Goal: Task Accomplishment & Management: Manage account settings

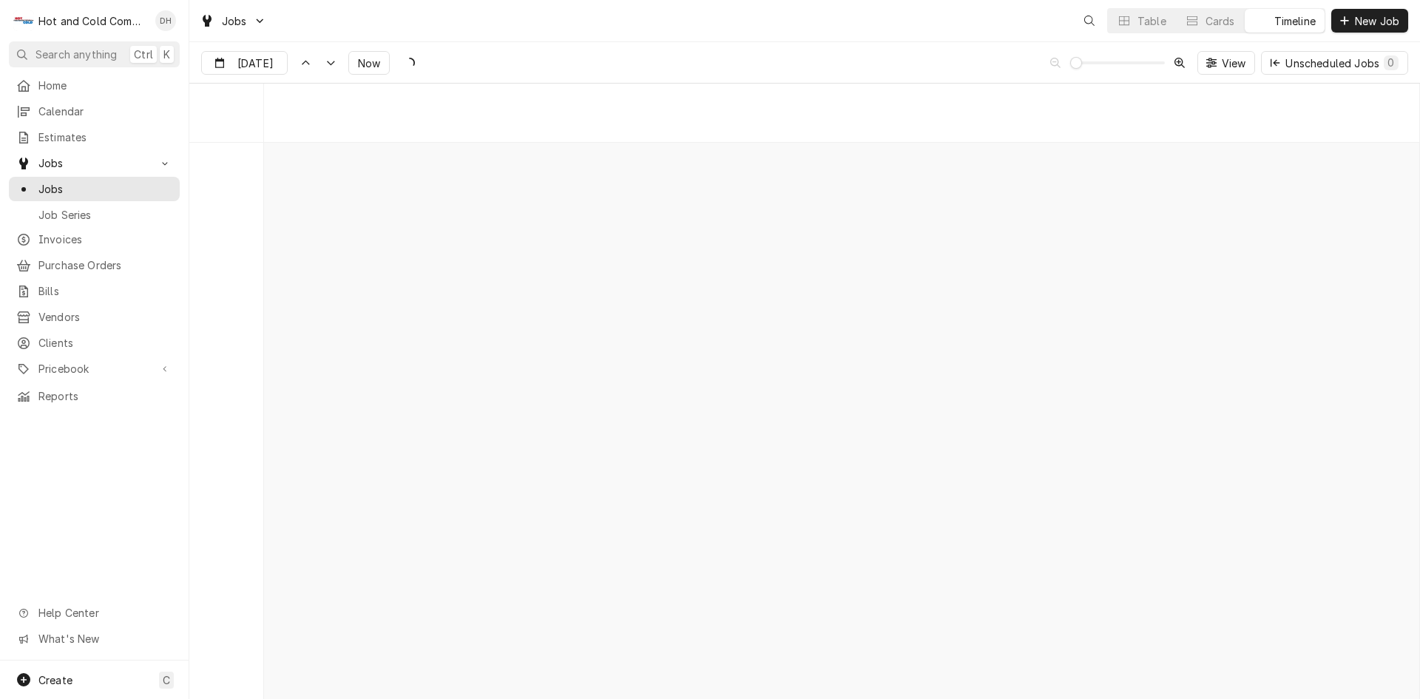
scroll to position [11573, 0]
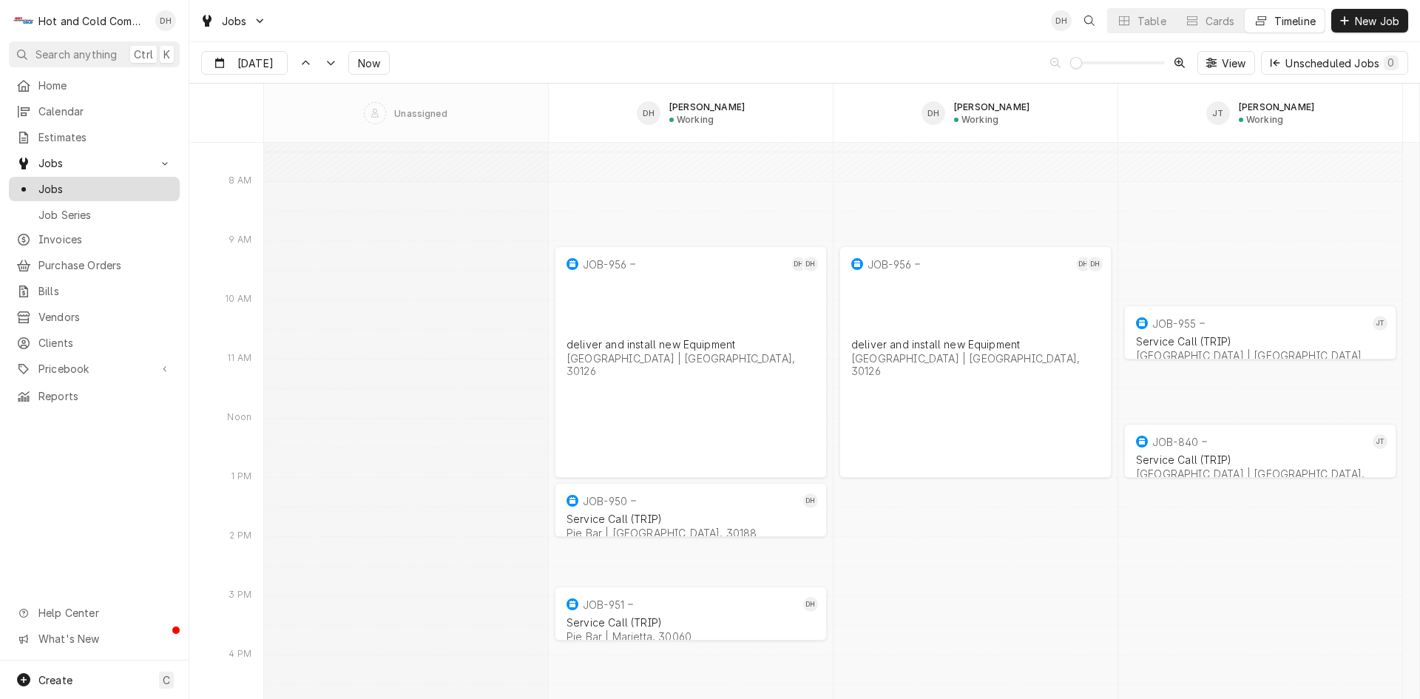
click at [70, 186] on span "Jobs" at bounding box center [105, 189] width 134 height 16
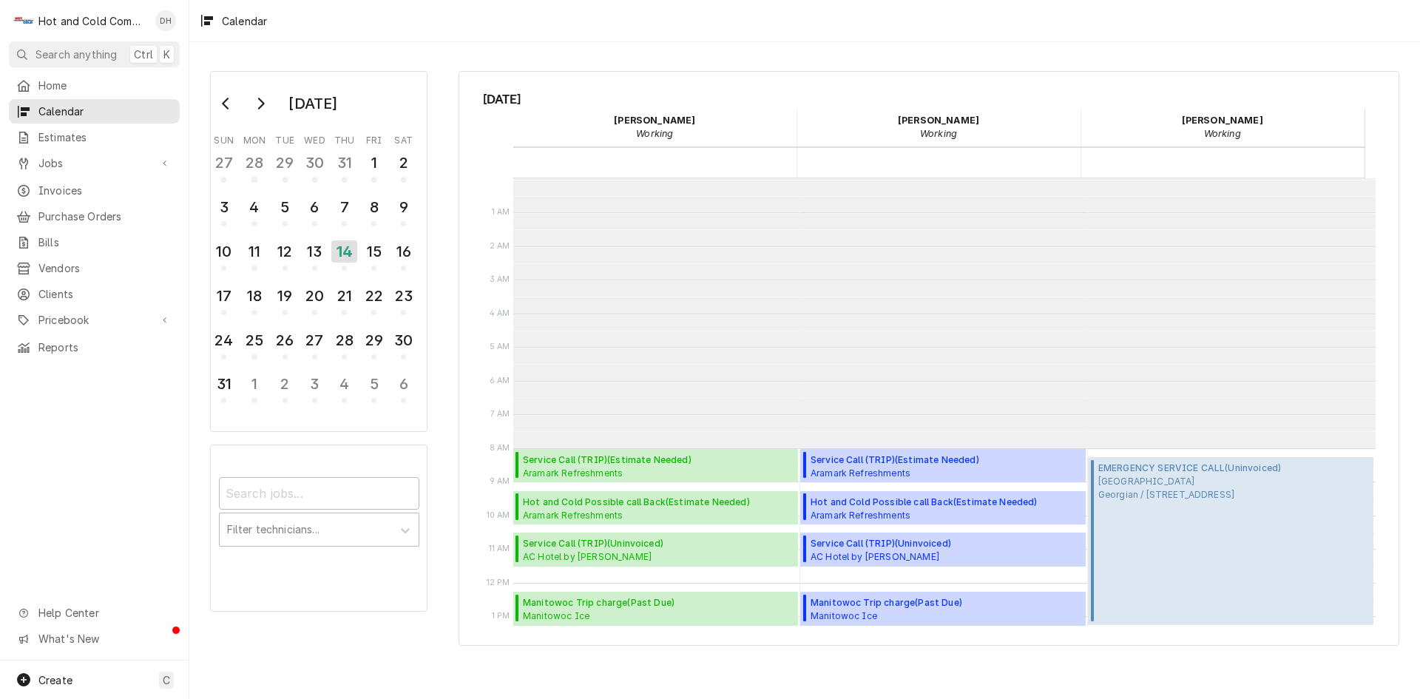
scroll to position [270, 0]
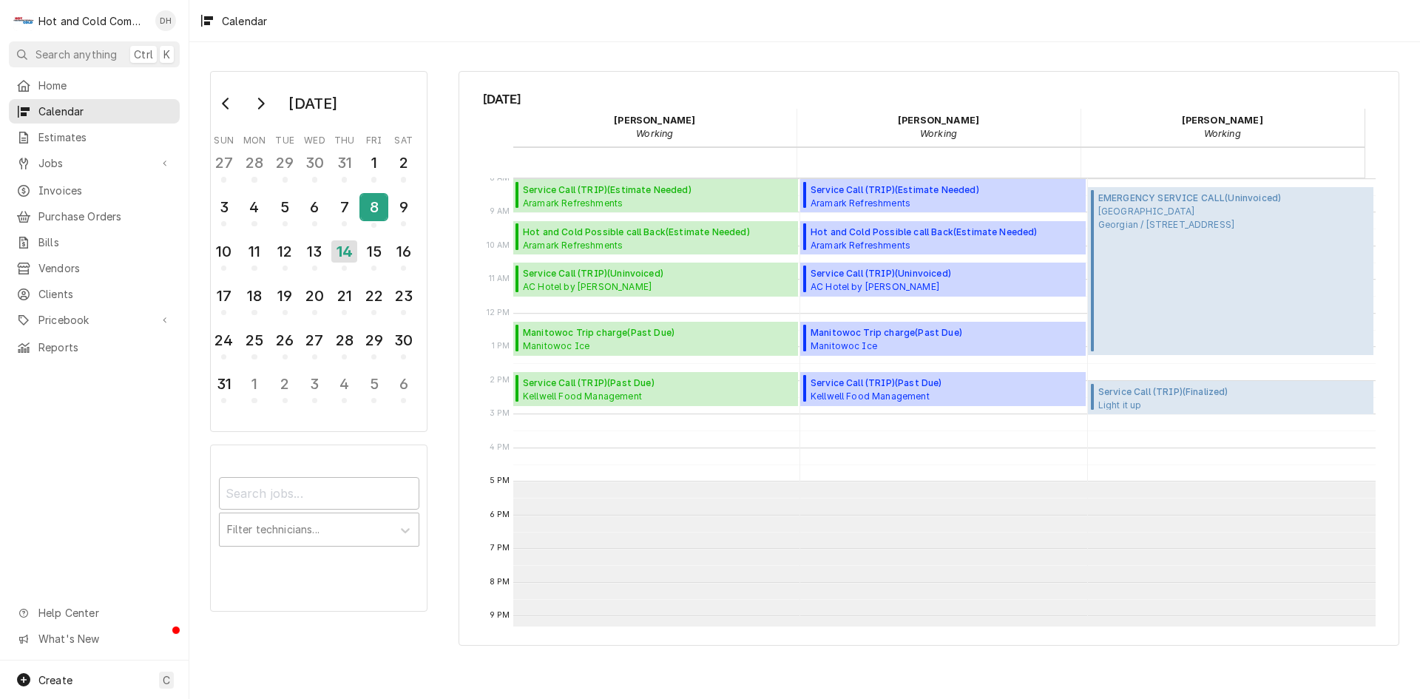
click at [367, 211] on div "8" at bounding box center [374, 207] width 26 height 25
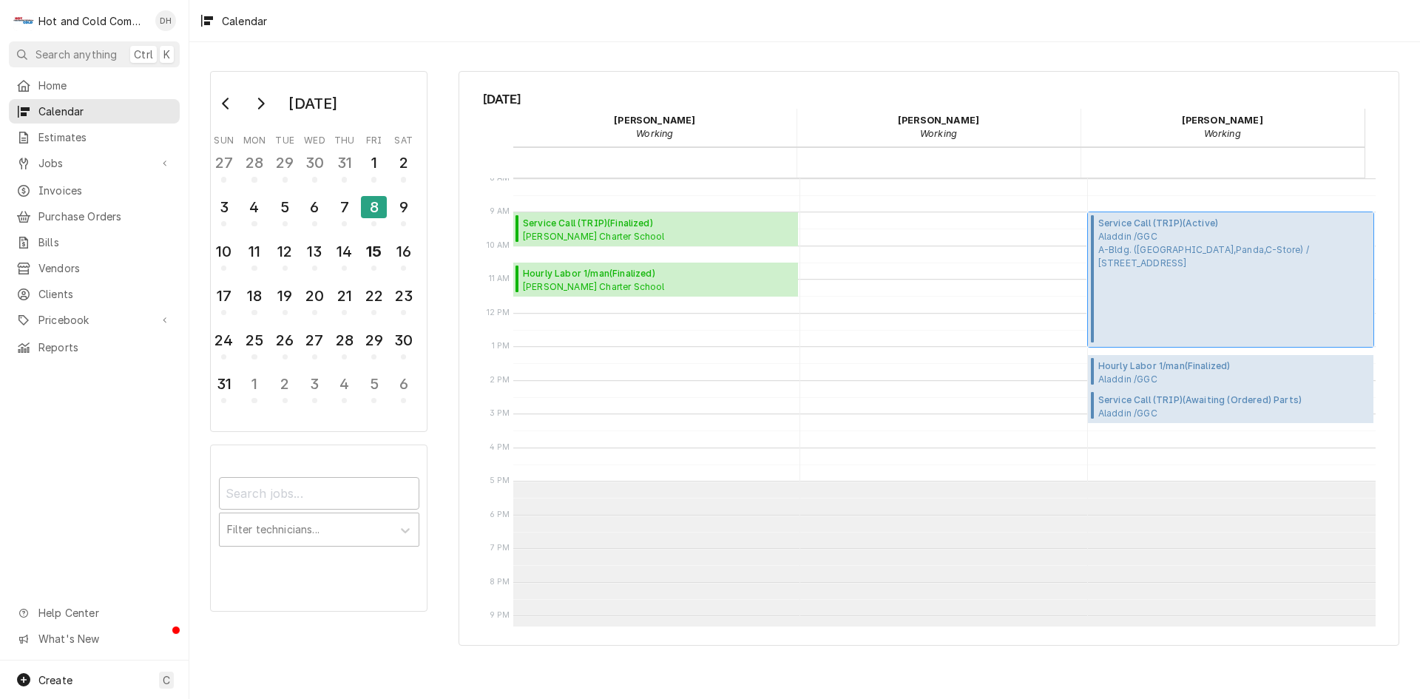
click at [1192, 232] on span "Aladdin /GGC A-Bldg. (Chic Fila,Panda,C-Store) / 1000 University Center Ln, Law…" at bounding box center [1233, 250] width 271 height 40
click at [1155, 268] on span "Aladdin /GGC A-Bldg. (Chic Fila,Panda,C-Store) / 1000 University Center Ln, Law…" at bounding box center [1233, 250] width 271 height 40
click at [1148, 407] on span "Aladdin /GGC Dining / 1000 University Center Ln Bldg. D, Lawrenceville, GA 30043" at bounding box center [1233, 413] width 271 height 12
click at [343, 207] on div "7" at bounding box center [344, 207] width 26 height 25
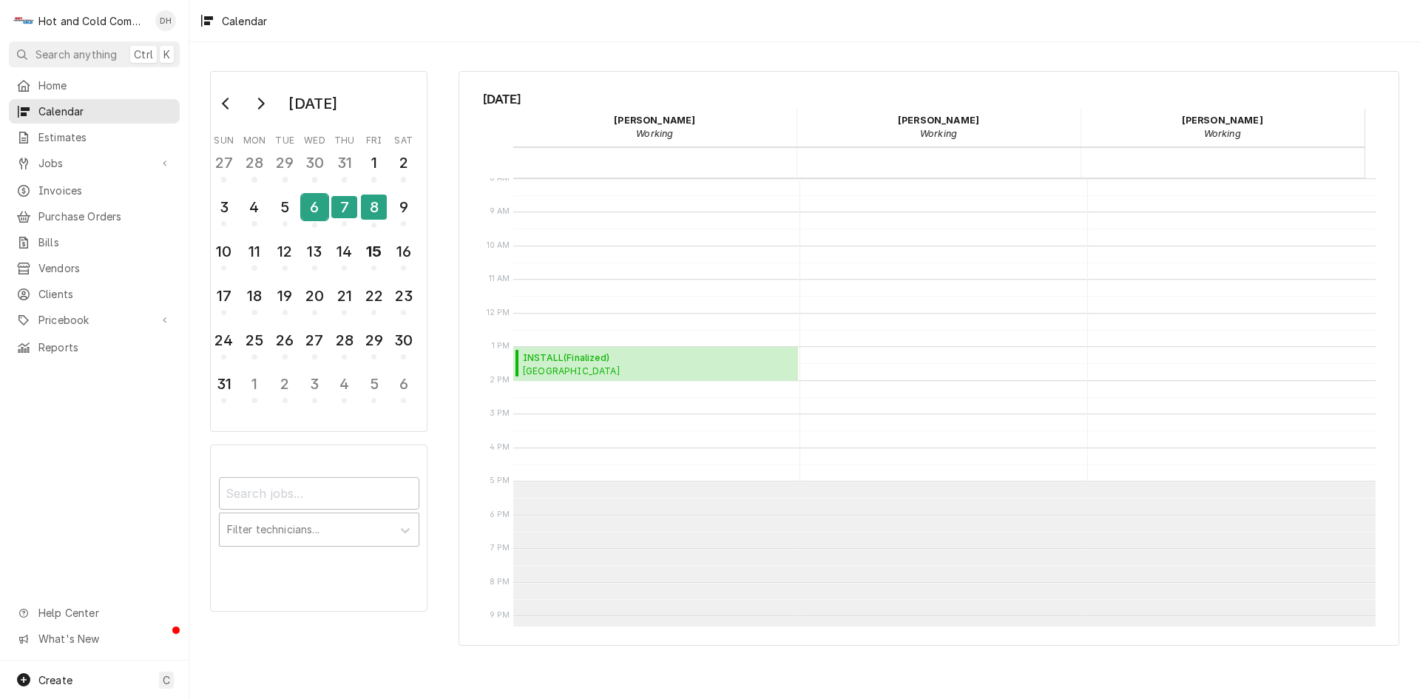
click at [316, 222] on div "6" at bounding box center [315, 210] width 26 height 36
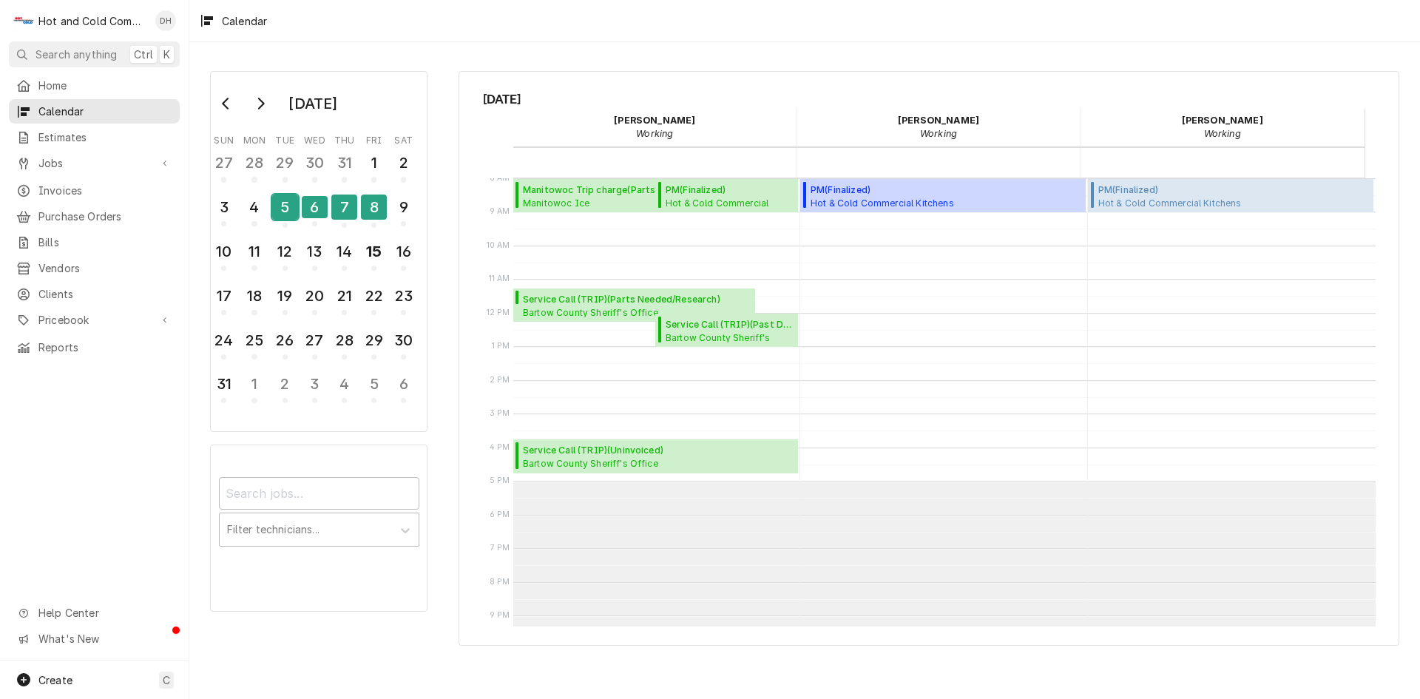
click at [288, 219] on div "5" at bounding box center [285, 207] width 26 height 25
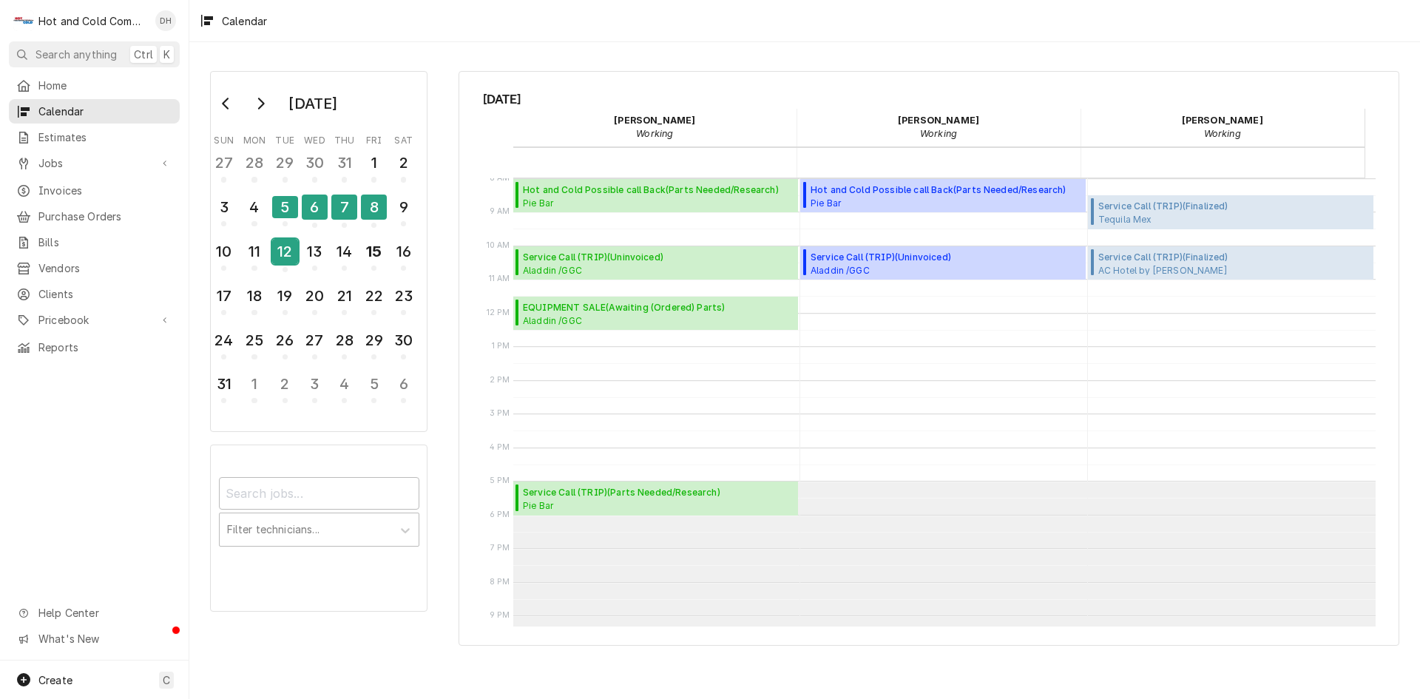
click at [285, 260] on div "12" at bounding box center [285, 251] width 26 height 25
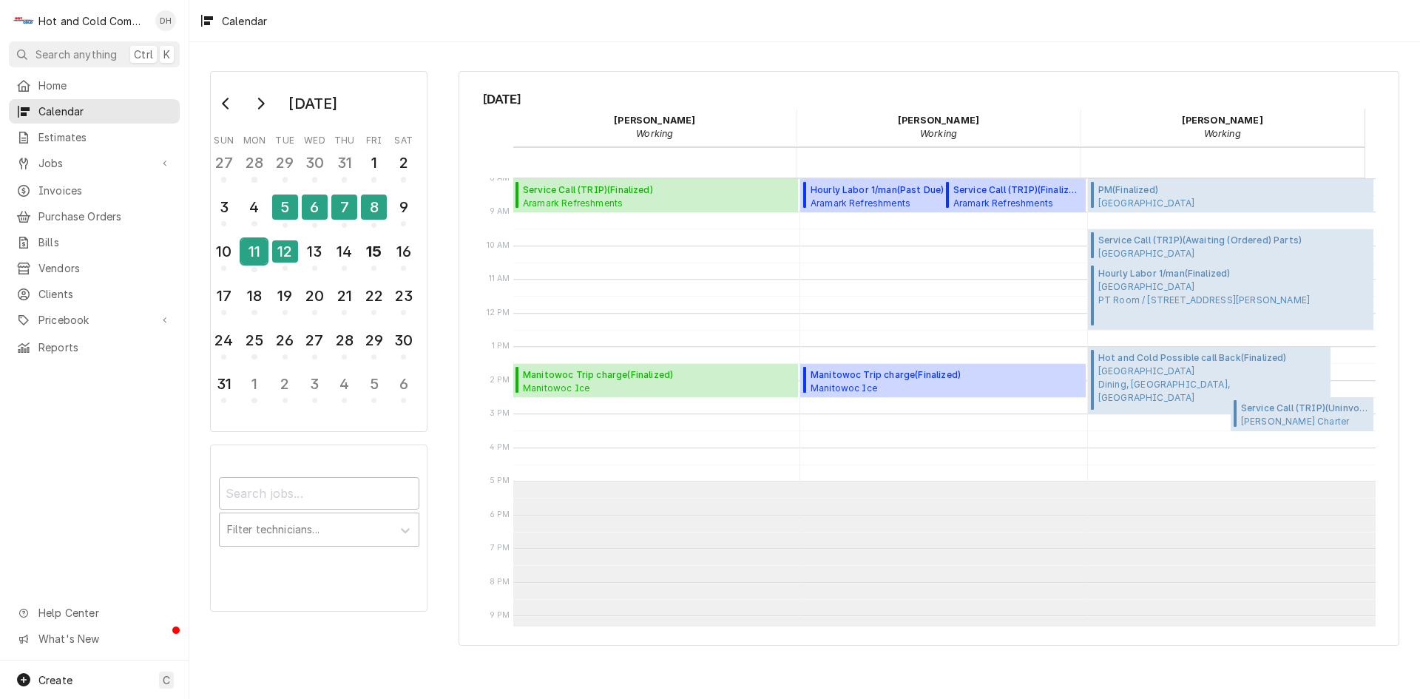
click at [258, 257] on div "11" at bounding box center [254, 251] width 26 height 25
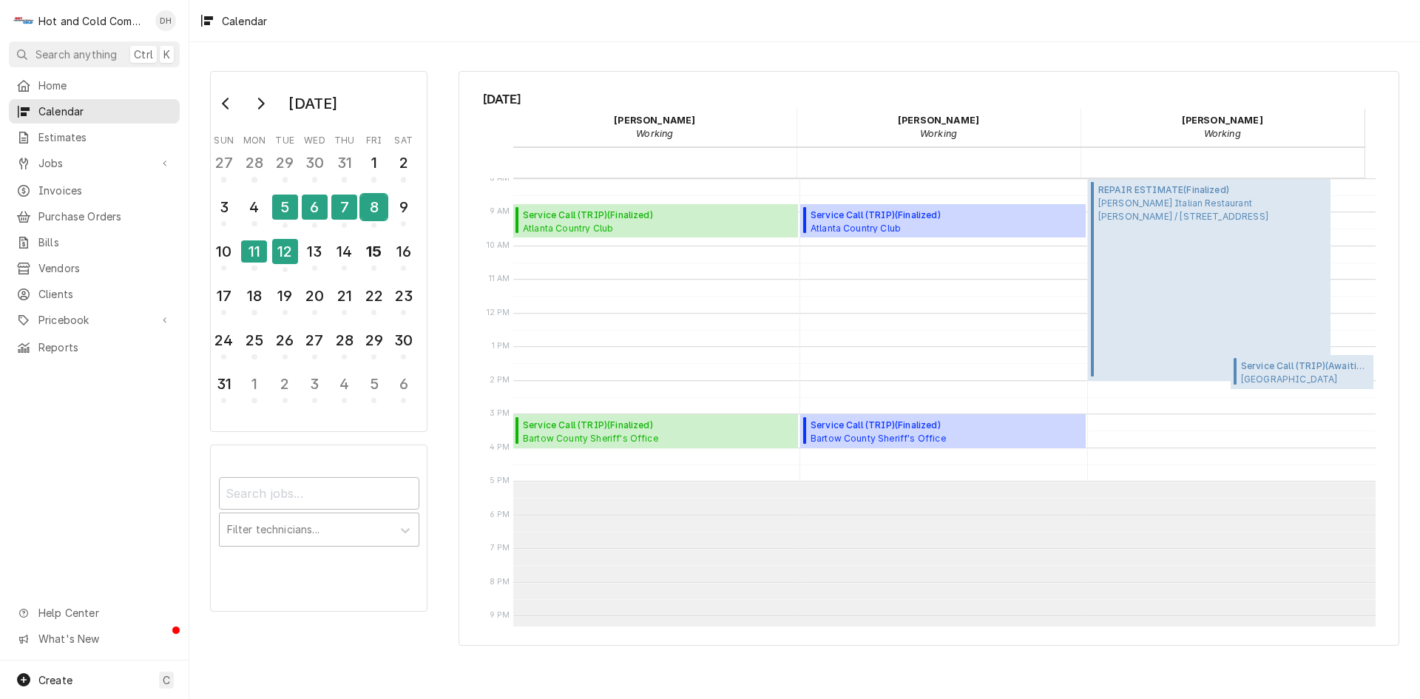
click at [376, 210] on div "8" at bounding box center [374, 207] width 26 height 25
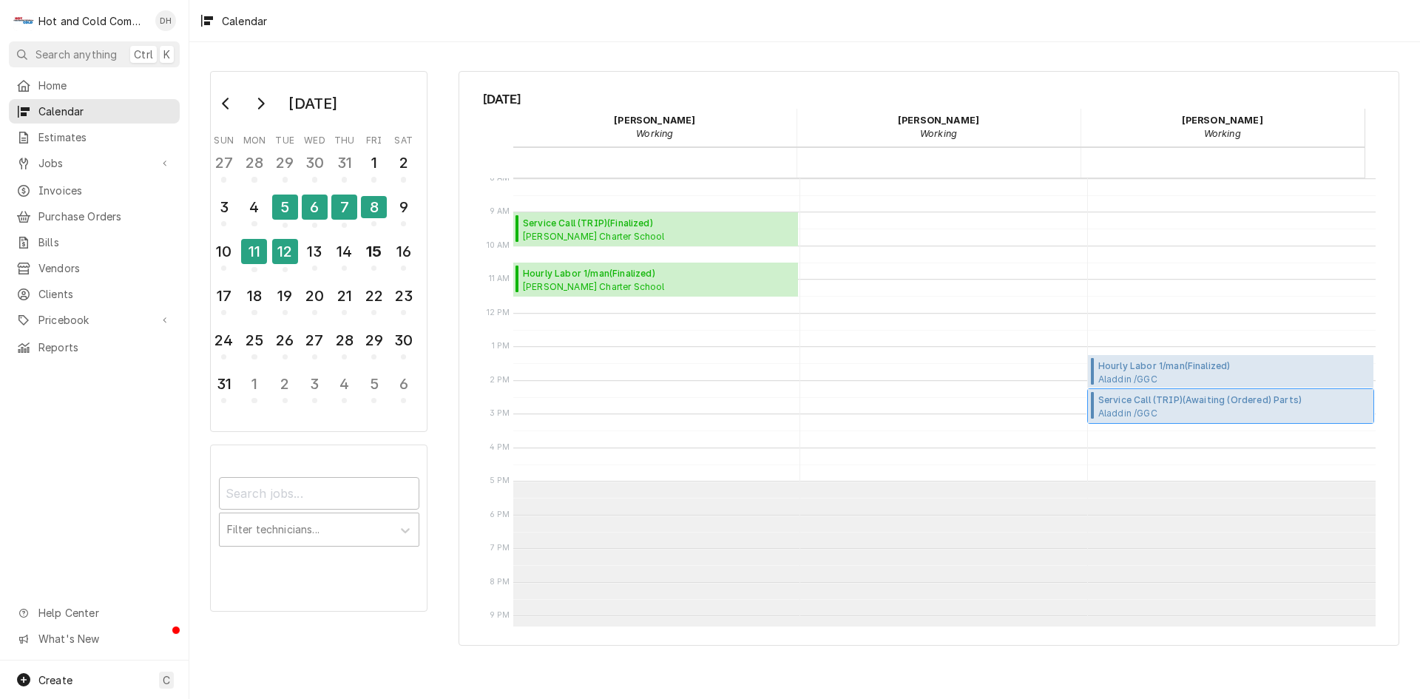
click at [1169, 411] on span "Aladdin /GGC Dining / 1000 University Center Ln Bldg. D, Lawrenceville, GA 30043" at bounding box center [1233, 413] width 271 height 12
click at [338, 212] on div "7" at bounding box center [344, 207] width 26 height 25
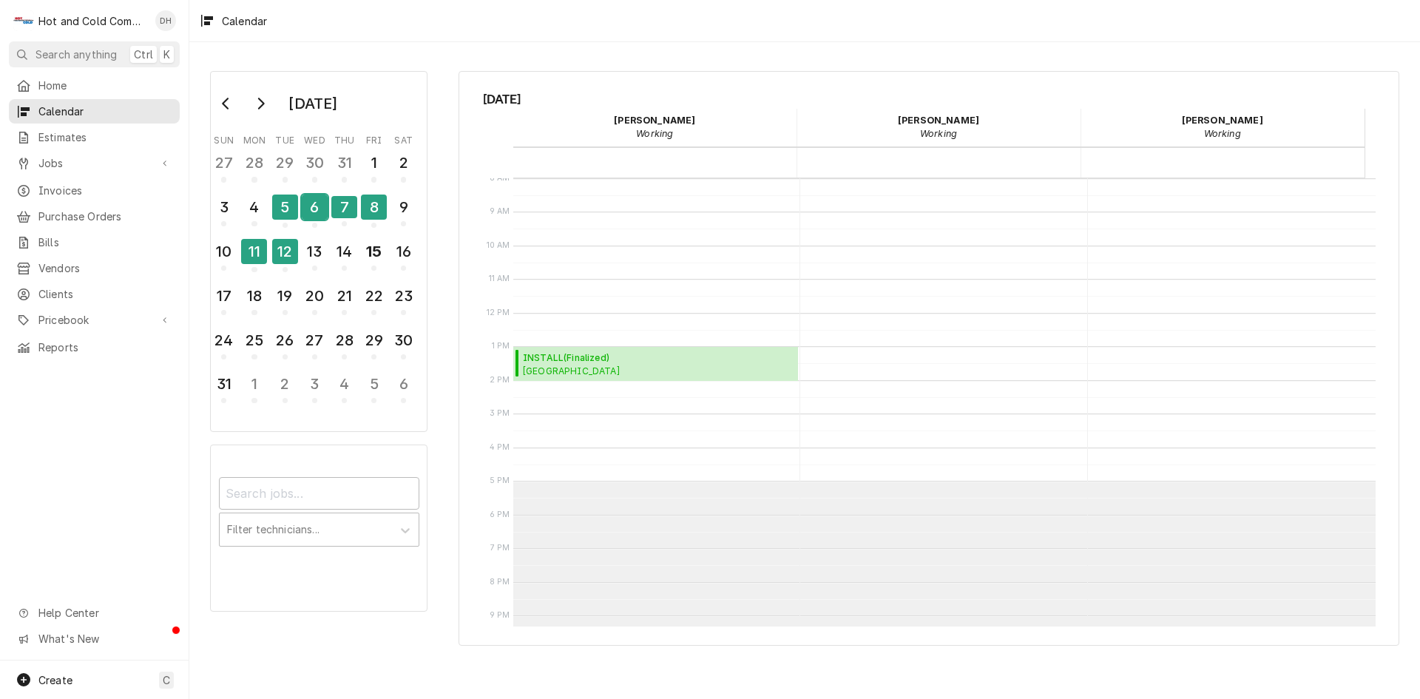
click at [305, 215] on div "6" at bounding box center [315, 207] width 26 height 25
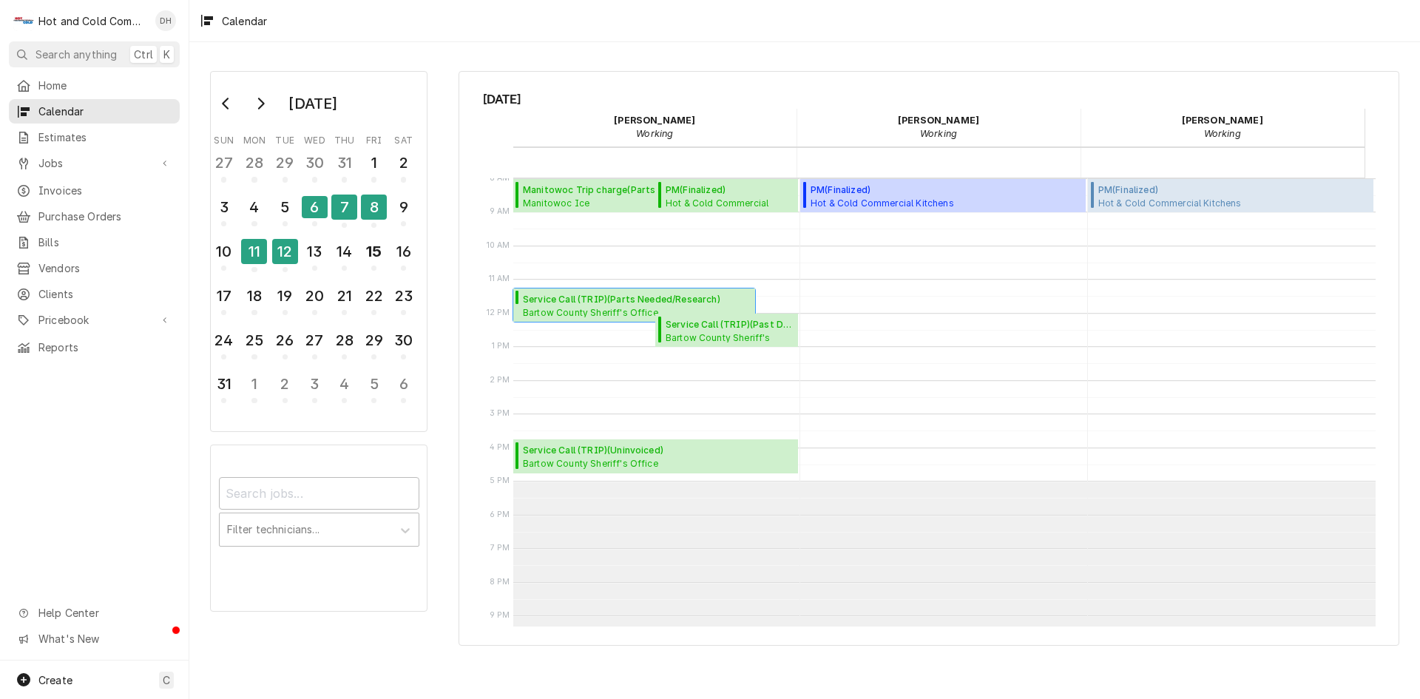
click at [558, 306] on span "Bartow County Sheriff's Office Kitchen / 103 Zena Dr, Cartersville, GA 30121" at bounding box center [621, 312] width 197 height 12
click at [285, 212] on div "5" at bounding box center [285, 207] width 26 height 25
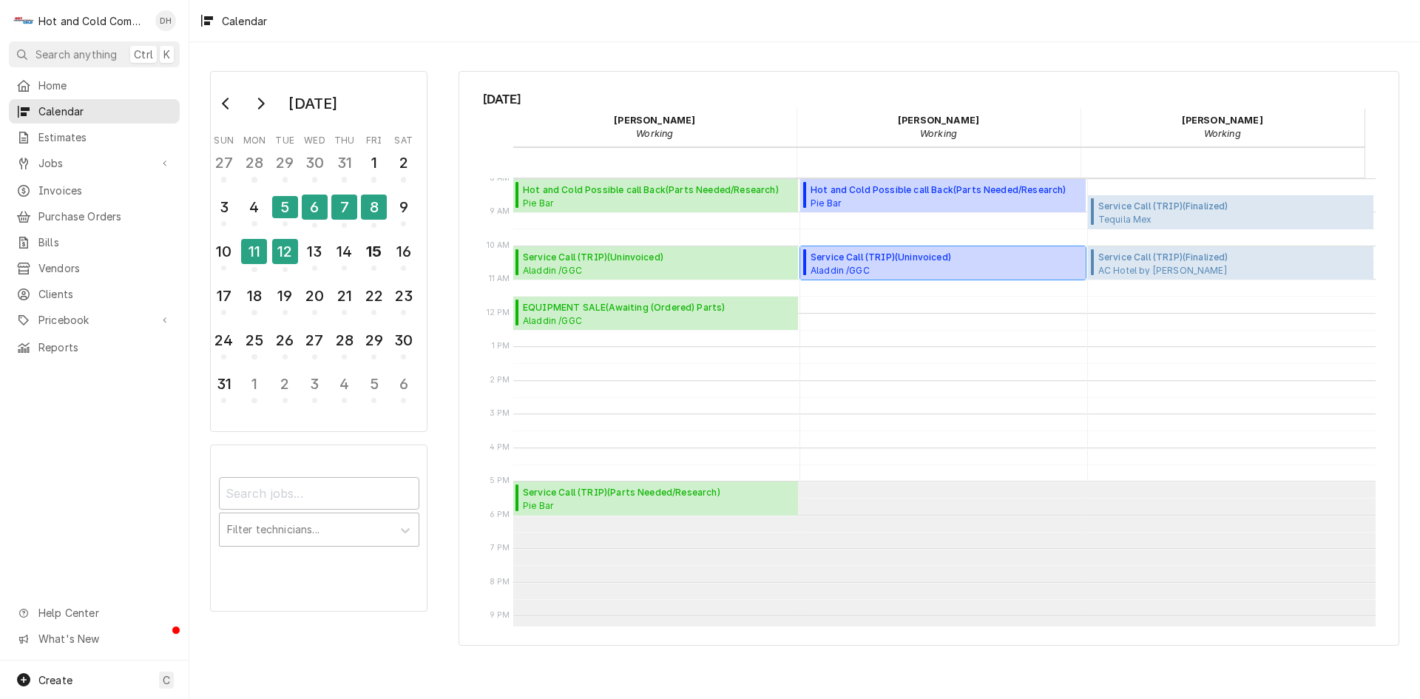
click at [918, 264] on span "Aladdin /GGC Dining / 1000 University Center Ln Bldg. D, Lawrenceville, GA 30043" at bounding box center [946, 270] width 271 height 12
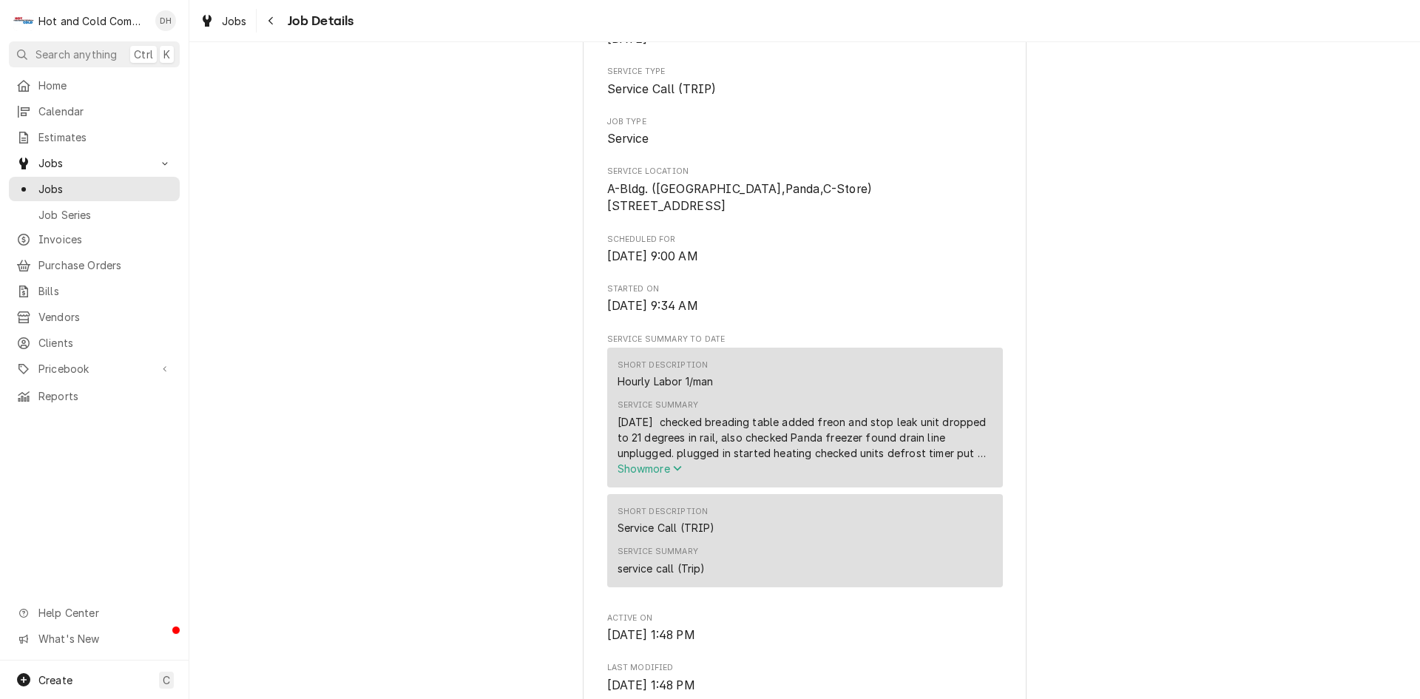
scroll to position [246, 0]
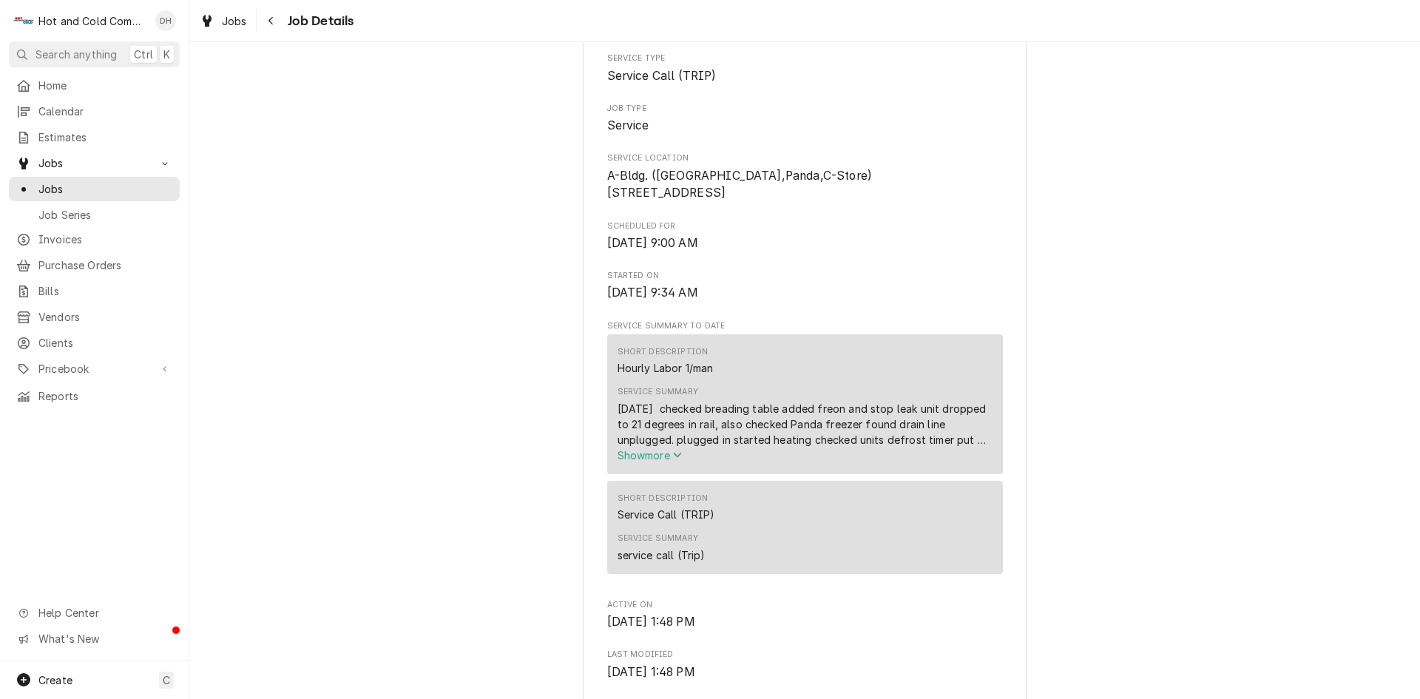
click at [673, 460] on icon "Service Summary" at bounding box center [677, 455] width 9 height 10
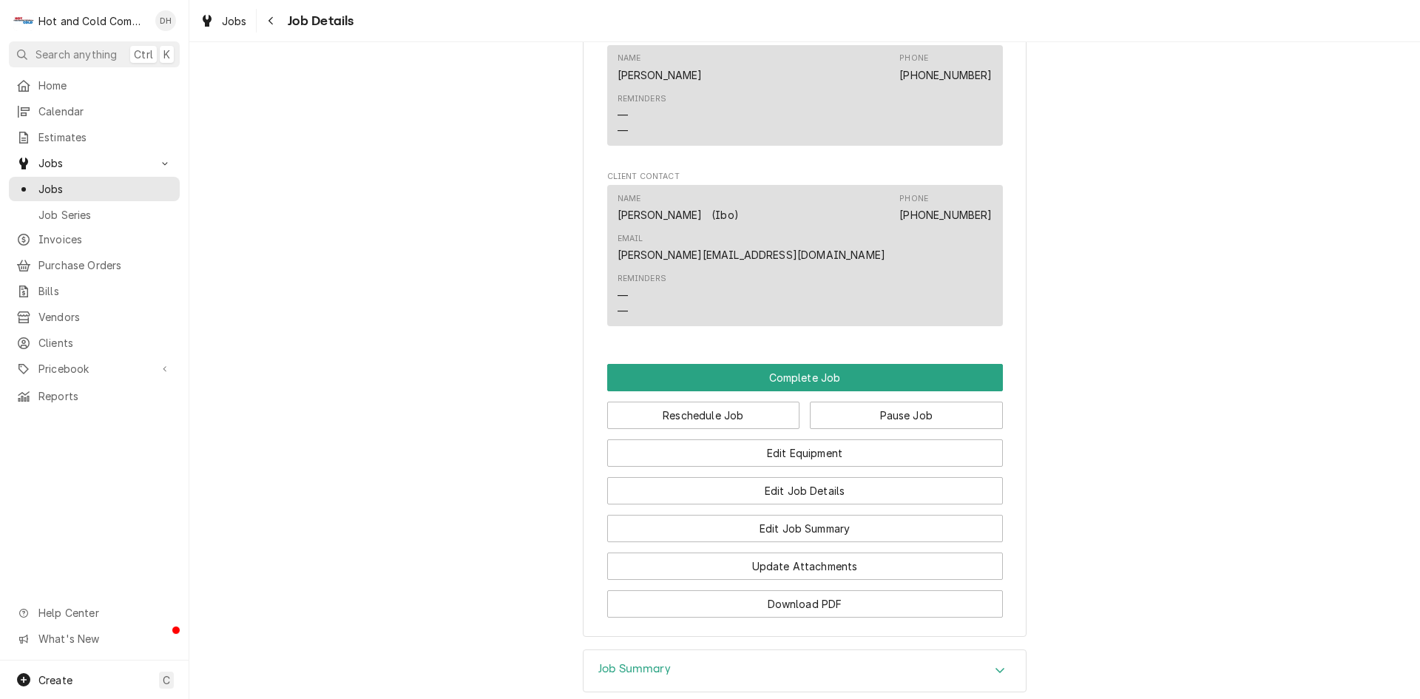
scroll to position [1479, 0]
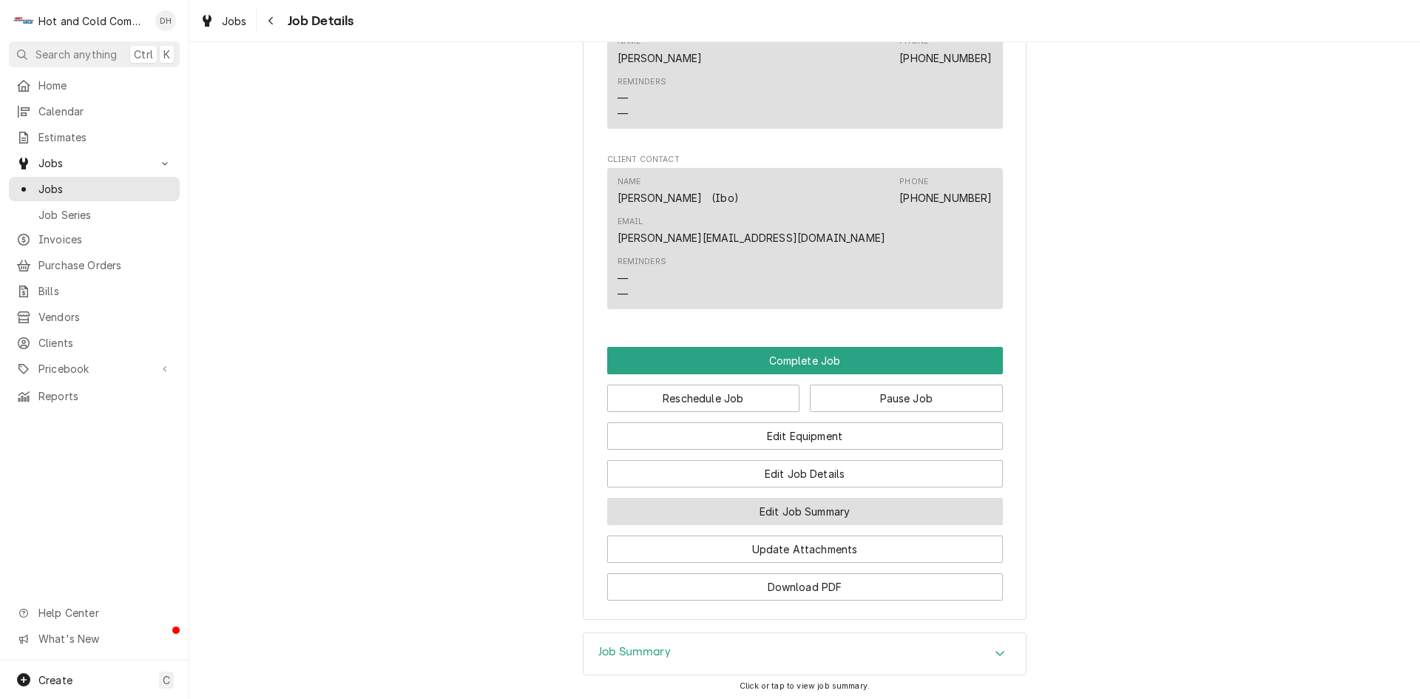
click at [876, 498] on button "Edit Job Summary" at bounding box center [805, 511] width 396 height 27
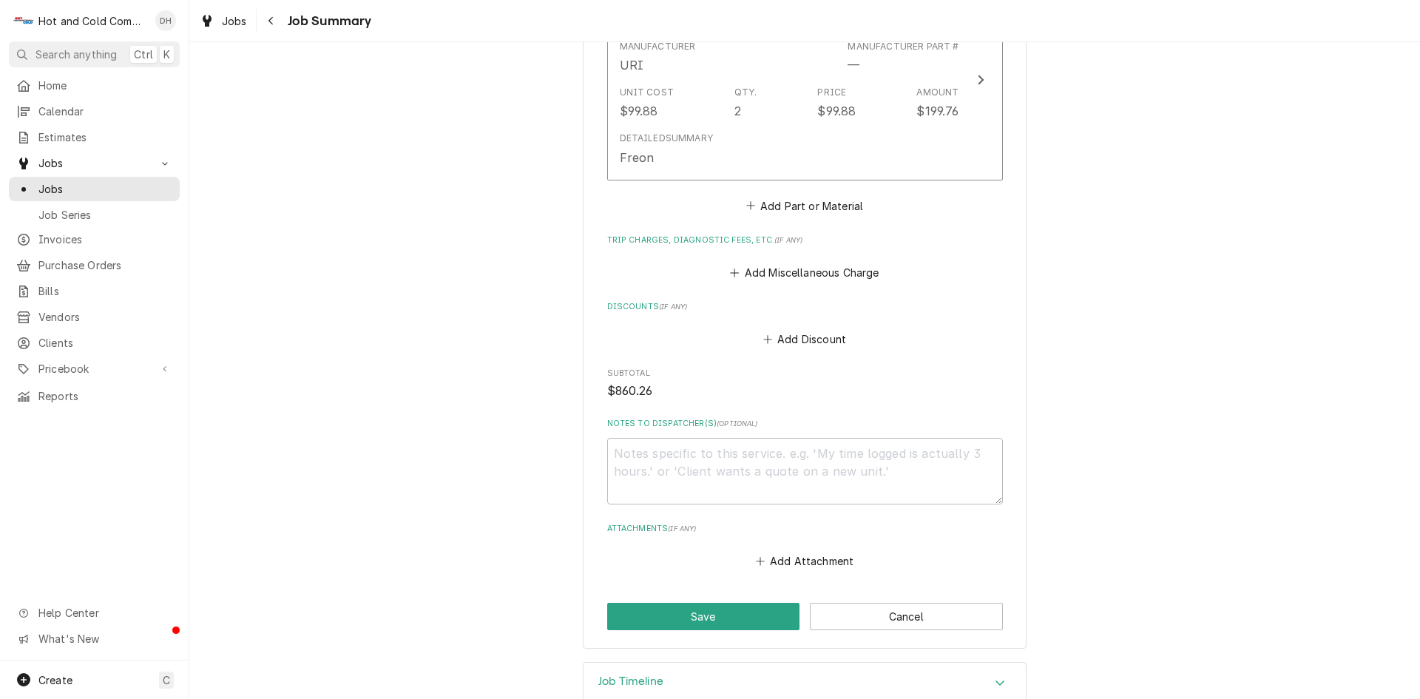
scroll to position [1029, 0]
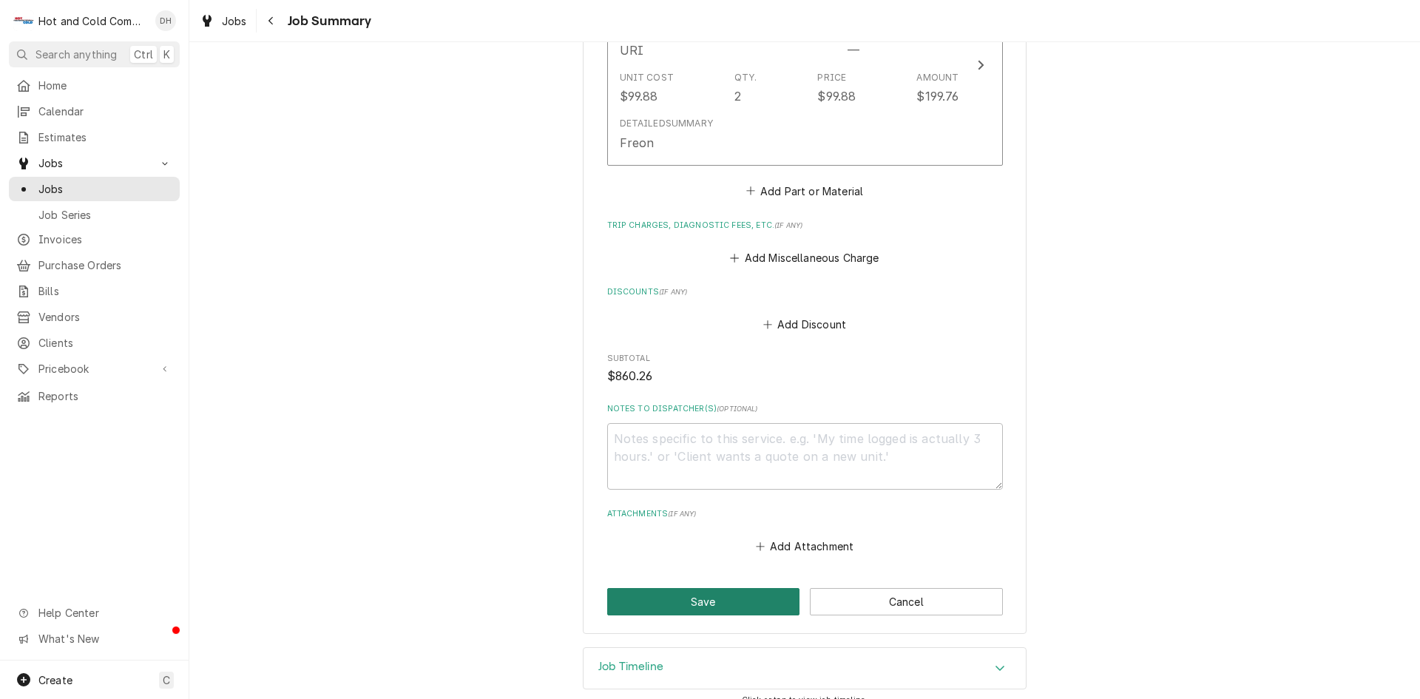
click at [703, 588] on button "Save" at bounding box center [703, 601] width 193 height 27
type textarea "x"
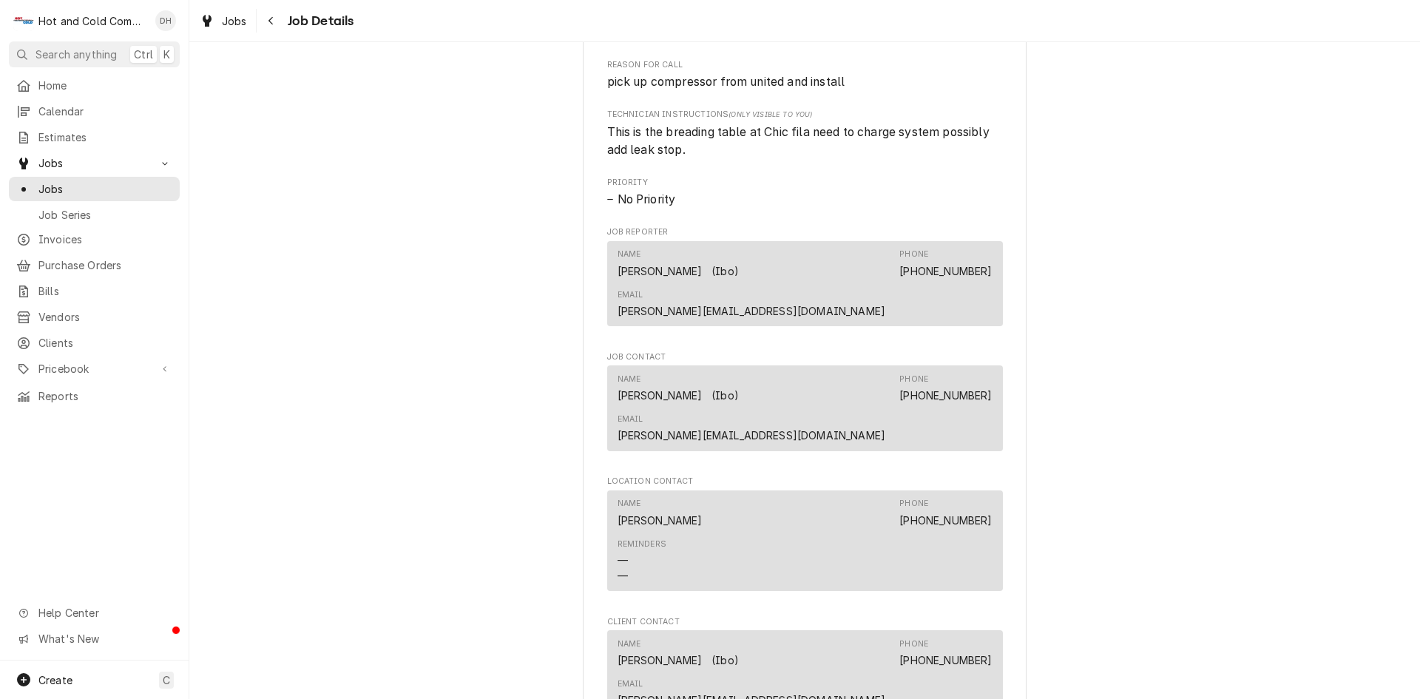
scroll to position [1479, 0]
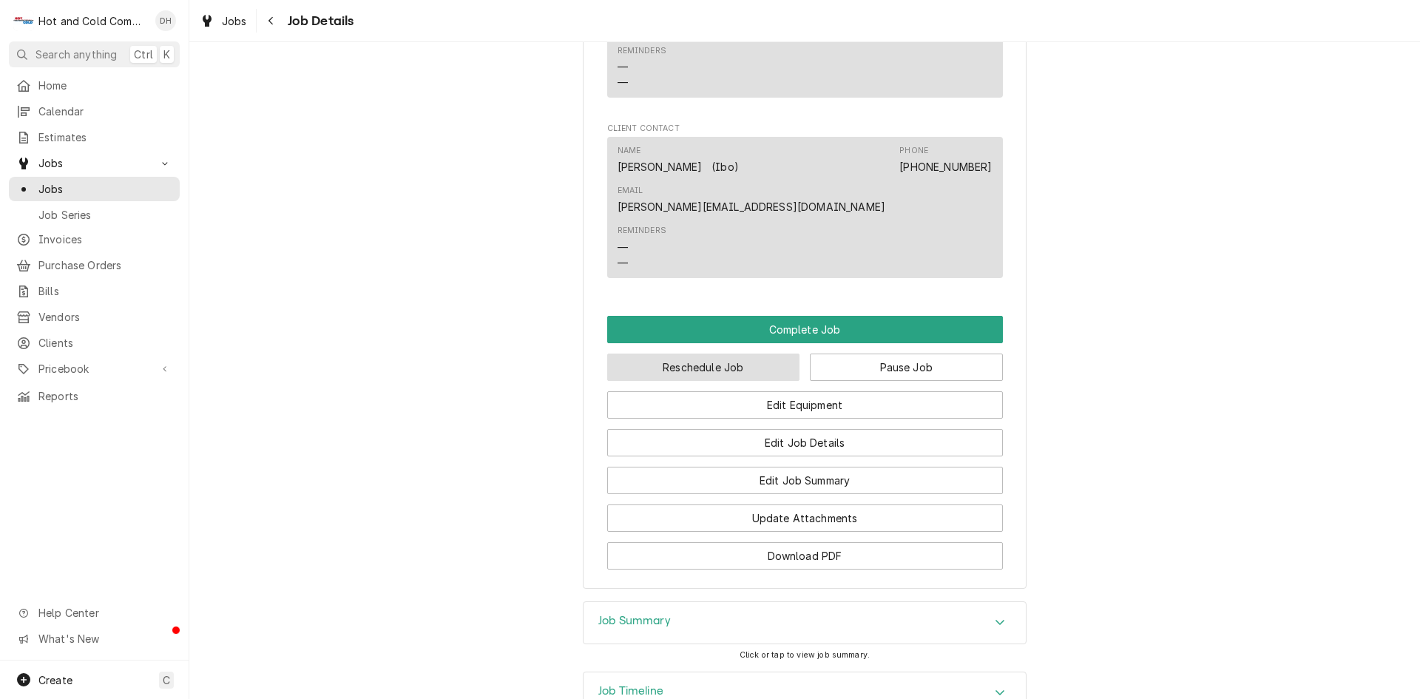
click at [726, 354] on button "Reschedule Job" at bounding box center [703, 367] width 193 height 27
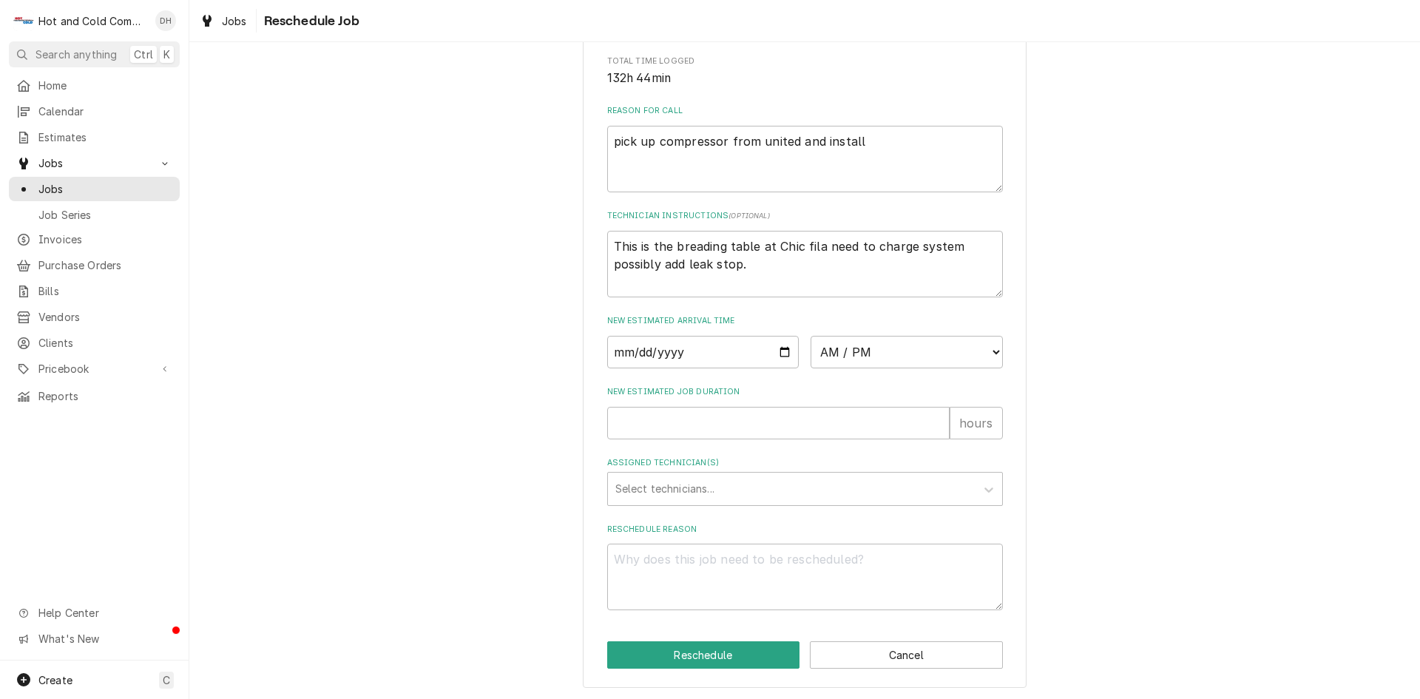
scroll to position [407, 0]
click at [774, 345] on input "Date" at bounding box center [703, 350] width 192 height 33
type input "2025-08-15"
type textarea "x"
click at [987, 350] on select "AM / PM 6:00 AM 6:15 AM 6:30 AM 6:45 AM 7:00 AM 7:15 AM 7:30 AM 7:45 AM 8:00 AM…" at bounding box center [907, 350] width 192 height 33
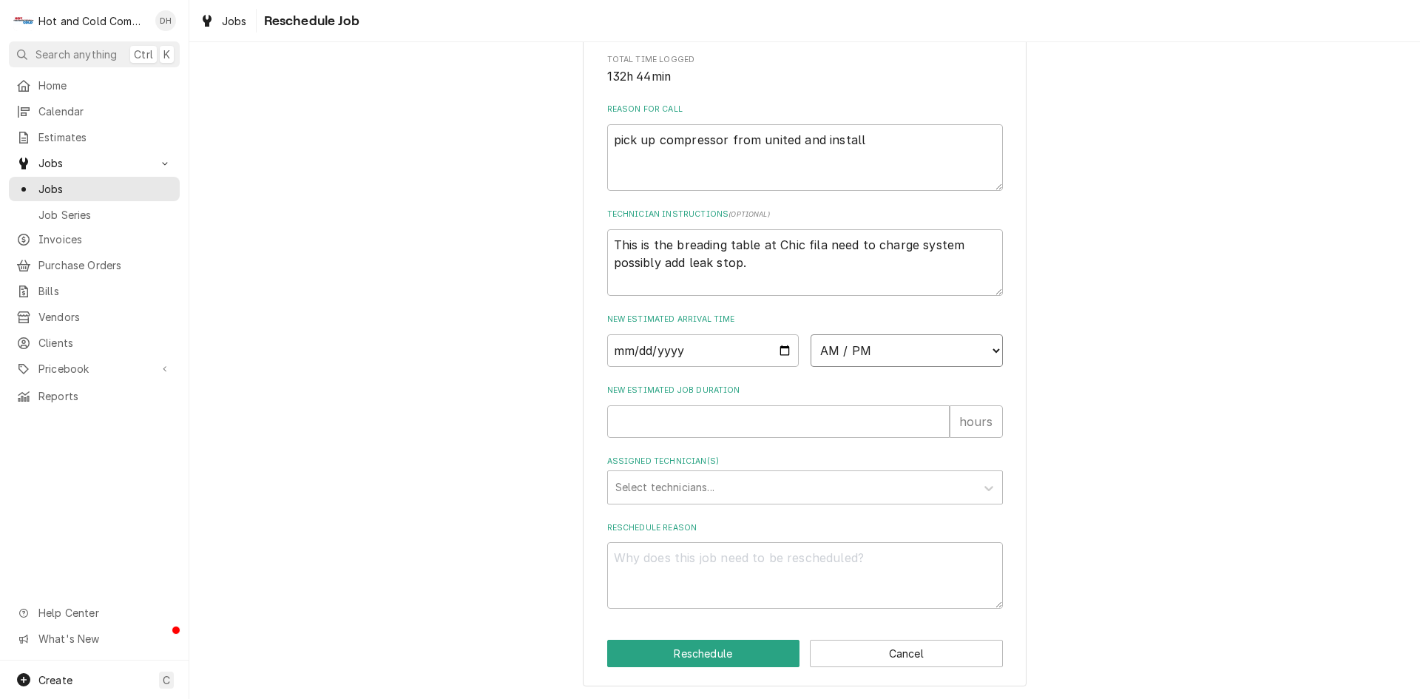
select select "08:00:00"
click at [811, 334] on select "AM / PM 6:00 AM 6:15 AM 6:30 AM 6:45 AM 7:00 AM 7:15 AM 7:30 AM 7:45 AM 8:00 AM…" at bounding box center [907, 350] width 192 height 33
click at [619, 431] on input "New Estimated Job Duration" at bounding box center [778, 421] width 342 height 33
type textarea "x"
type input "1"
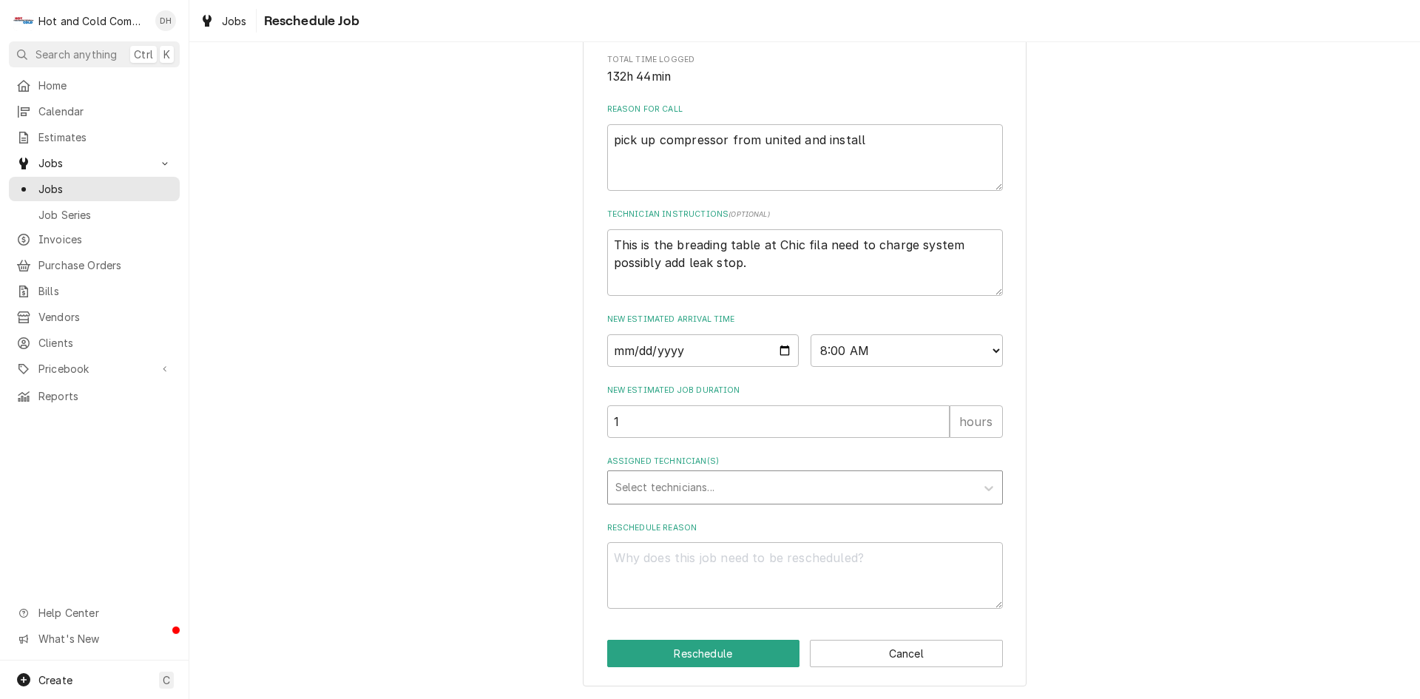
click at [756, 492] on div "Assigned Technician(s)" at bounding box center [791, 487] width 353 height 27
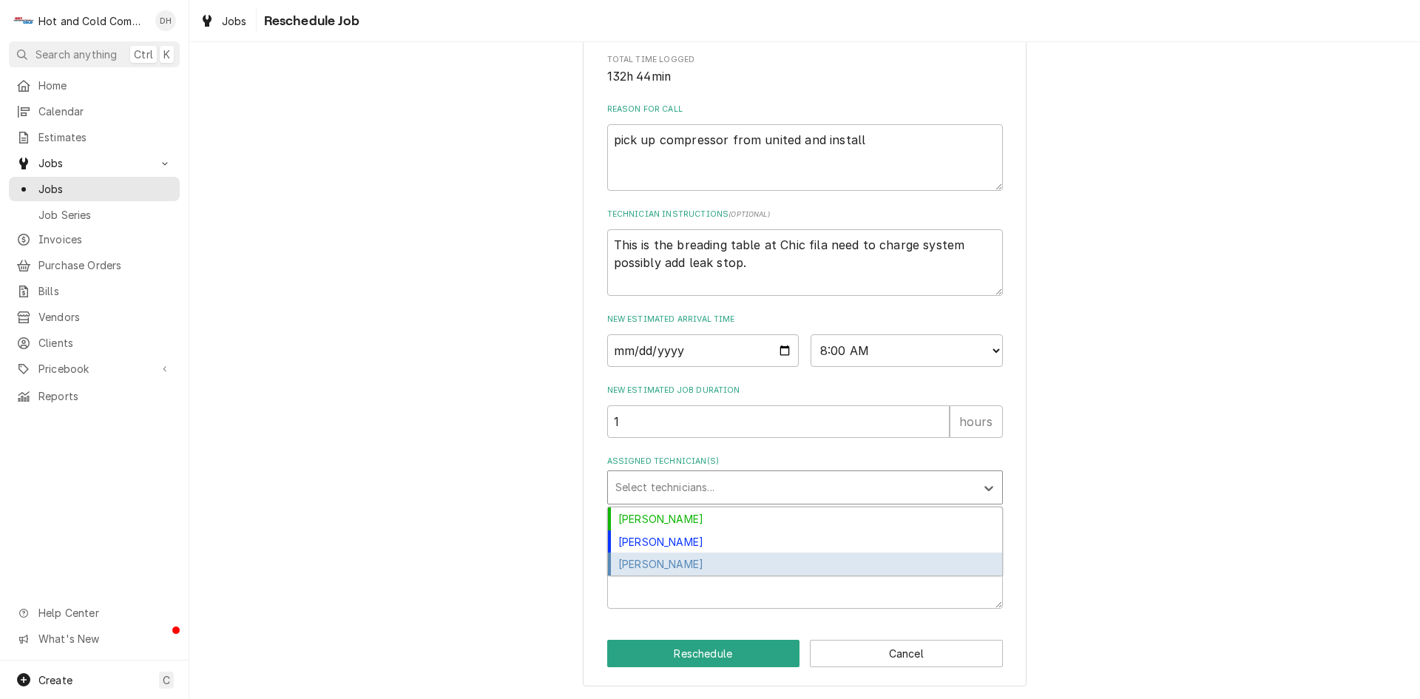
click at [675, 564] on div "[PERSON_NAME]" at bounding box center [805, 563] width 394 height 23
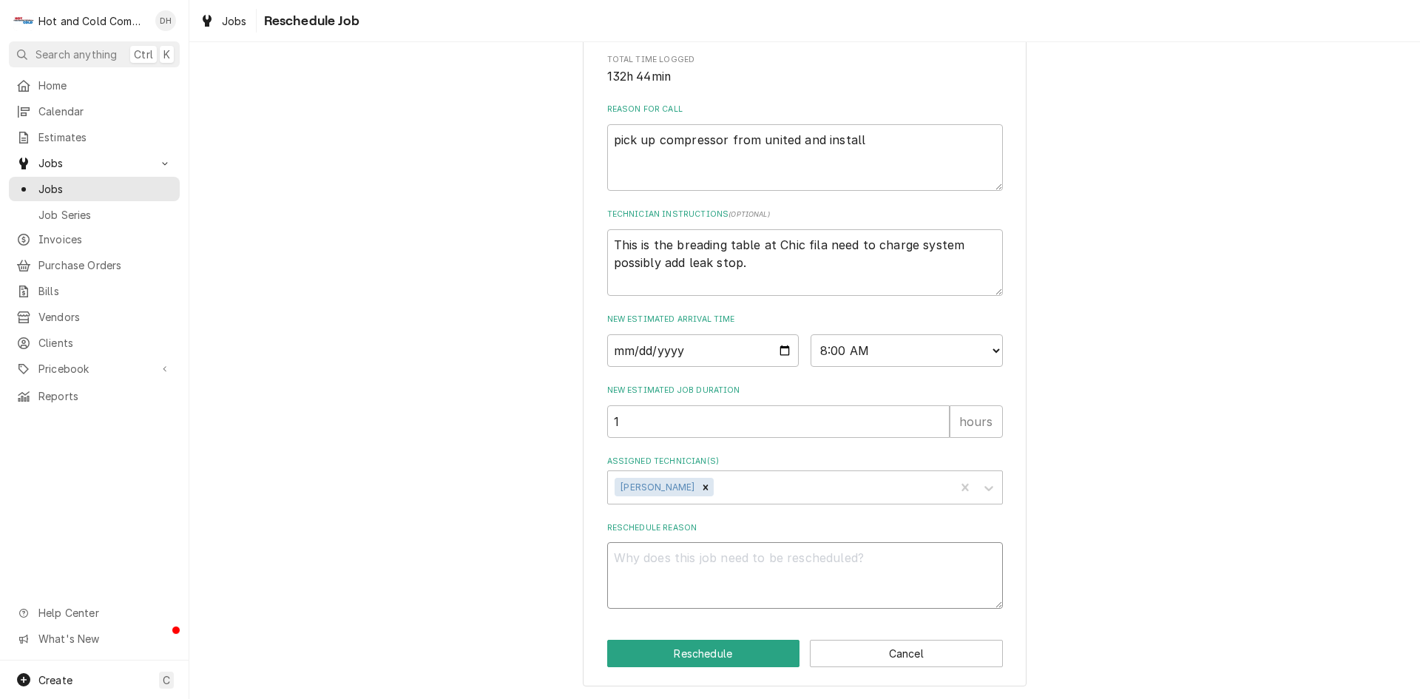
click at [645, 581] on textarea "Reschedule Reason" at bounding box center [805, 575] width 396 height 67
type textarea "x"
type textarea "r"
type textarea "x"
type textarea "re"
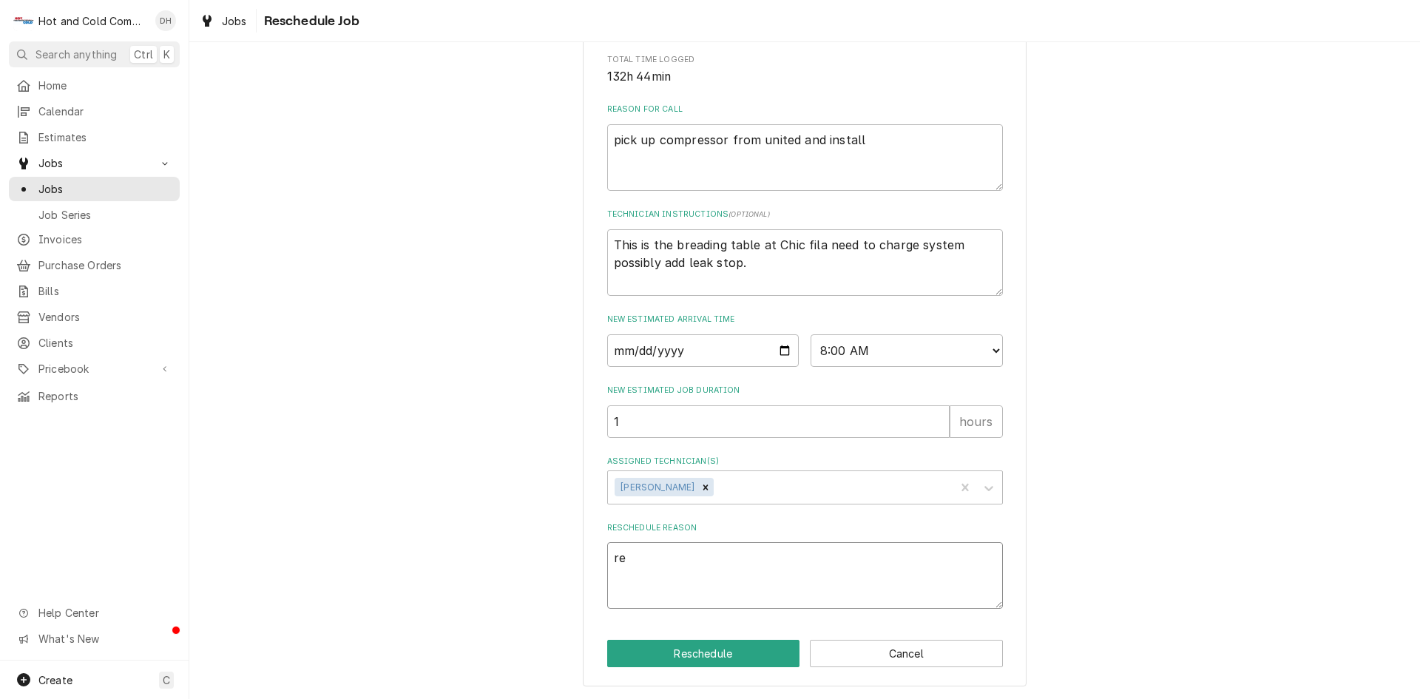
type textarea "x"
type textarea "rec"
type textarea "x"
type textarea "rech"
type textarea "x"
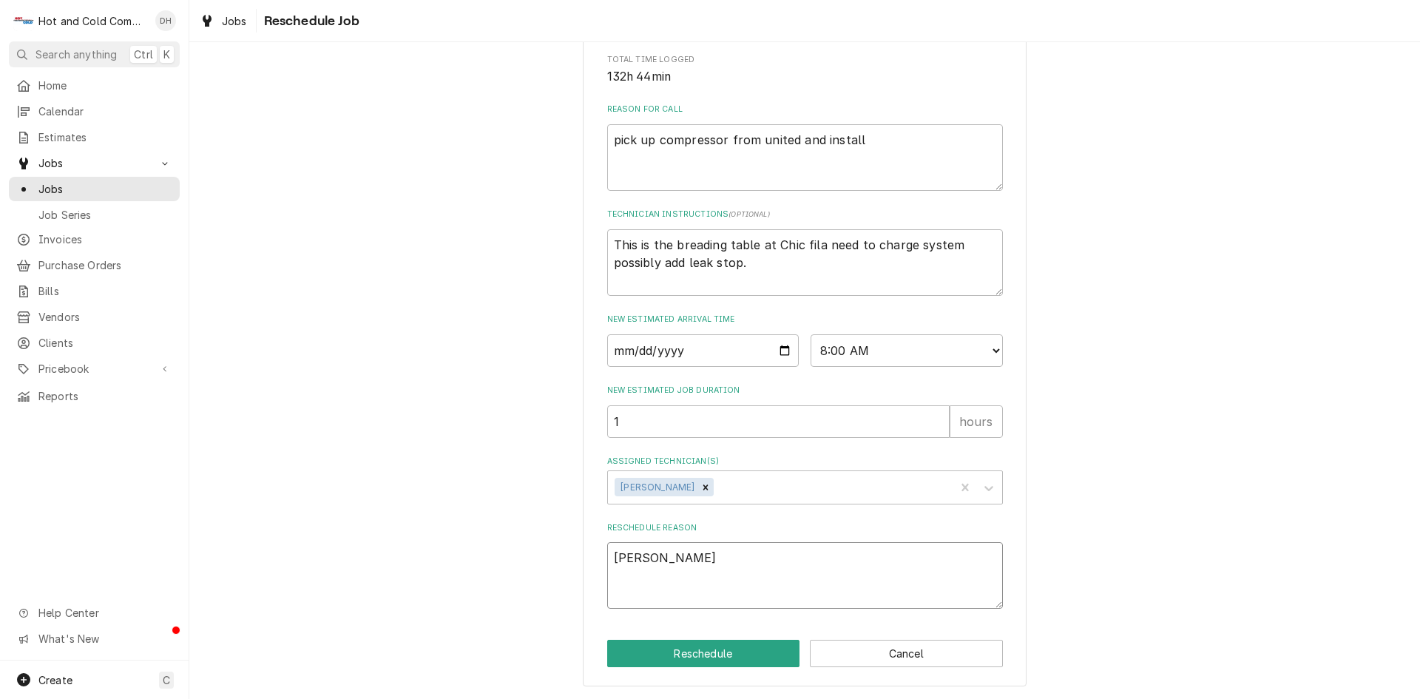
type textarea "reche"
type textarea "x"
type textarea "rechec"
type textarea "x"
type textarea "recheck"
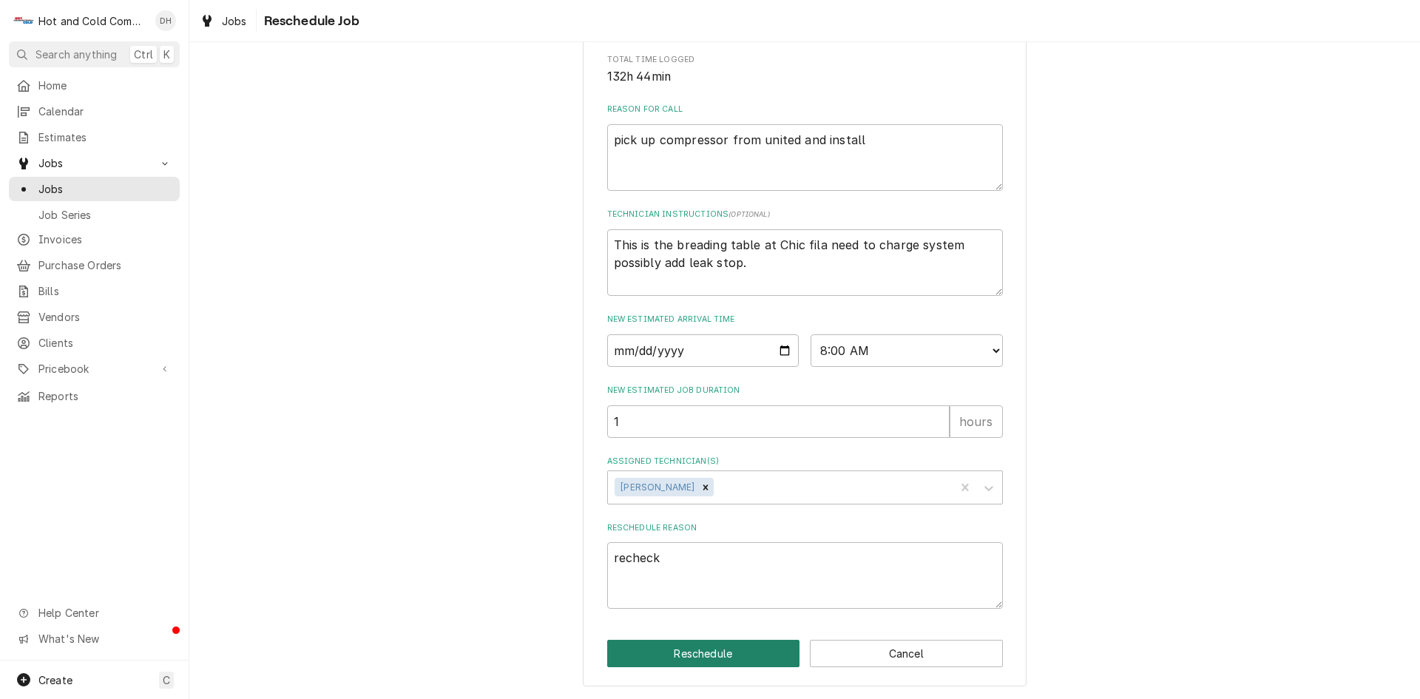
click at [695, 650] on button "Reschedule" at bounding box center [703, 653] width 193 height 27
type textarea "x"
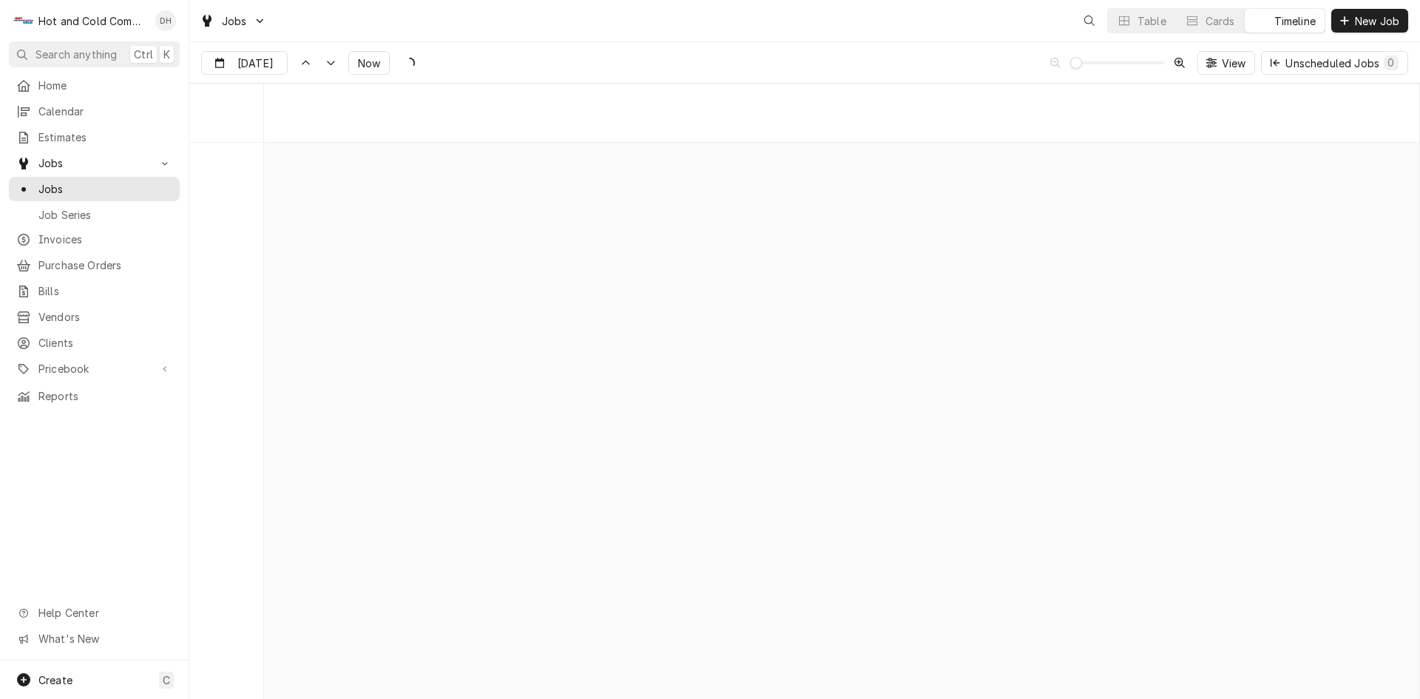
scroll to position [11573, 0]
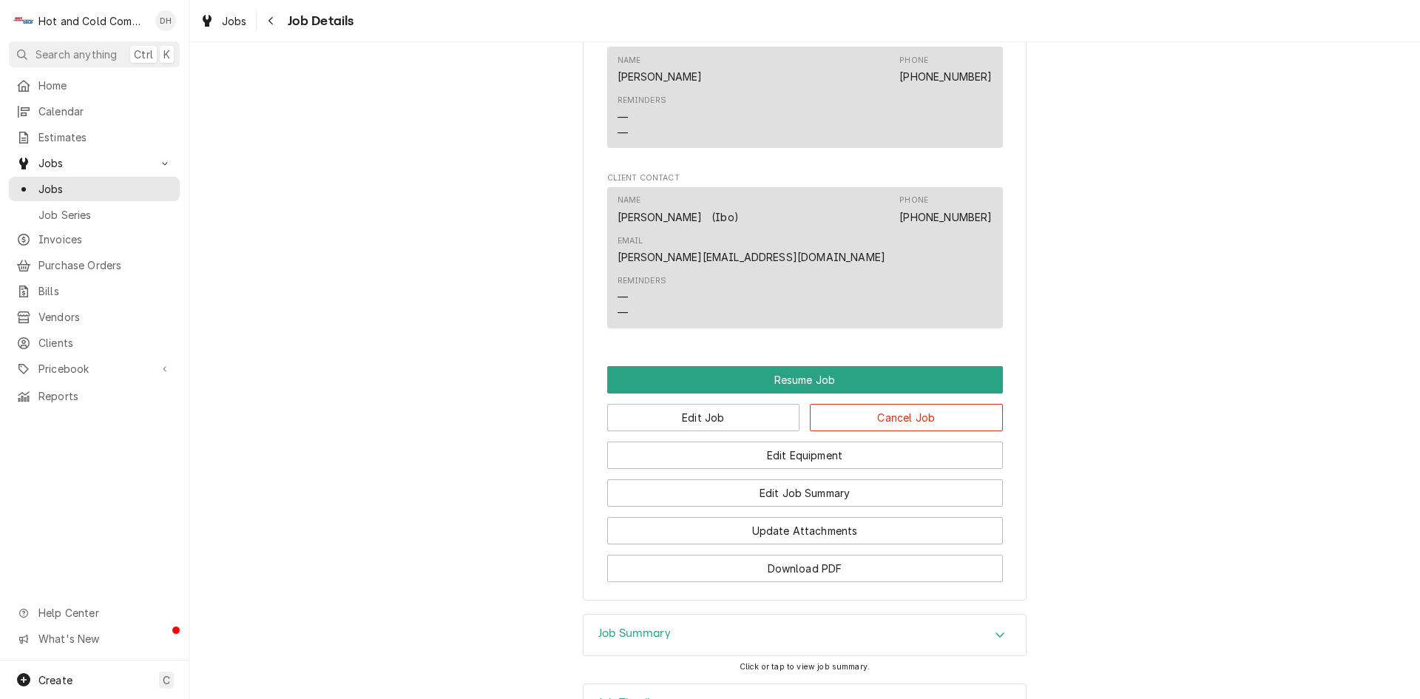
scroll to position [1500, 0]
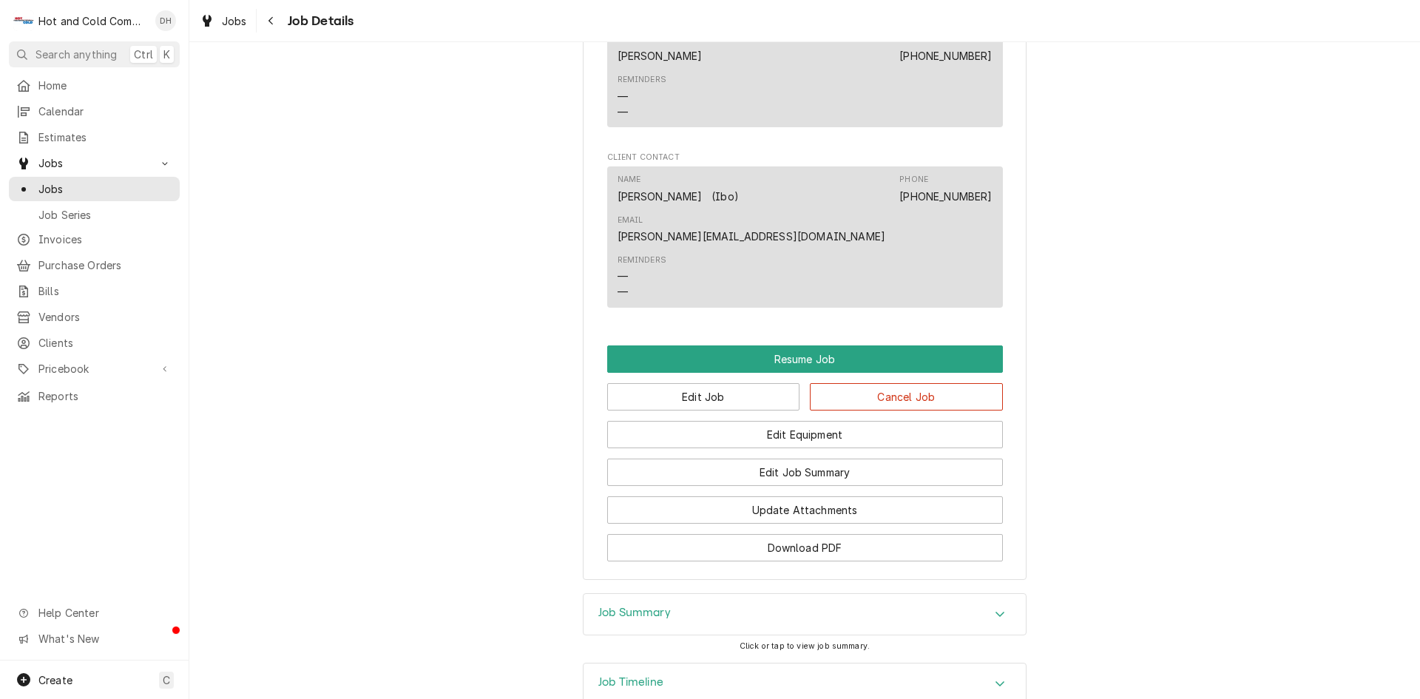
click at [997, 677] on icon "Accordion Header" at bounding box center [1000, 683] width 10 height 12
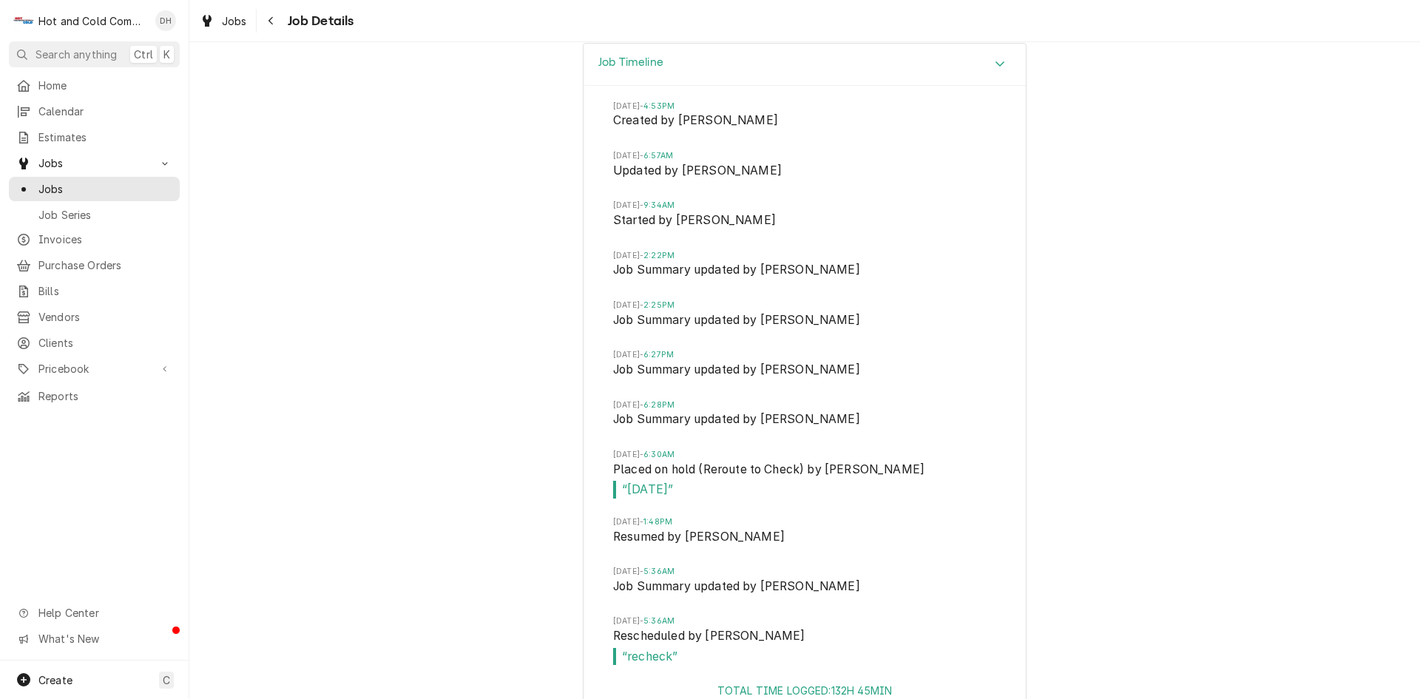
scroll to position [1626, 0]
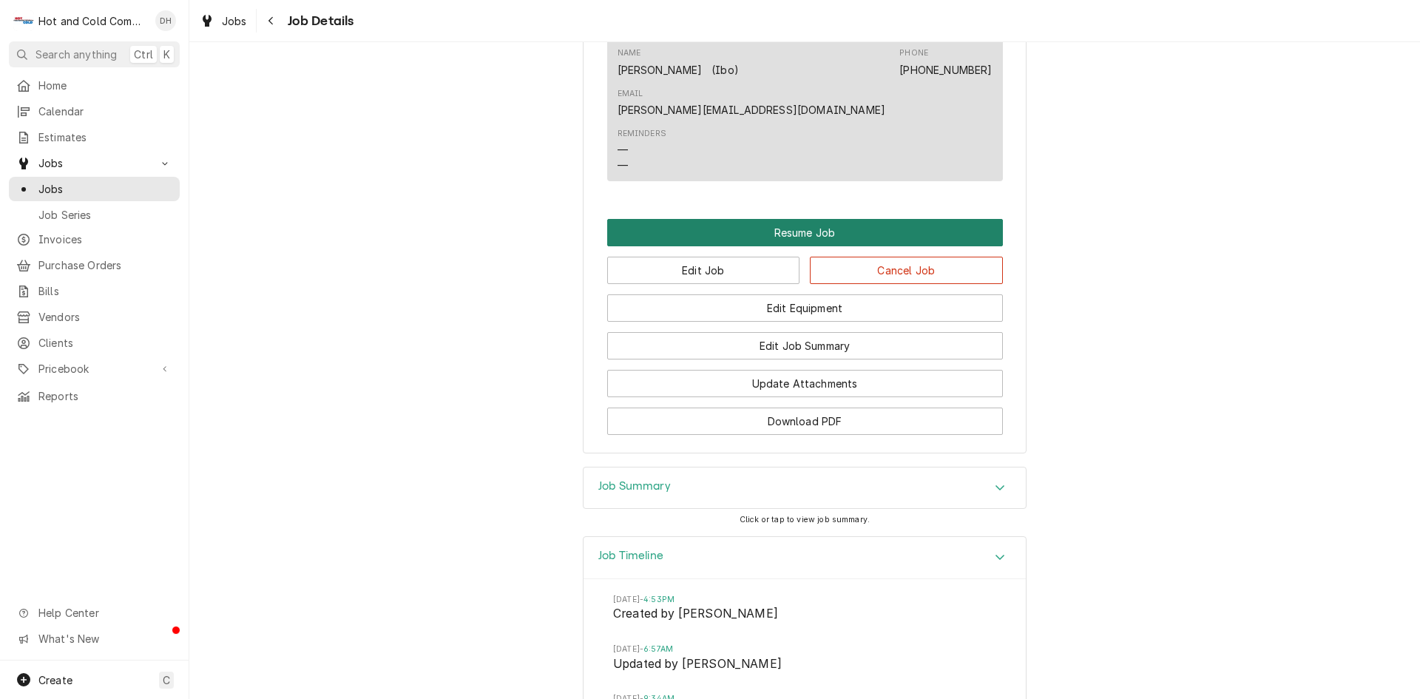
click at [805, 219] on button "Resume Job" at bounding box center [805, 232] width 396 height 27
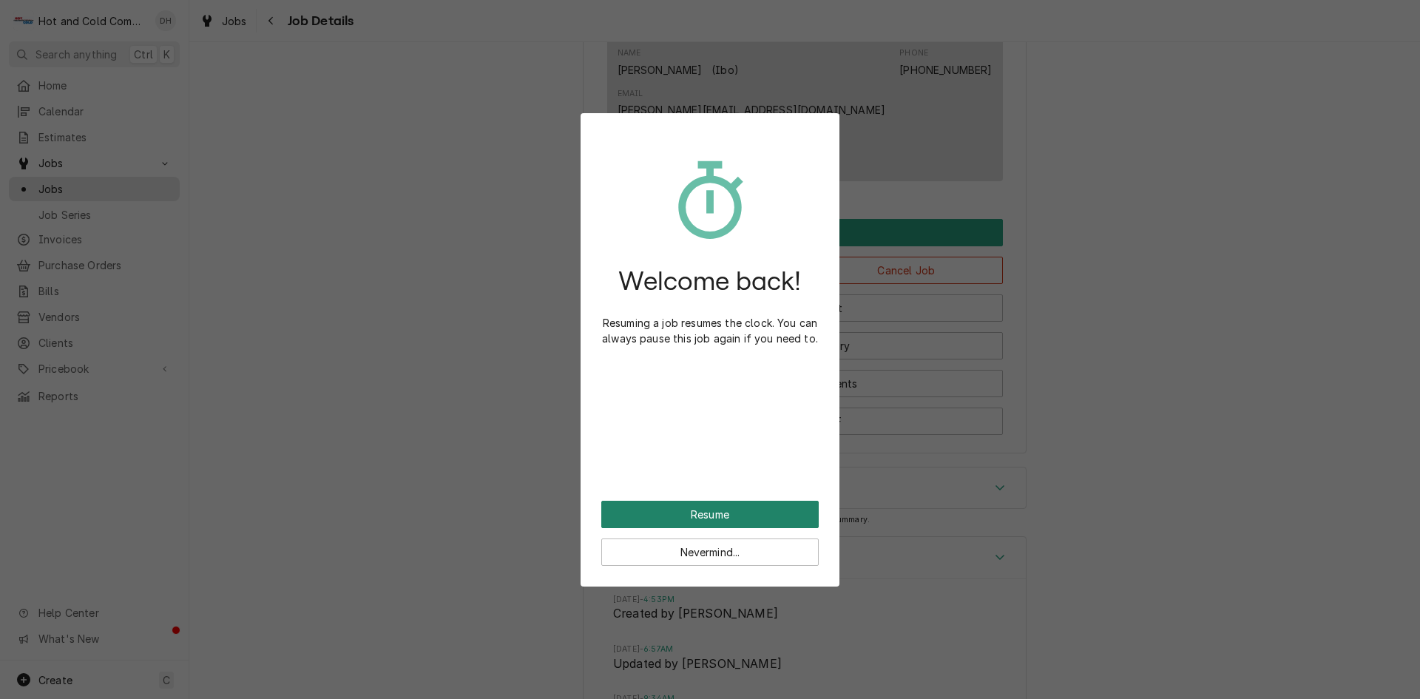
click at [778, 515] on button "Resume" at bounding box center [709, 514] width 217 height 27
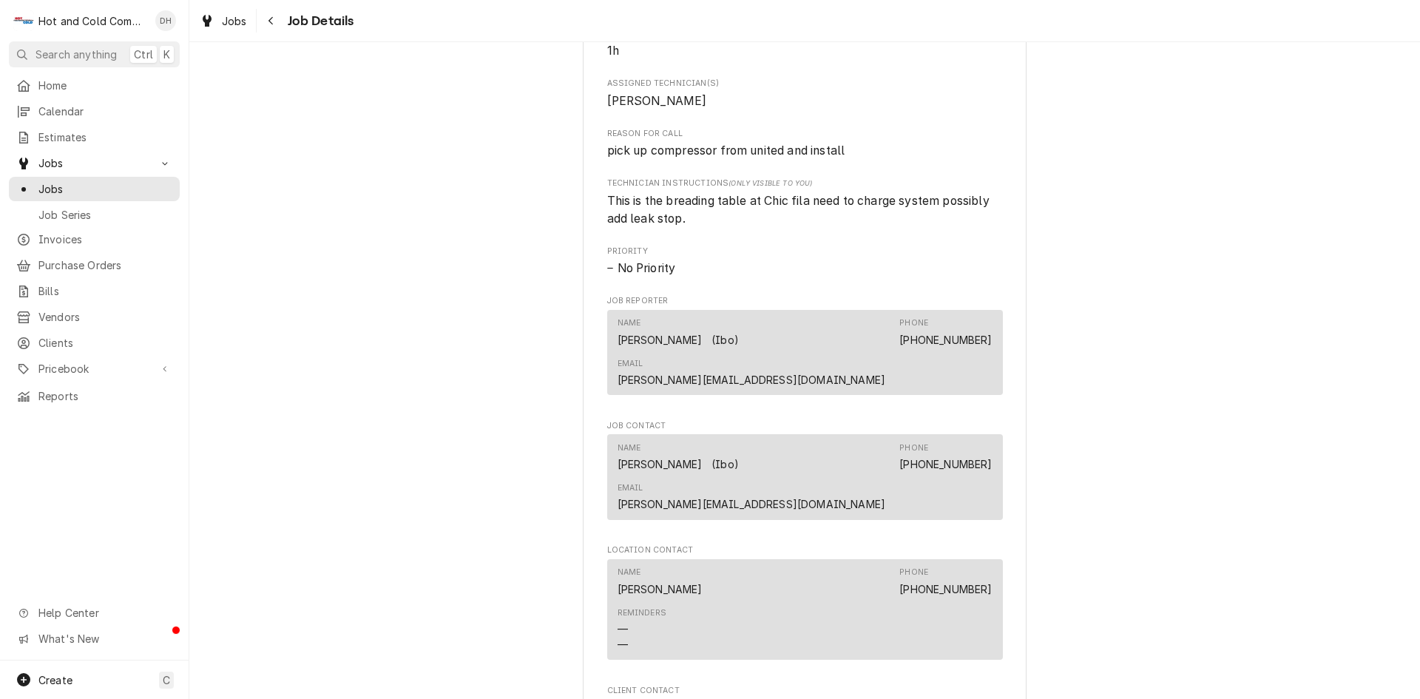
scroll to position [1233, 0]
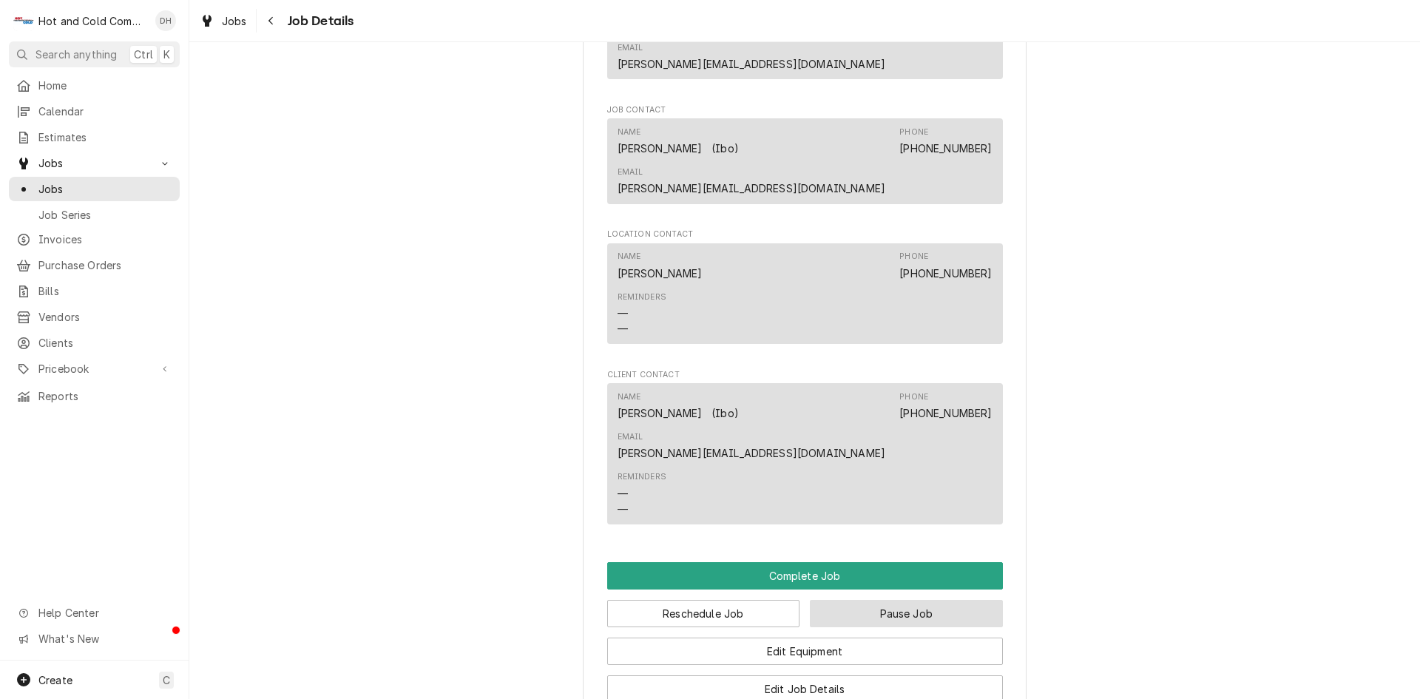
click at [950, 600] on button "Pause Job" at bounding box center [906, 613] width 193 height 27
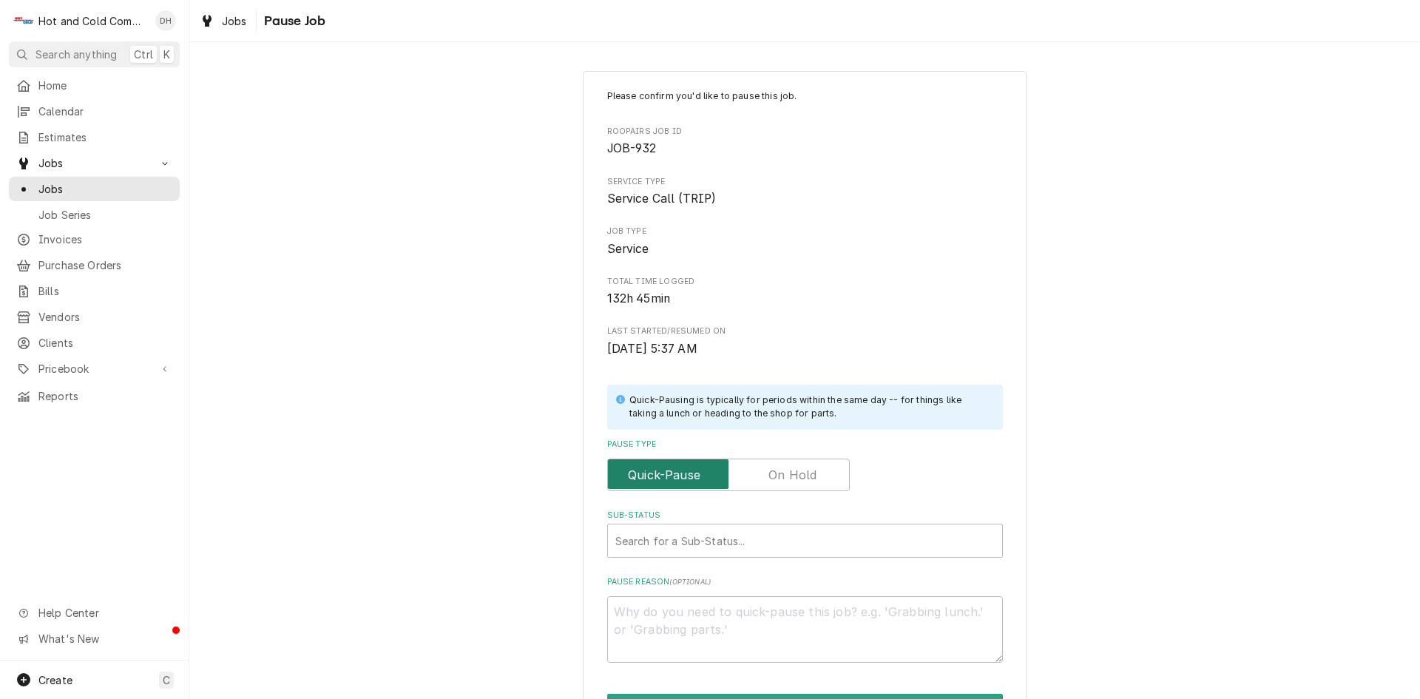
click at [831, 477] on input "Pause Type" at bounding box center [728, 475] width 229 height 33
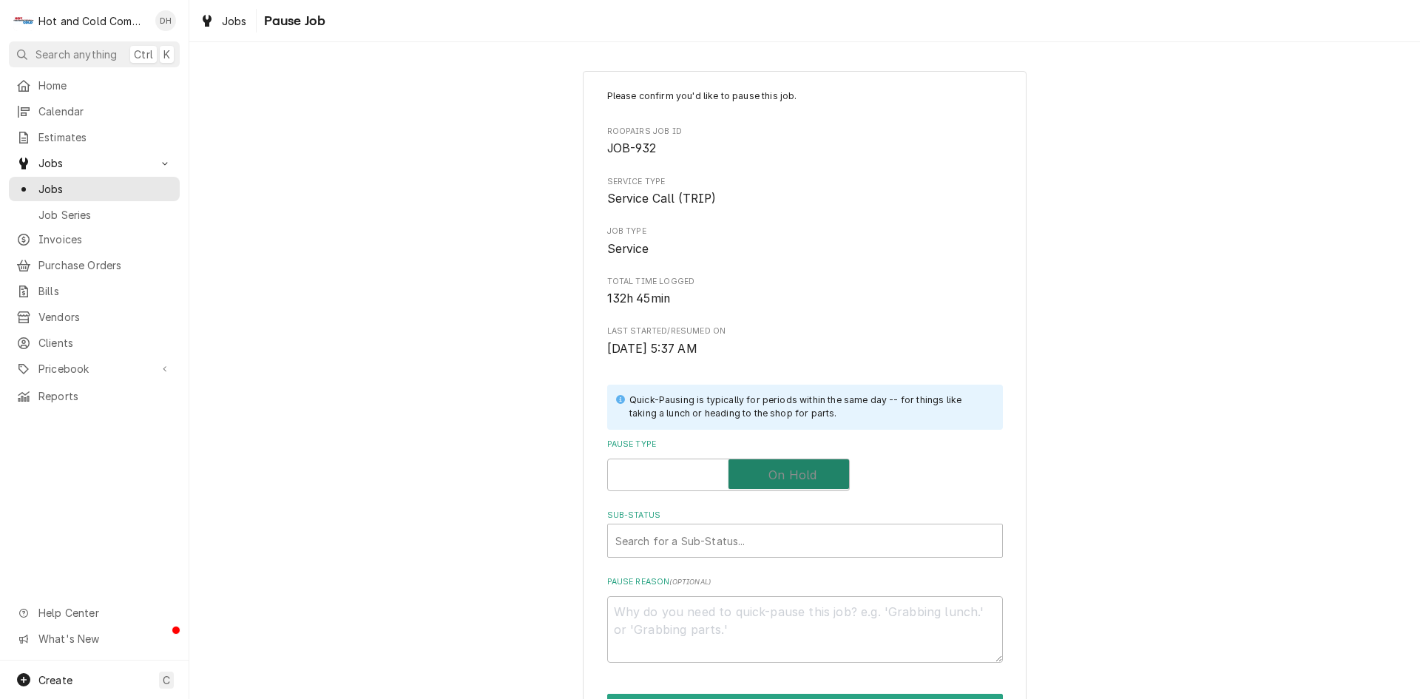
checkbox input "true"
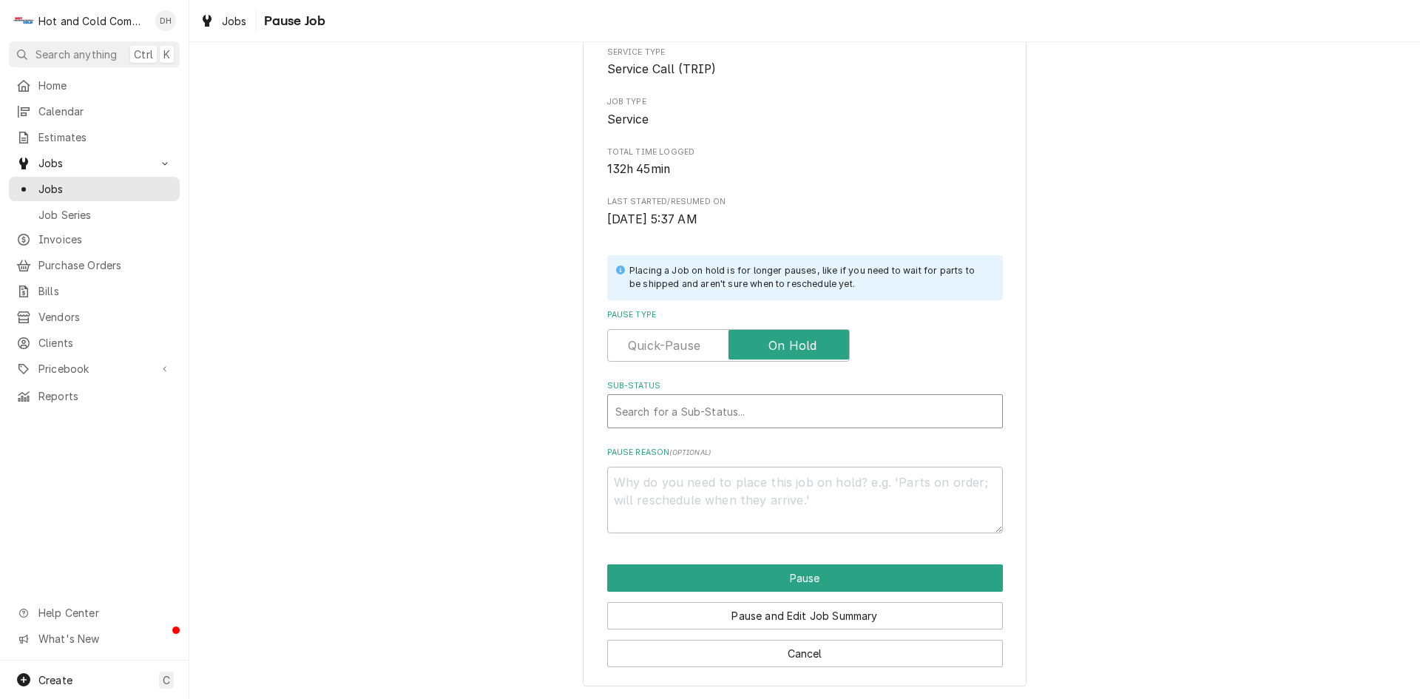
click at [695, 408] on div "Sub-Status" at bounding box center [804, 411] width 379 height 27
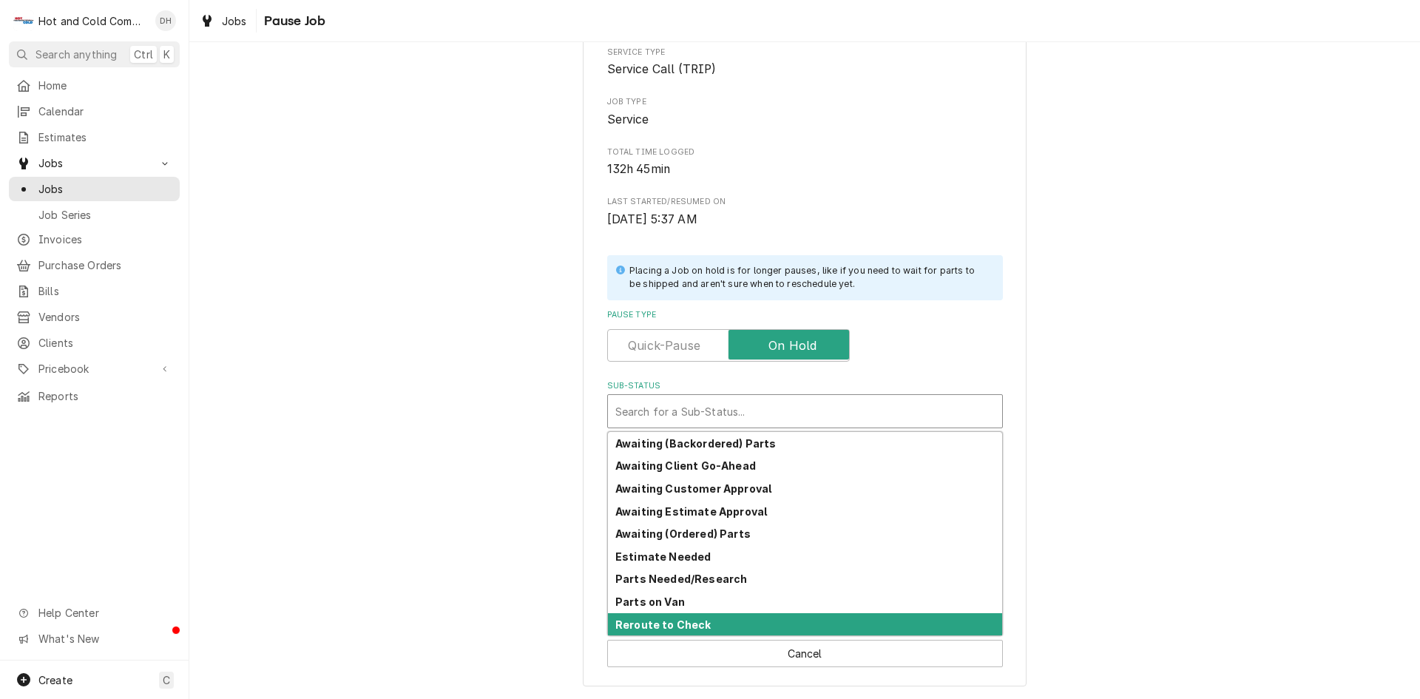
click at [759, 618] on div "Reroute to Check" at bounding box center [805, 624] width 394 height 23
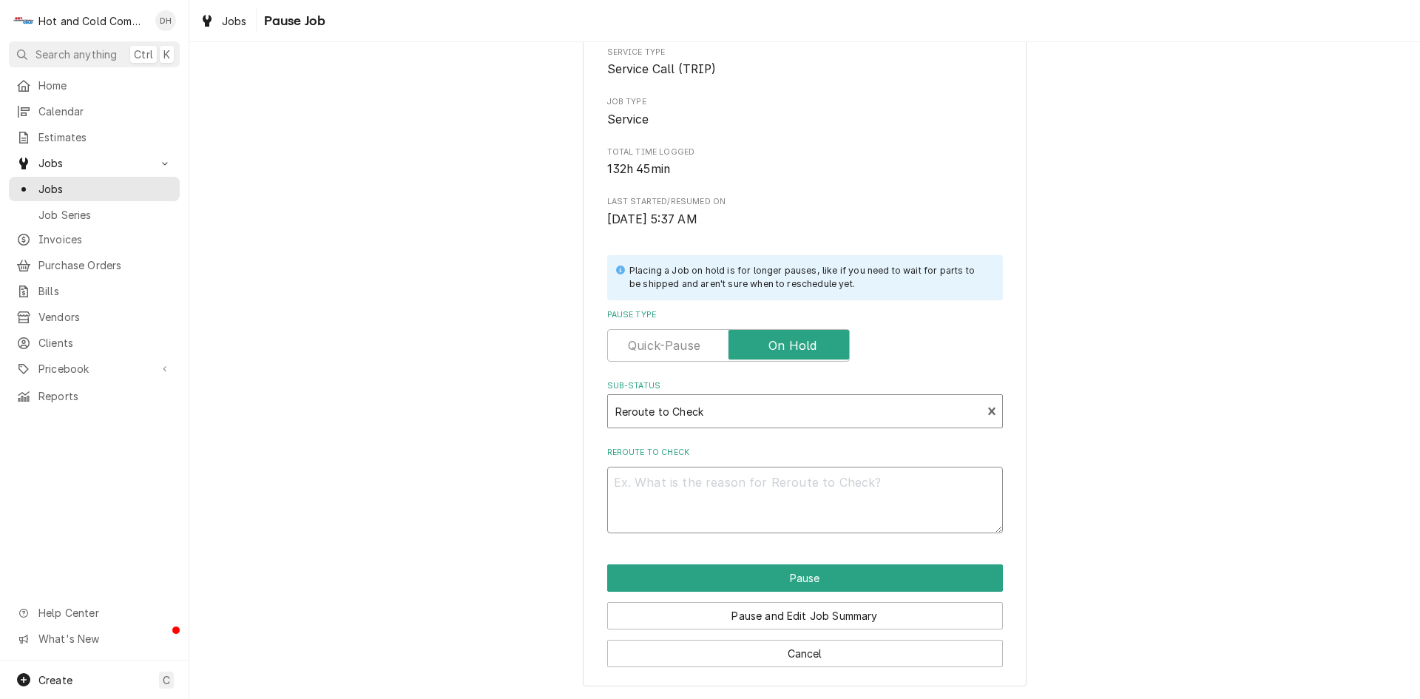
click at [764, 505] on textarea "Reroute to Check" at bounding box center [805, 500] width 396 height 67
type textarea "x"
type textarea "8"
type textarea "x"
type textarea "8/"
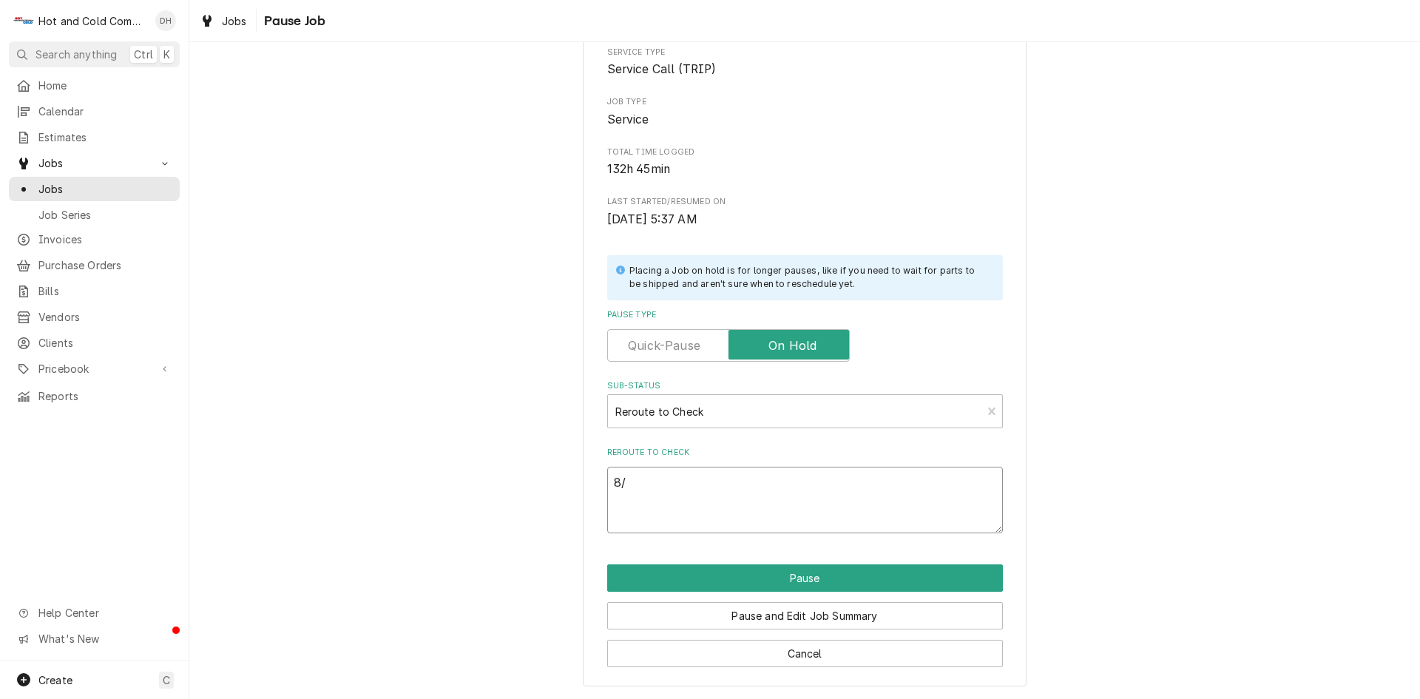
type textarea "x"
type textarea "8/1"
type textarea "x"
type textarea "8/15"
type textarea "x"
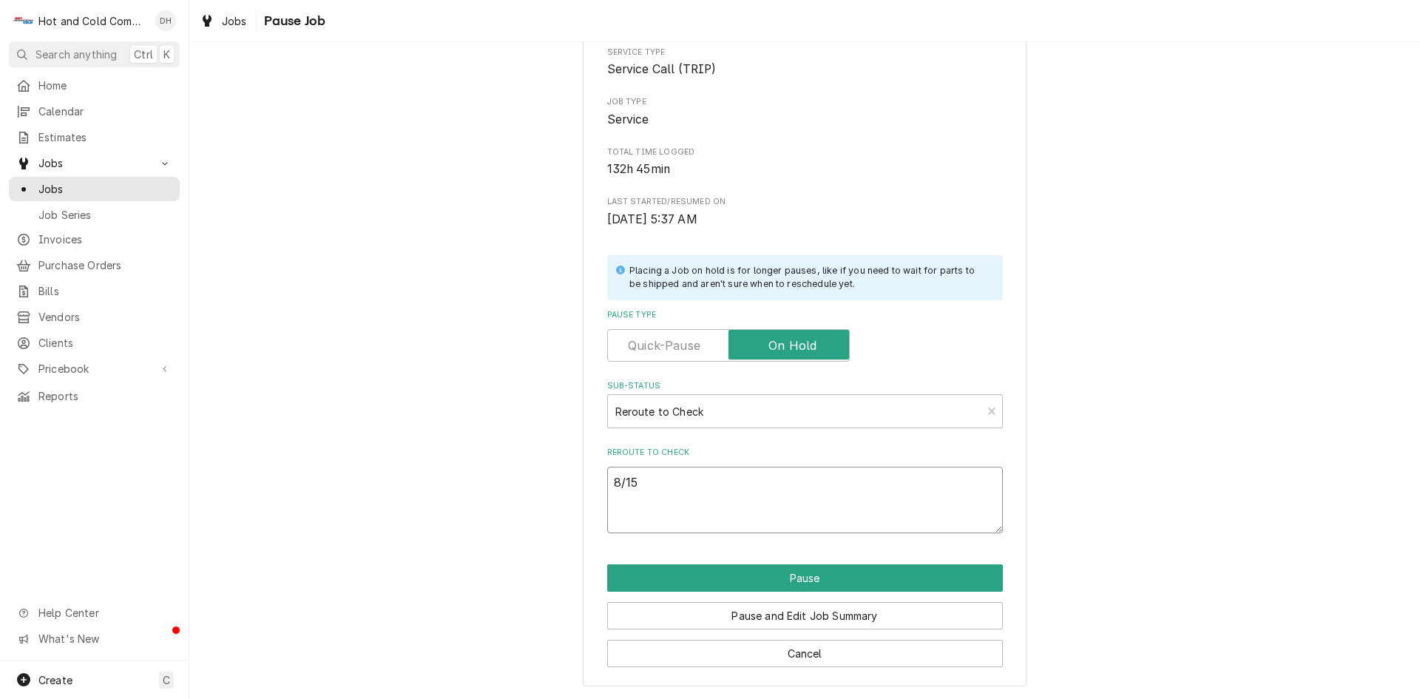
type textarea "8/15/"
type textarea "x"
type textarea "8/15/2"
type textarea "x"
type textarea "8/15/25"
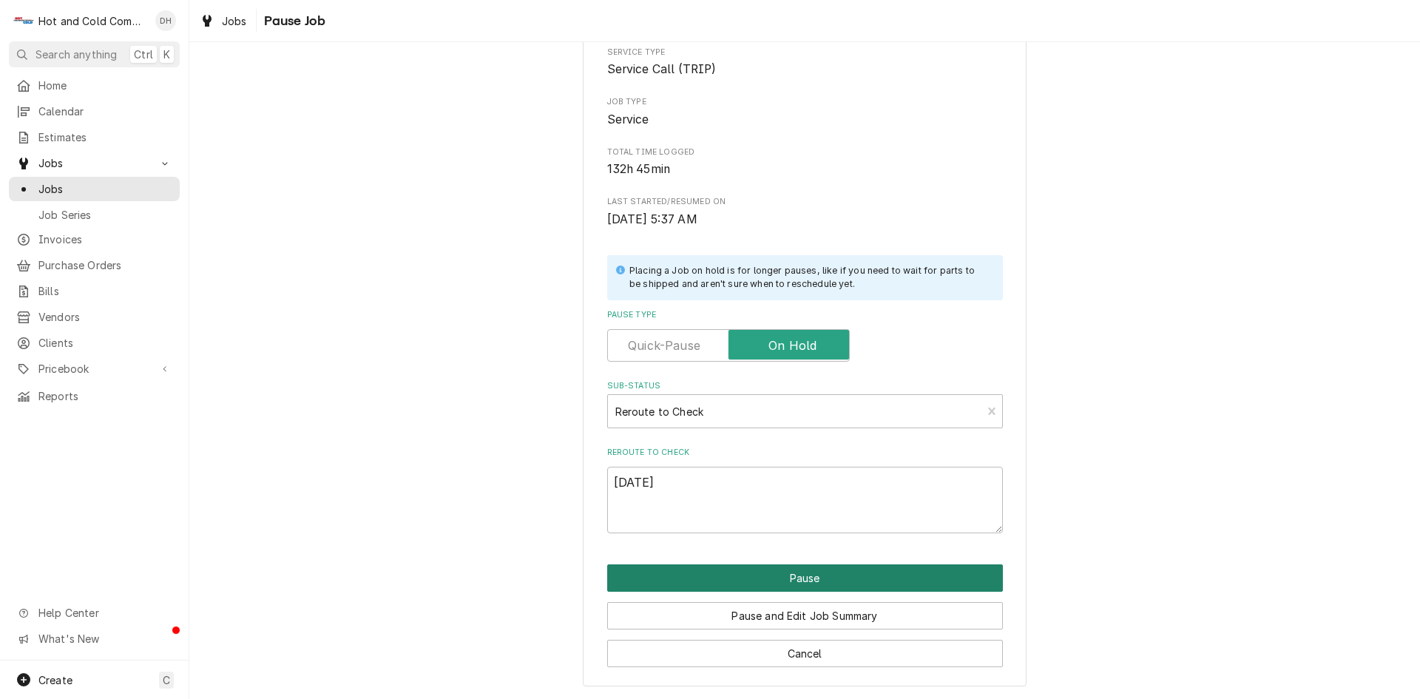
click at [806, 573] on button "Pause" at bounding box center [805, 577] width 396 height 27
type textarea "x"
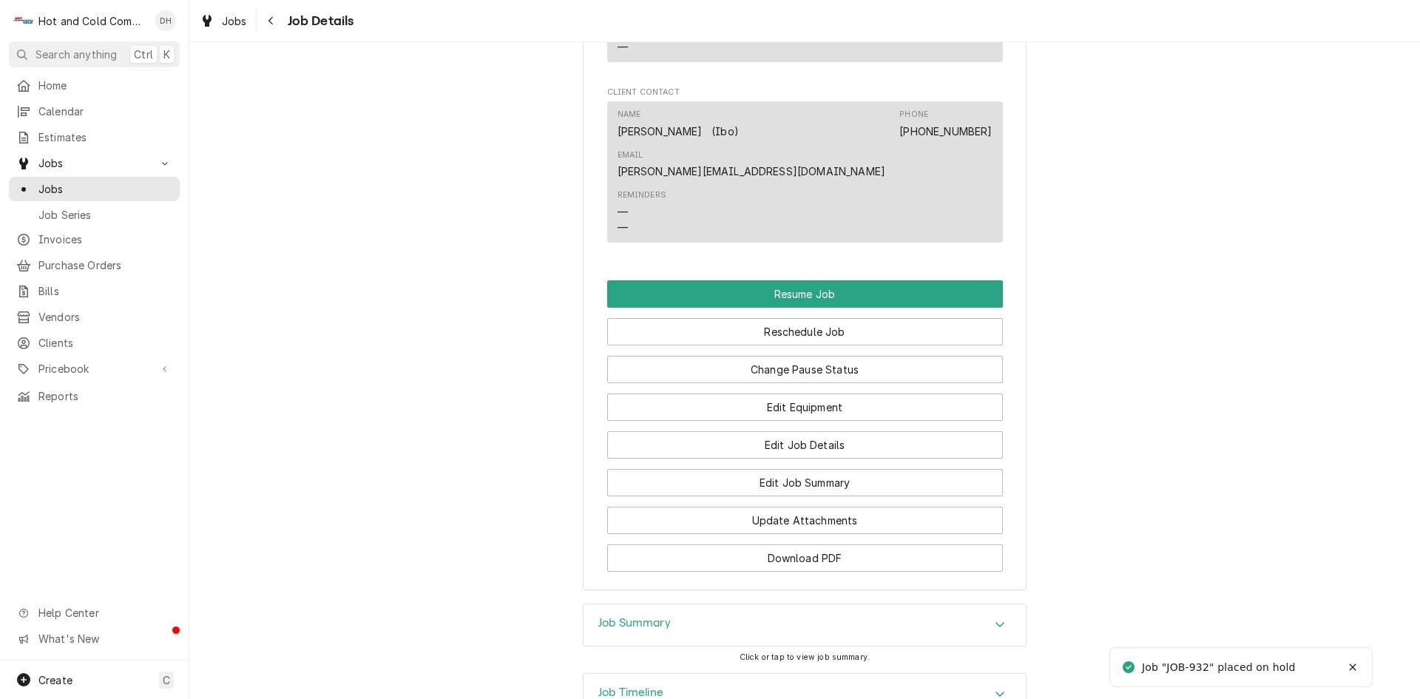
scroll to position [1643, 0]
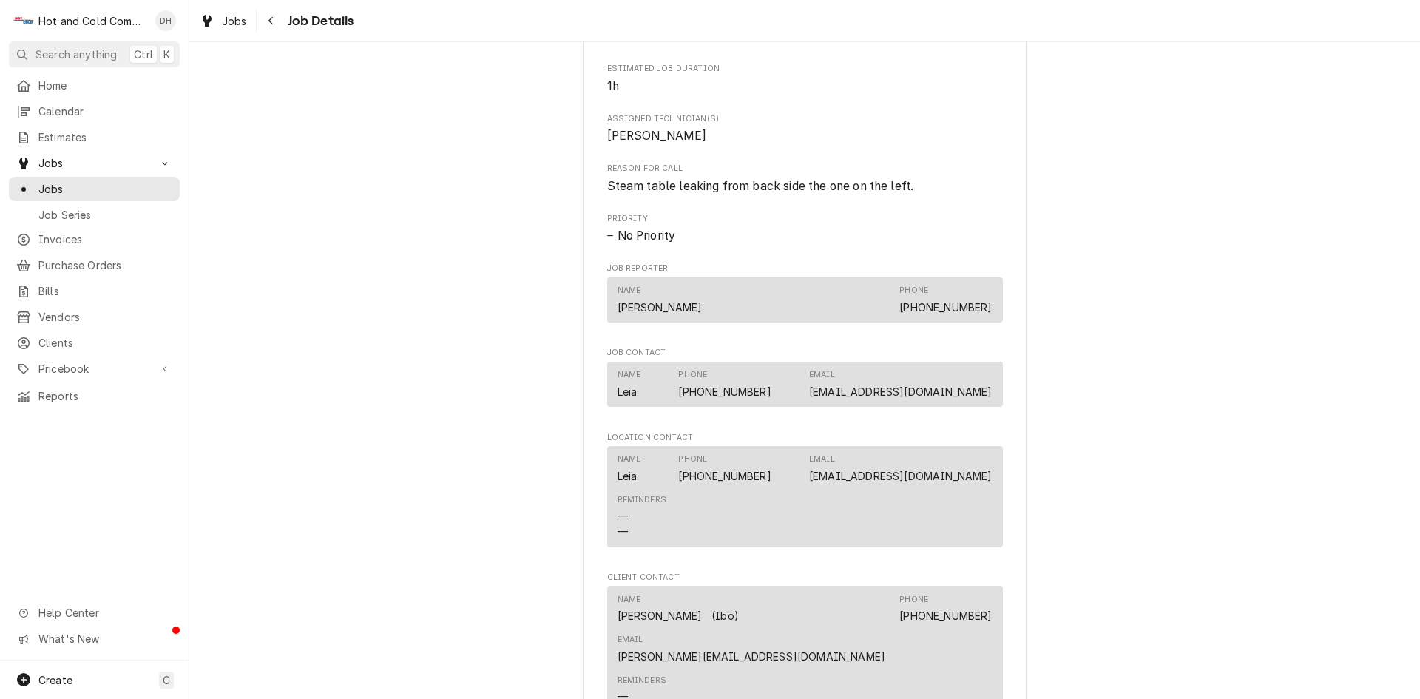
scroll to position [1233, 0]
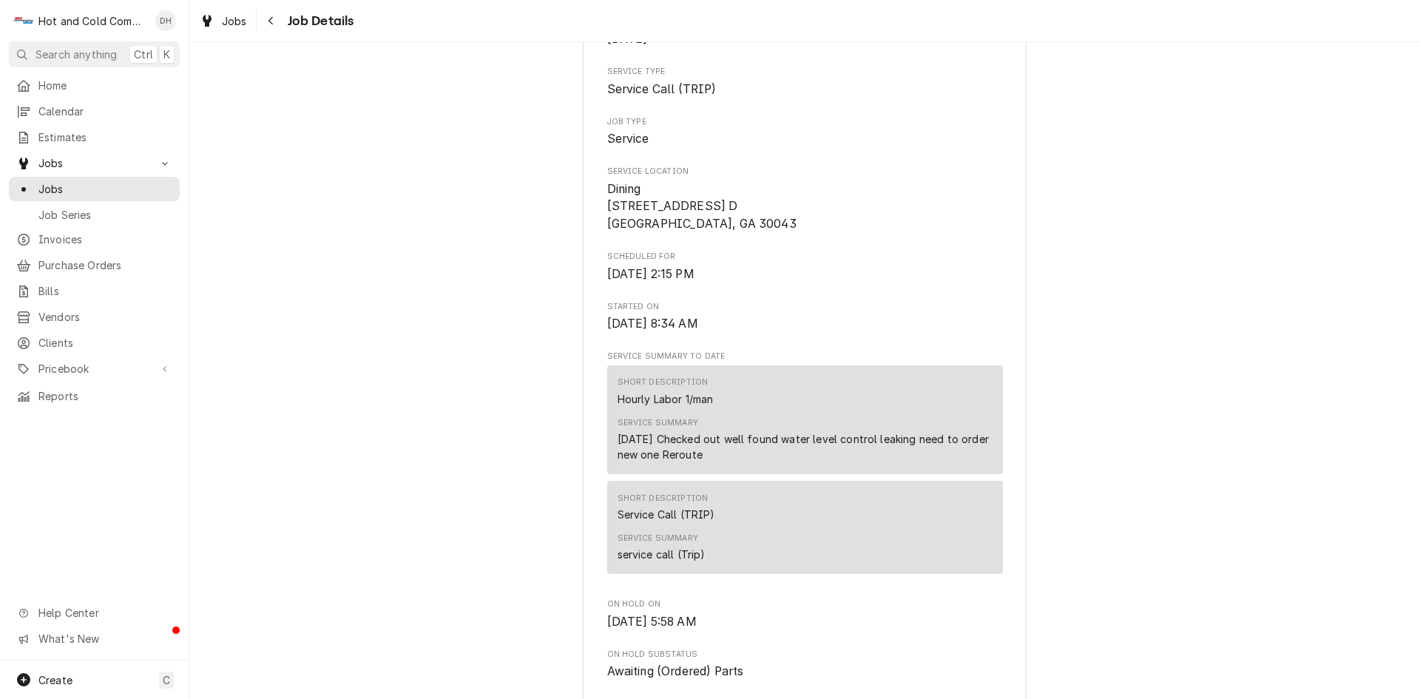
scroll to position [246, 0]
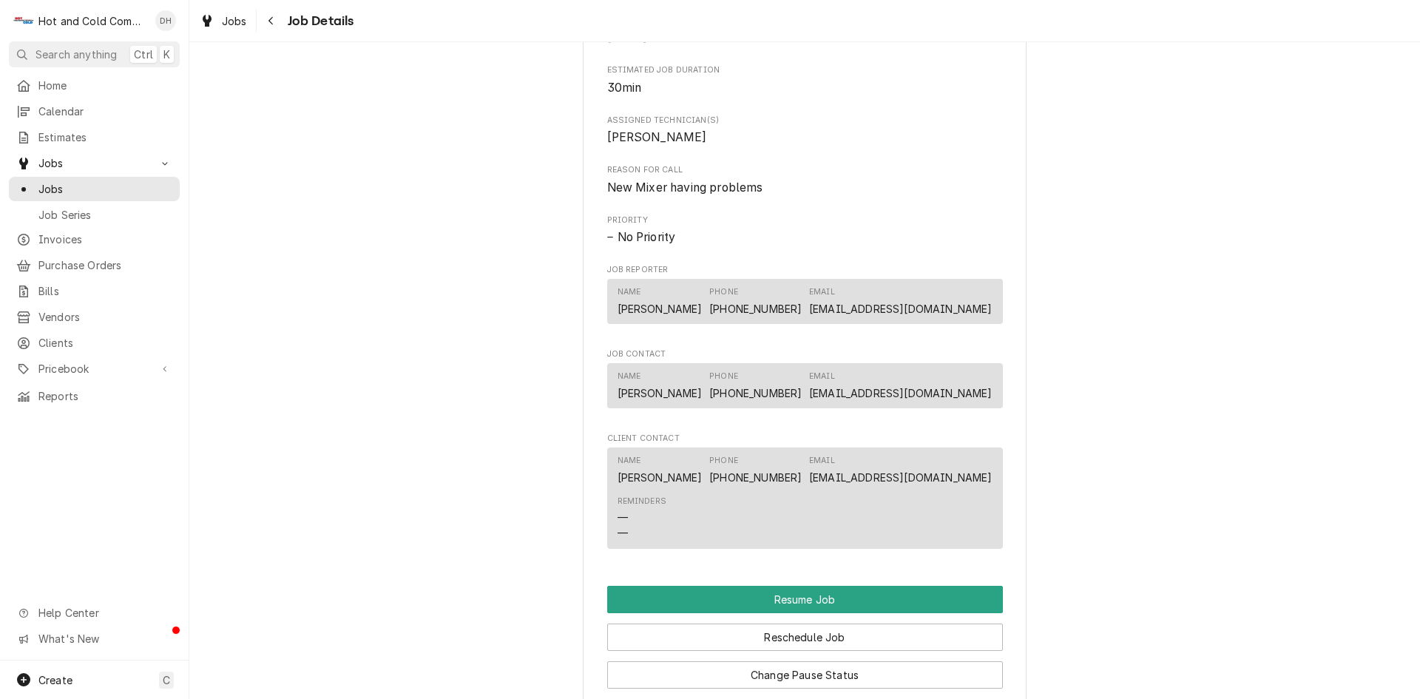
scroll to position [1233, 0]
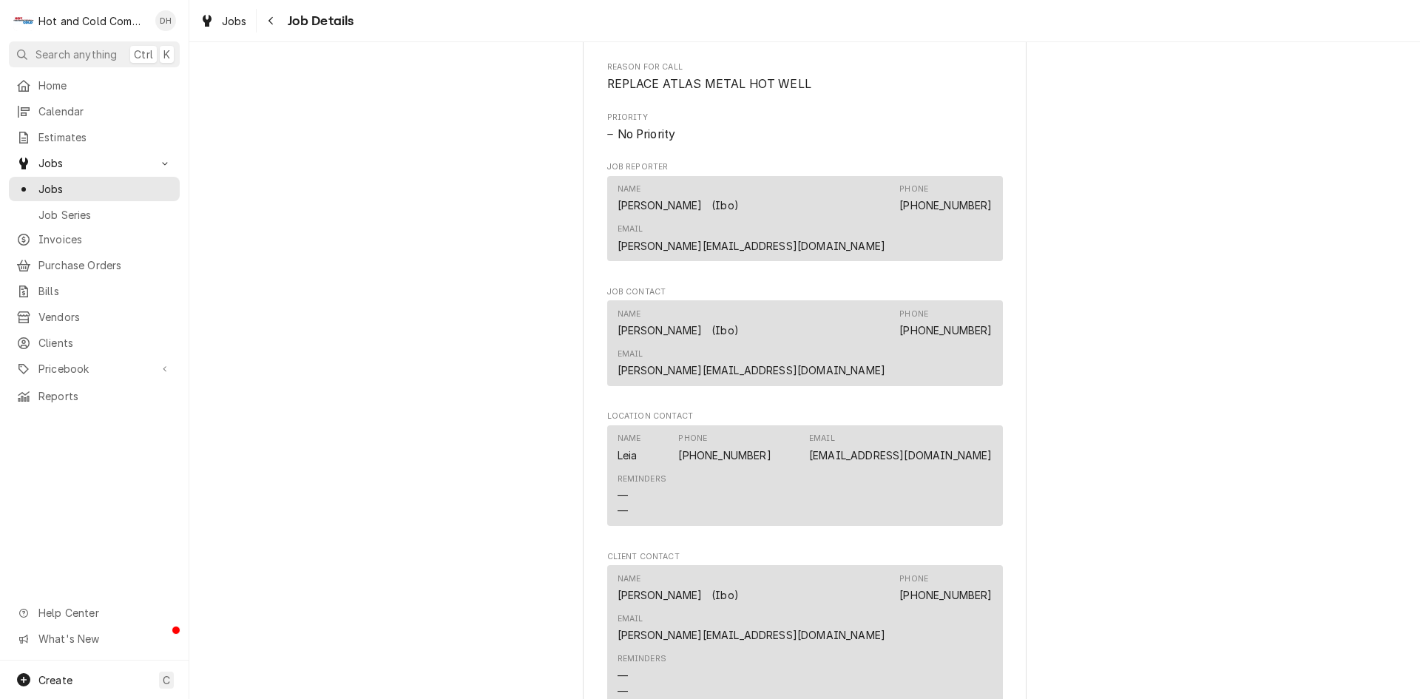
scroll to position [986, 0]
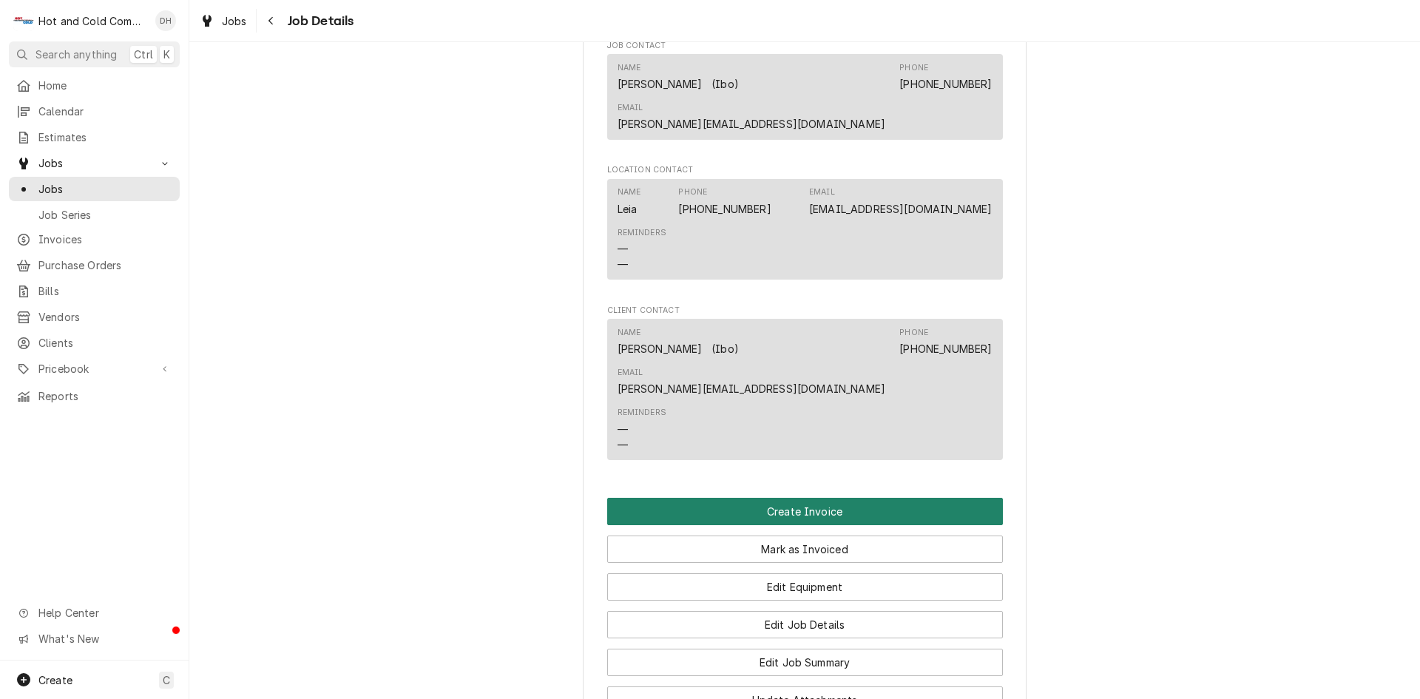
click at [822, 498] on button "Create Invoice" at bounding box center [805, 511] width 396 height 27
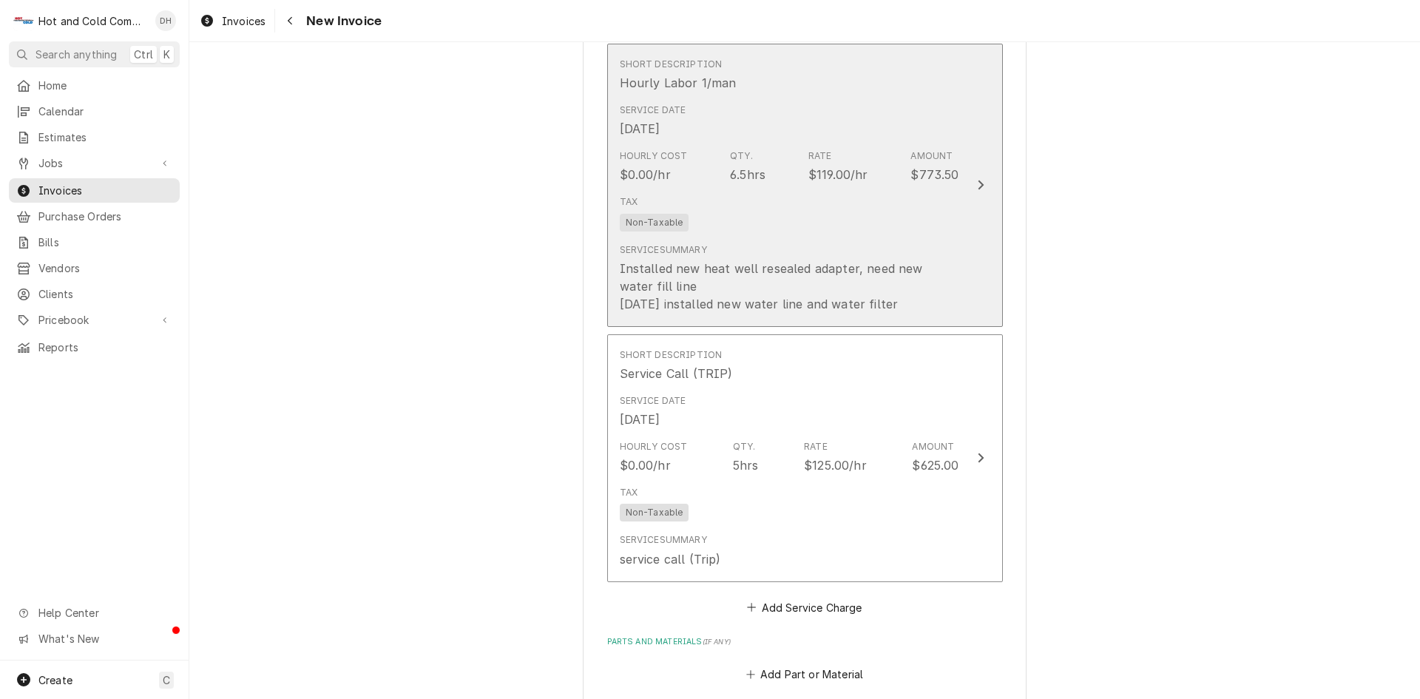
scroll to position [1233, 0]
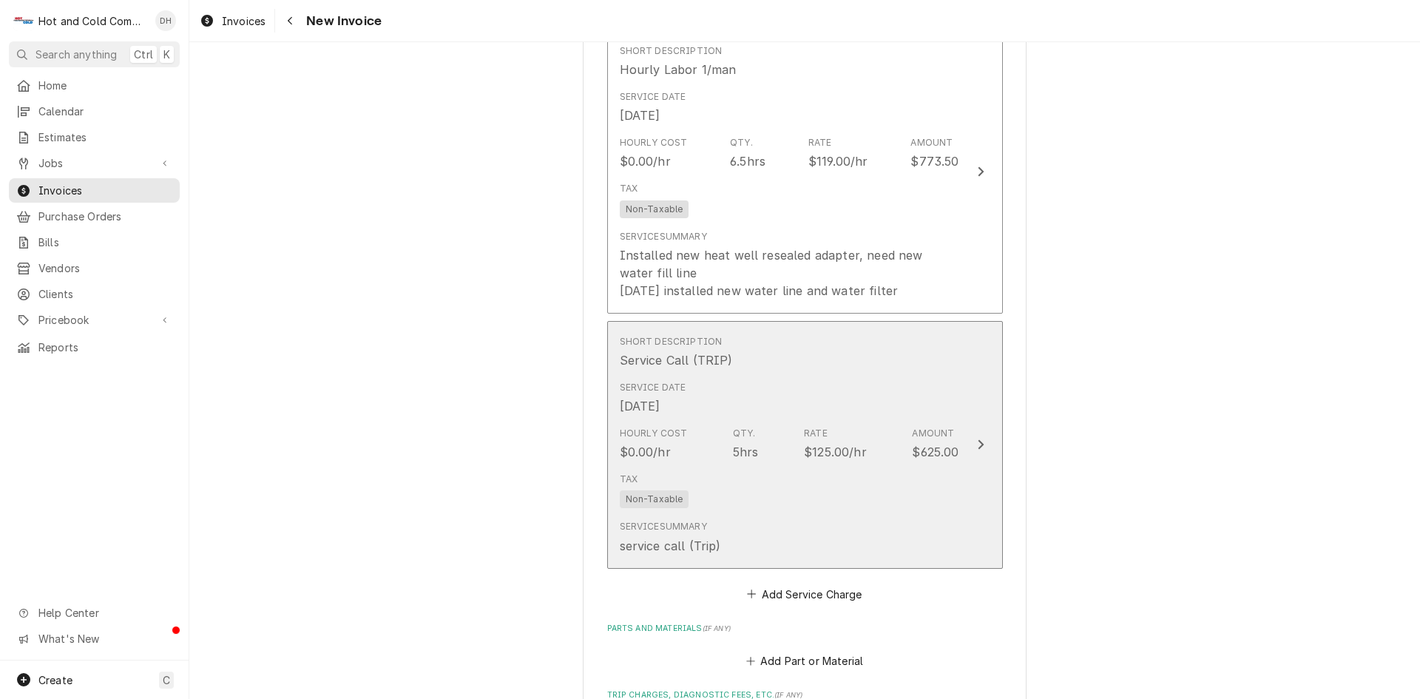
click at [830, 484] on div "Tax Non-Taxable" at bounding box center [789, 490] width 339 height 47
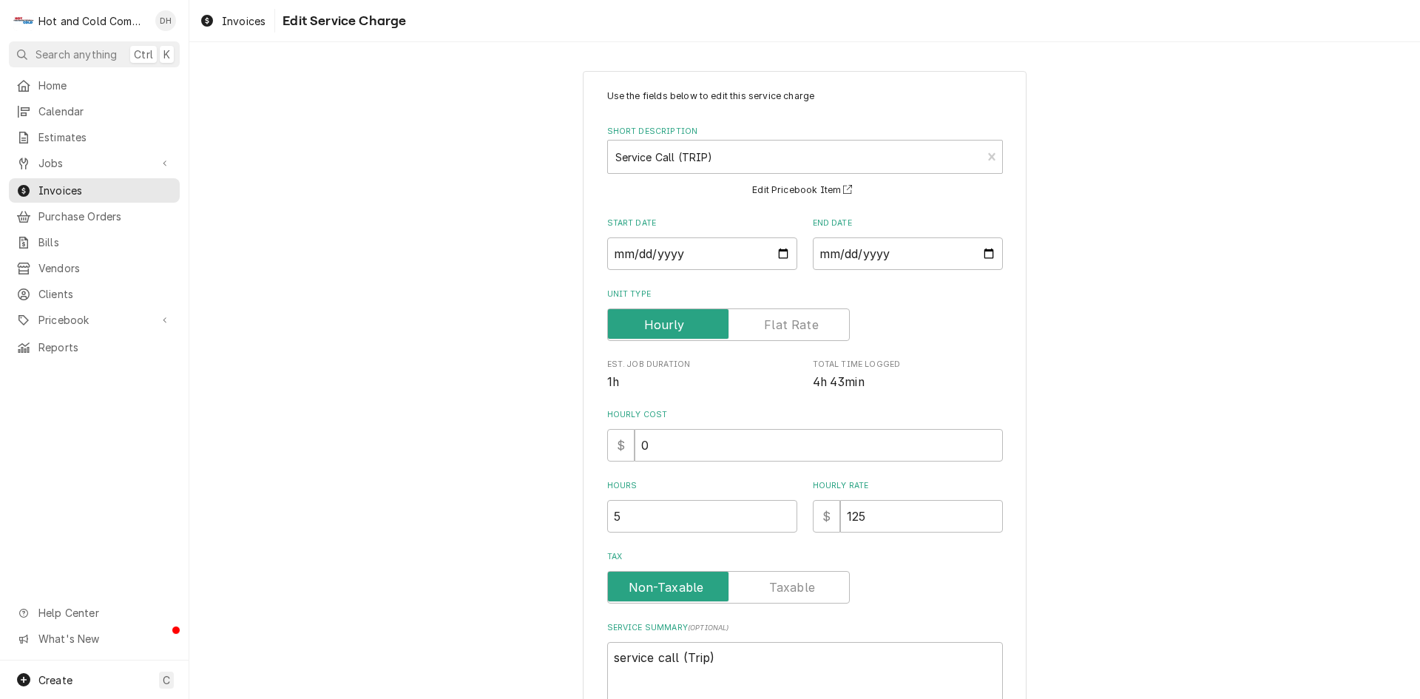
scroll to position [138, 0]
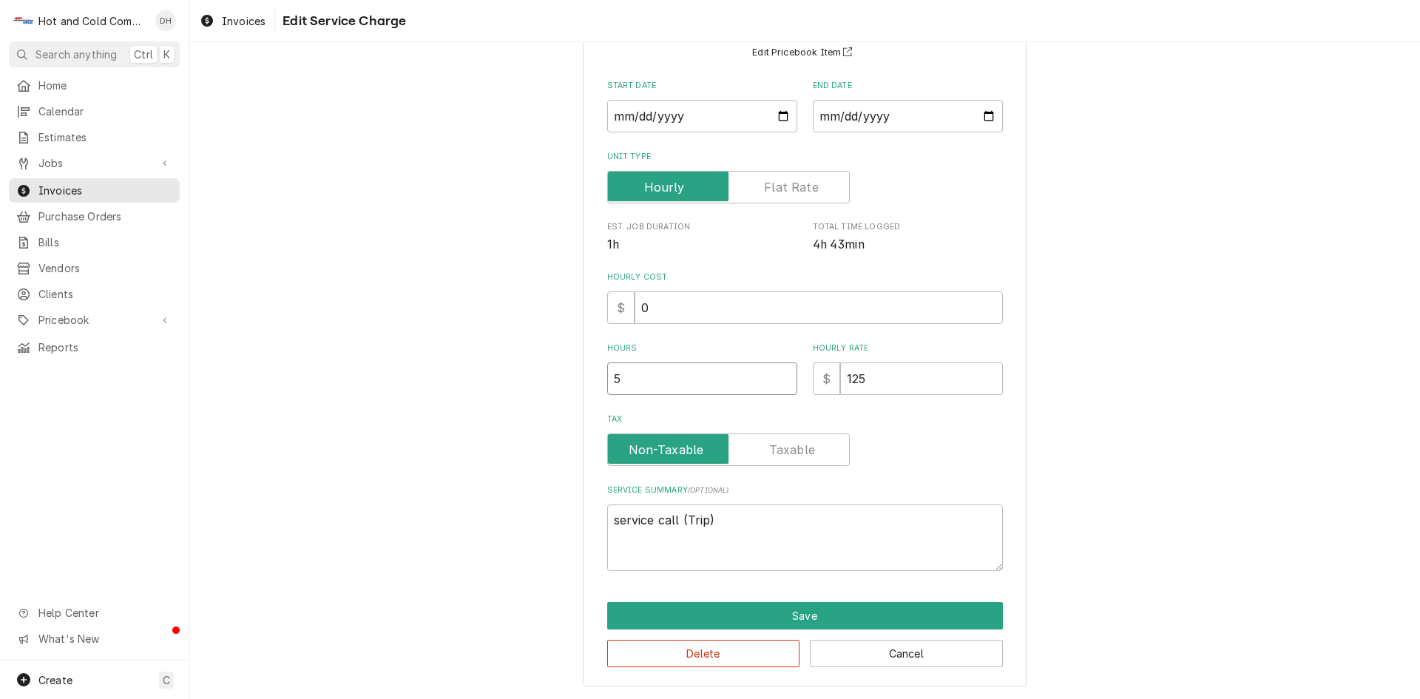
click at [629, 376] on input "5" at bounding box center [702, 378] width 190 height 33
type textarea "x"
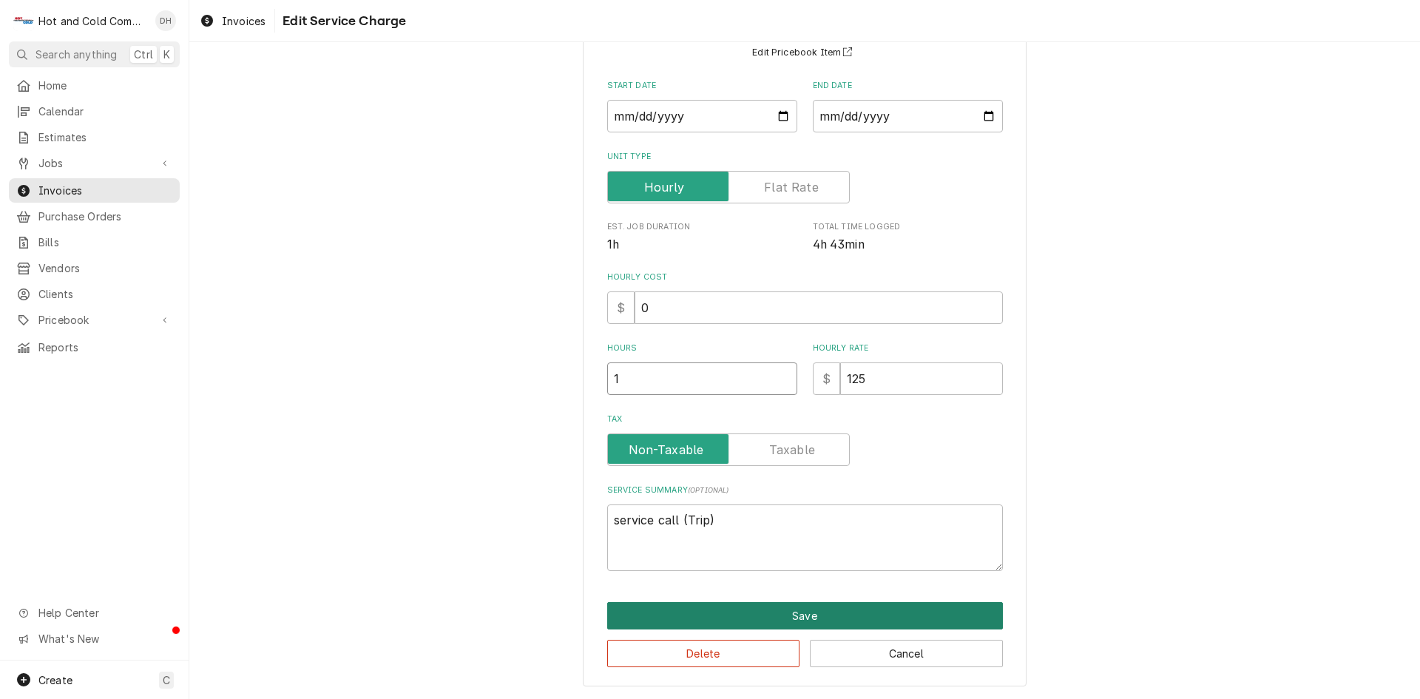
type input "1"
click at [817, 606] on button "Save" at bounding box center [805, 615] width 396 height 27
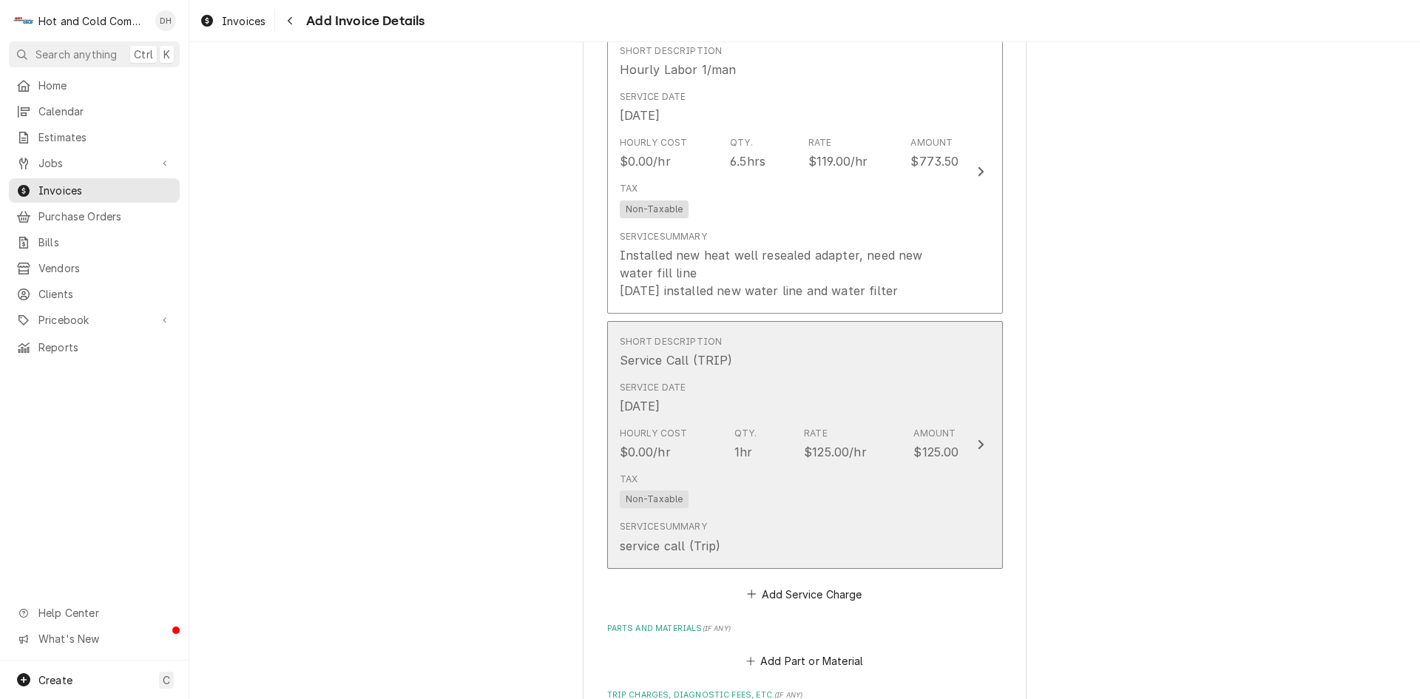
scroll to position [1215, 0]
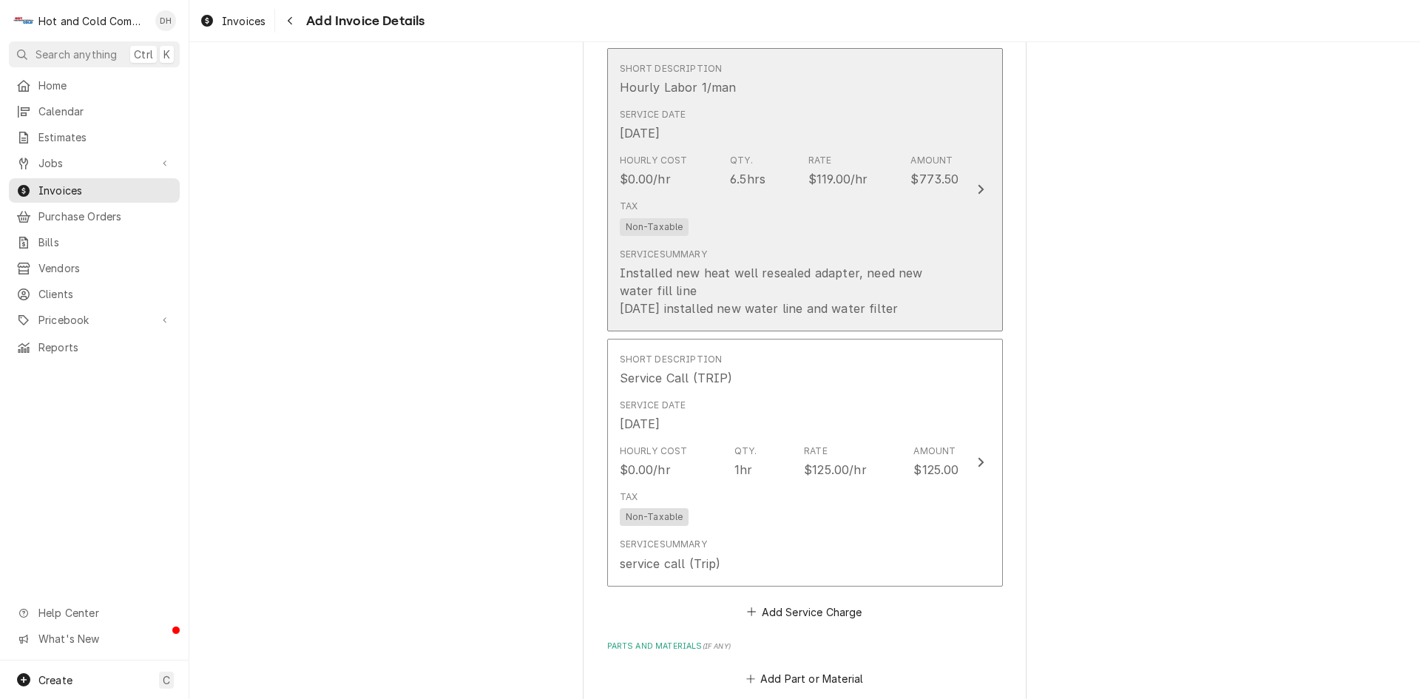
click at [839, 220] on div "Tax Non-Taxable" at bounding box center [789, 217] width 339 height 47
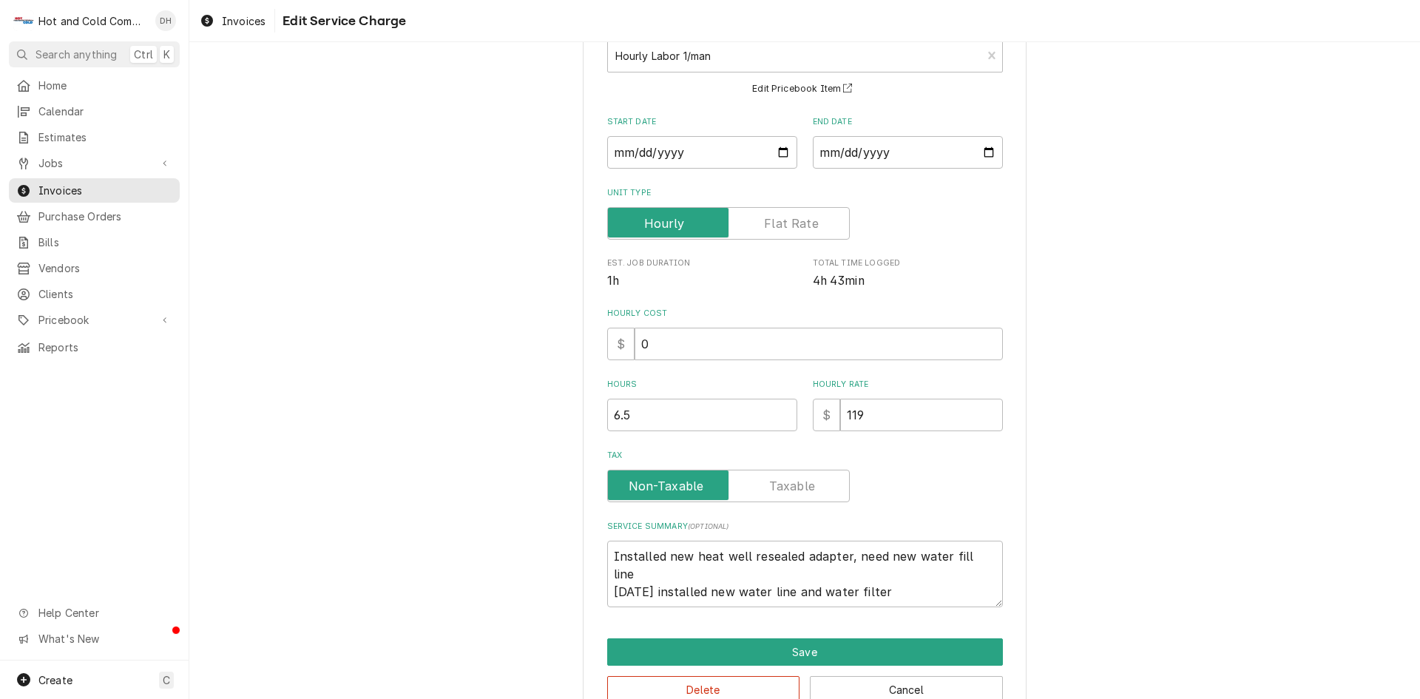
scroll to position [138, 0]
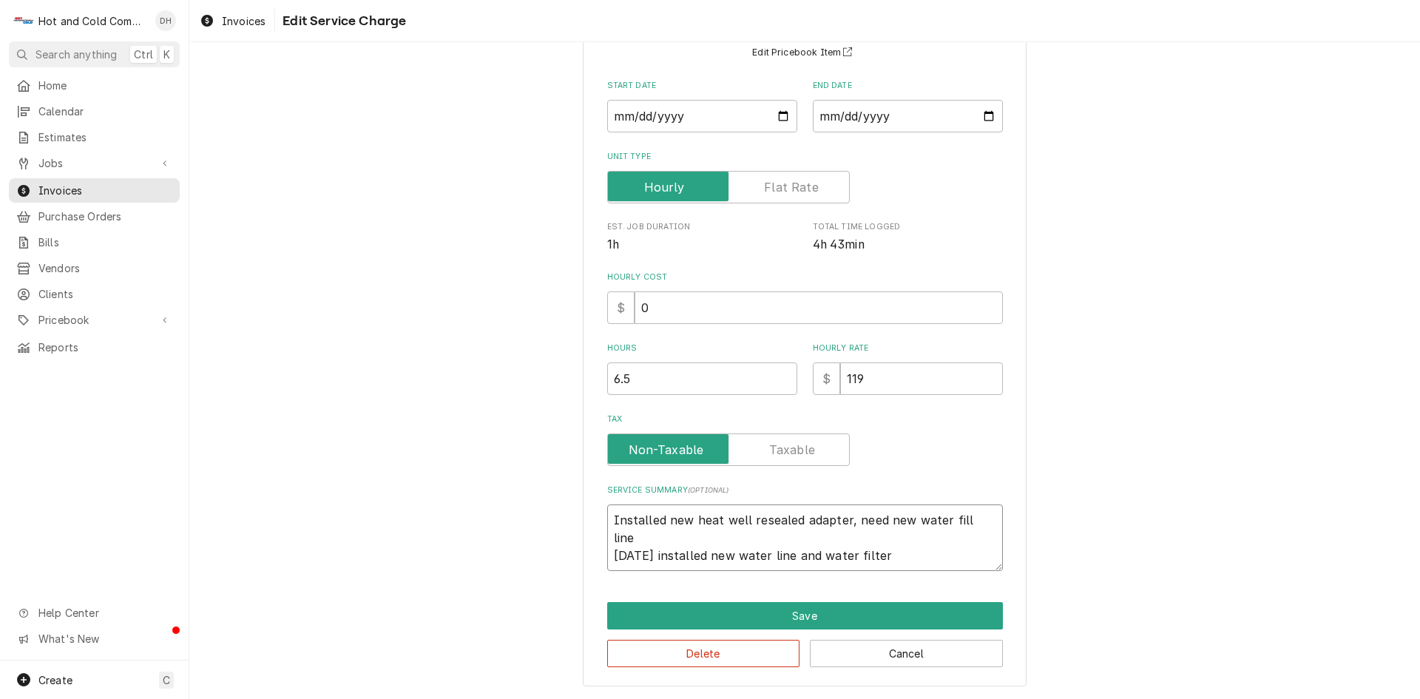
drag, startPoint x: 893, startPoint y: 546, endPoint x: 592, endPoint y: 518, distance: 302.3
click at [592, 518] on div "Use the fields below to edit this service charge Short Description Hourly Labor…" at bounding box center [805, 309] width 444 height 753
click at [896, 392] on input "119" at bounding box center [921, 378] width 163 height 33
type textarea "x"
type input "11"
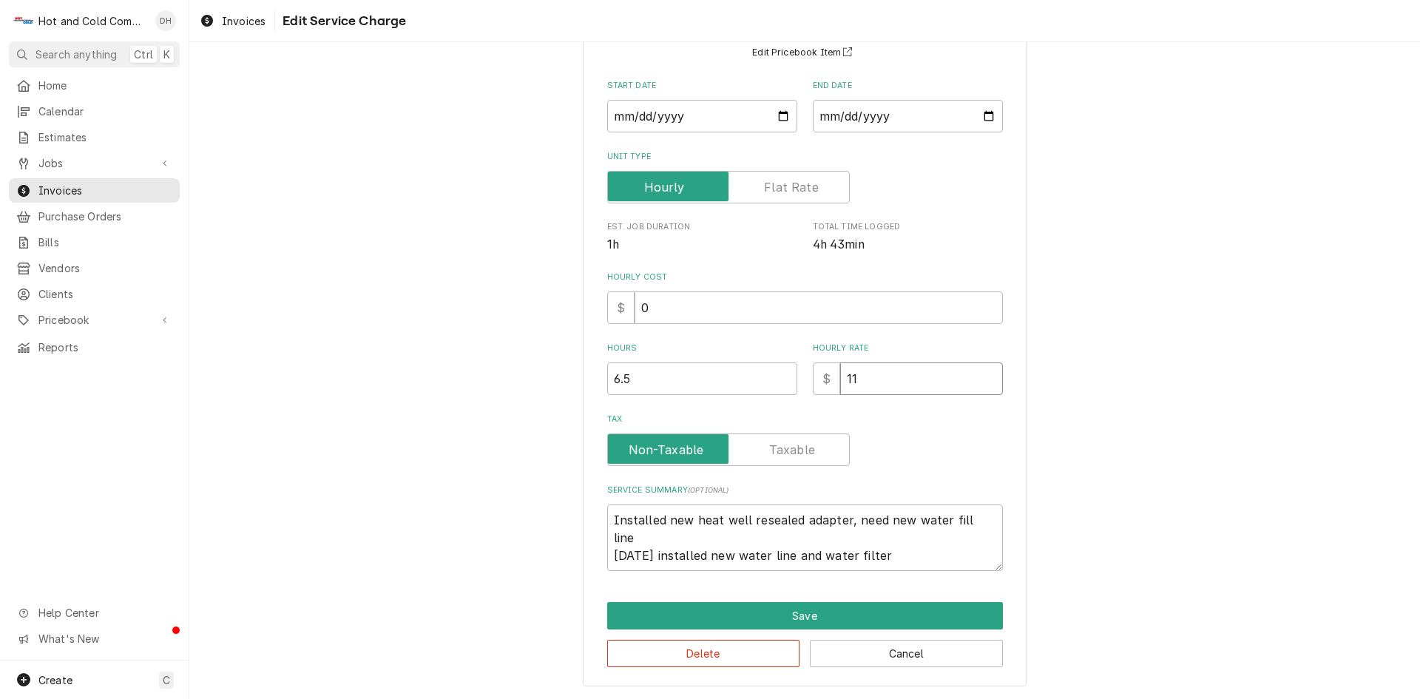
type textarea "x"
type input "1"
type textarea "x"
type input "17"
type textarea "x"
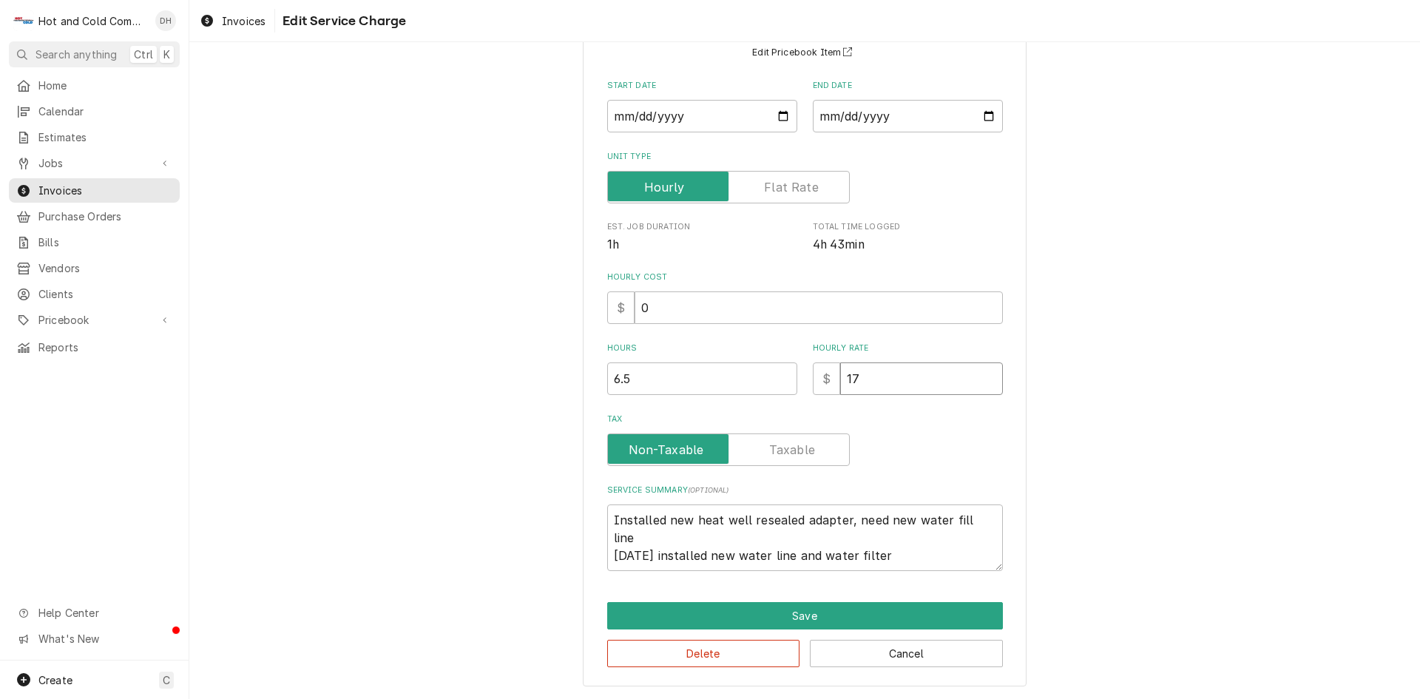
type input "178"
type textarea "x"
type input "178.5"
type textarea "x"
type input "178.50"
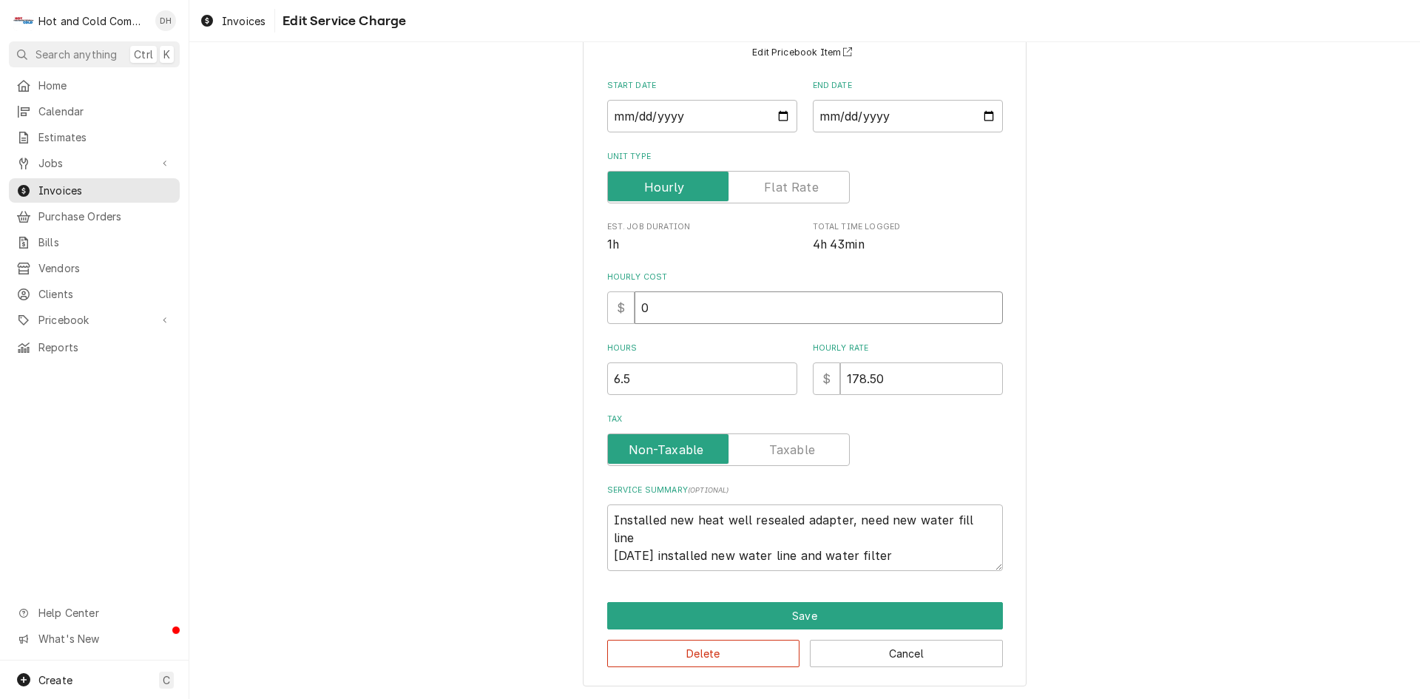
click at [655, 312] on input "0" at bounding box center [819, 307] width 368 height 33
type textarea "x"
type input "0"
click at [699, 652] on button "Delete" at bounding box center [703, 653] width 193 height 27
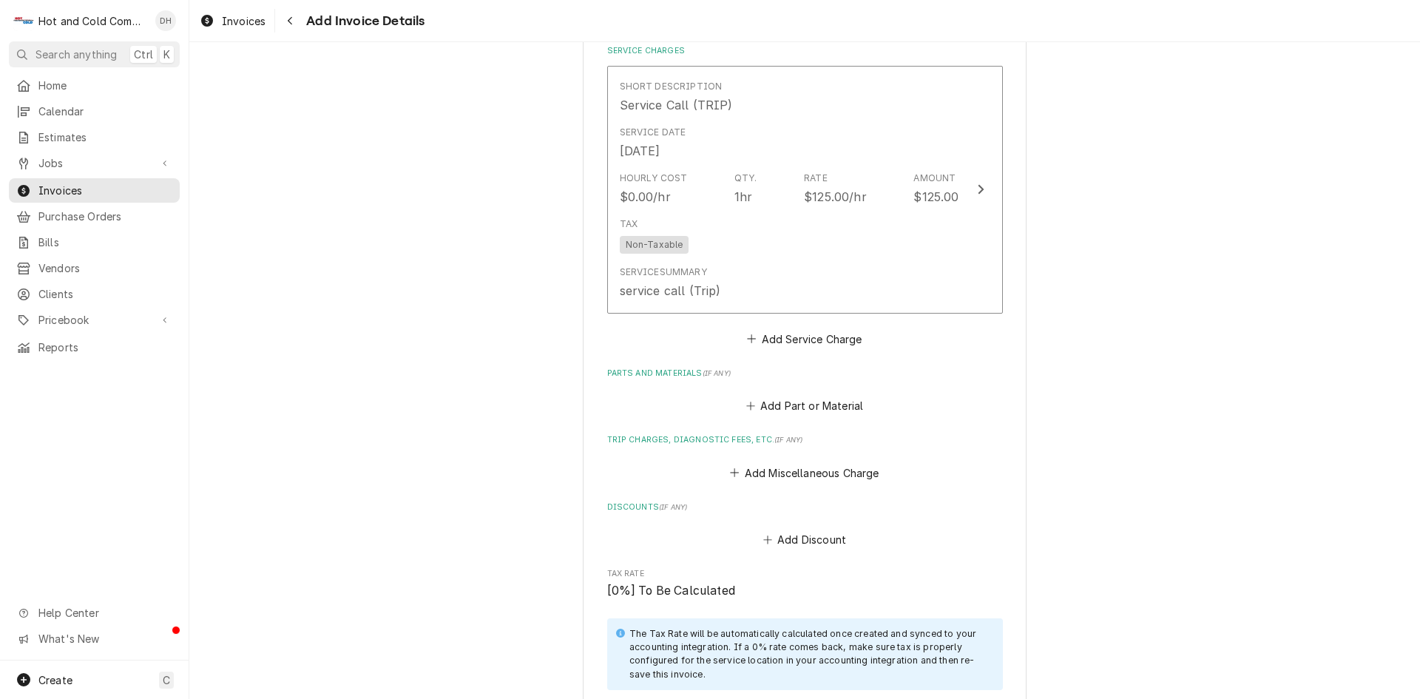
scroll to position [1197, 0]
click at [821, 342] on button "Add Service Charge" at bounding box center [805, 338] width 120 height 21
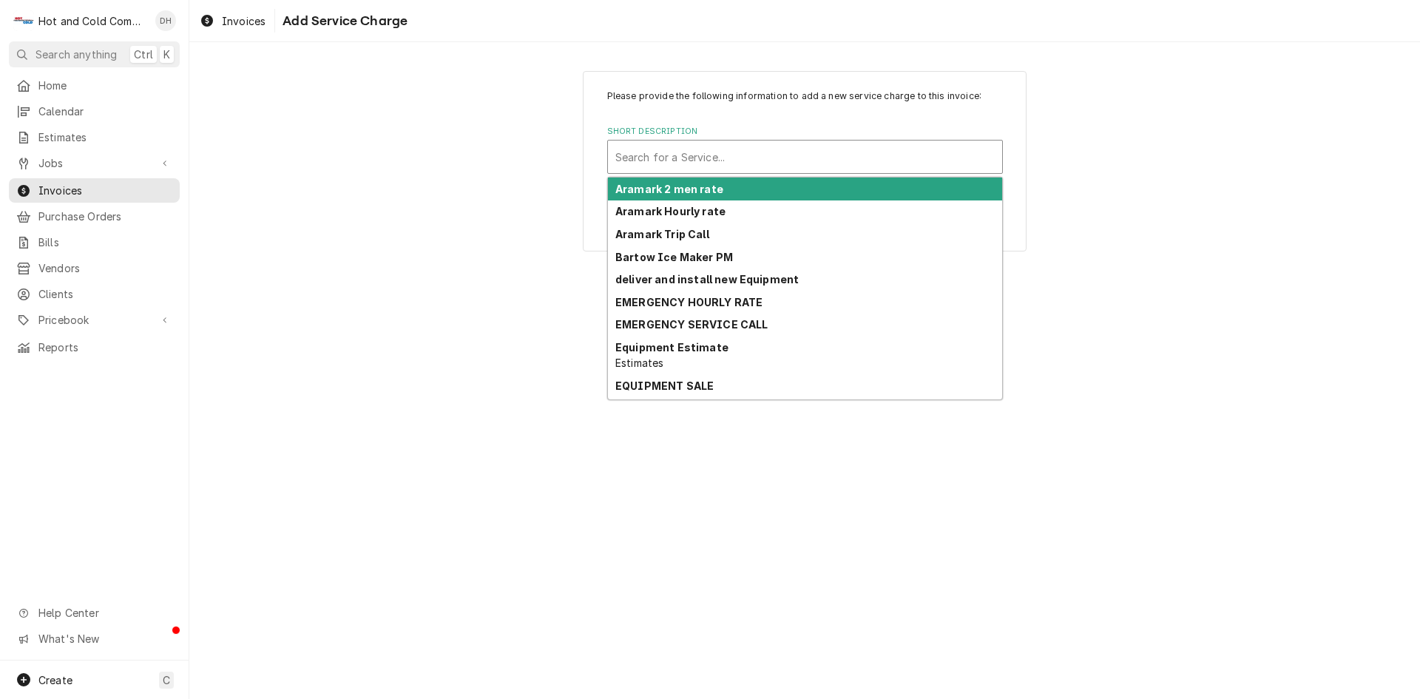
click at [742, 152] on div "Short Description" at bounding box center [804, 156] width 379 height 27
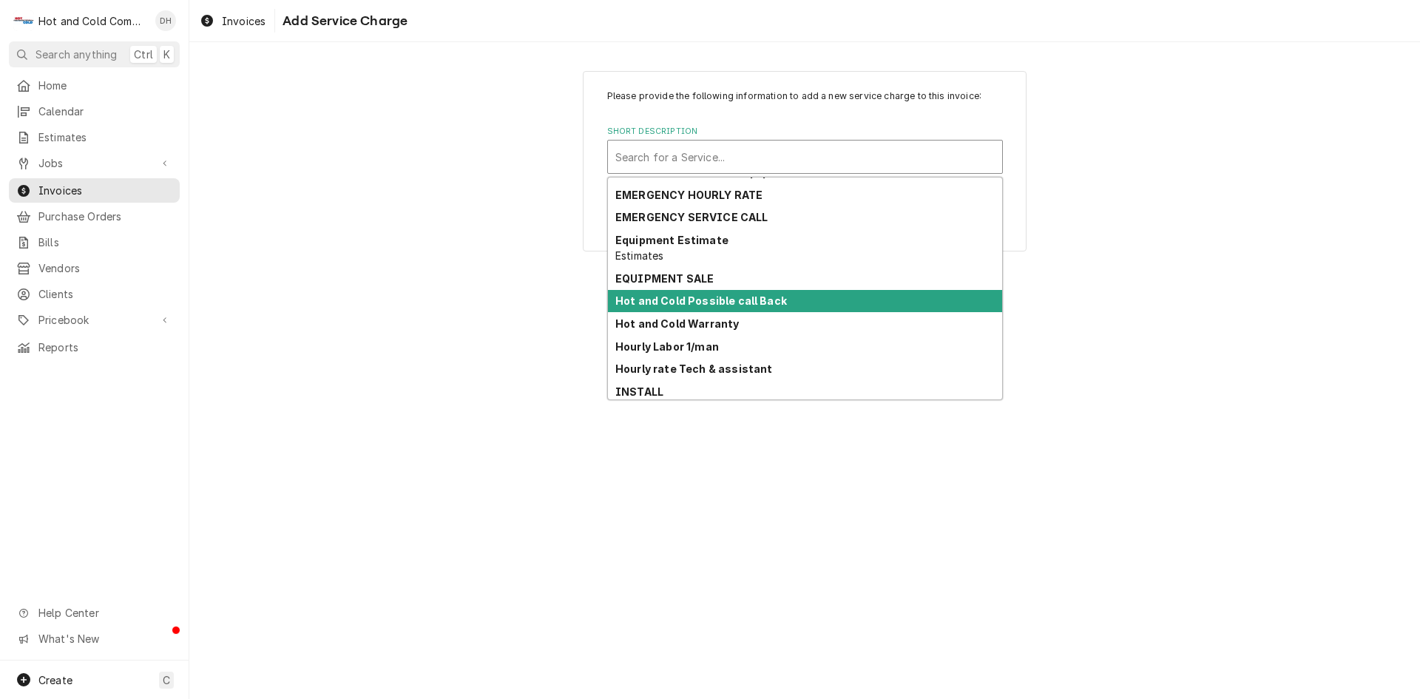
scroll to position [109, 0]
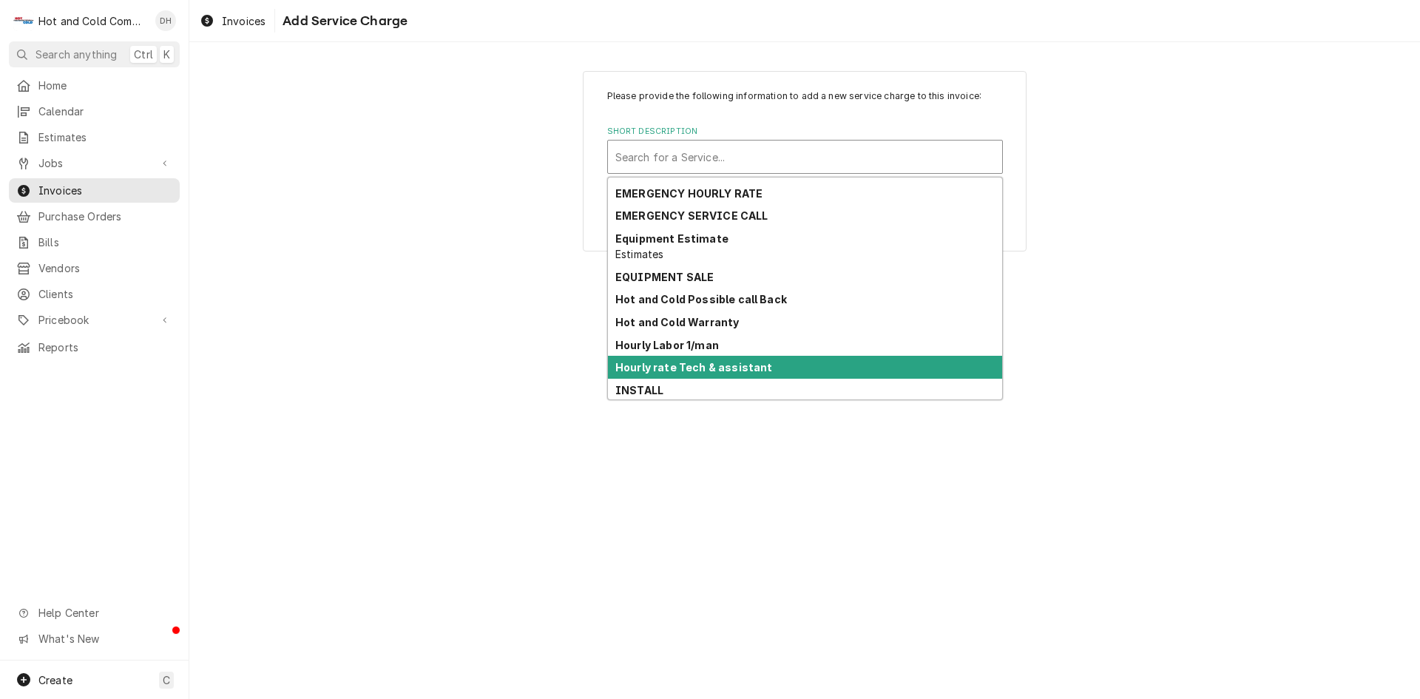
click at [848, 365] on div "Hourly rate Tech & assistant" at bounding box center [805, 367] width 394 height 23
type textarea "x"
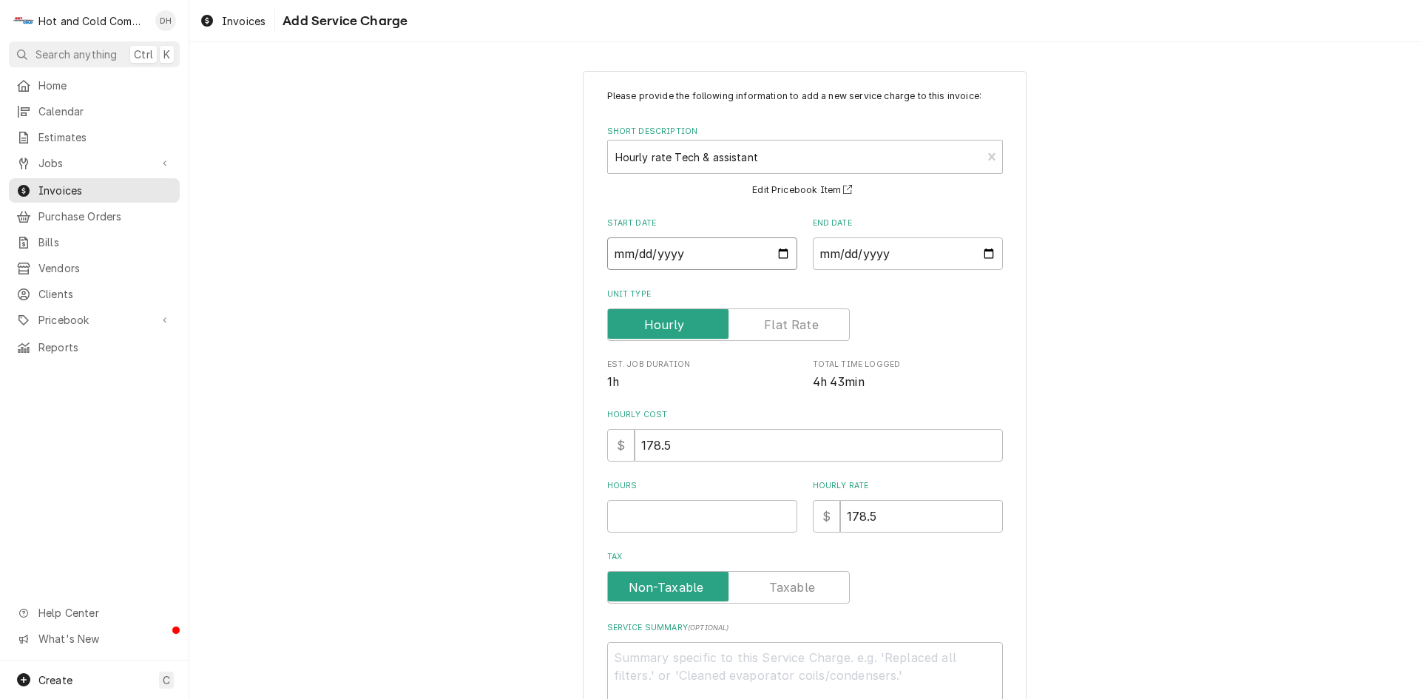
click at [782, 254] on input "Start Date" at bounding box center [702, 253] width 190 height 33
type input "2025-08-01"
click at [977, 251] on input "End Date" at bounding box center [908, 253] width 190 height 33
type textarea "x"
type input "2025-08-05"
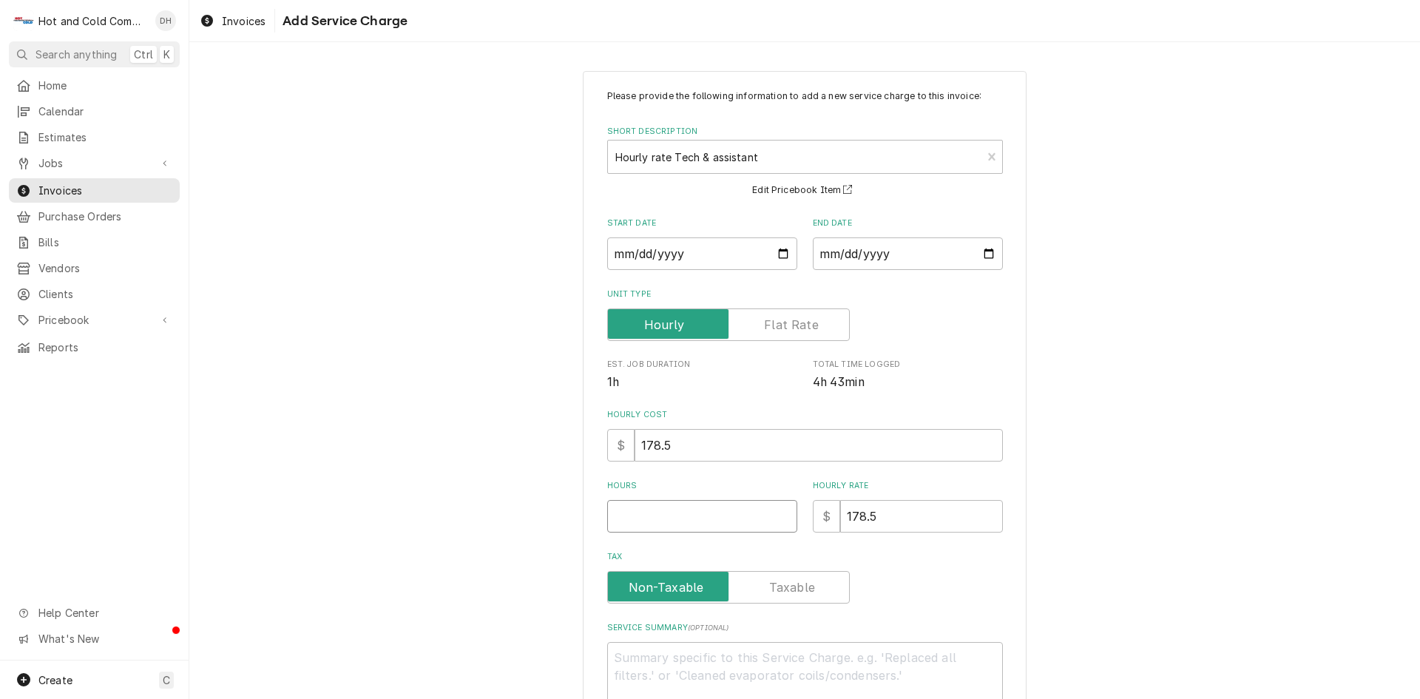
click at [648, 513] on input "Hours" at bounding box center [702, 516] width 190 height 33
type textarea "x"
type input "6"
type textarea "x"
type input "6.5"
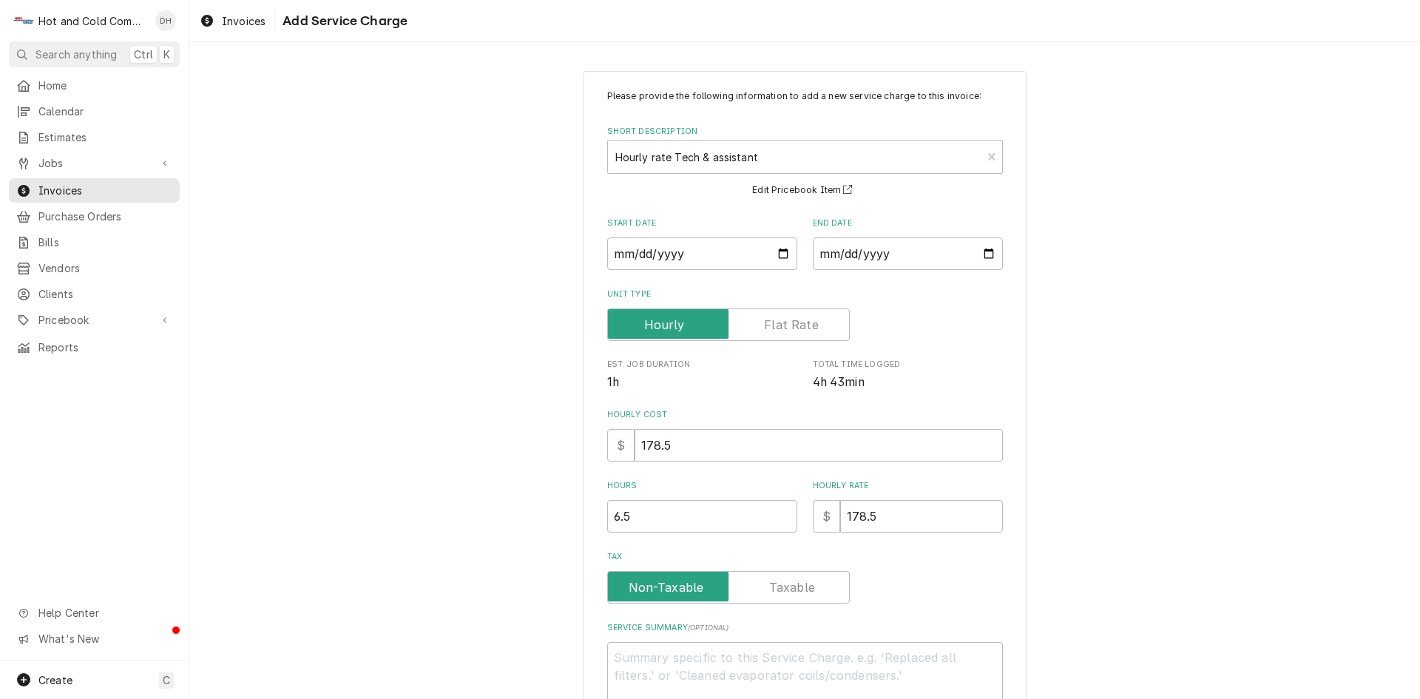
scroll to position [100, 0]
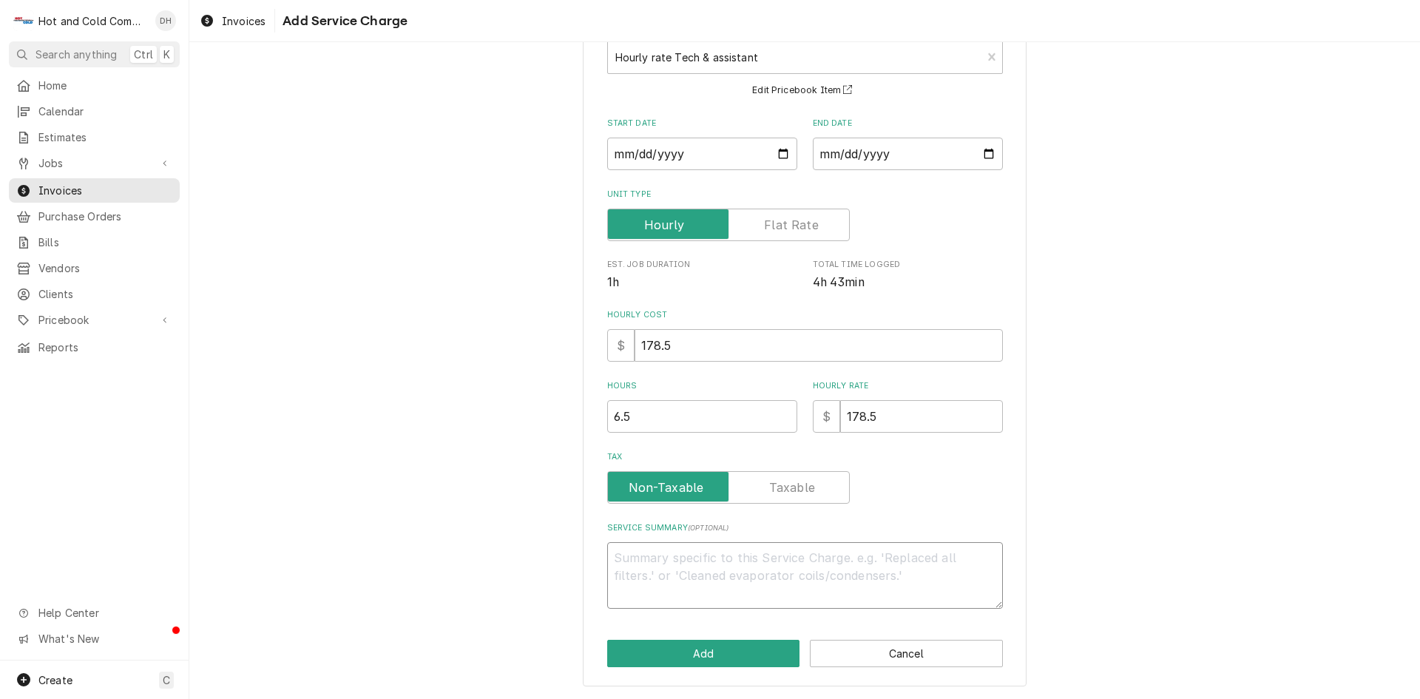
click at [660, 554] on textarea "Service Summary ( optional )" at bounding box center [805, 575] width 396 height 67
paste textarea "Installed new heat well resealed adapter, need new water fill line 8/5/25 insta…"
type textarea "x"
type textarea "Installed new heat well resealed adapter, need new water fill line 8/5/25 insta…"
drag, startPoint x: 606, startPoint y: 551, endPoint x: 683, endPoint y: 567, distance: 77.7
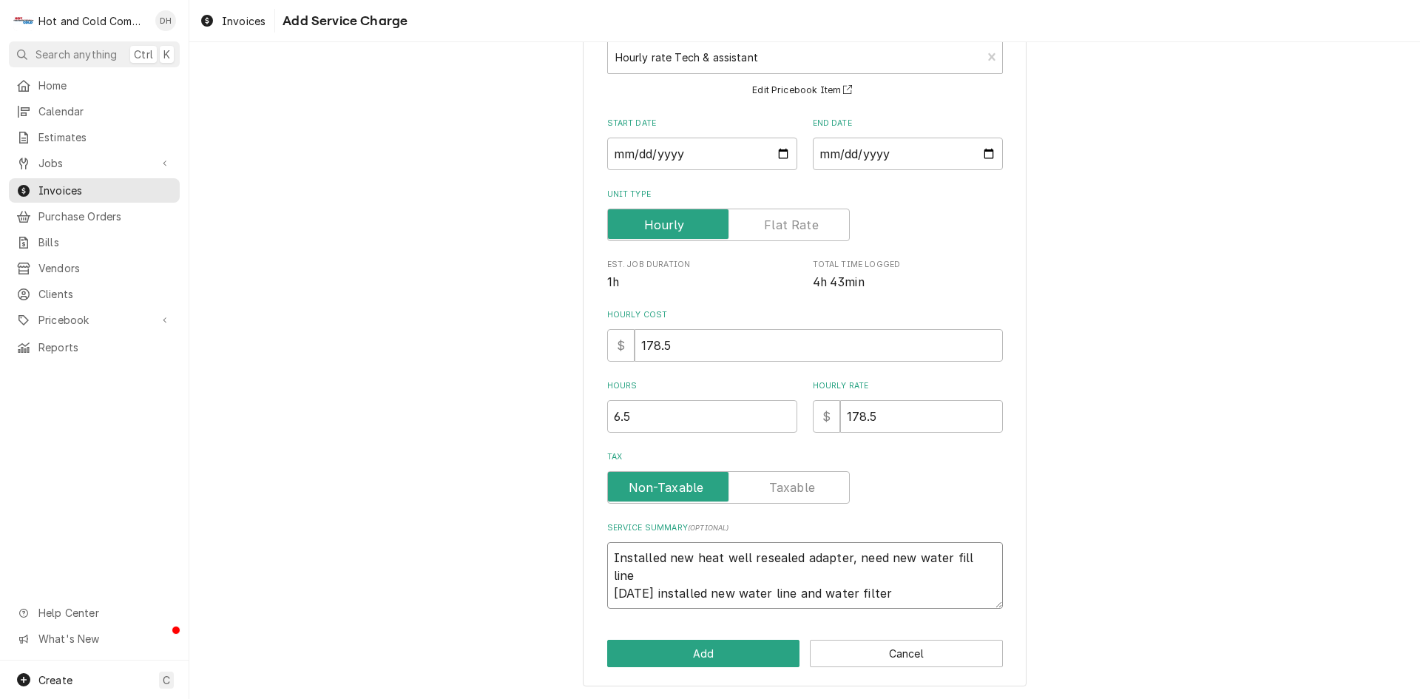
click at [607, 552] on textarea "Installed new heat well resealed adapter, need new water fill line 8/5/25 insta…" at bounding box center [805, 575] width 396 height 67
type textarea "x"
type textarea "8Installed new heat well resealed adapter, need new water fill line 8/5/25 inst…"
type textarea "x"
type textarea "8/Installed new heat well resealed adapter, need new water fill line 8/5/25 ins…"
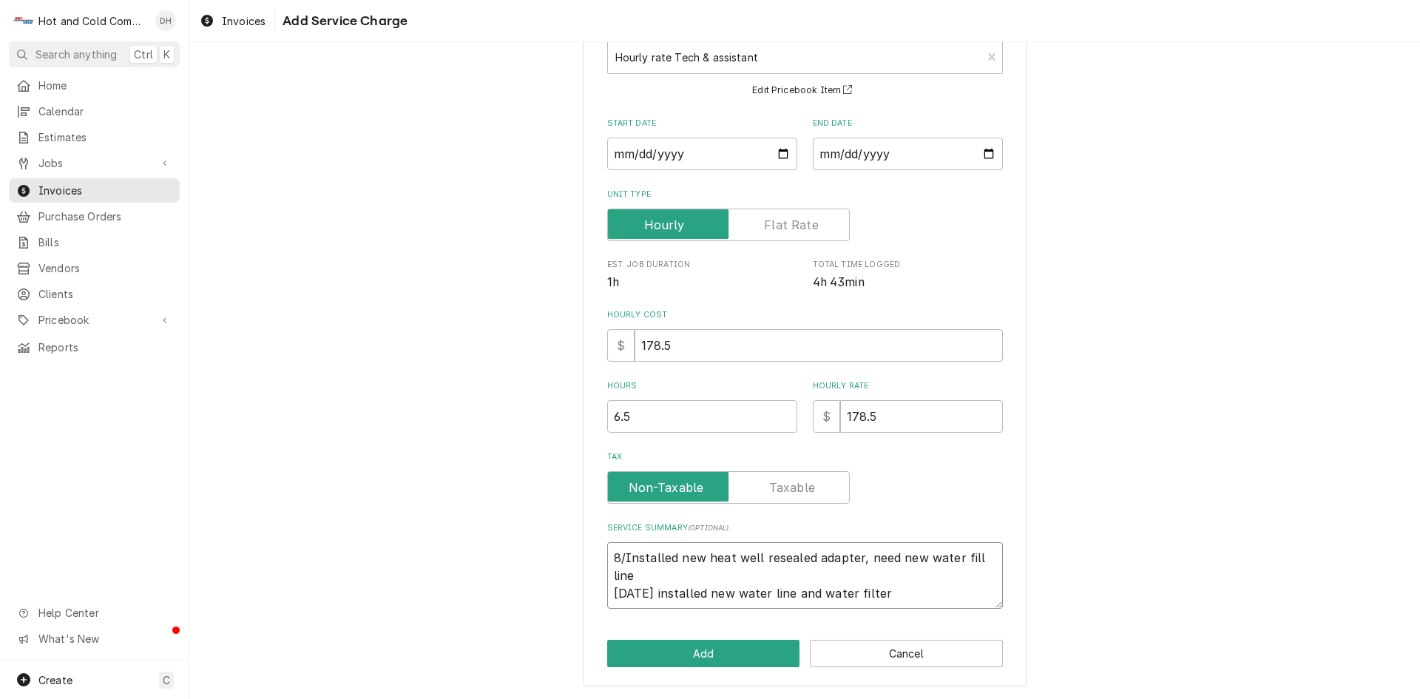
type textarea "x"
type textarea "8/1Installed new heat well resealed adapter, need new water fill line 8/5/25 in…"
type textarea "x"
type textarea "8/1/Installed new heat well resealed adapter, need new water fill line 8/5/25 i…"
type textarea "x"
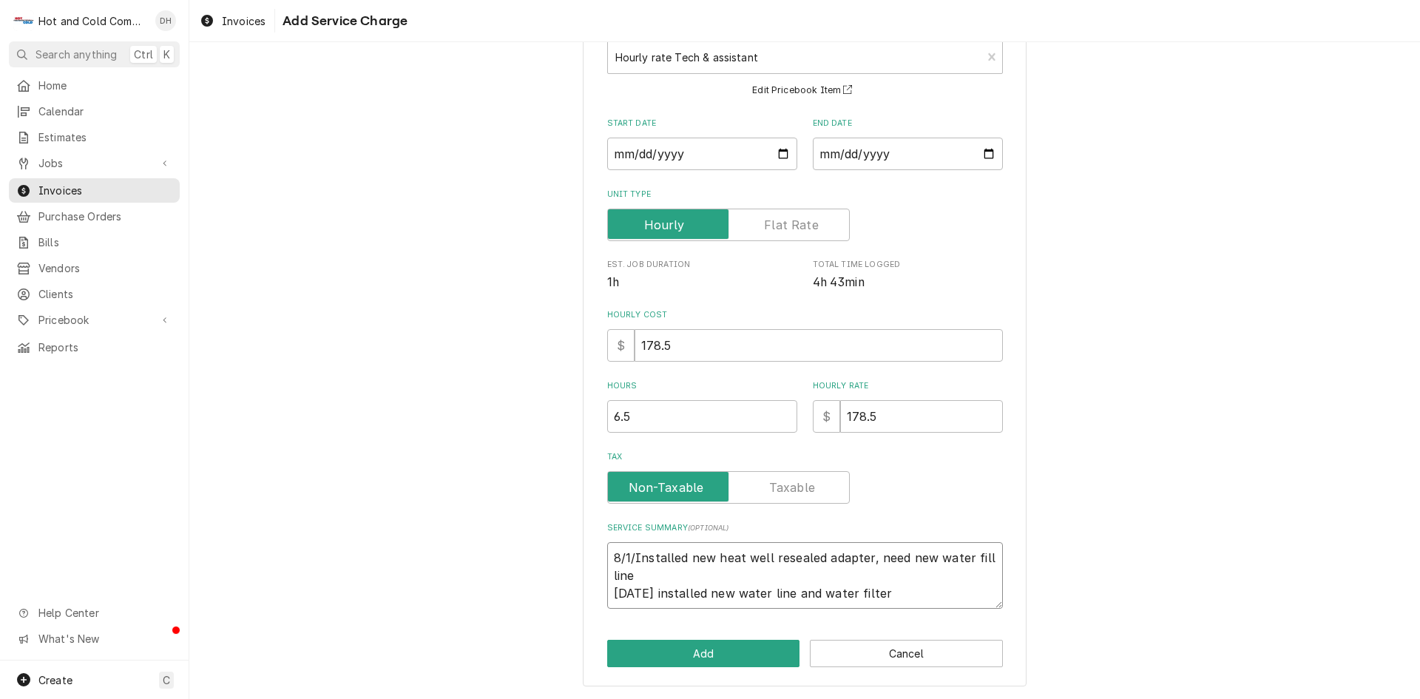
type textarea "8/1/2Installed new heat well resealed adapter, need new water fill line 8/5/25 …"
type textarea "x"
type textarea "8/1/25Installed new heat well resealed adapter, need new water fill line 8/5/25…"
type textarea "x"
type textarea "8/1/25 Installed new heat well resealed adapter, need new water fill line 8/5/2…"
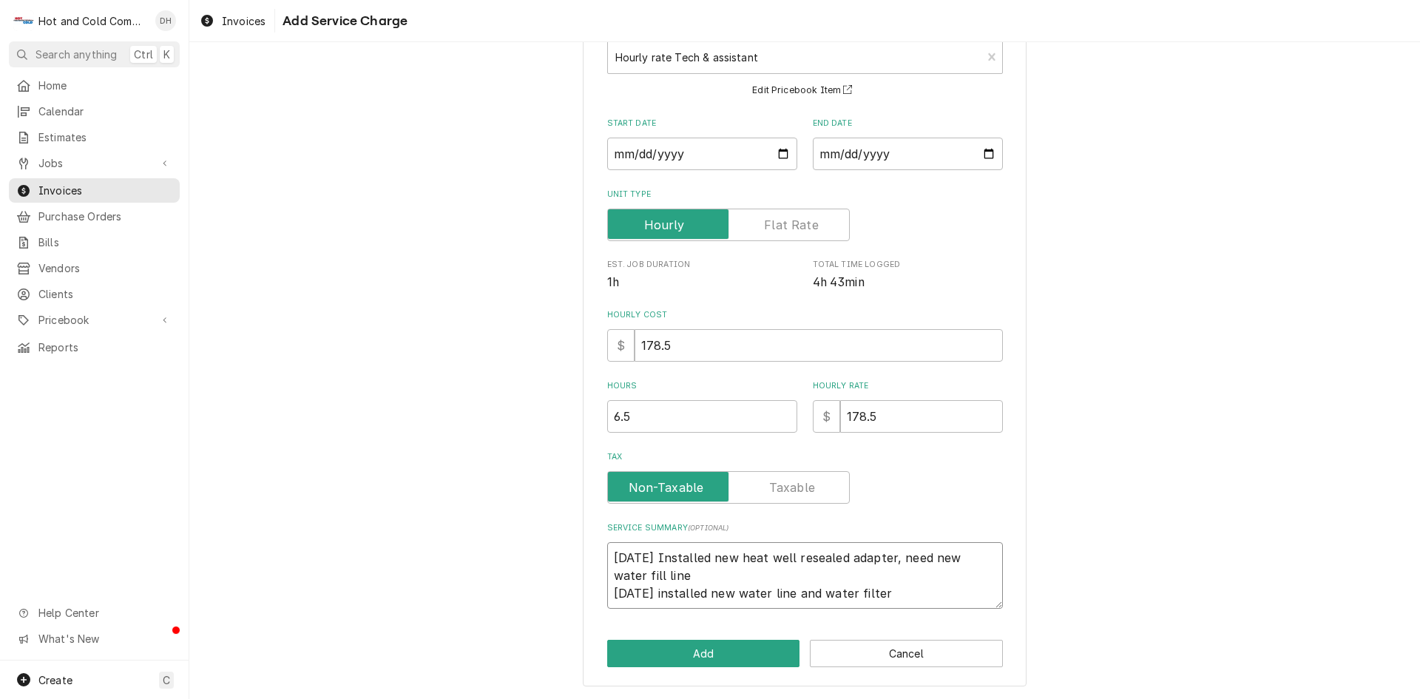
type textarea "x"
type textarea "8/1/25 RInstalled new heat well resealed adapter, need new water fill line 8/5/…"
type textarea "x"
type textarea "8/1/25 ReInstalled new heat well resealed adapter, need new water fill line 8/5…"
type textarea "x"
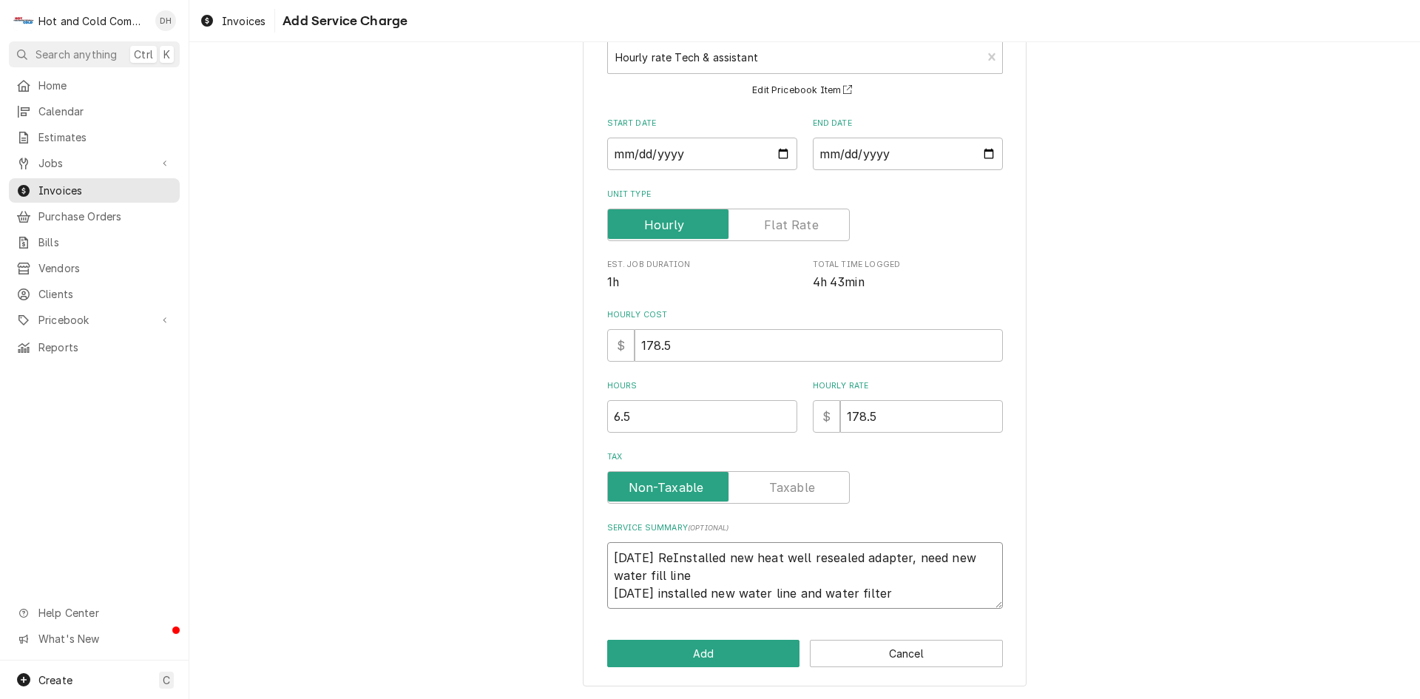
type textarea "8/1/25 RemInstalled new heat well resealed adapter, need new water fill line 8/…"
type textarea "x"
type textarea "8/1/25 RemoInstalled new heat well resealed adapter, need new water fill line 8…"
type textarea "x"
type textarea "8/1/25 RemovInstalled new heat well resealed adapter, need new water fill line …"
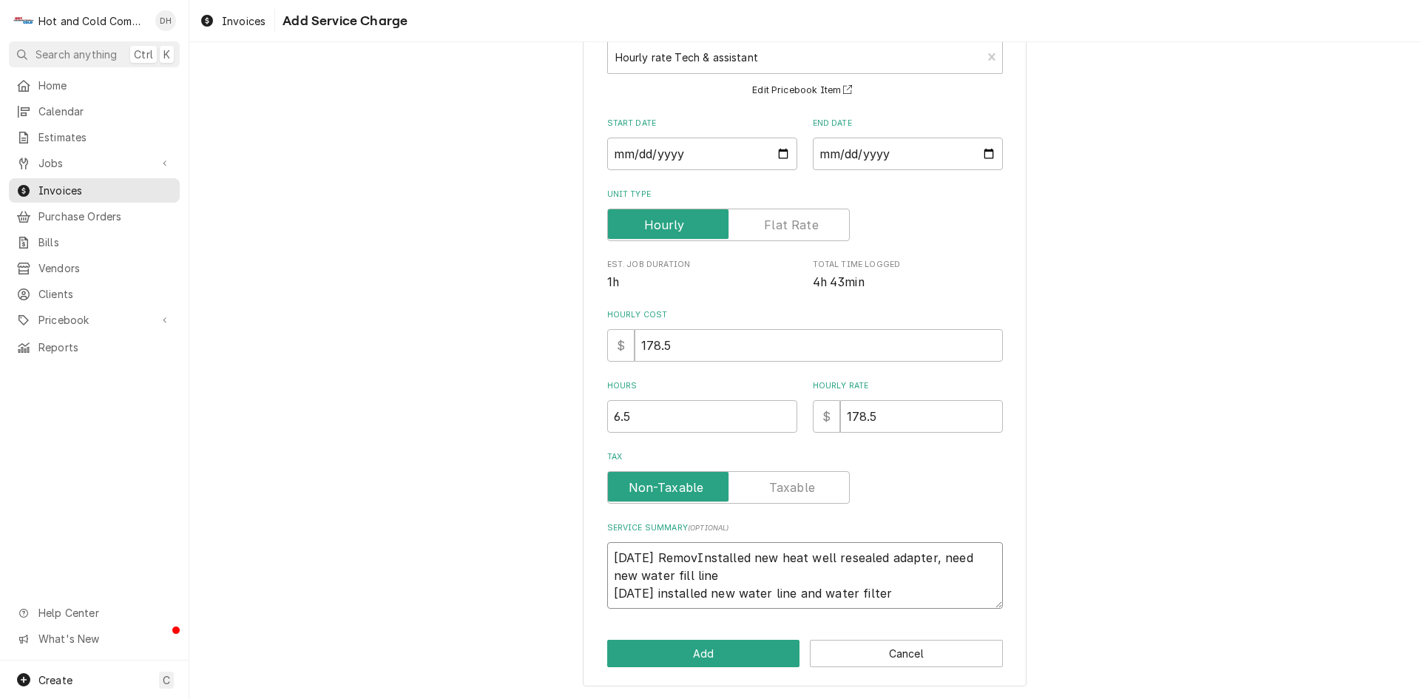
type textarea "x"
type textarea "8/1/25 RemoveInstalled new heat well resealed adapter, need new water fill line…"
type textarea "x"
type textarea "8/1/25 RemovedInstalled new heat well resealed adapter, need new water fill lin…"
type textarea "x"
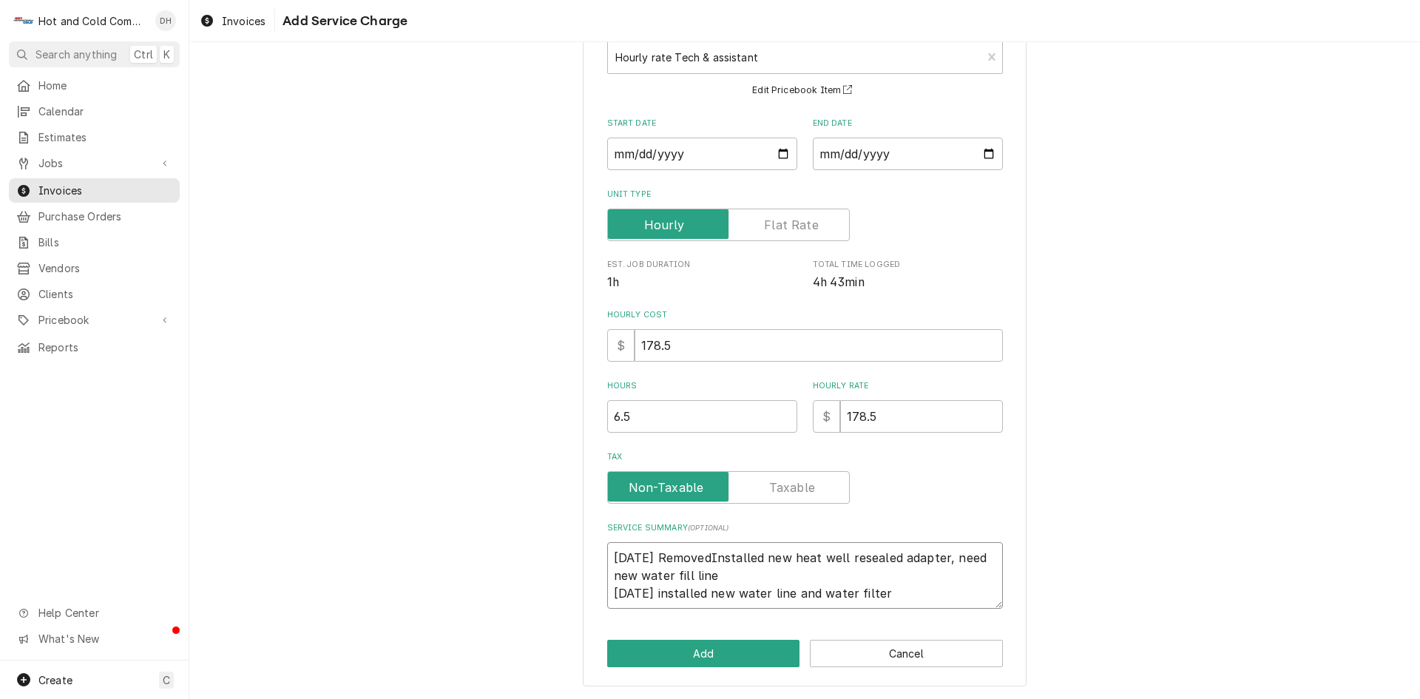
type textarea "8/1/25 Removed Installed new heat well resealed adapter, need new water fill li…"
type textarea "x"
type textarea "8/1/25 Removed oInstalled new heat well resealed adapter, need new water fill l…"
type textarea "x"
type textarea "8/1/25 Removed olInstalled new heat well resealed adapter, need new water fill …"
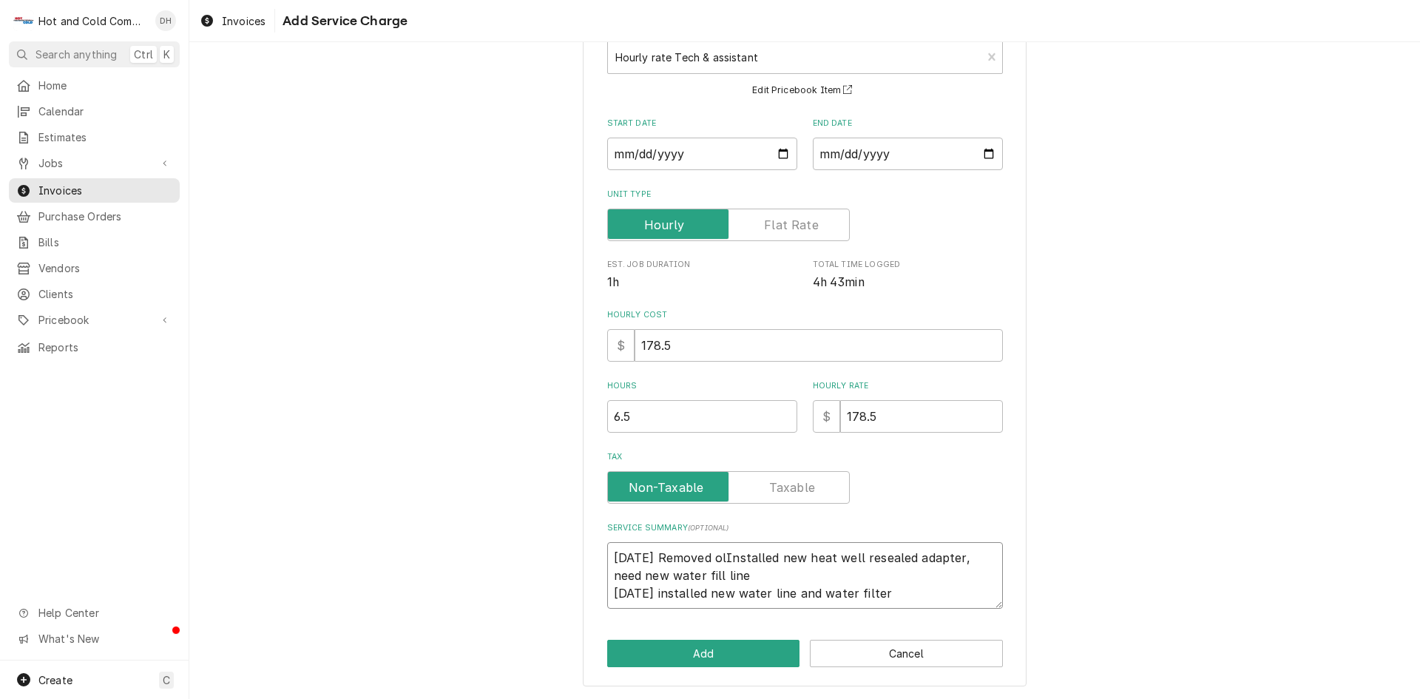
type textarea "x"
type textarea "8/1/25 Removed oldInstalled new heat well resealed adapter, need new water fill…"
type textarea "x"
type textarea "8/1/25 Removed old Installed new heat well resealed adapter, need new water fil…"
type textarea "x"
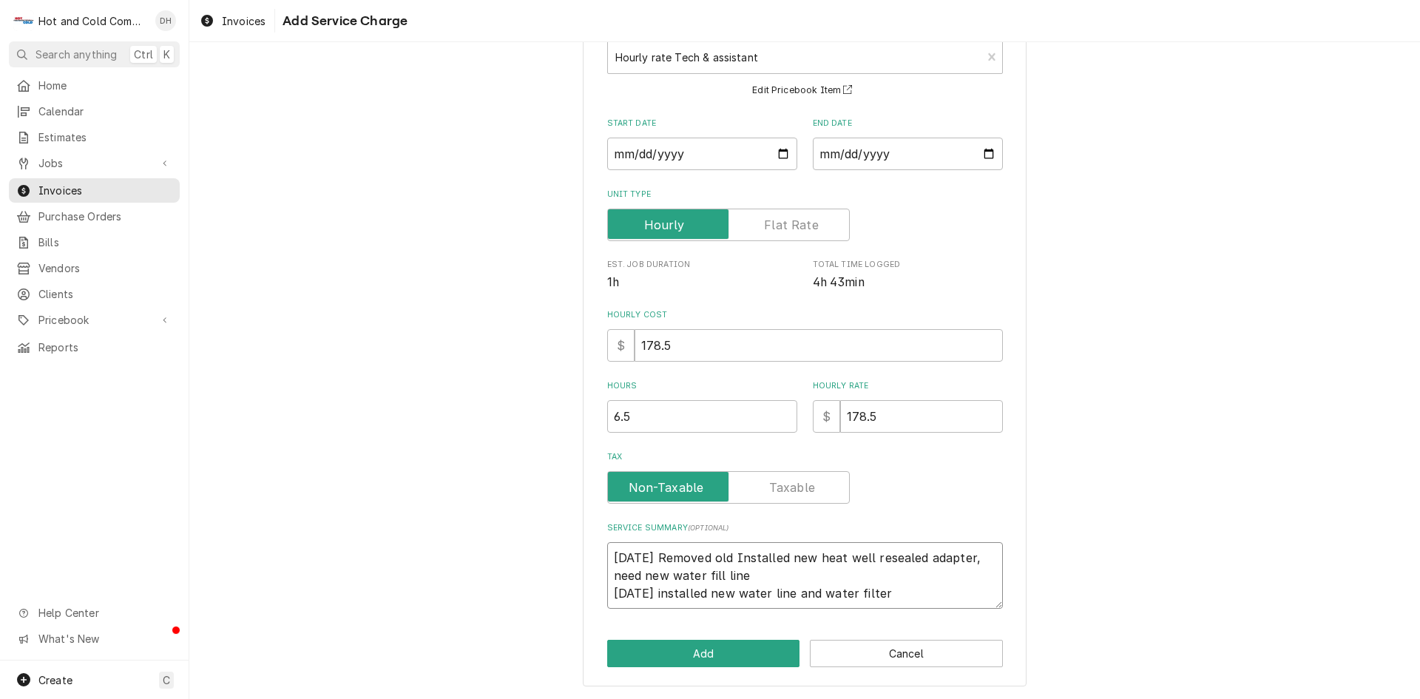
type textarea "8/1/25 Removed old sInstalled new heat well resealed adapter, need new water fi…"
type textarea "x"
type textarea "8/1/25 Removed old stInstalled new heat well resealed adapter, need new water f…"
type textarea "x"
type textarea "8/1/25 Removed old steInstalled new heat well resealed adapter, need new water …"
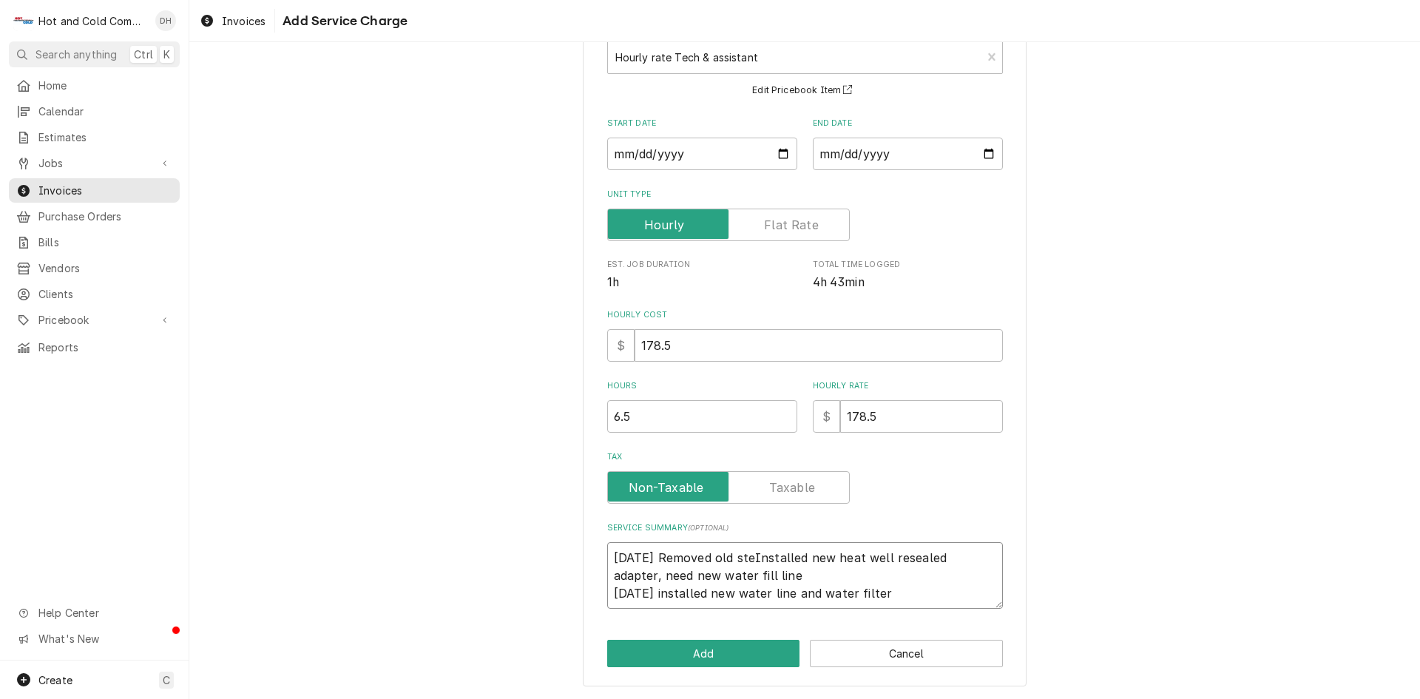
type textarea "x"
type textarea "8/1/25 Removed old steaInstalled new heat well resealed adapter, need new water…"
type textarea "x"
type textarea "8/1/25 Removed old steamInstalled new heat well resealed adapter, need new wate…"
type textarea "x"
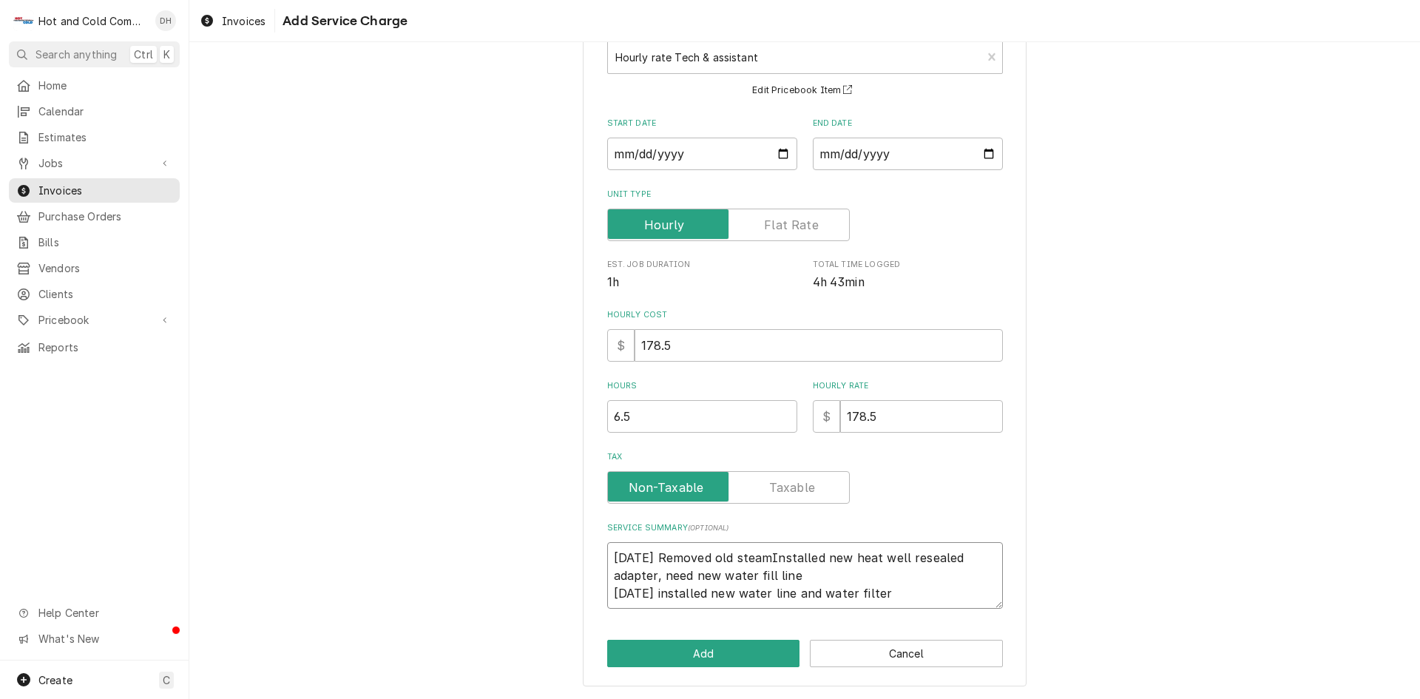
type textarea "8/1/25 Removed old steam Installed new heat well resealed adapter, need new wat…"
type textarea "x"
type textarea "8/1/25 Removed old steam tInstalled new heat well resealed adapter, need new wa…"
type textarea "x"
type textarea "8/1/25 Removed old steam taInstalled new heat well resealed adapter, need new w…"
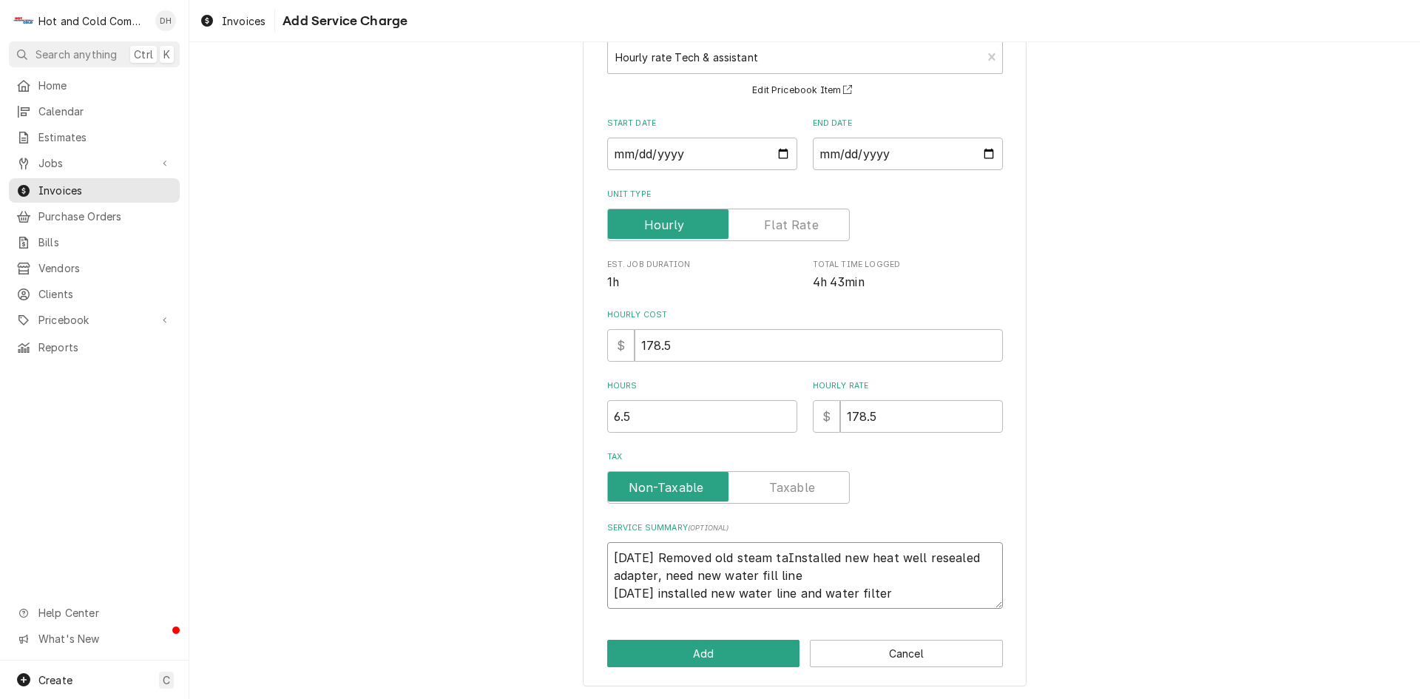
type textarea "x"
type textarea "8/1/25 Removed old steam tabInstalled new heat well resealed adapter, need new …"
type textarea "x"
type textarea "8/1/25 Removed old steam tablInstalled new heat well resealed adapter, need new…"
type textarea "x"
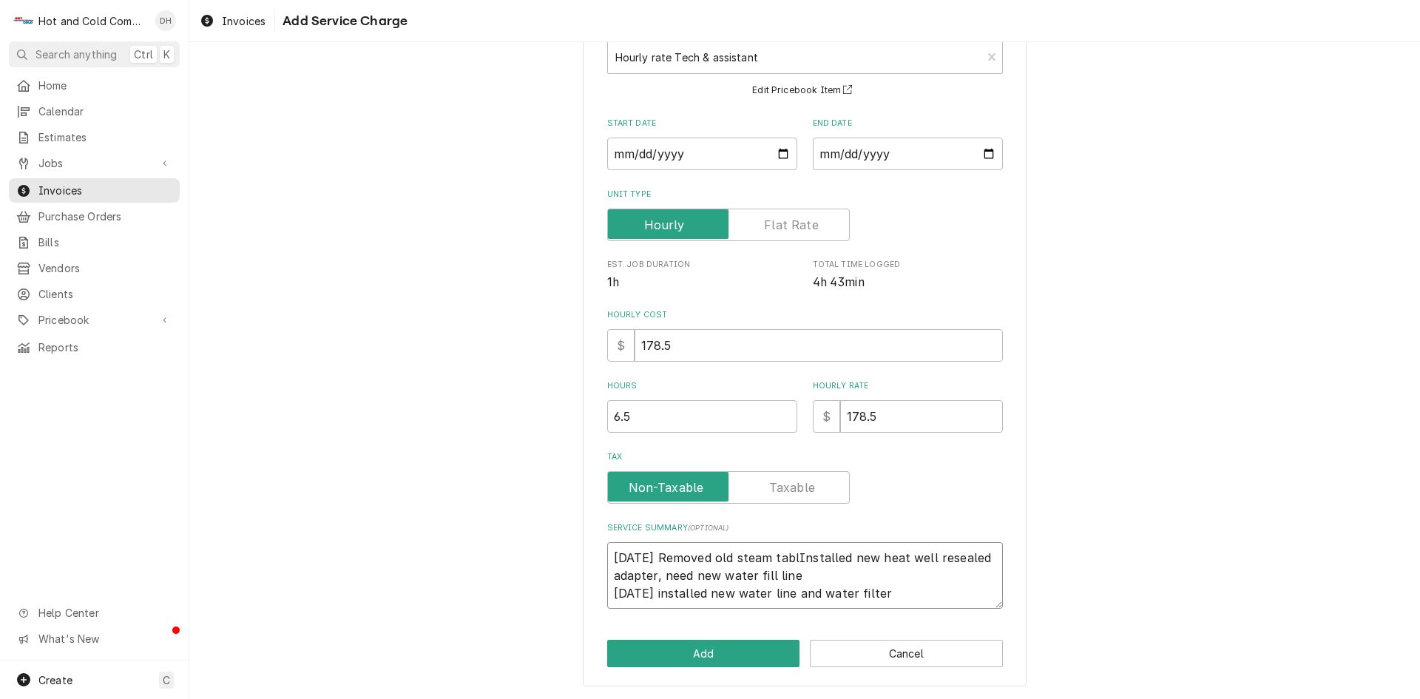
type textarea "8/1/25 Removed old steam tableInstalled new heat well resealed adapter, need ne…"
type textarea "x"
type textarea "8/1/25 Removed old steam table Installed new heat well resealed adapter, need n…"
type textarea "x"
type textarea "8/1/25 Removed old steam table aInstalled new heat well resealed adapter, need …"
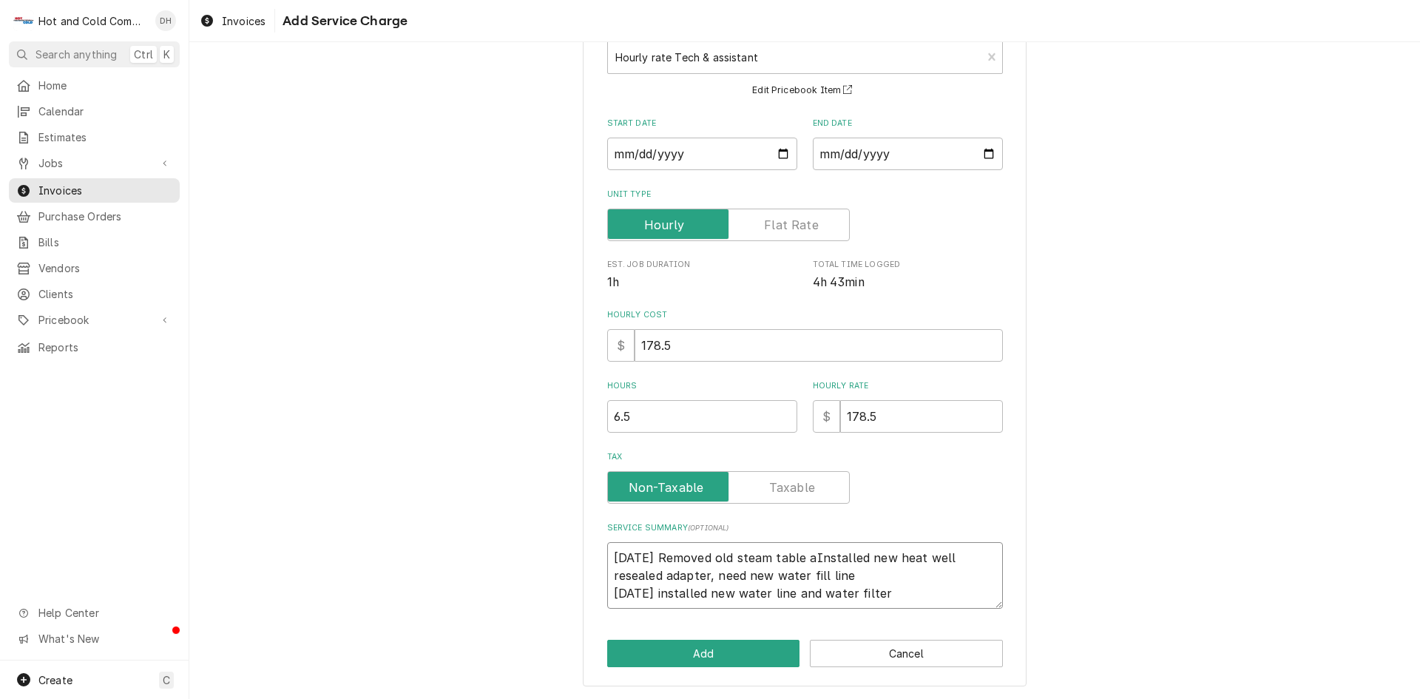
type textarea "x"
type textarea "8/1/25 Removed old steam table anInstalled new heat well resealed adapter, need…"
type textarea "x"
type textarea "8/1/25 Removed old steam table andInstalled new heat well resealed adapter, nee…"
type textarea "x"
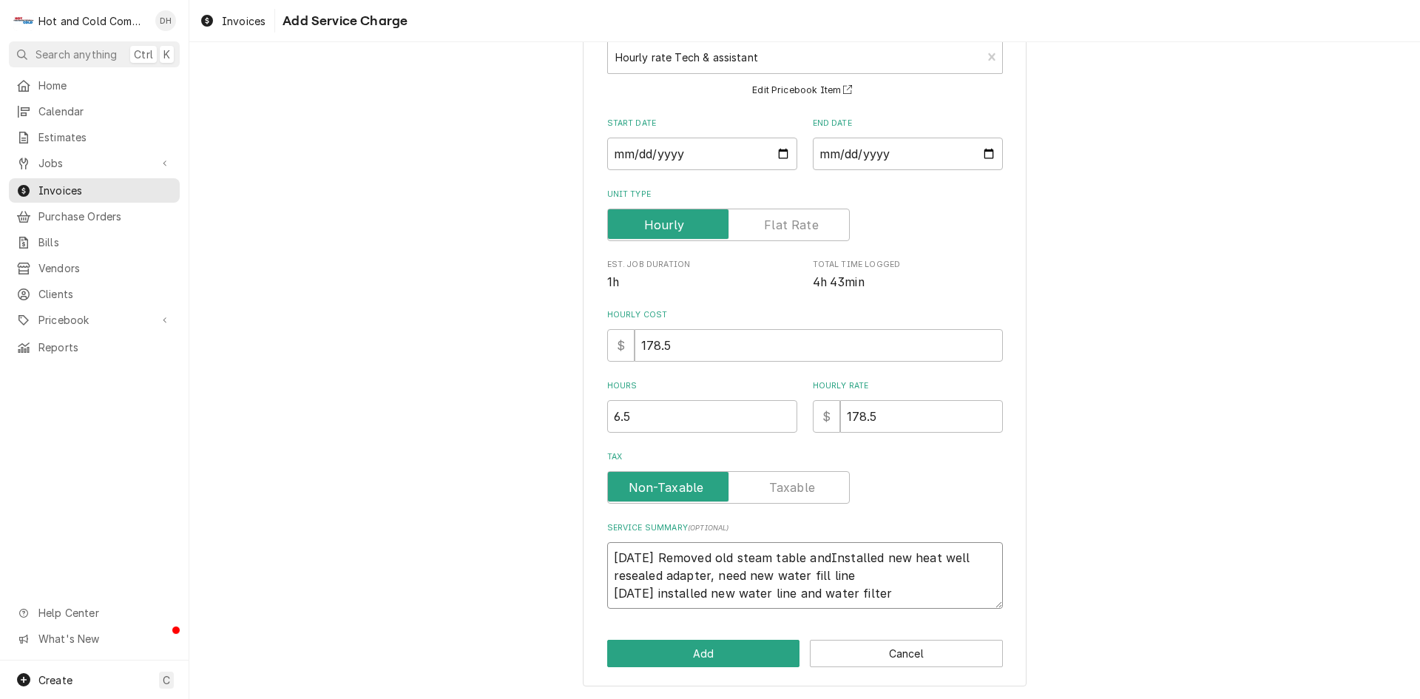
type textarea "8/1/25 Removed old steam table and Installed new heat well resealed adapter, ne…"
type textarea "x"
type textarea "8/1/25 Removed old steam table and iInstalled new heat well resealed adapter, n…"
type textarea "x"
type textarea "8/1/25 Removed old steam table and inInstalled new heat well resealed adapter, …"
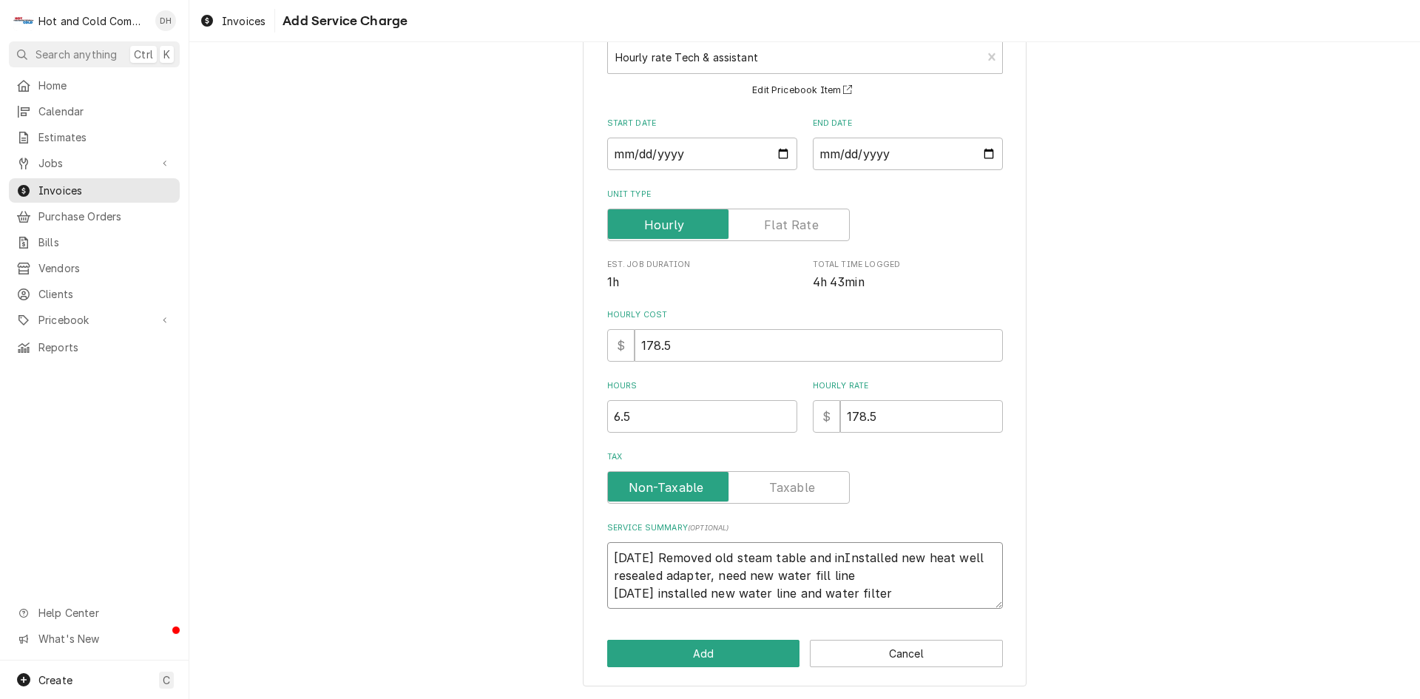
type textarea "x"
type textarea "8/1/25 Removed old steam table and insInstalled new heat well resealed adapter,…"
type textarea "x"
type textarea "8/1/25 Removed old steam table and instInstalled new heat well resealed adapter…"
type textarea "x"
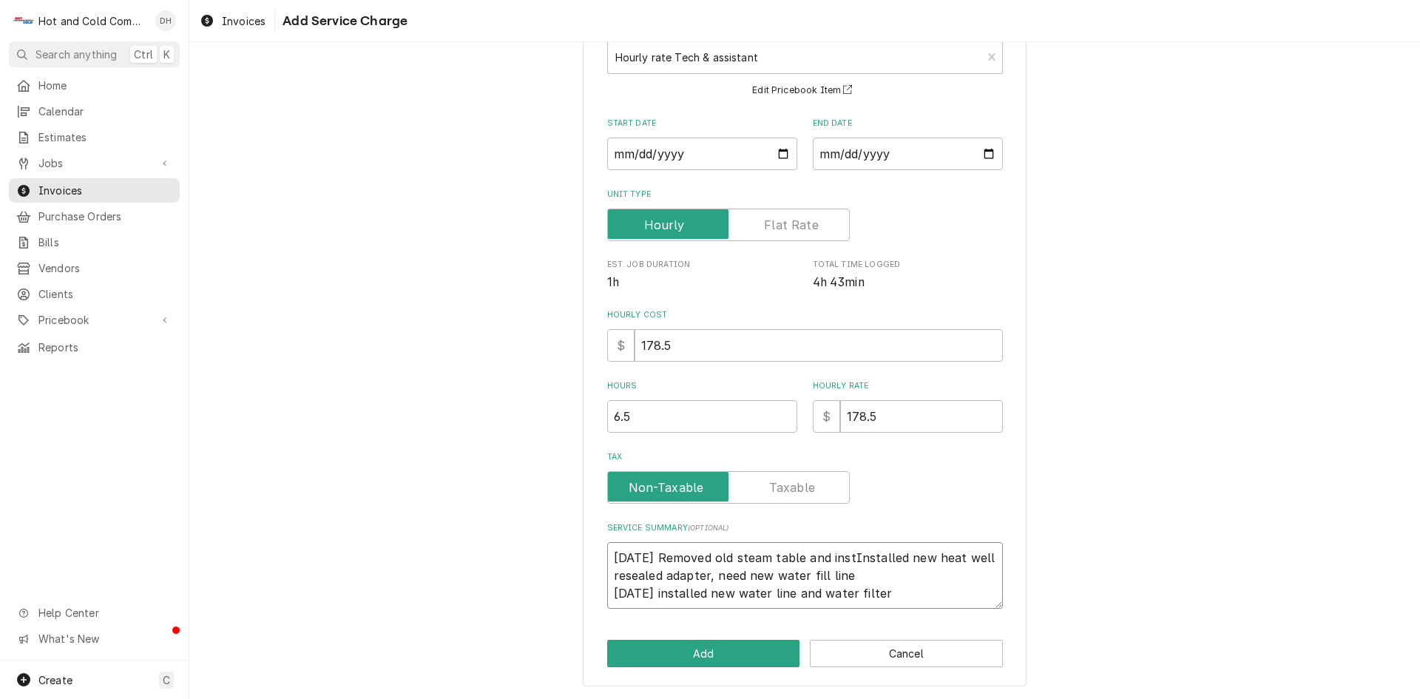
type textarea "8/1/25 Removed old steam table and instaInstalled new heat well resealed adapte…"
type textarea "x"
type textarea "8/1/25 Removed old steam table and instalInstalled new heat well resealed adapt…"
type textarea "x"
type textarea "8/1/25 Removed old steam table and installInstalled new heat well resealed adap…"
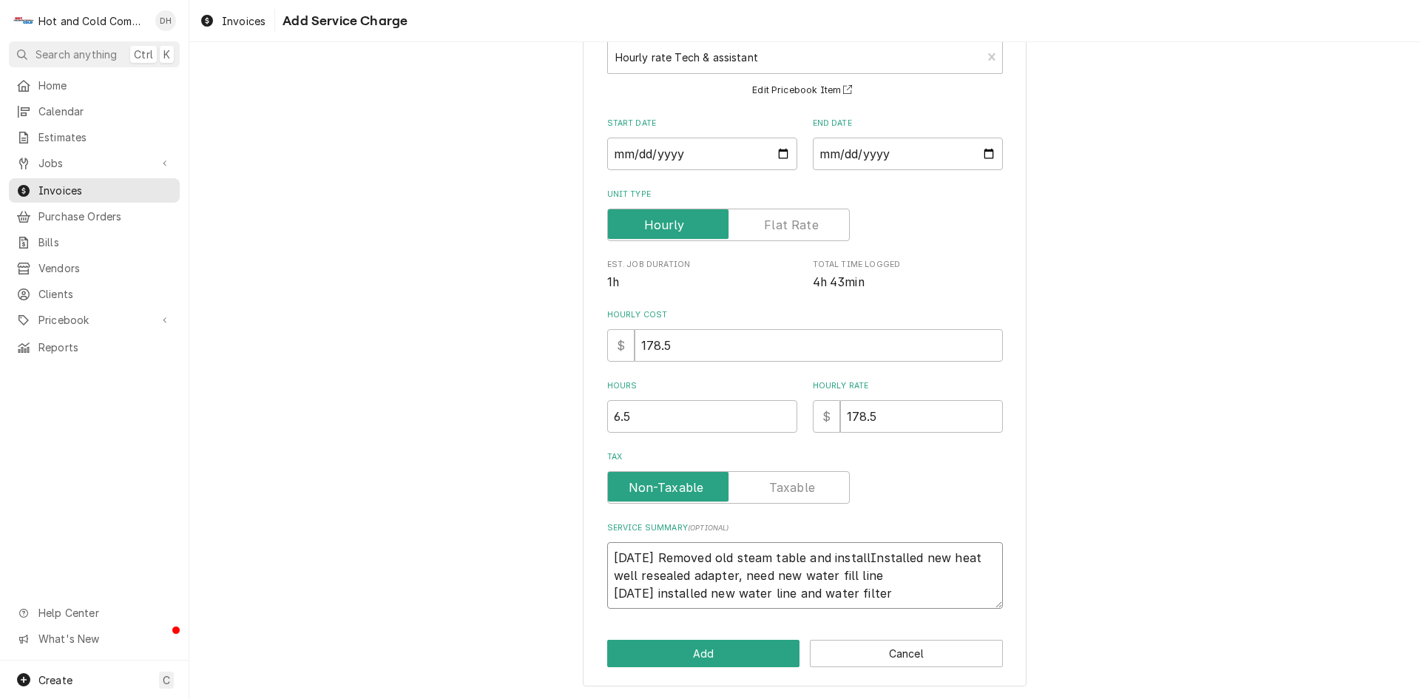
type textarea "x"
type textarea "8/1/25 Removed old steam table and installeInstalled new heat well resealed ada…"
type textarea "x"
type textarea "8/1/25 Removed old steam table and installedInstalled new heat well resealed ad…"
type textarea "x"
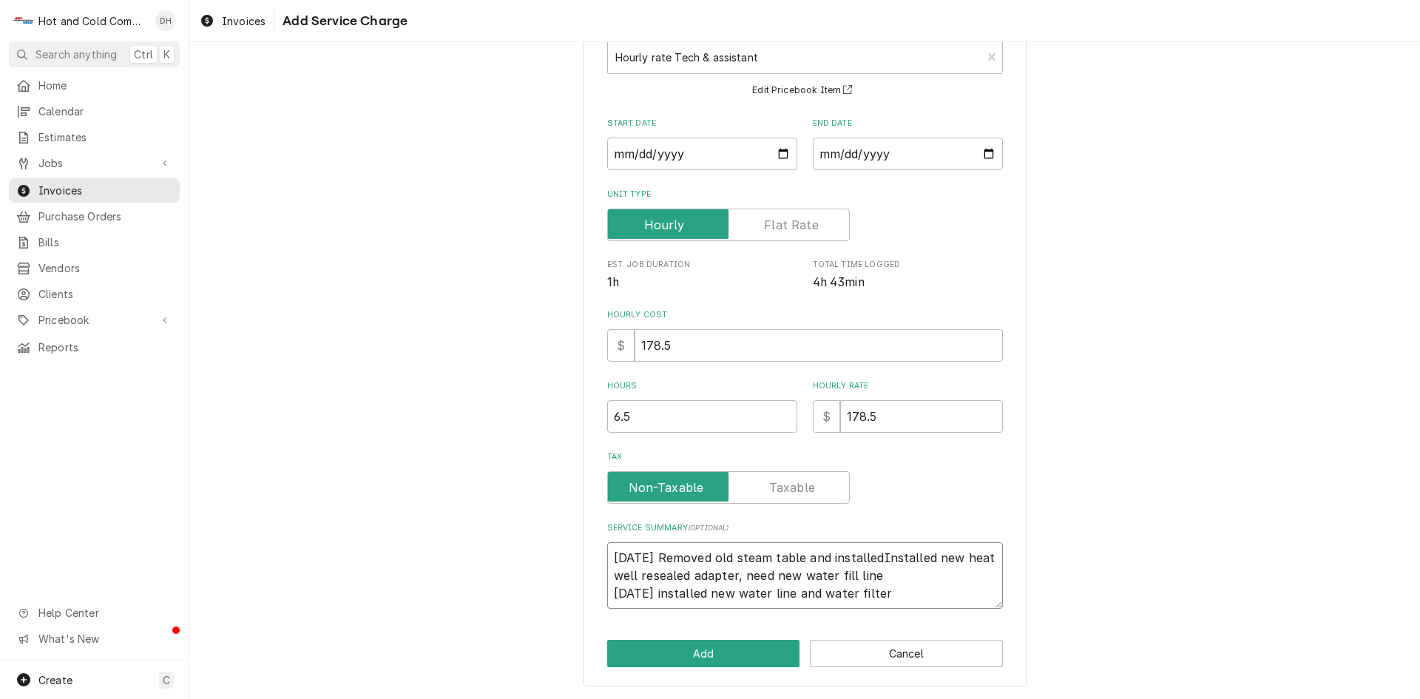
type textarea "8/1/25 Removed old steam table and installed Installed new heat well resealed a…"
type textarea "x"
type textarea "8/1/25 Removed old steam table and installed nInstalled new heat well resealed …"
type textarea "x"
type textarea "8/1/25 Removed old steam table and installed neInstalled new heat well resealed…"
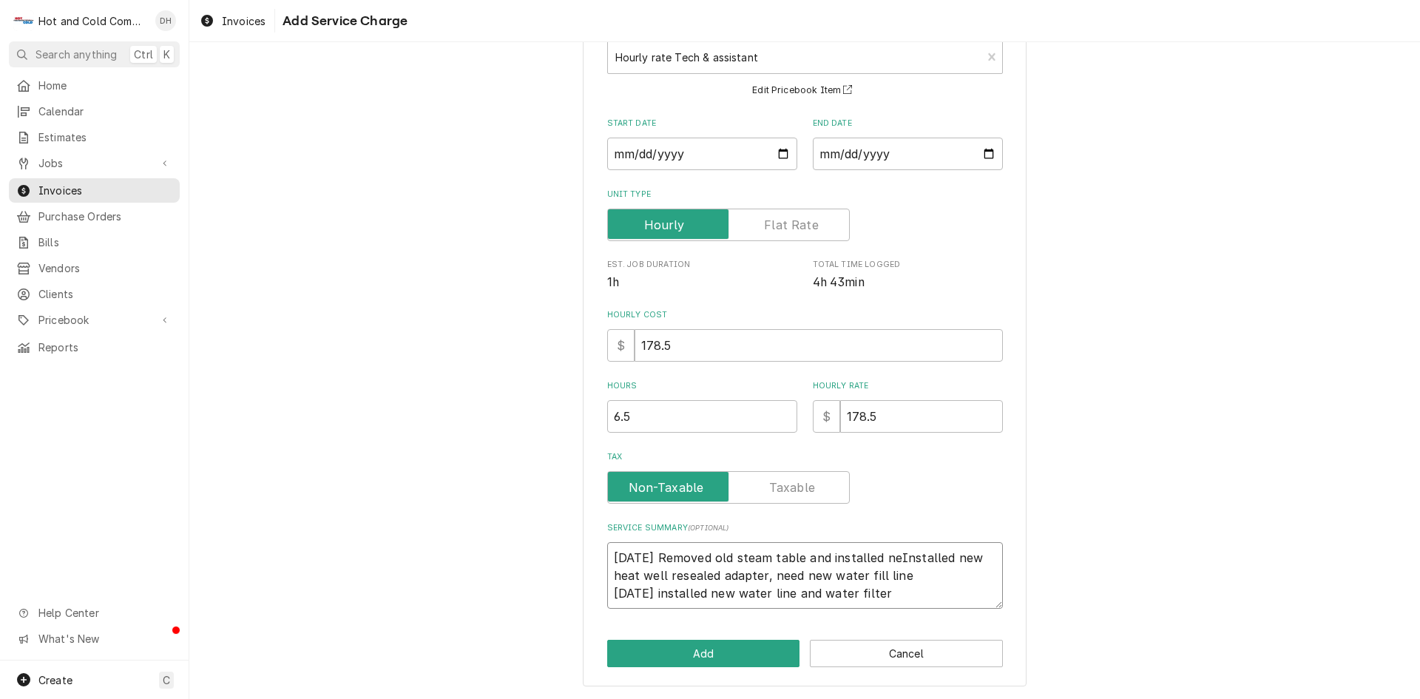
type textarea "x"
type textarea "8/1/25 Removed old steam table and installed newInstalled new heat well reseale…"
type textarea "x"
type textarea "8/1/25 Removed old steam table and installed new Installed new heat well reseal…"
type textarea "x"
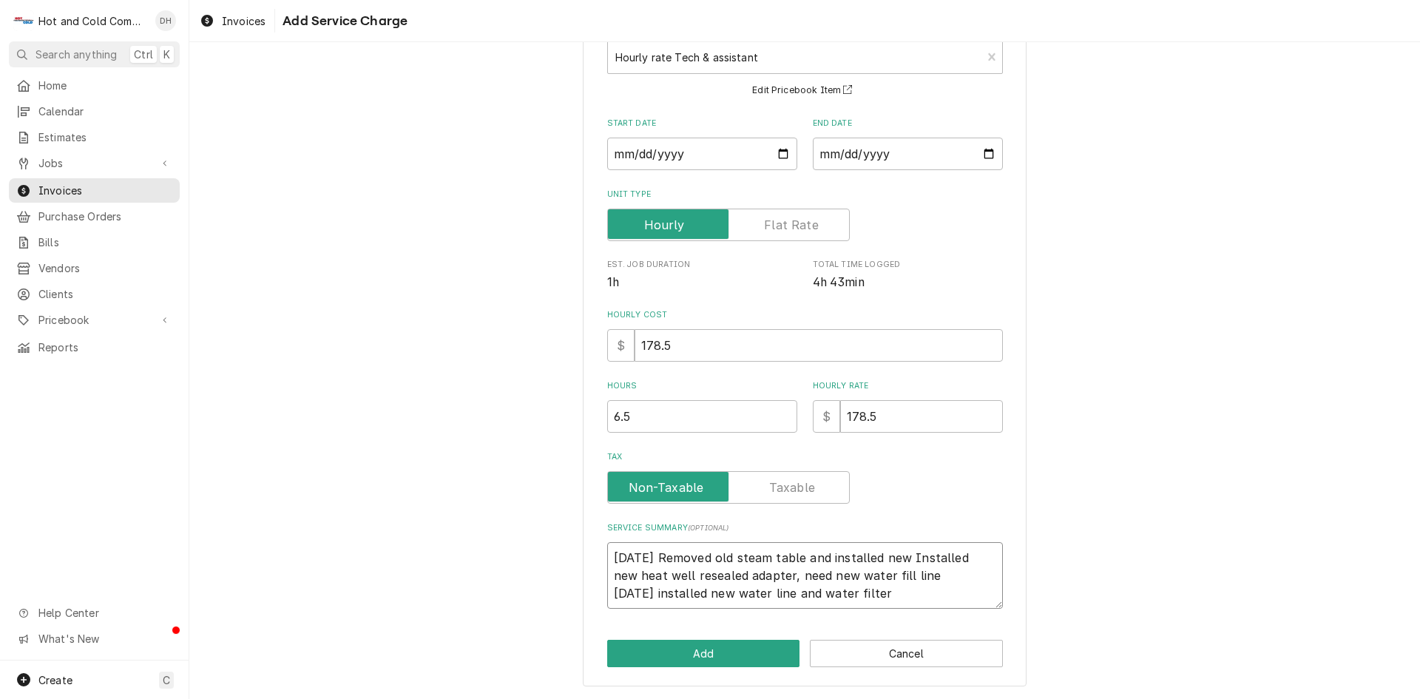
type textarea "8/1/25 Removed old steam table and installed new oInstalled new heat well resea…"
type textarea "x"
type textarea "8/1/25 Removed old steam table and installed new onInstalled new heat well rese…"
type textarea "x"
type textarea "8/1/25 Removed old steam table and installed new oneInstalled new heat well res…"
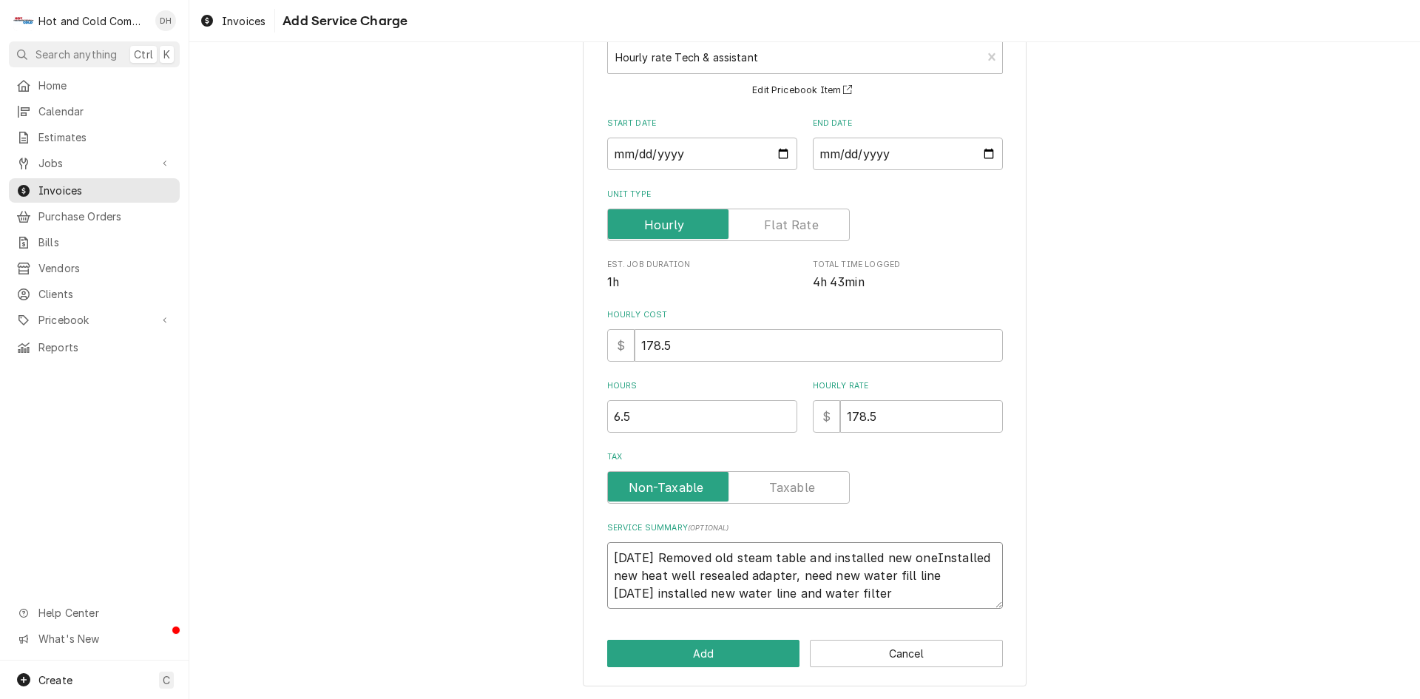
type textarea "x"
type textarea "8/1/25 Removed old steam table and installed new one Installed new heat well re…"
type textarea "x"
type textarea "8/1/25 Removed old steam table and installed new one uInstalled new heat well r…"
type textarea "x"
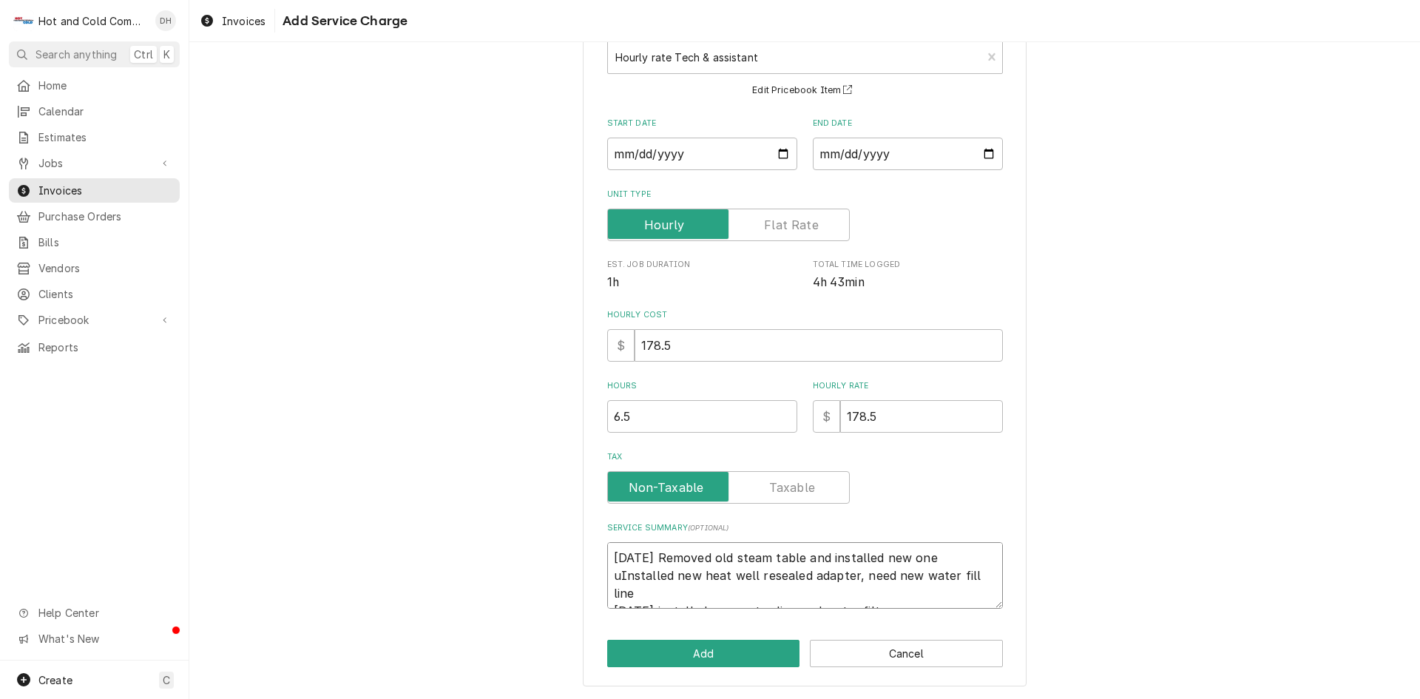
type textarea "8/1/25 Removed old steam table and installed new one unInstalled new heat well …"
type textarea "x"
type textarea "8/1/25 Removed old steam table and installed new one undInstalled new heat well…"
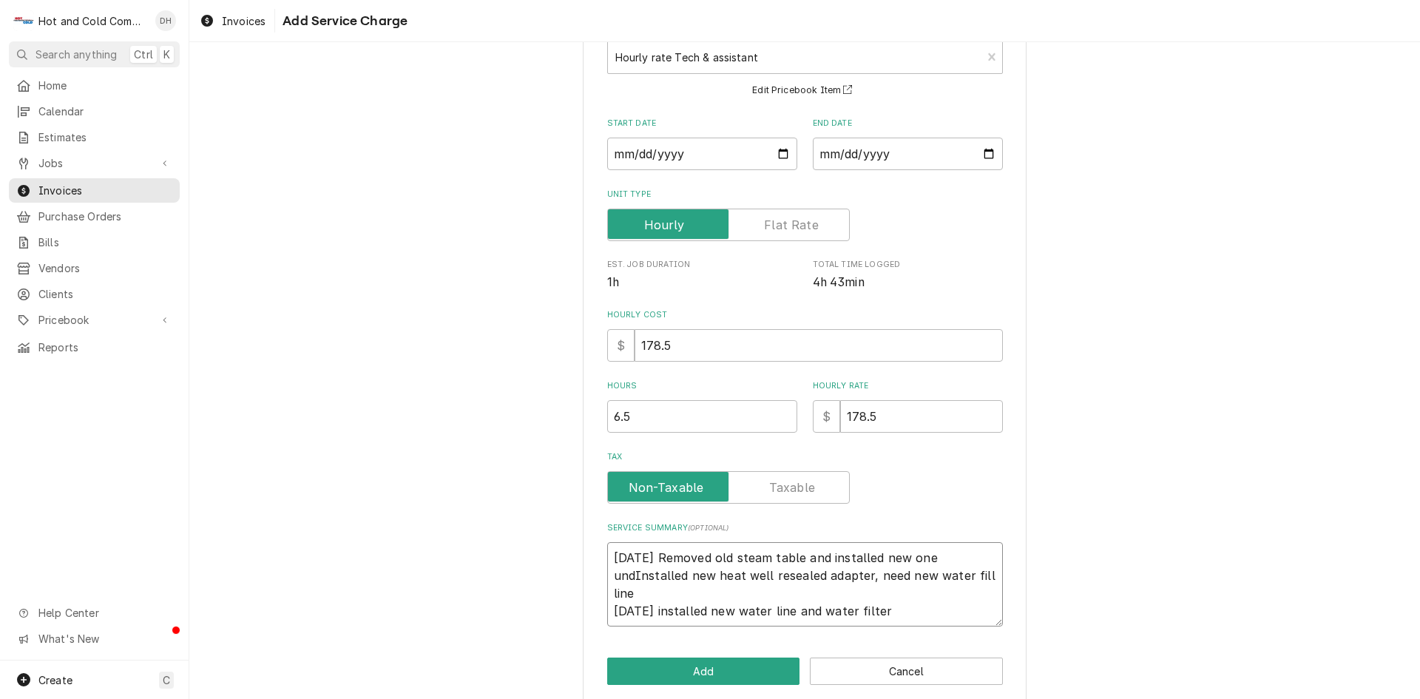
type textarea "x"
type textarea "8/1/25 Removed old steam table and installed new one undeInstalled new heat wel…"
type textarea "x"
type textarea "8/1/25 Removed old steam table and installed new one underInstalled new heat we…"
type textarea "x"
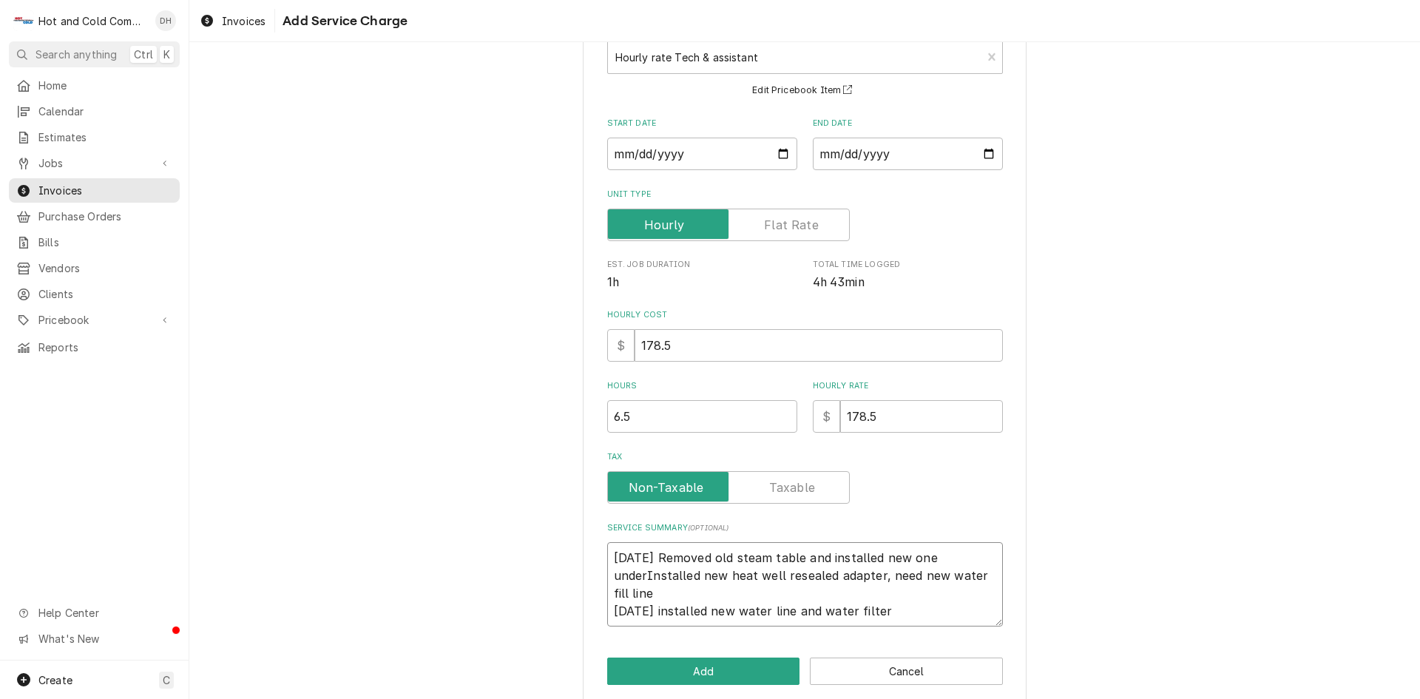
type textarea "8/1/25 Removed old steam table and installed new one under Installed new heat w…"
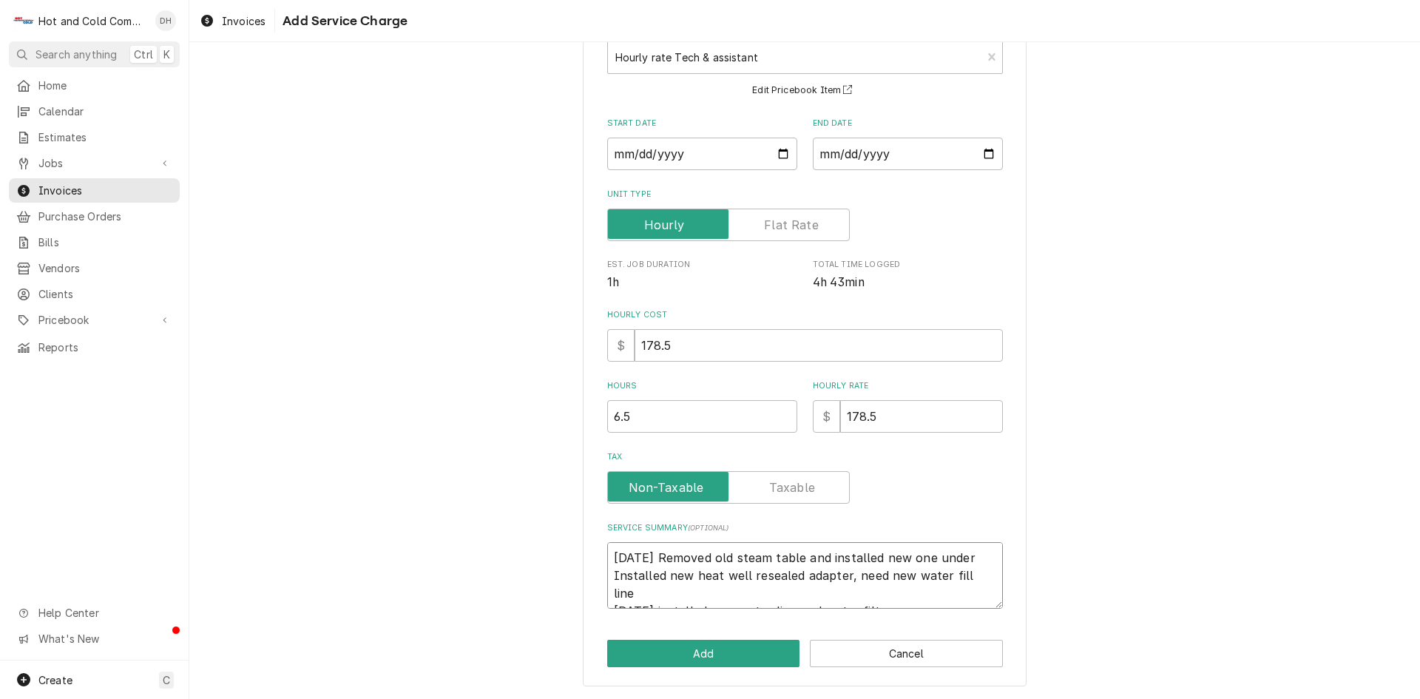
type textarea "x"
type textarea "8/1/25 Removed old steam table and installed new one under wInstalled new heat …"
type textarea "x"
type textarea "8/1/25 Removed old steam table and installed new one under waInstalled new heat…"
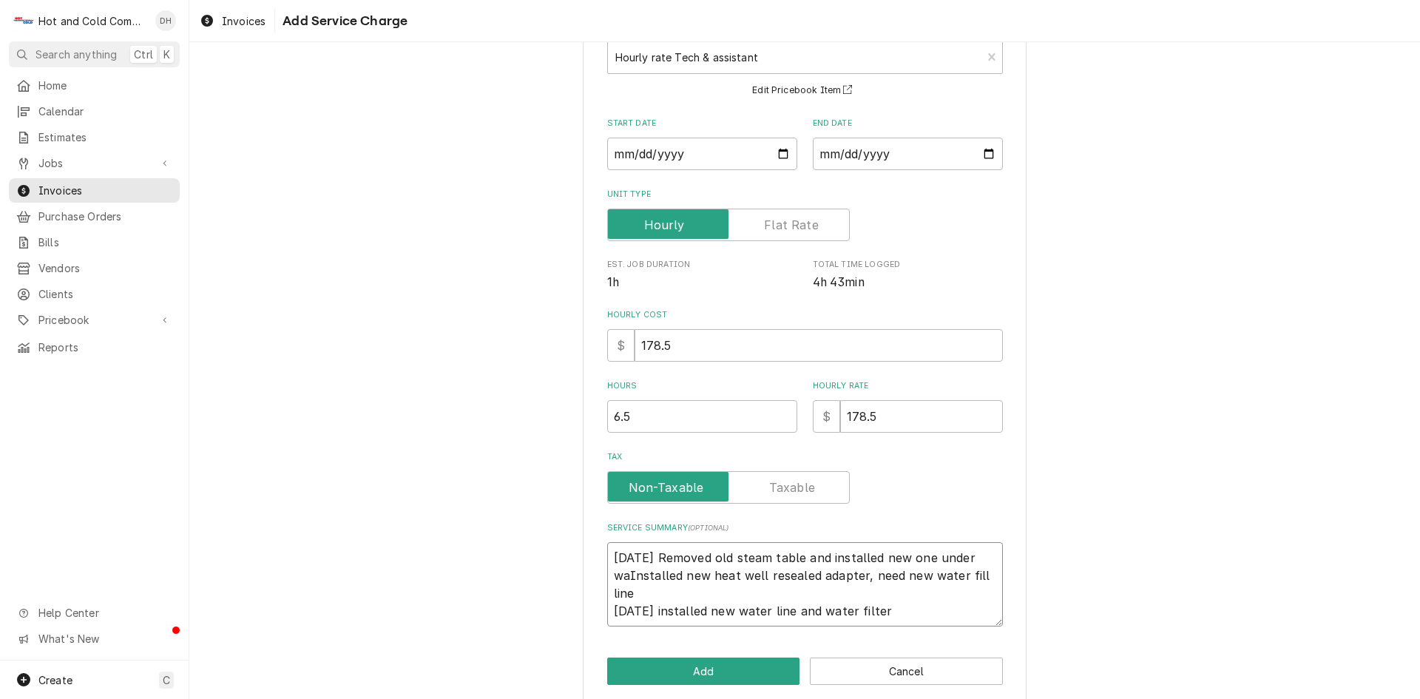
type textarea "x"
type textarea "8/1/25 Removed old steam table and installed new one under warInstalled new hea…"
type textarea "x"
type textarea "8/1/25 Removed old steam table and installed new one under warrInstalled new he…"
type textarea "x"
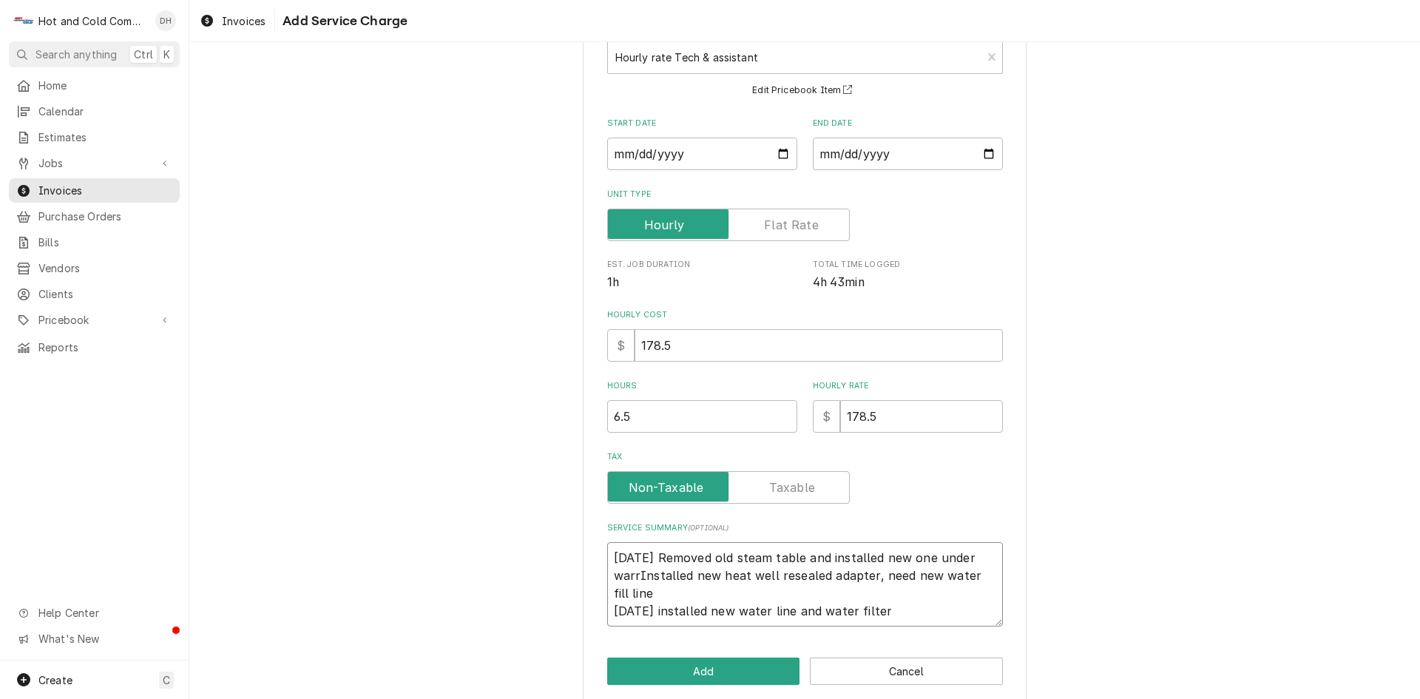
type textarea "8/1/25 Removed old steam table and installed new one under warraInstalled new h…"
type textarea "x"
type textarea "8/1/25 Removed old steam table and installed new one under warranInstalled new …"
type textarea "x"
type textarea "8/1/25 Removed old steam table and installed new one under warrantInstalled new…"
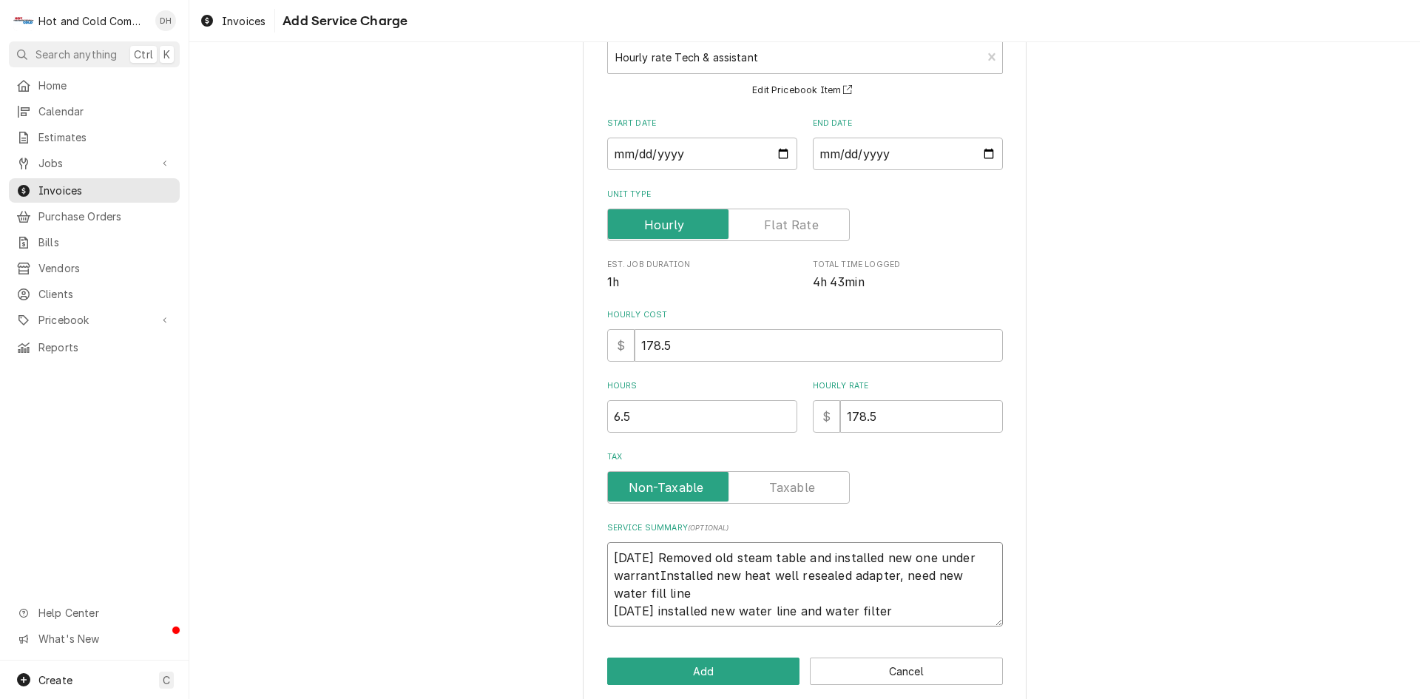
type textarea "x"
type textarea "8/1/25 Removed old steam table and installed new one under warrantyInstalled ne…"
type textarea "x"
type textarea "8/1/25 Removed old steam table and installed new one under warranty Installed n…"
type textarea "x"
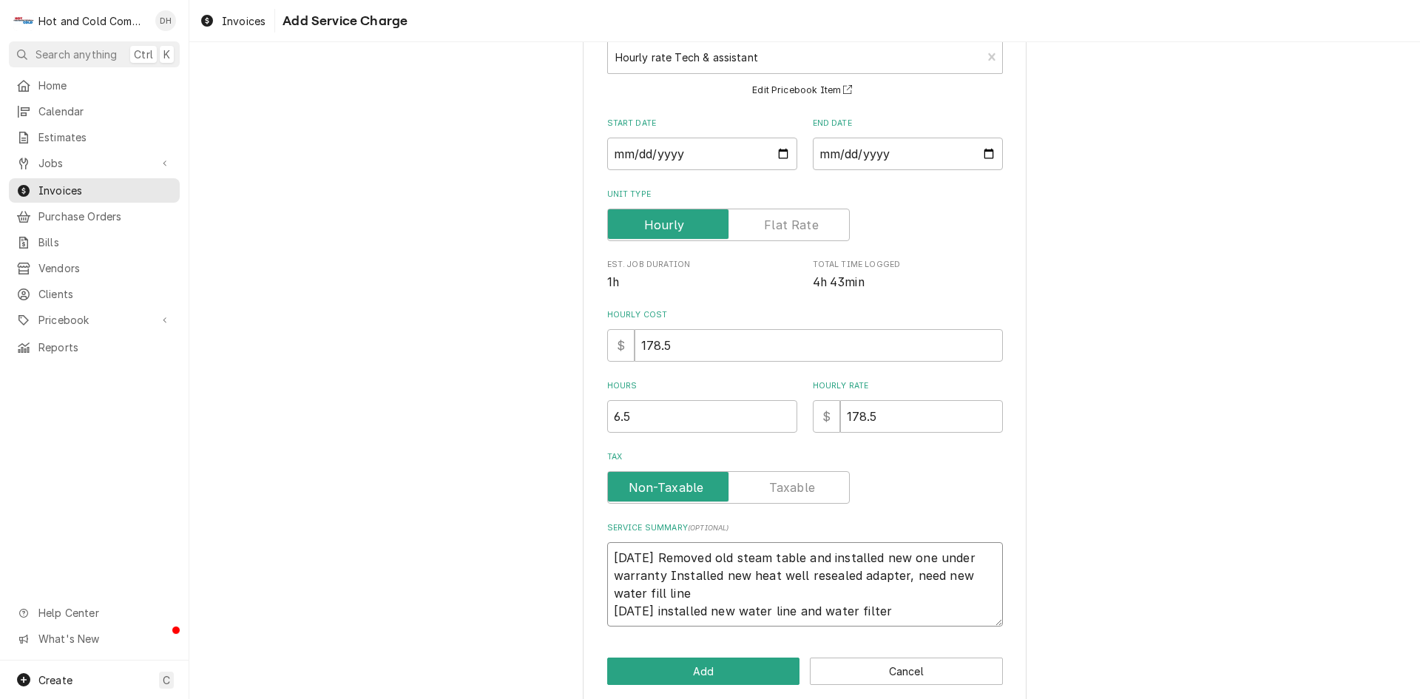
type textarea "8/1/25 Removed old steam table and installed new one under warranty fInstalled …"
type textarea "x"
type textarea "8/1/25 Removed old steam table and installed new one under warranty frInstalled…"
type textarea "x"
type textarea "8/1/25 Removed old steam table and installed new one under warranty froInstalle…"
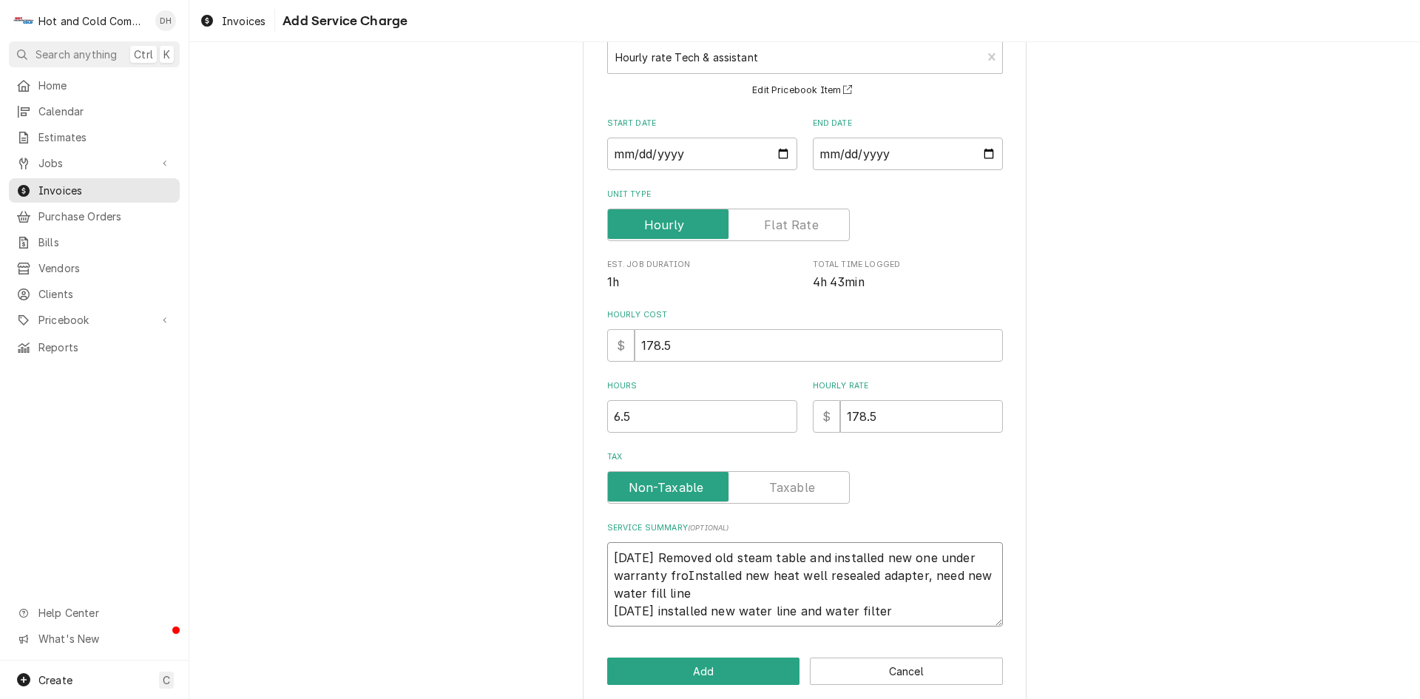
type textarea "x"
type textarea "8/1/25 Removed old steam table and installed new one under warranty fromInstall…"
type textarea "x"
type textarea "8/1/25 Removed old steam table and installed new one under warranty from Instal…"
type textarea "x"
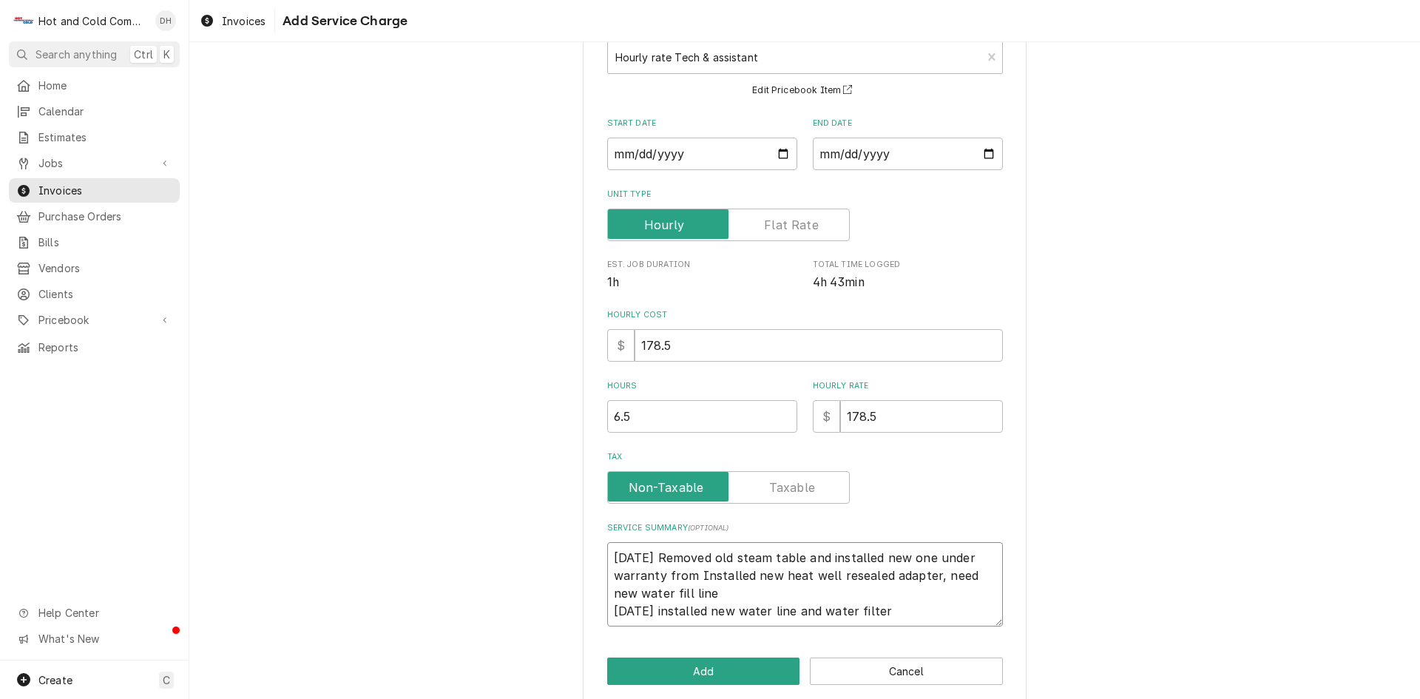
type textarea "8/1/25 Removed old steam table and installed new one under warranty from AInsta…"
type textarea "x"
type textarea "8/1/25 Removed old steam table and installed new one under warranty from AtInst…"
type textarea "x"
type textarea "8/1/25 Removed old steam table and installed new one under warranty from AtlIns…"
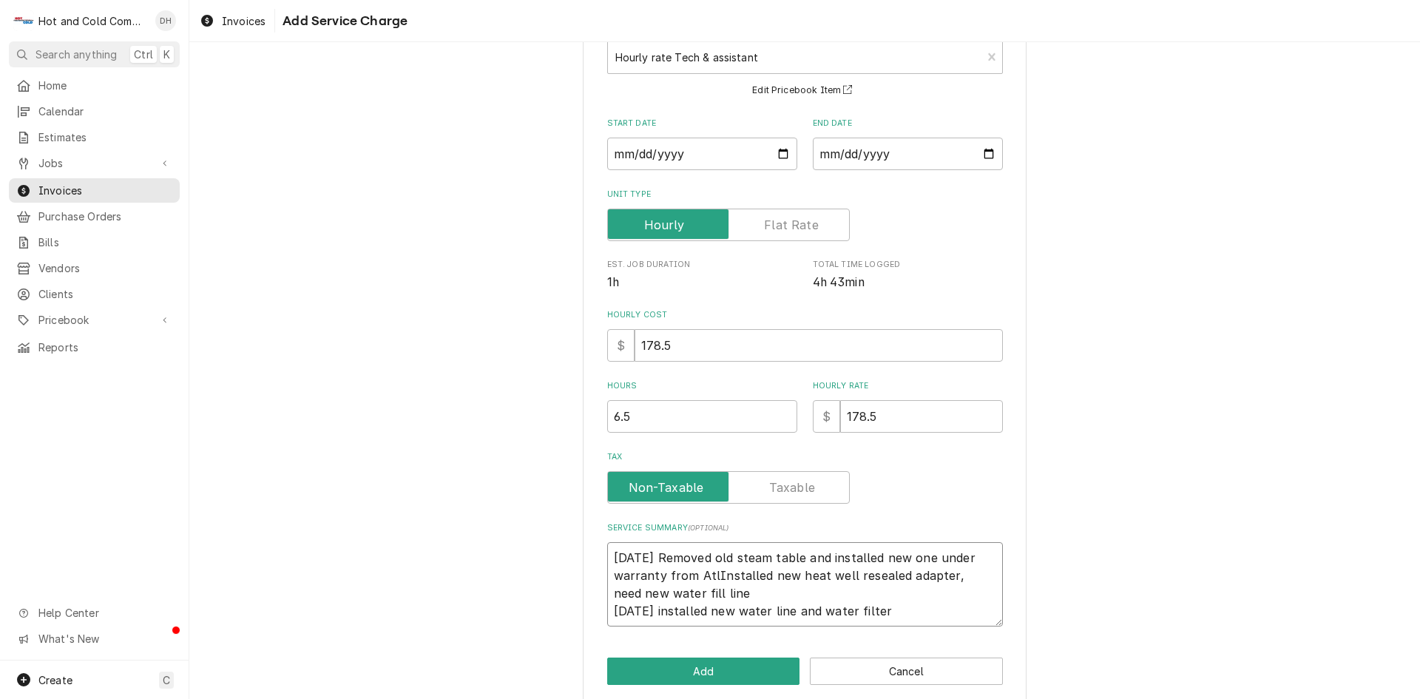
type textarea "x"
type textarea "8/1/25 Removed old steam table and installed new one under warranty from AtlaIn…"
type textarea "x"
type textarea "8/1/25 Removed old steam table and installed new one under warranty from AtlasI…"
type textarea "x"
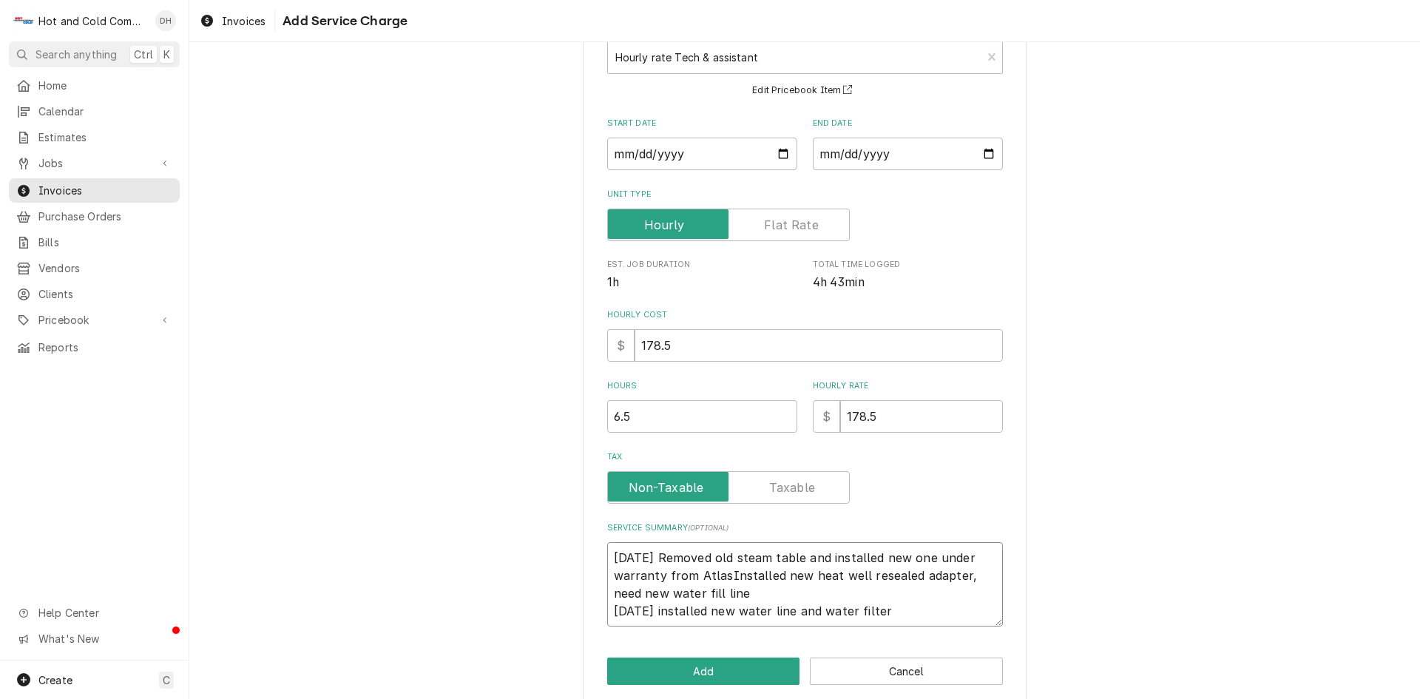
type textarea "8/1/25 Removed old steam table and installed new one under warranty from Atlas …"
type textarea "x"
type textarea "8/1/25 Removed old steam table and installed new one under warranty from Atlas …"
type textarea "x"
type textarea "8/1/25 Removed old steam table and installed new one under warranty from Atlas …"
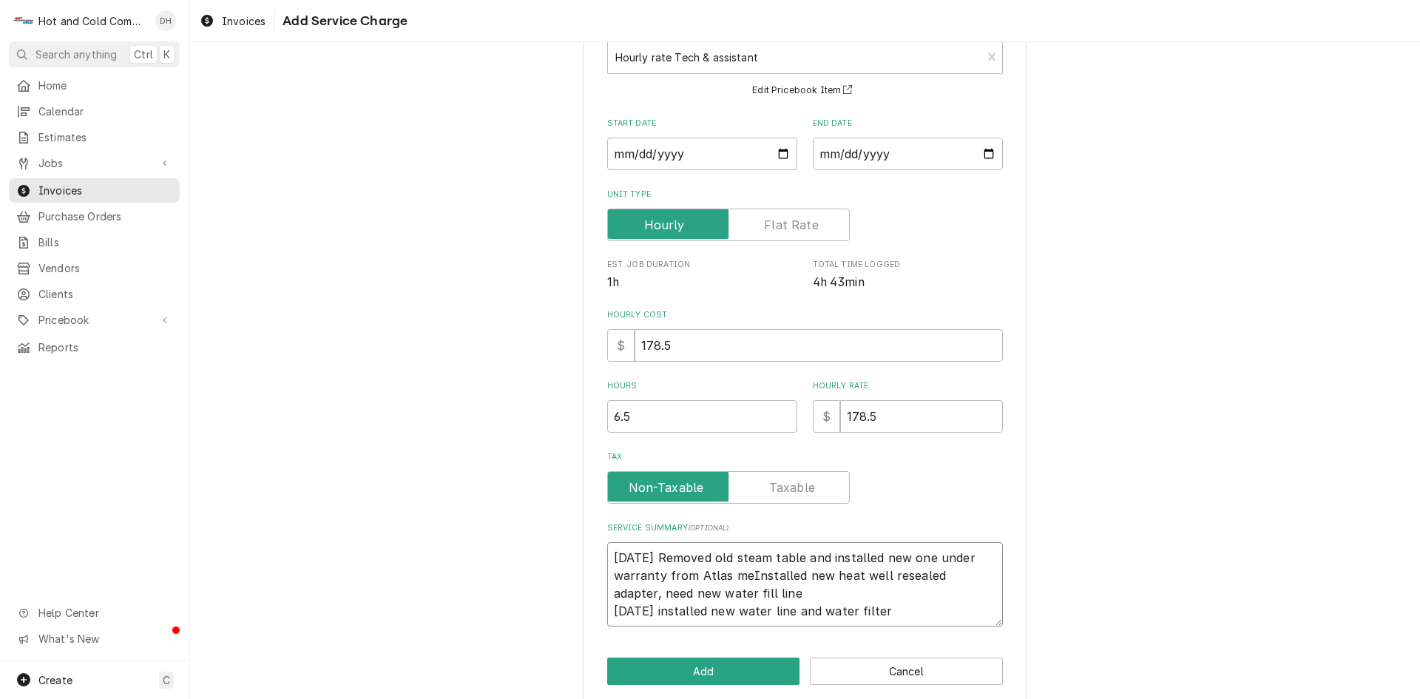
type textarea "x"
type textarea "8/1/25 Removed old steam table and installed new one under warranty from Atlas …"
type textarea "x"
type textarea "8/1/25 Removed old steam table and installed new one under warranty from Atlas …"
type textarea "x"
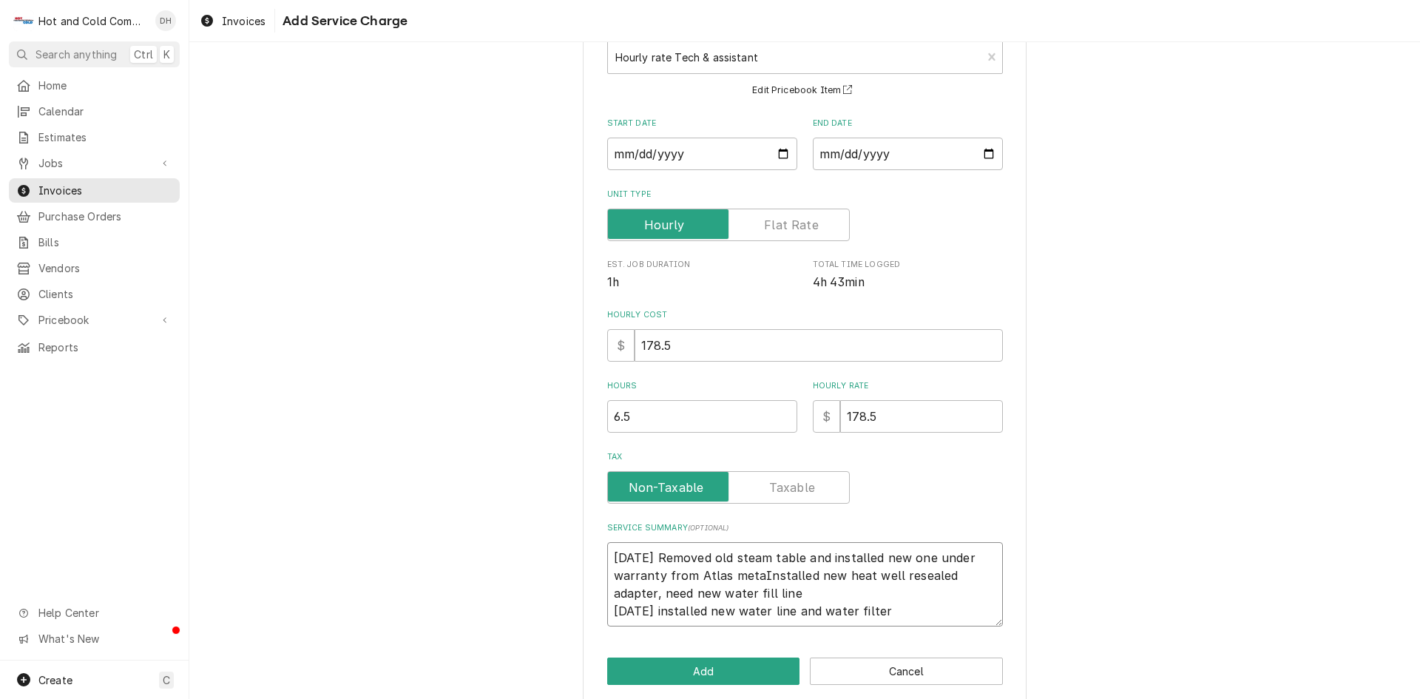
type textarea "8/1/25 Removed old steam table and installed new one under warranty from Atlas …"
type textarea "x"
type textarea "8/1/25 Removed old steam table and installed new one under warranty from Atlas …"
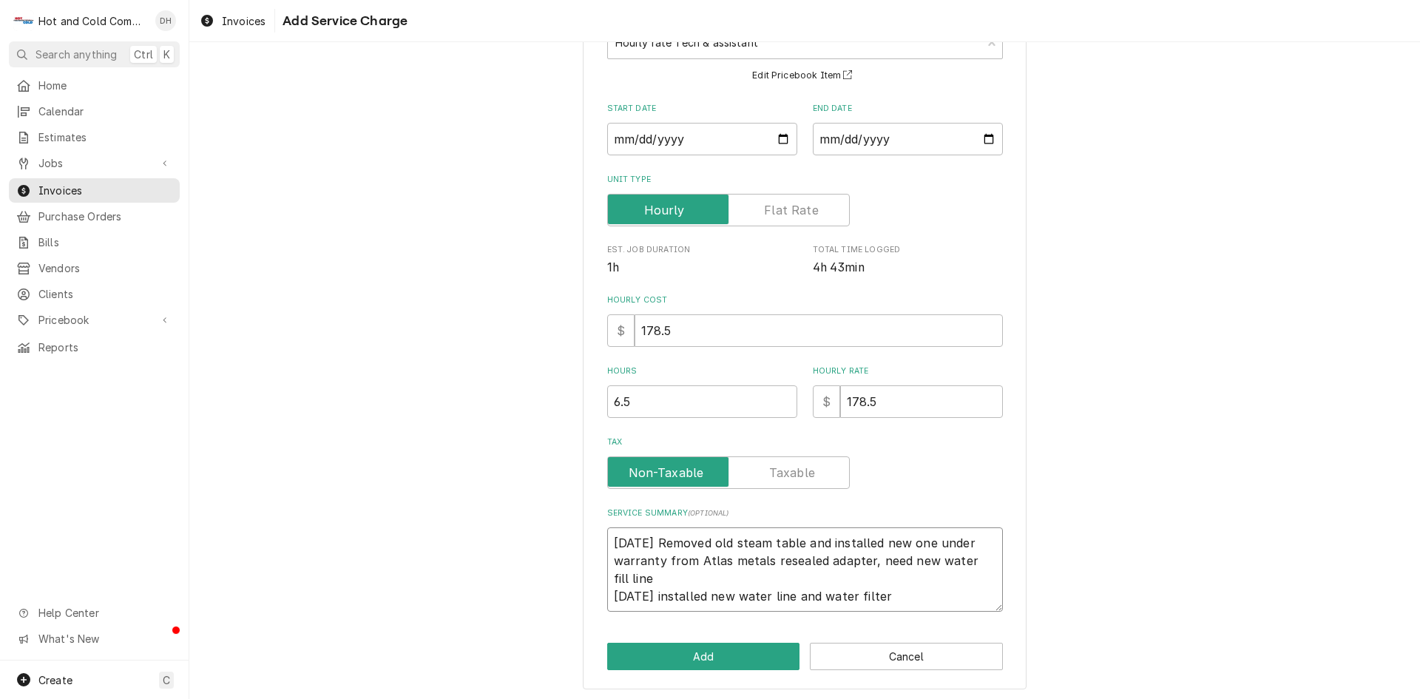
scroll to position [118, 0]
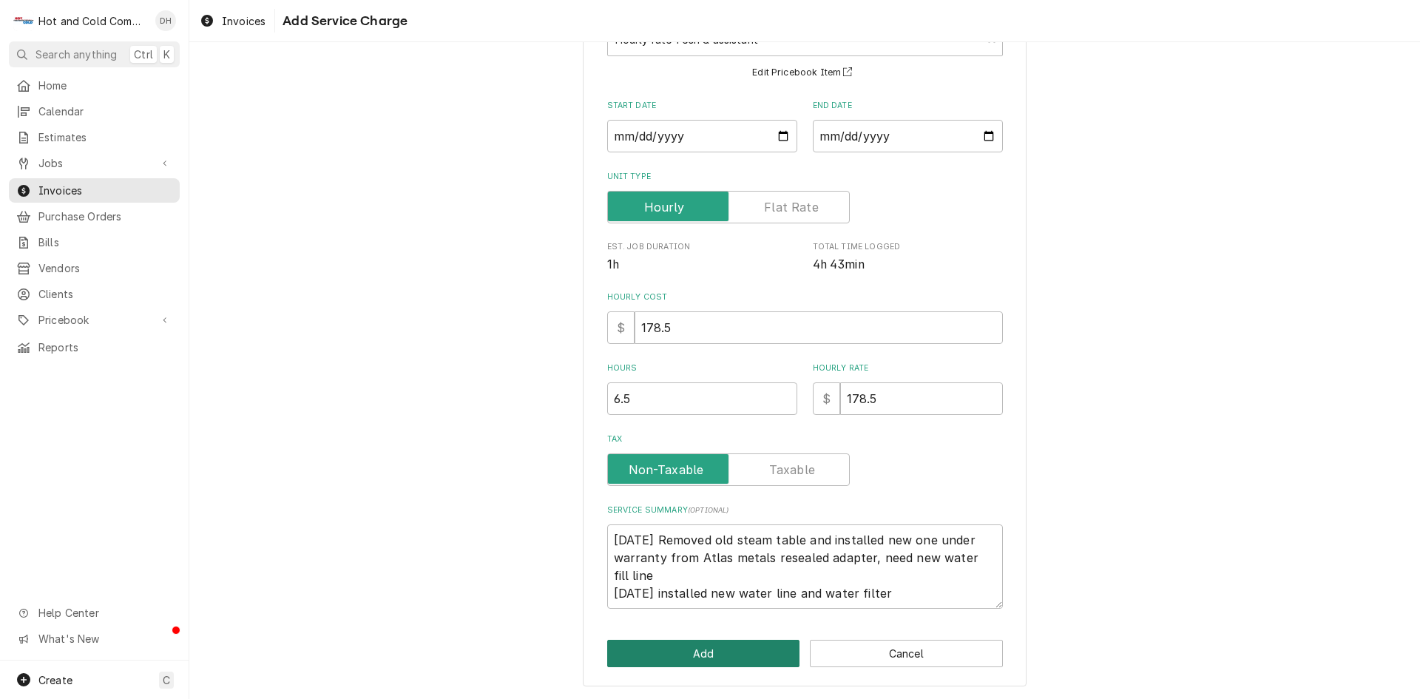
click at [702, 653] on button "Add" at bounding box center [703, 653] width 193 height 27
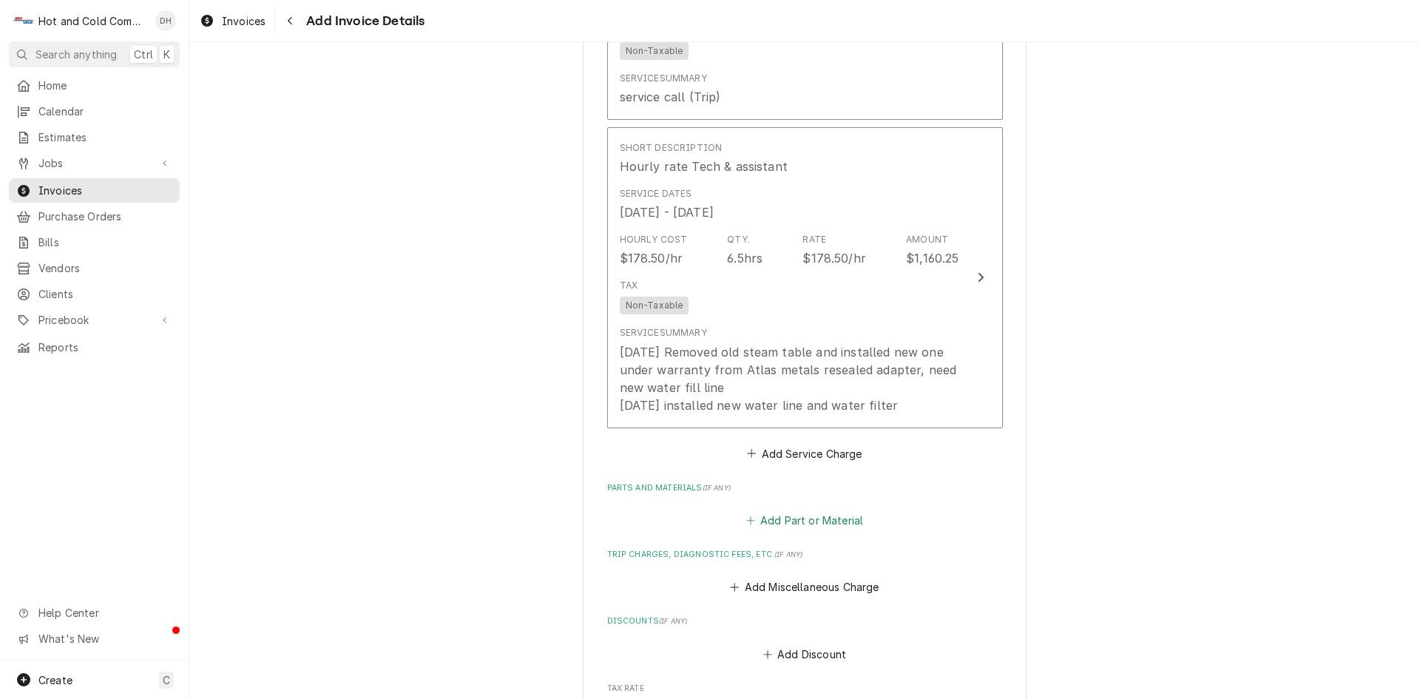
scroll to position [1426, 0]
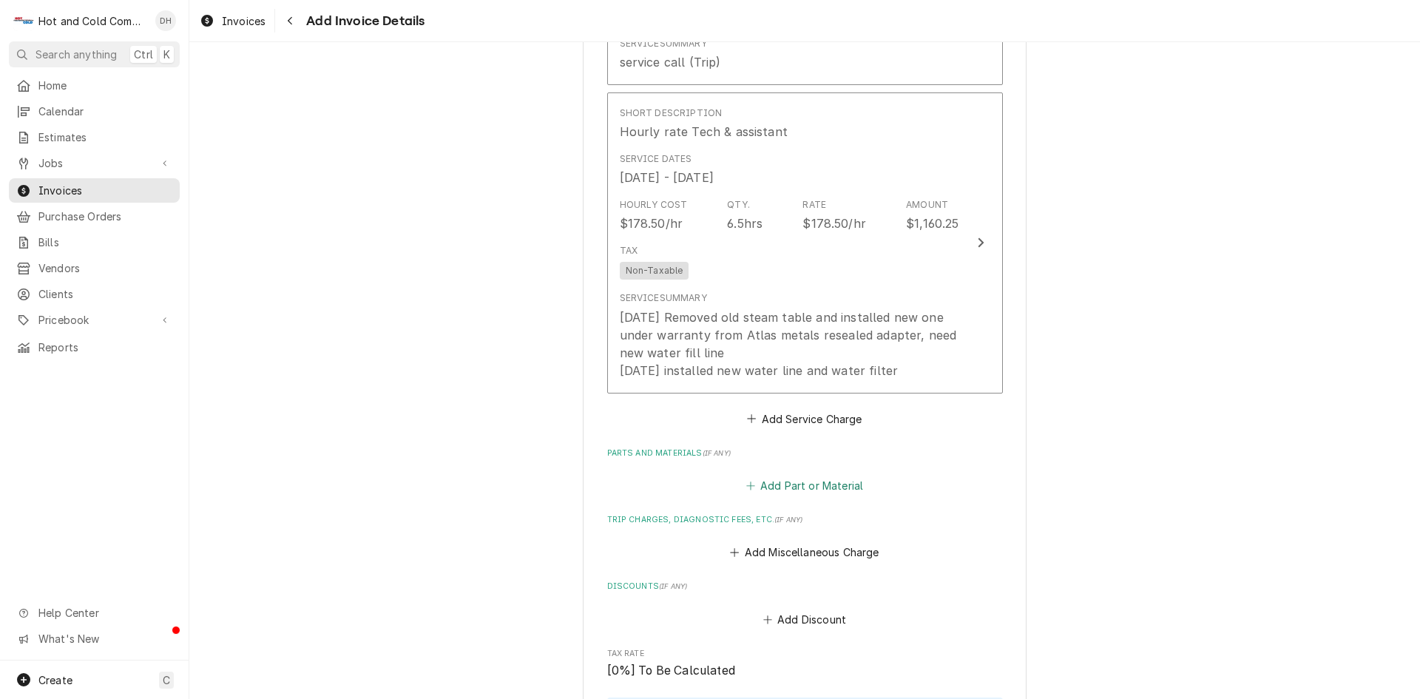
click at [805, 484] on button "Add Part or Material" at bounding box center [804, 486] width 122 height 21
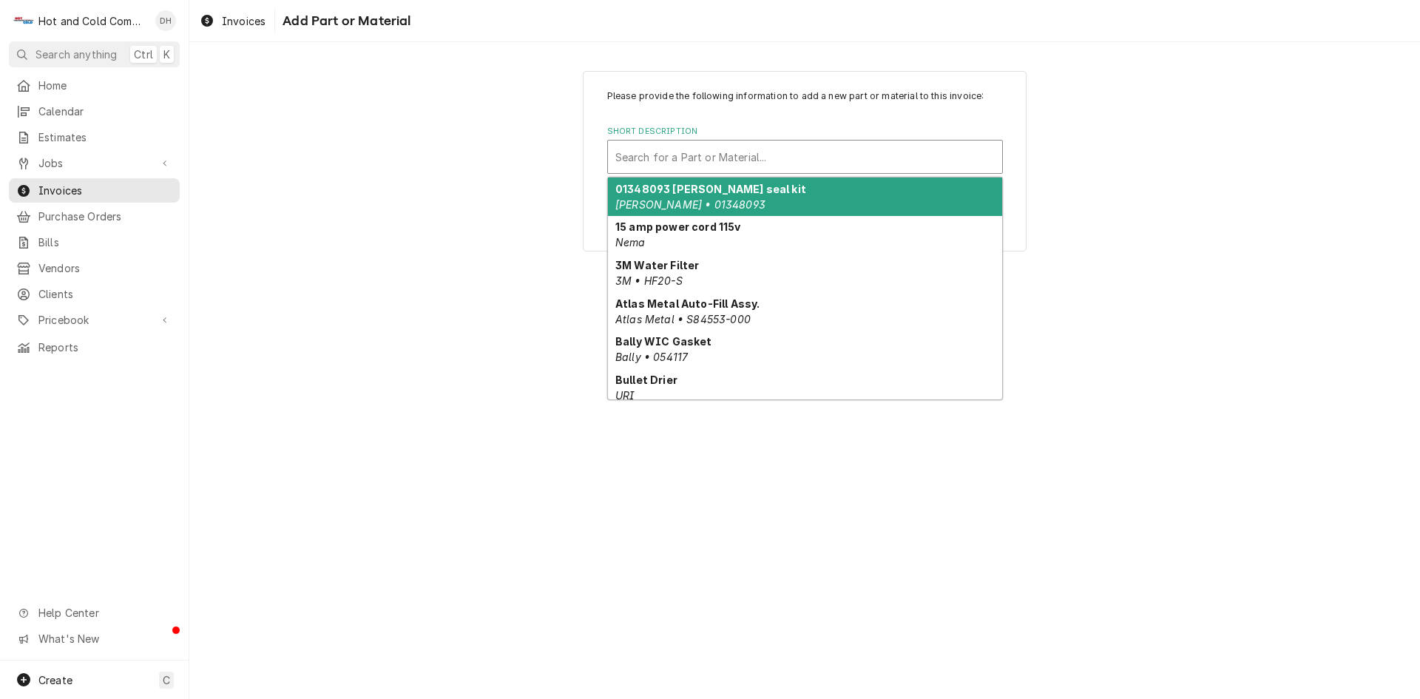
click at [711, 156] on div "Short Description" at bounding box center [804, 156] width 379 height 27
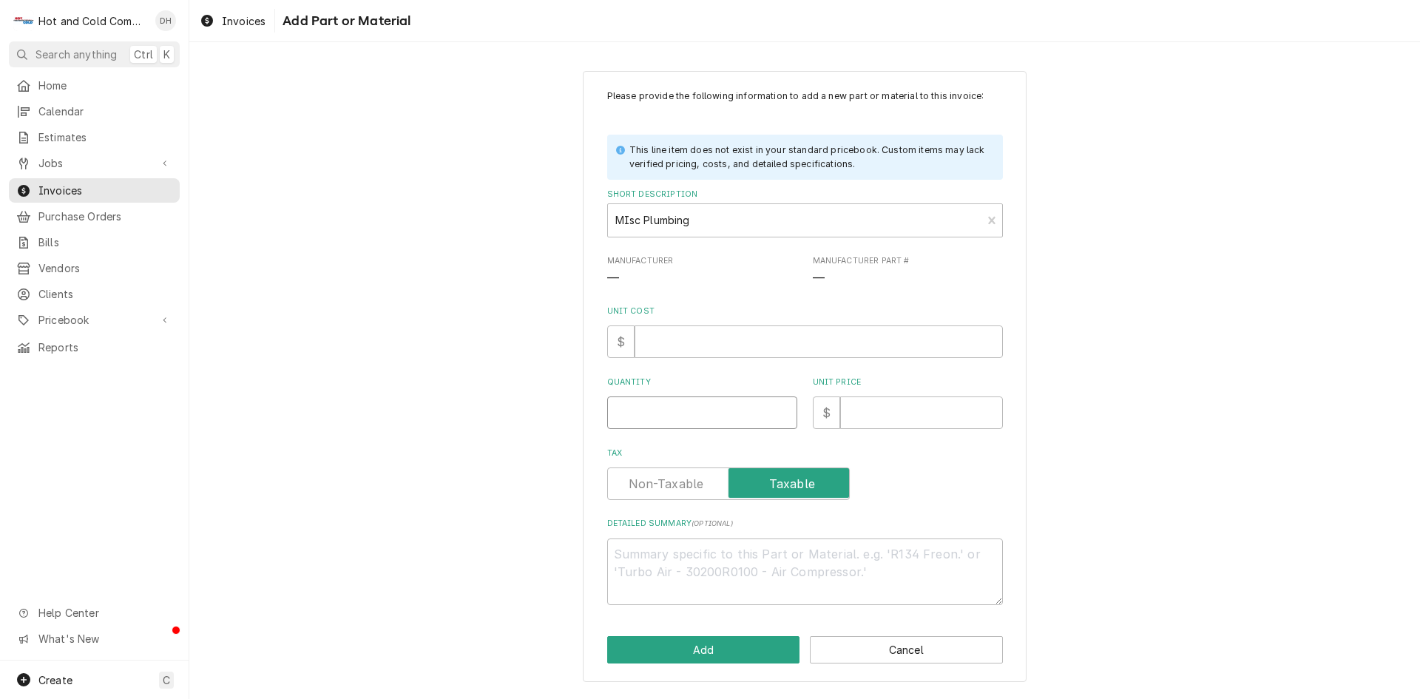
click at [672, 411] on input "Quantity" at bounding box center [702, 412] width 190 height 33
click at [930, 418] on input "Unit Price" at bounding box center [921, 412] width 163 height 33
click at [712, 652] on button "Add" at bounding box center [703, 649] width 193 height 27
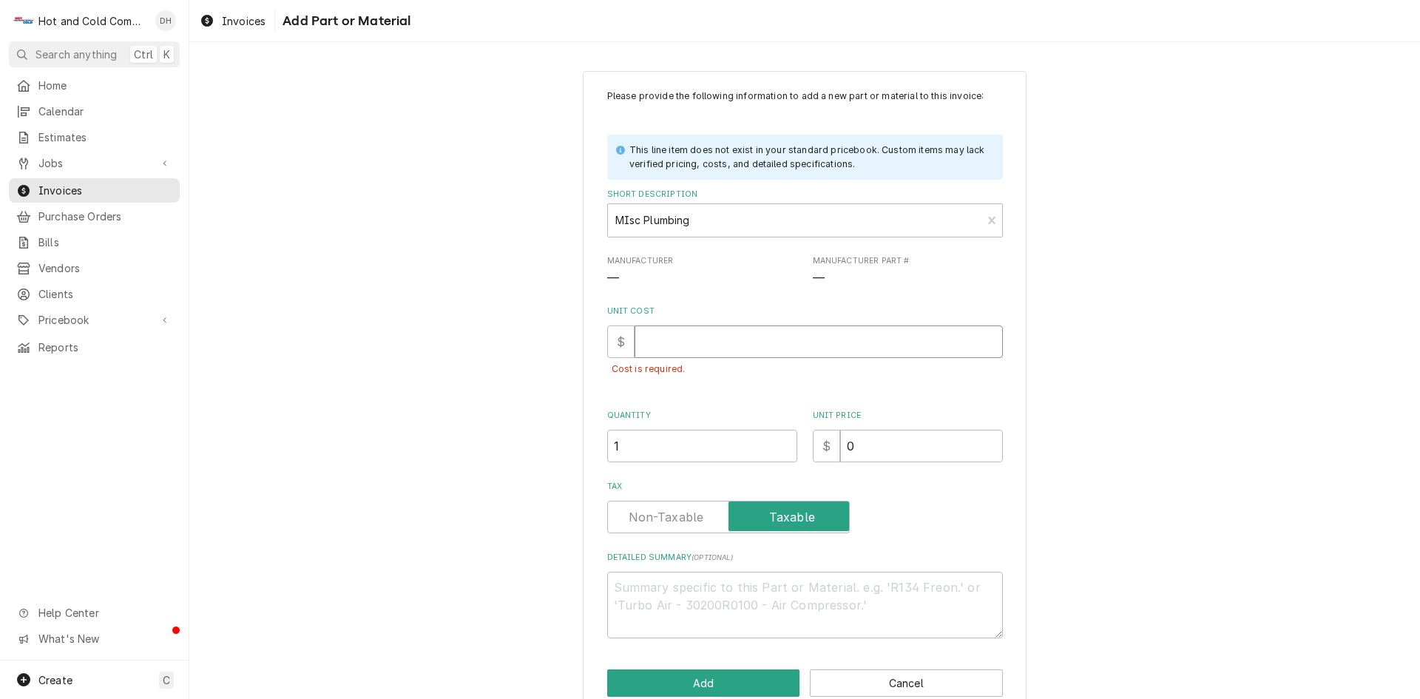
click at [658, 339] on input "Unit Cost" at bounding box center [819, 341] width 368 height 33
click at [706, 680] on button "Add" at bounding box center [703, 682] width 193 height 27
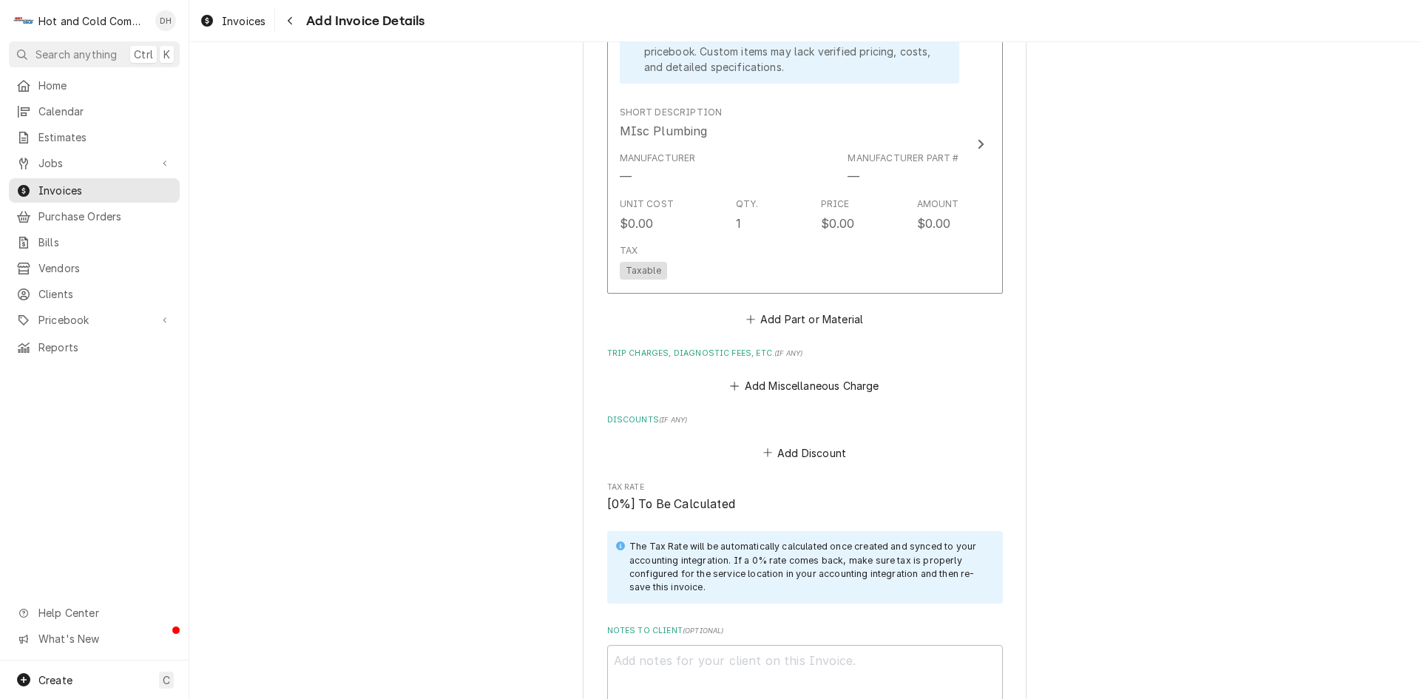
scroll to position [1902, 0]
click at [850, 320] on button "Add Part or Material" at bounding box center [804, 315] width 122 height 21
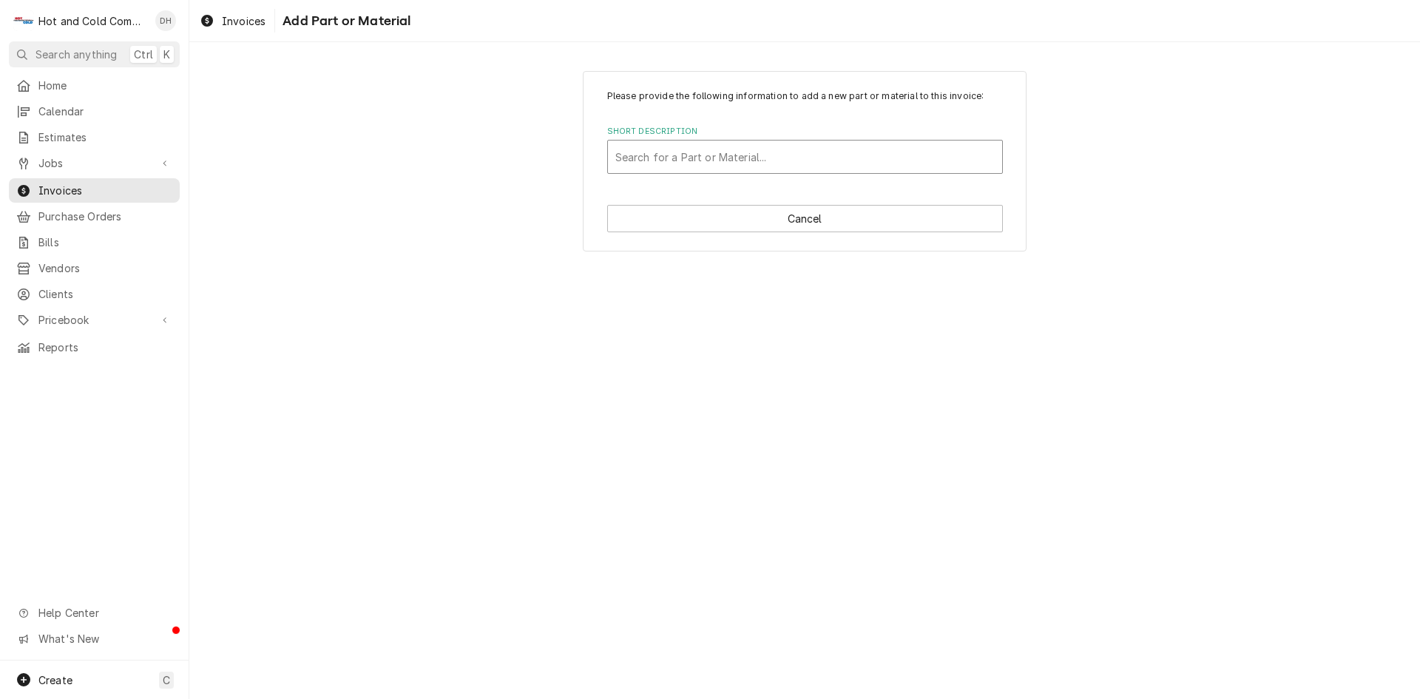
click at [692, 152] on div "Short Description" at bounding box center [804, 156] width 379 height 27
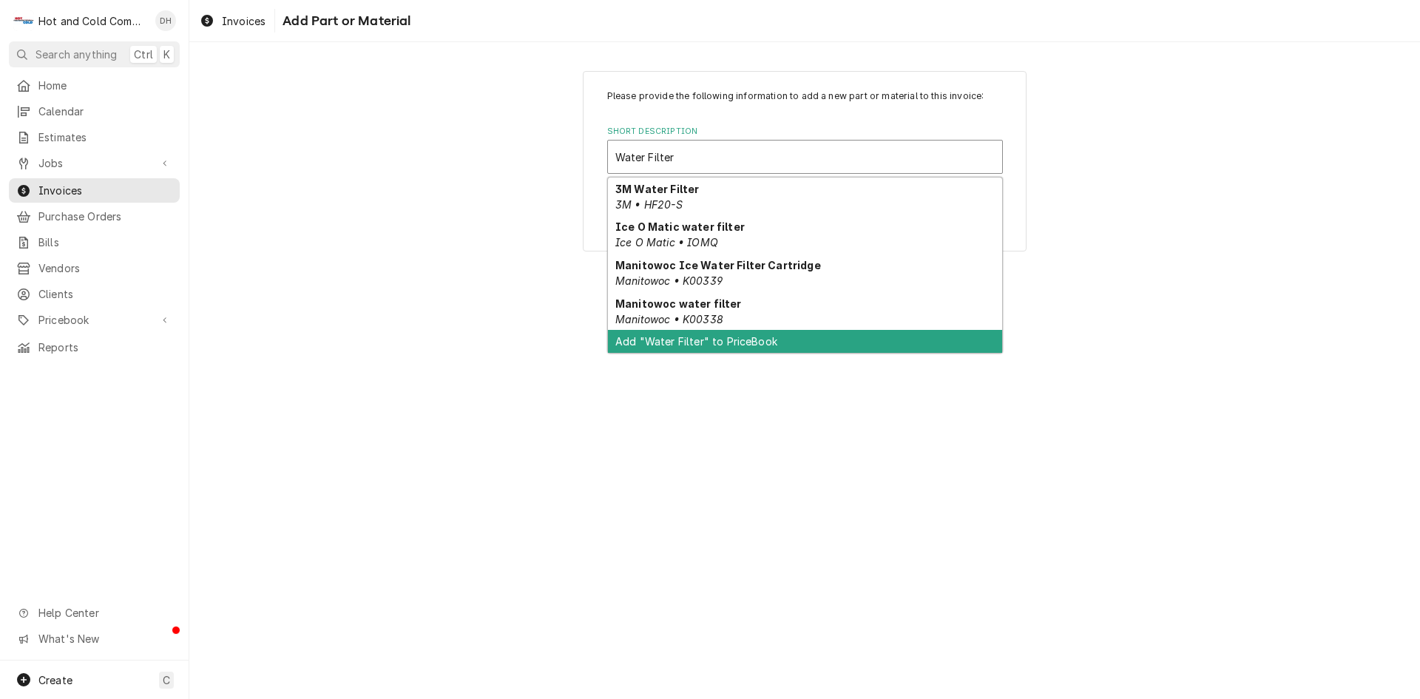
click at [744, 341] on div "Add "Water Filter" to PriceBook" at bounding box center [805, 341] width 394 height 23
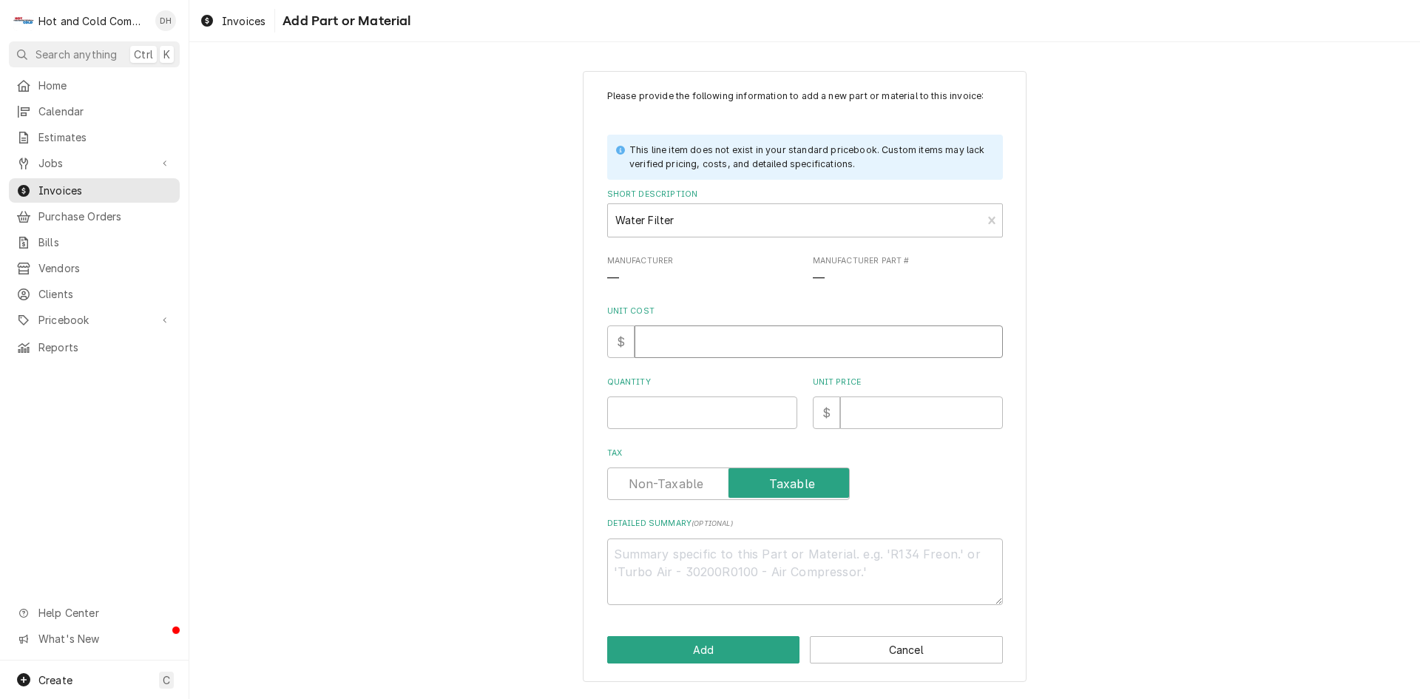
click at [720, 345] on input "Unit Cost" at bounding box center [819, 341] width 368 height 33
click at [649, 402] on input "Quantity" at bounding box center [702, 412] width 190 height 33
click at [859, 416] on input "Unit Price" at bounding box center [921, 412] width 163 height 33
click at [717, 646] on button "Add" at bounding box center [703, 649] width 193 height 27
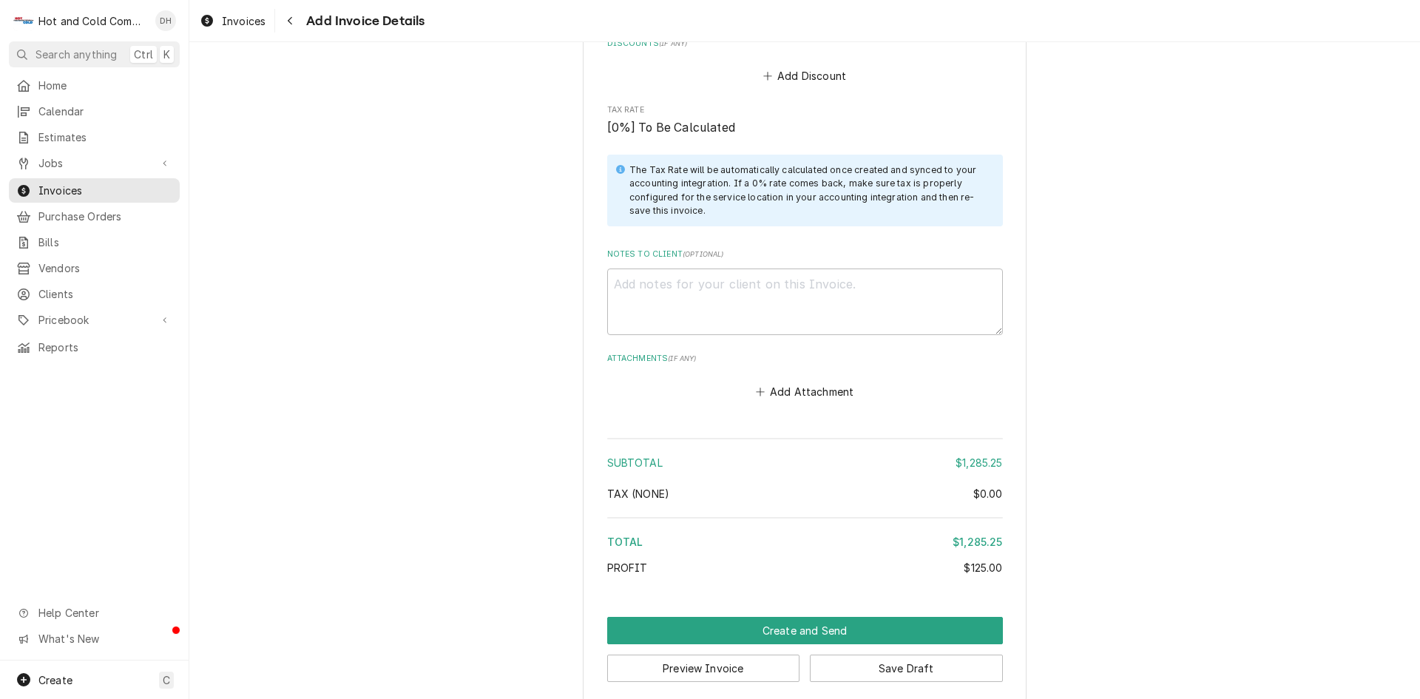
scroll to position [2596, 0]
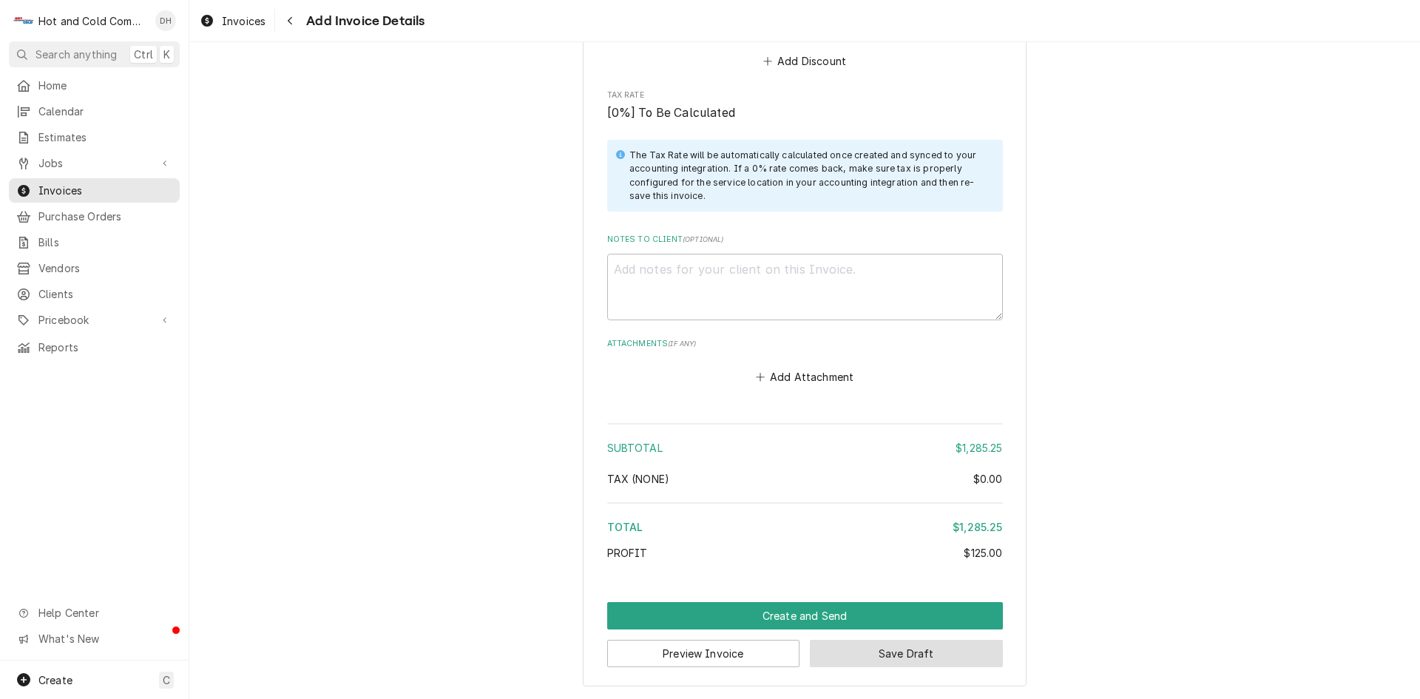
click at [939, 658] on button "Save Draft" at bounding box center [906, 653] width 193 height 27
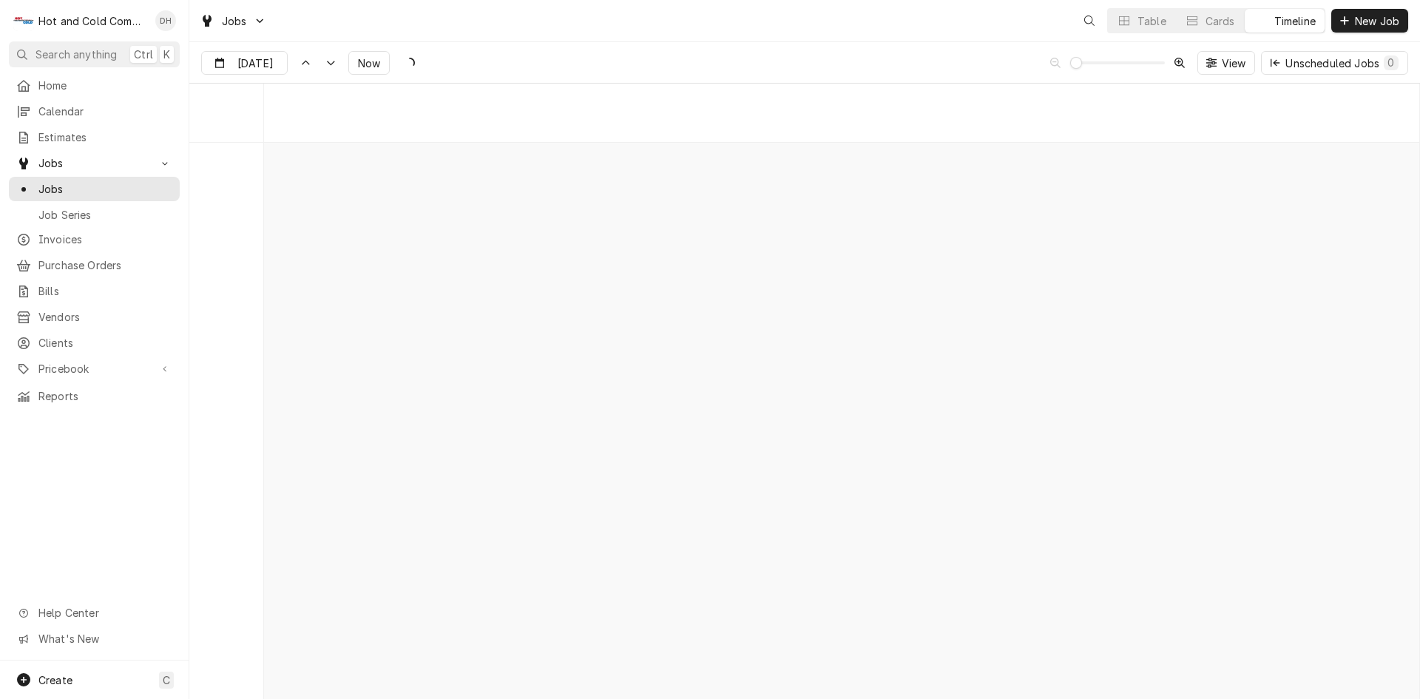
scroll to position [11573, 0]
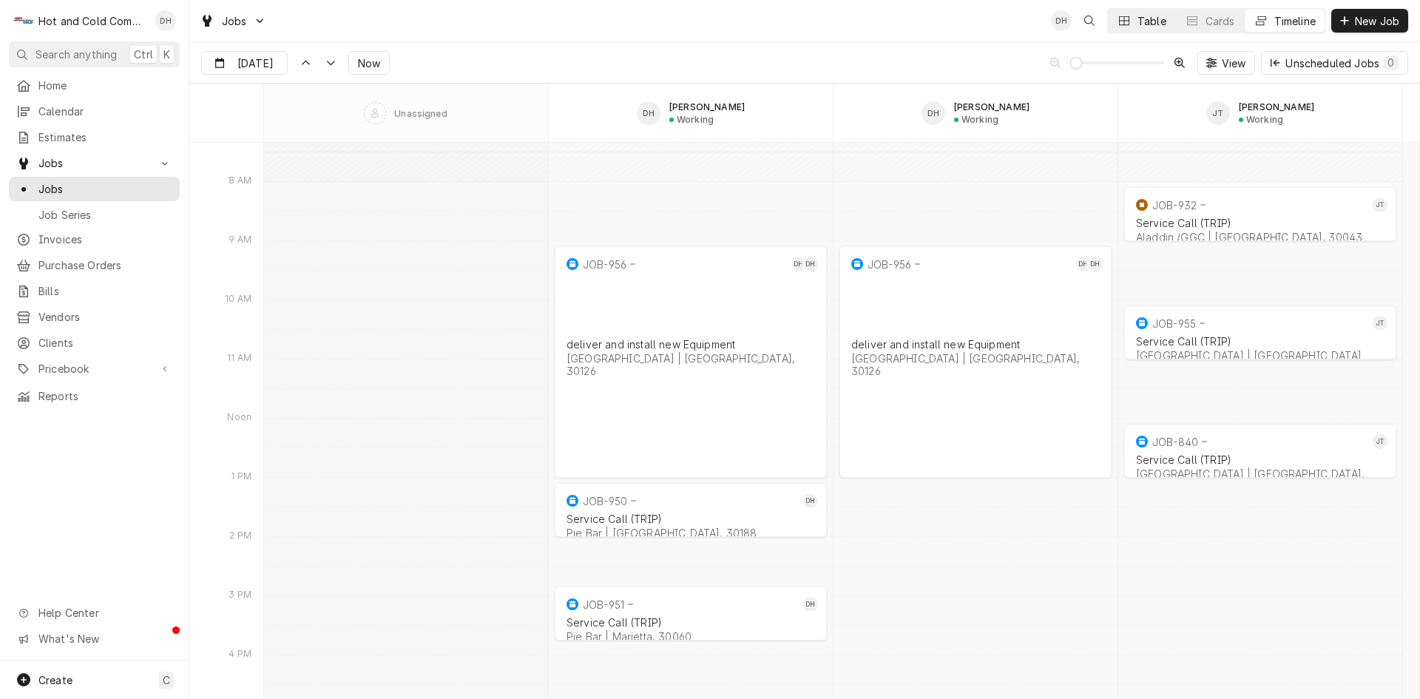
click at [1155, 24] on div "Table" at bounding box center [1152, 21] width 29 height 16
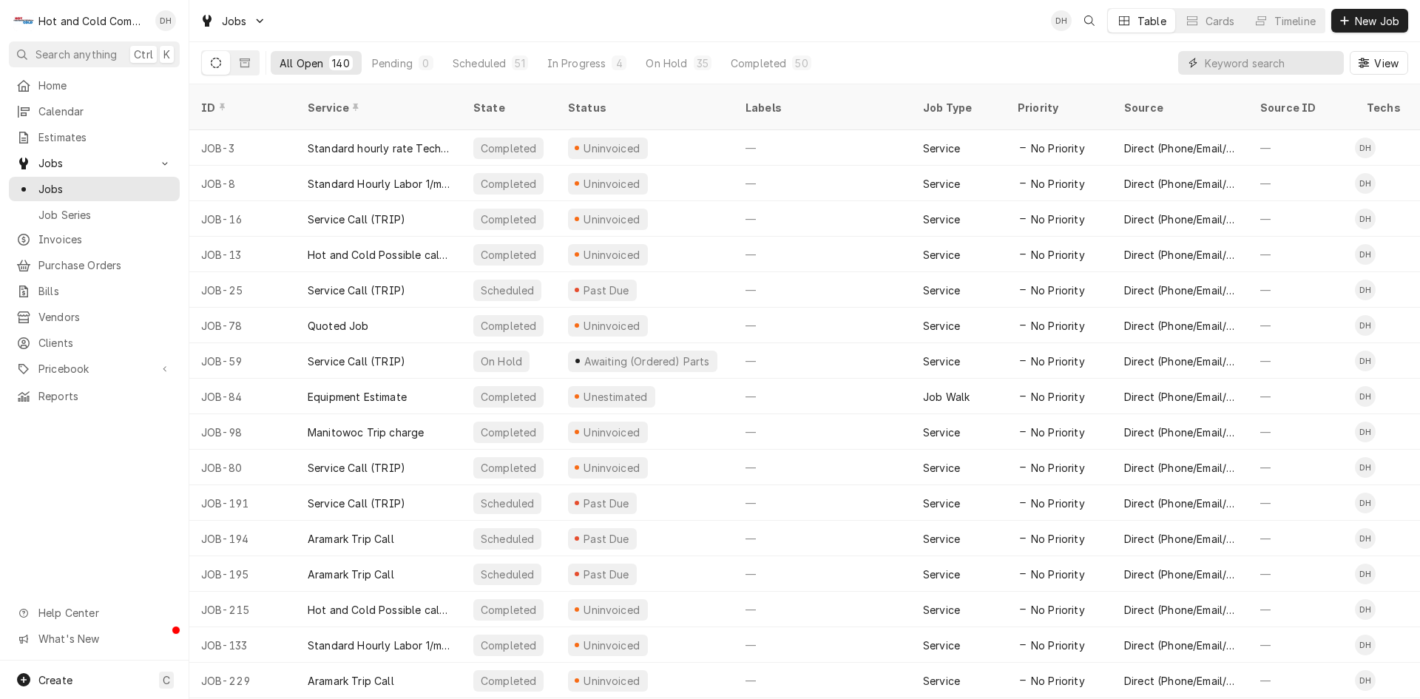
click at [1260, 69] on input "Dynamic Content Wrapper" at bounding box center [1271, 63] width 132 height 24
type input "A"
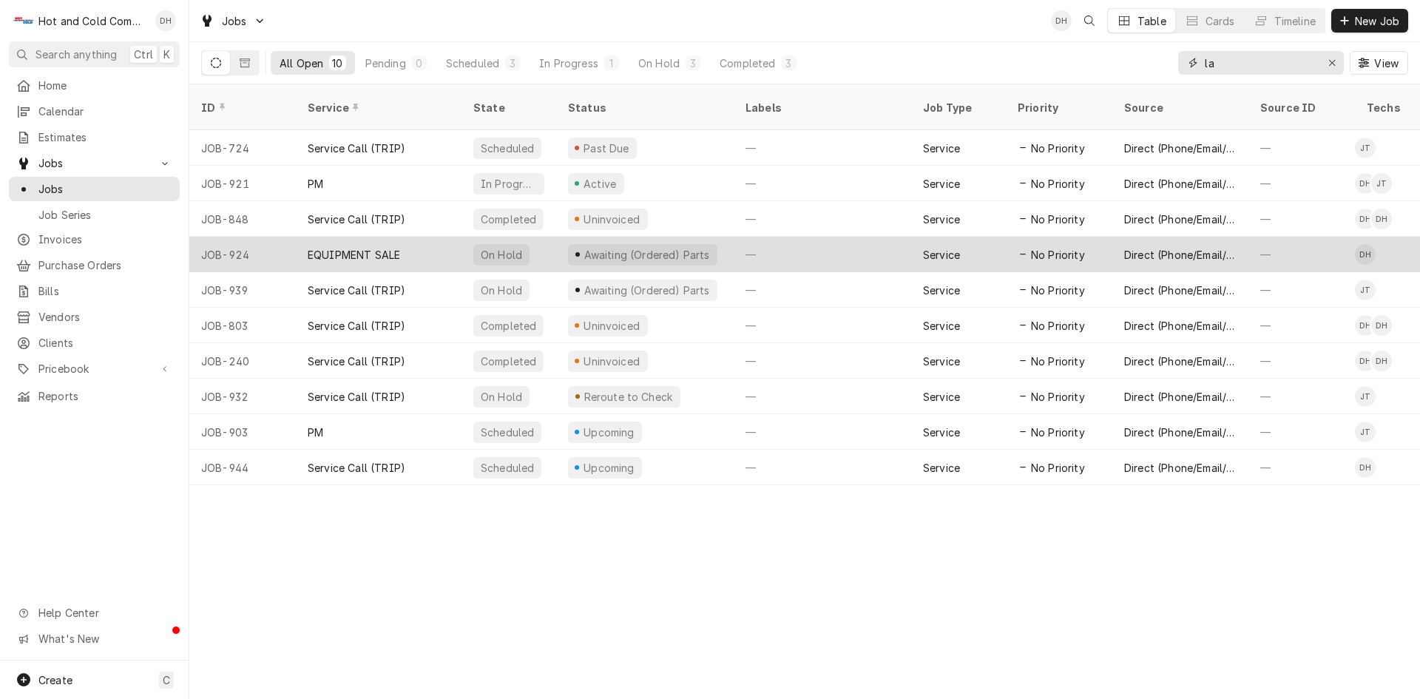
type input "l"
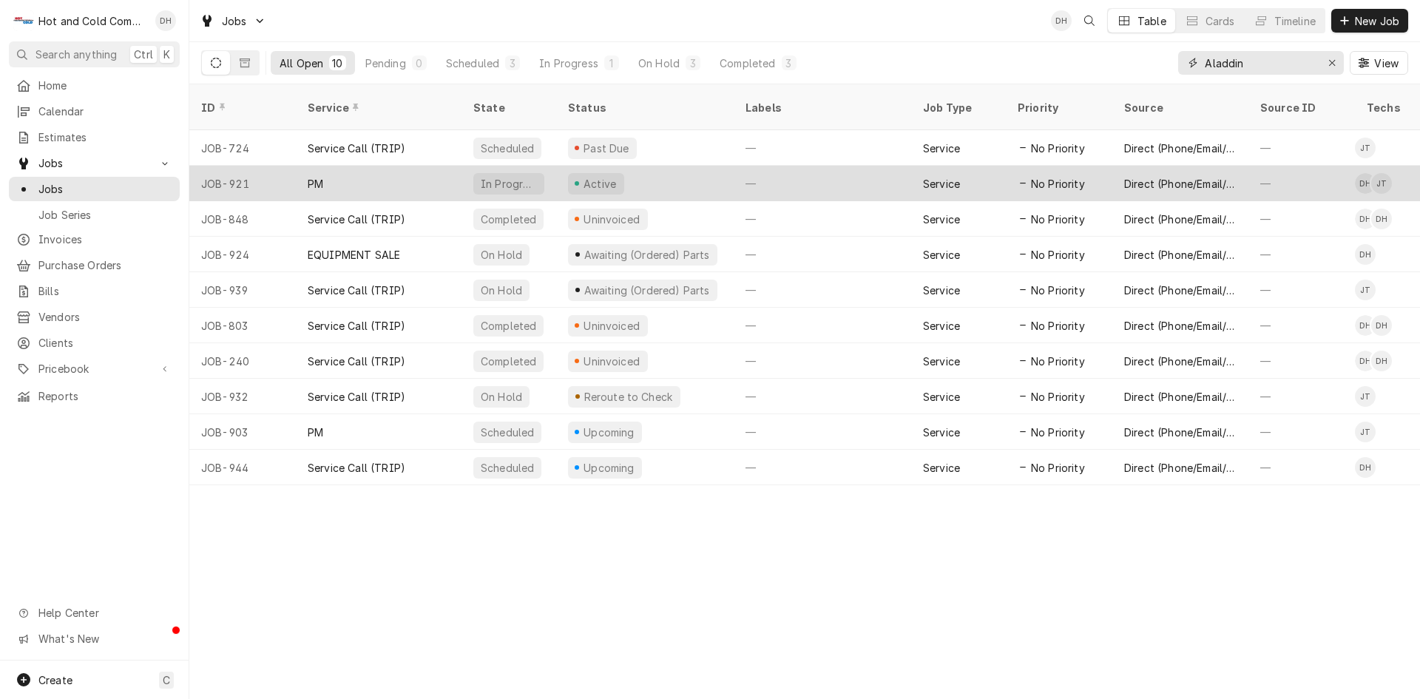
type input "Aladdin"
click at [791, 167] on div "—" at bounding box center [823, 184] width 178 height 36
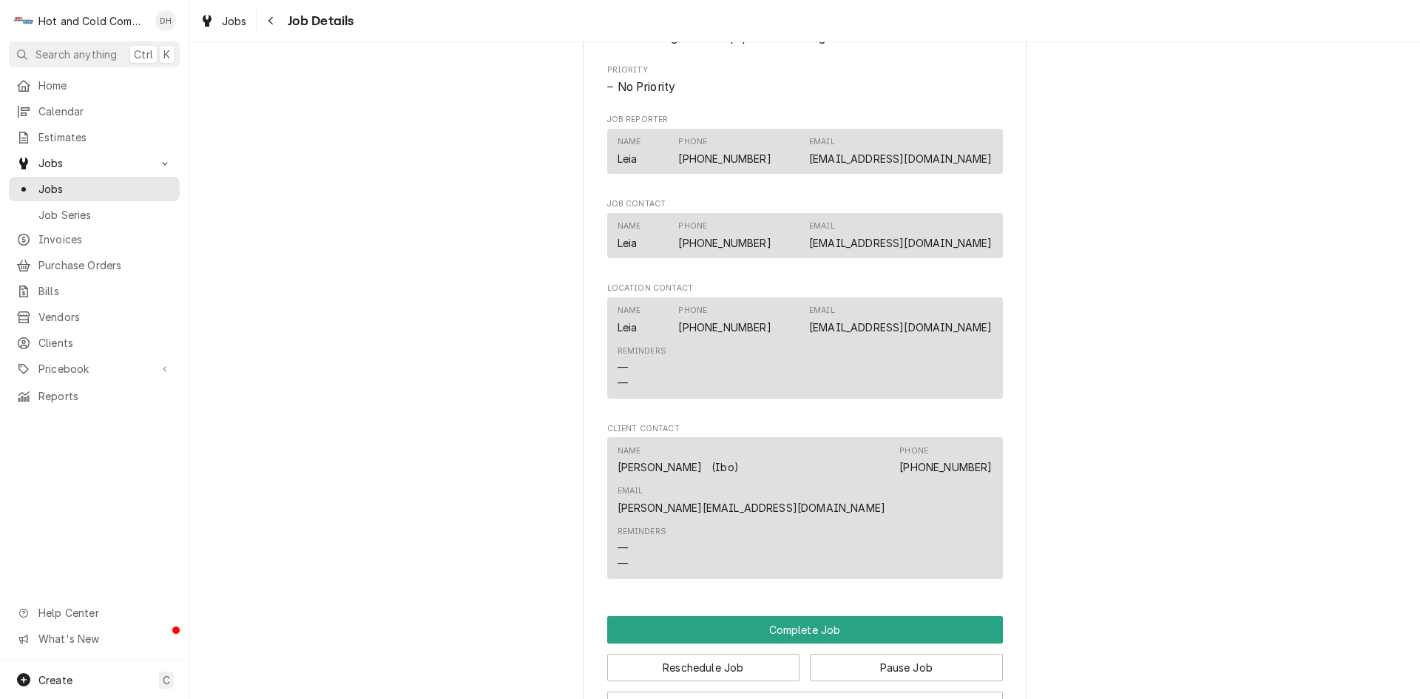
scroll to position [1233, 0]
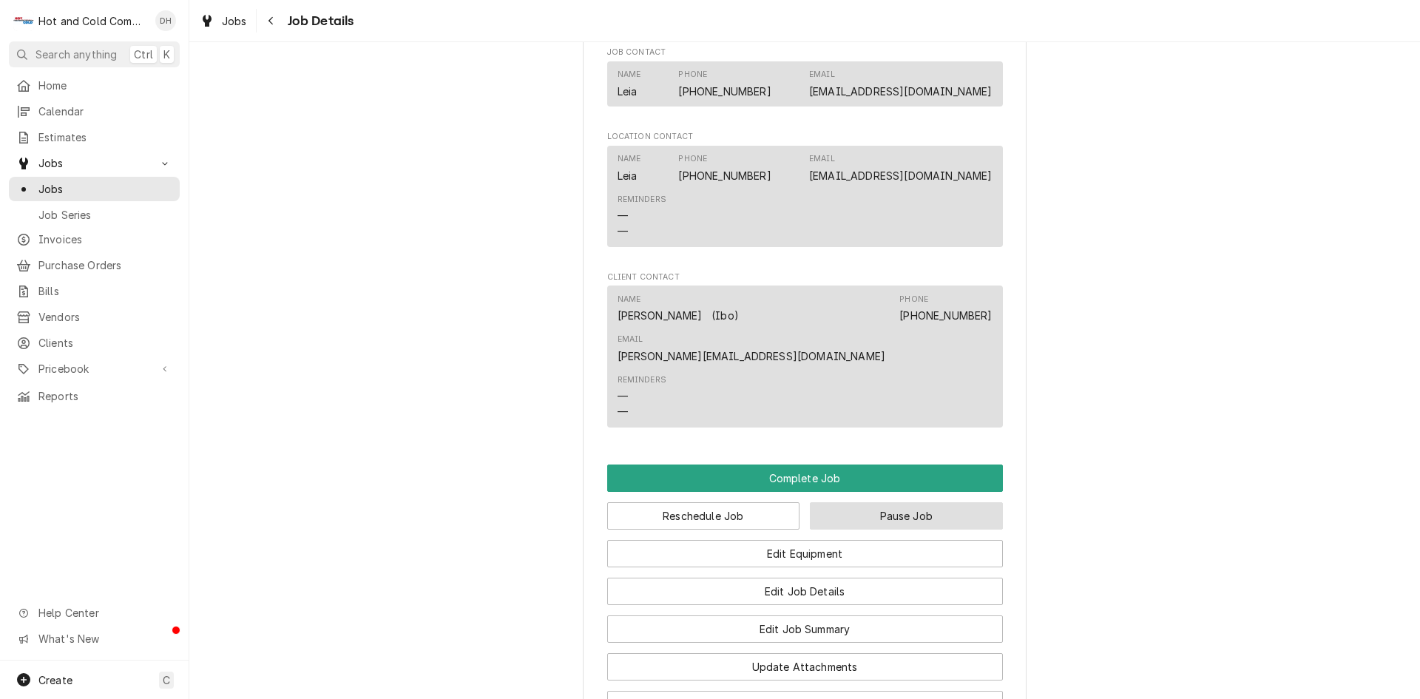
click at [906, 502] on button "Pause Job" at bounding box center [906, 515] width 193 height 27
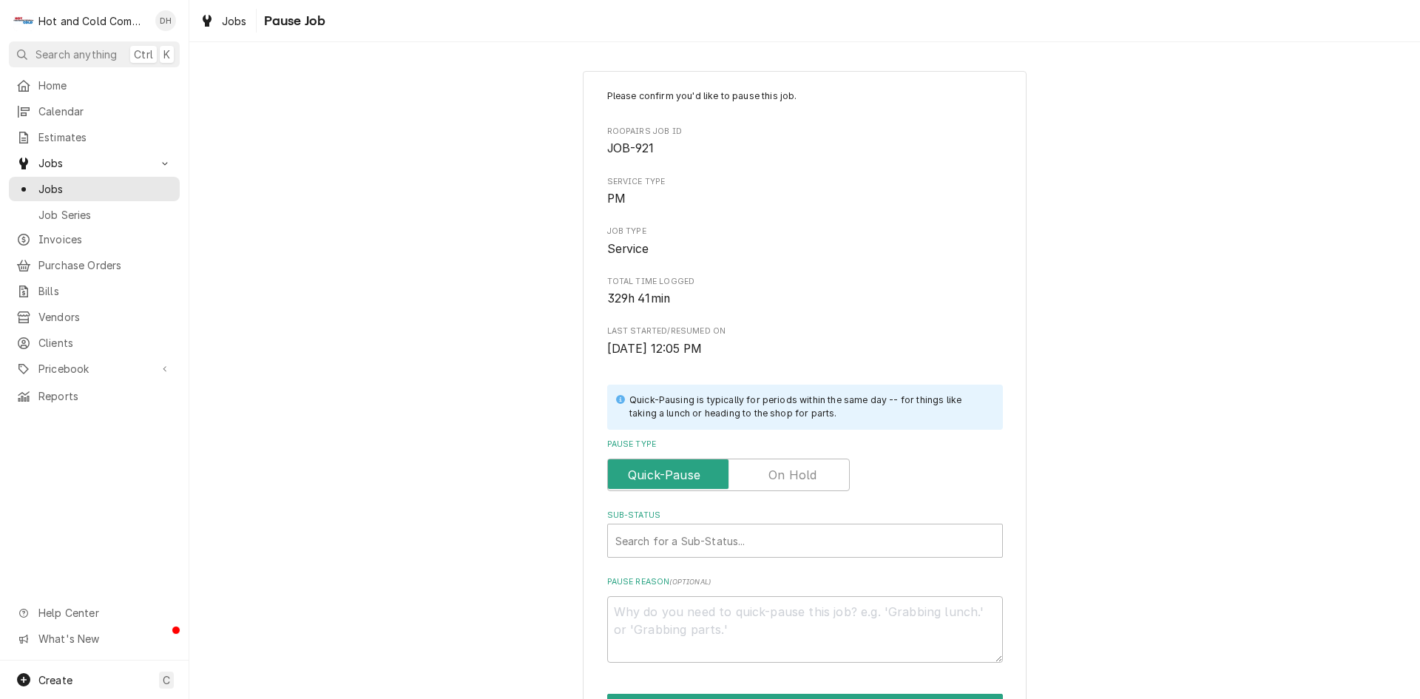
click at [802, 473] on label "Pause Type" at bounding box center [728, 475] width 243 height 33
click at [802, 473] on input "Pause Type" at bounding box center [728, 475] width 229 height 33
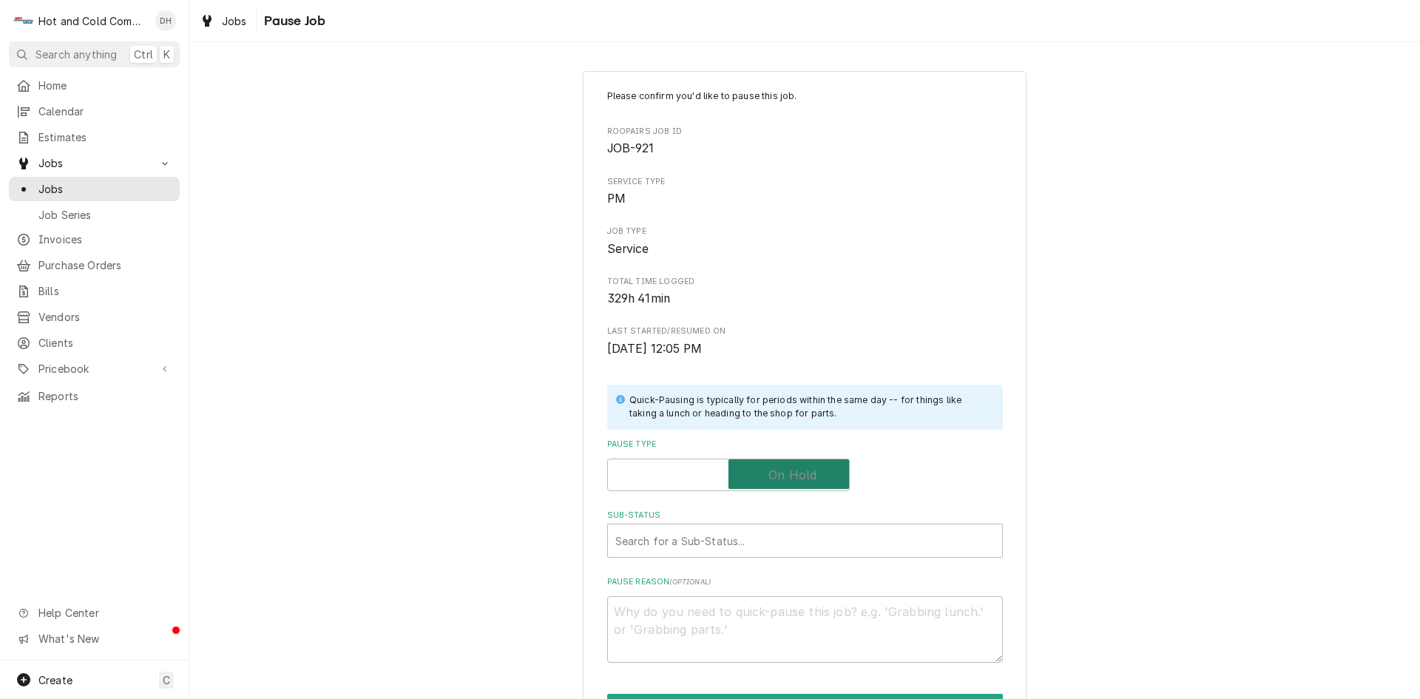
checkbox input "true"
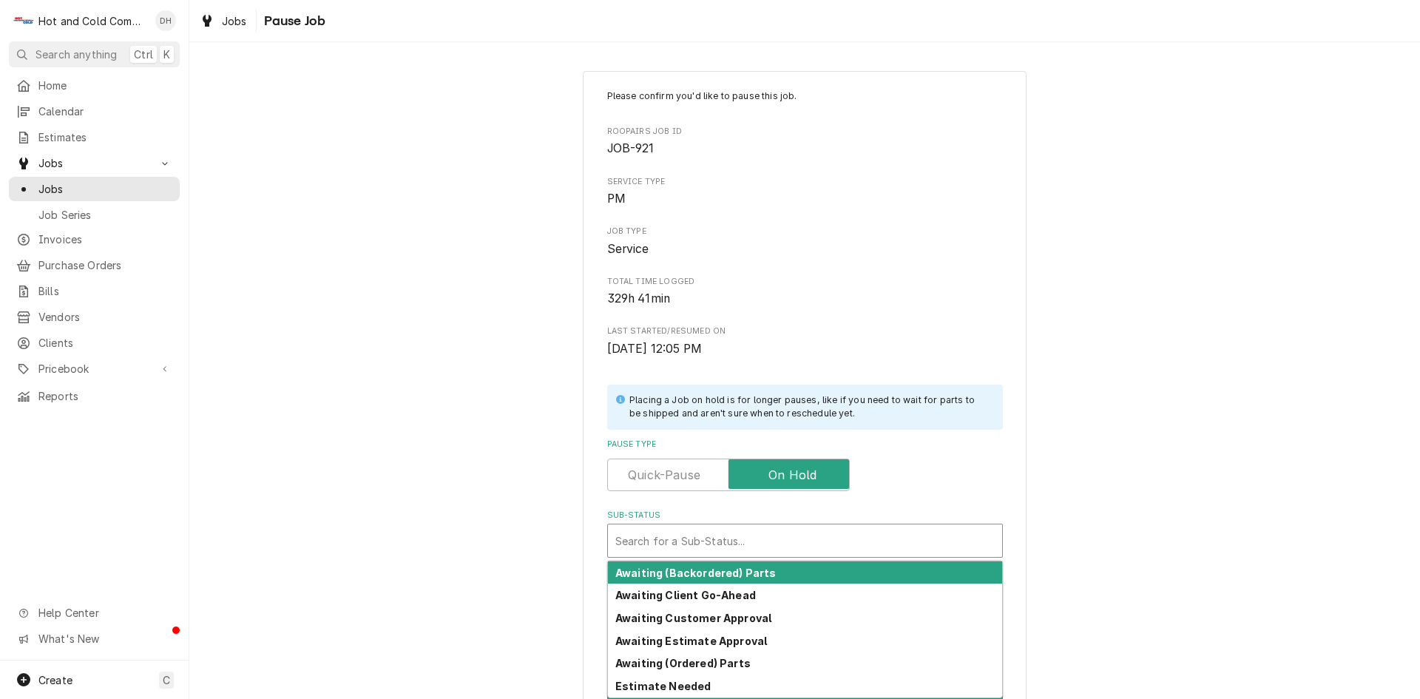
click at [771, 547] on div "Sub-Status" at bounding box center [804, 540] width 379 height 27
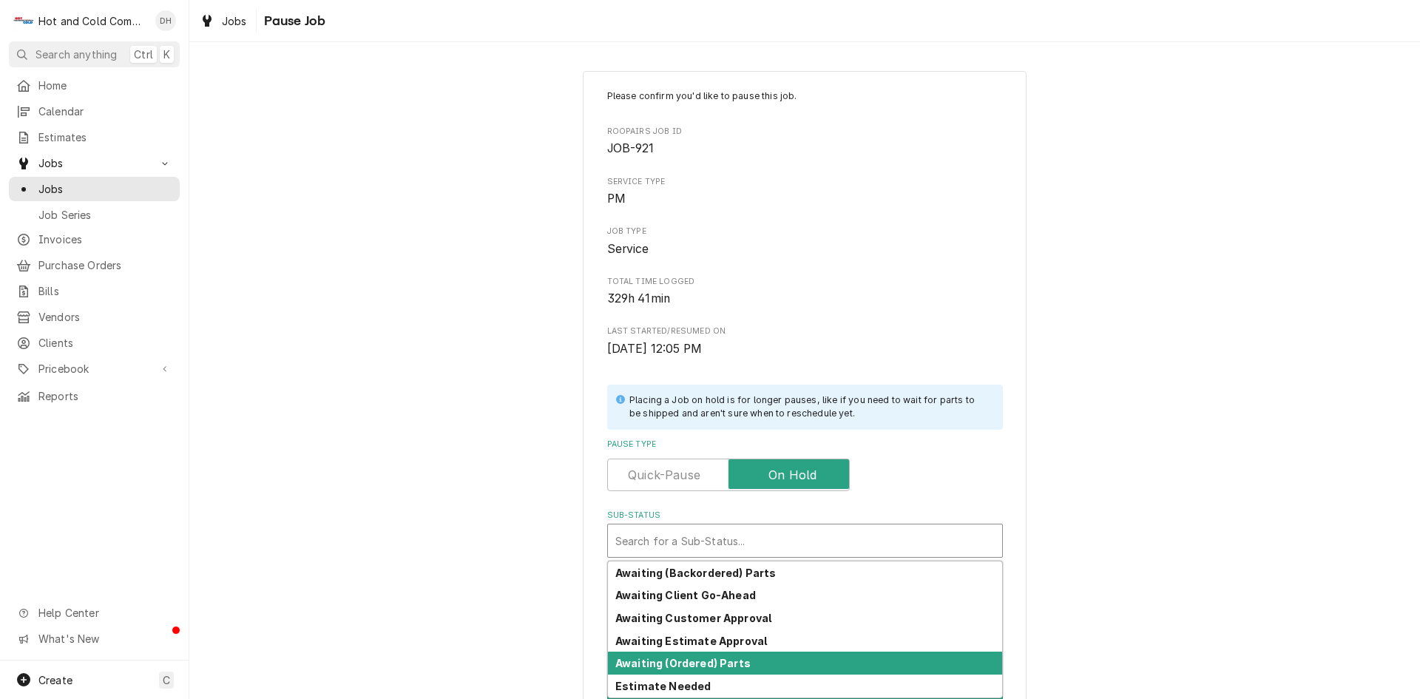
click at [746, 661] on div "Awaiting (Ordered) Parts" at bounding box center [805, 663] width 394 height 23
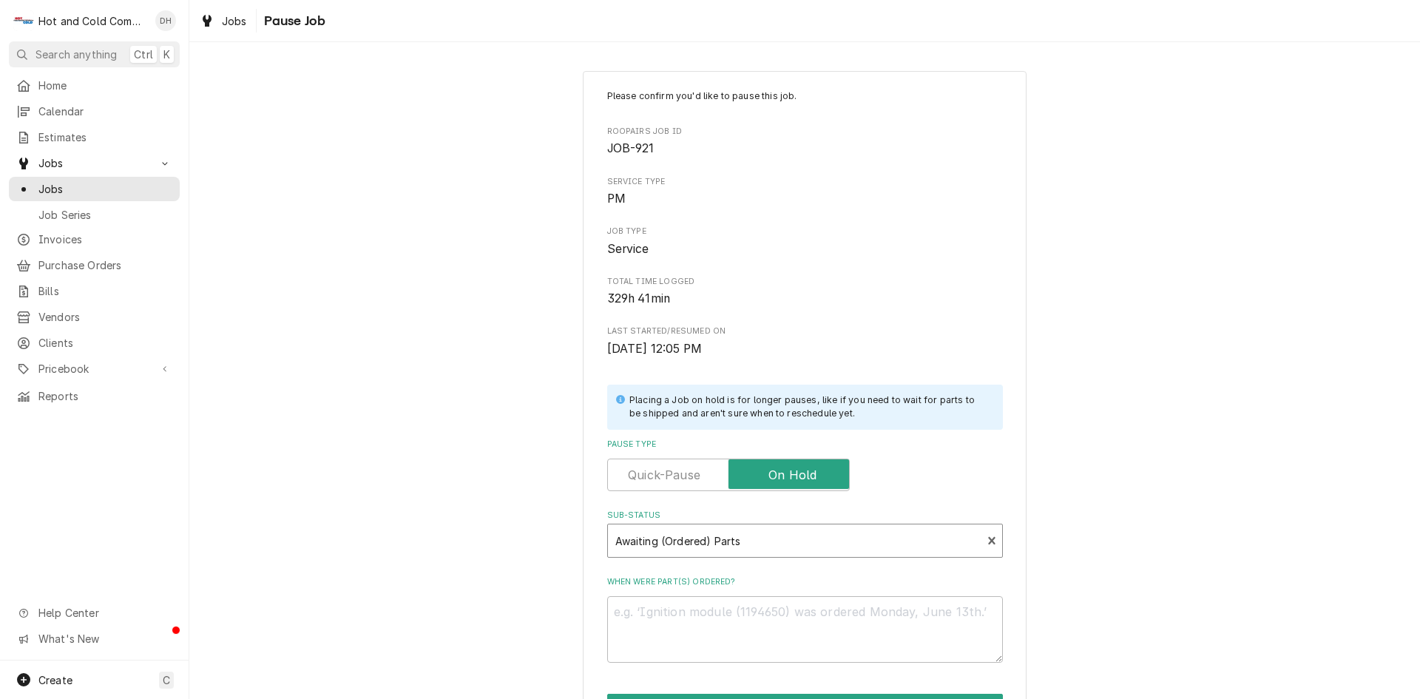
scroll to position [129, 0]
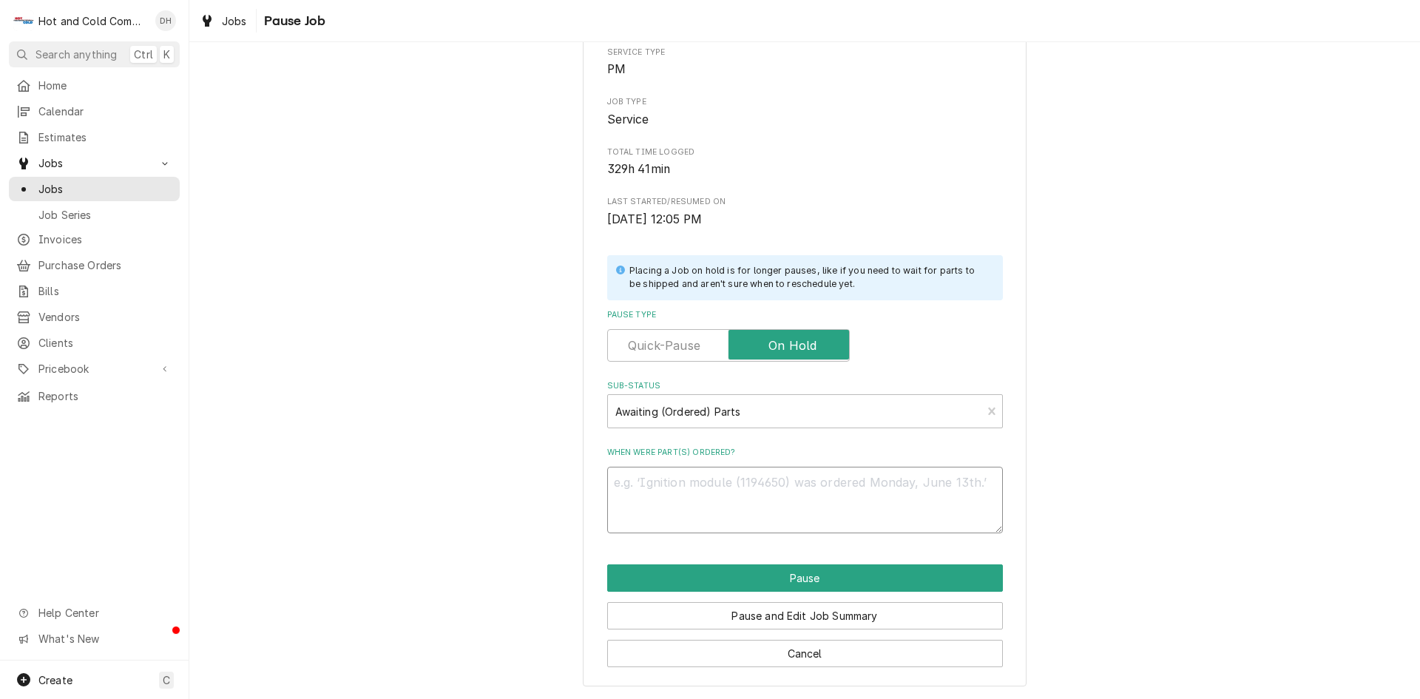
click at [628, 490] on textarea "When were part(s) ordered?" at bounding box center [805, 500] width 396 height 67
type textarea "x"
type textarea "c"
type textarea "x"
type textarea "cl"
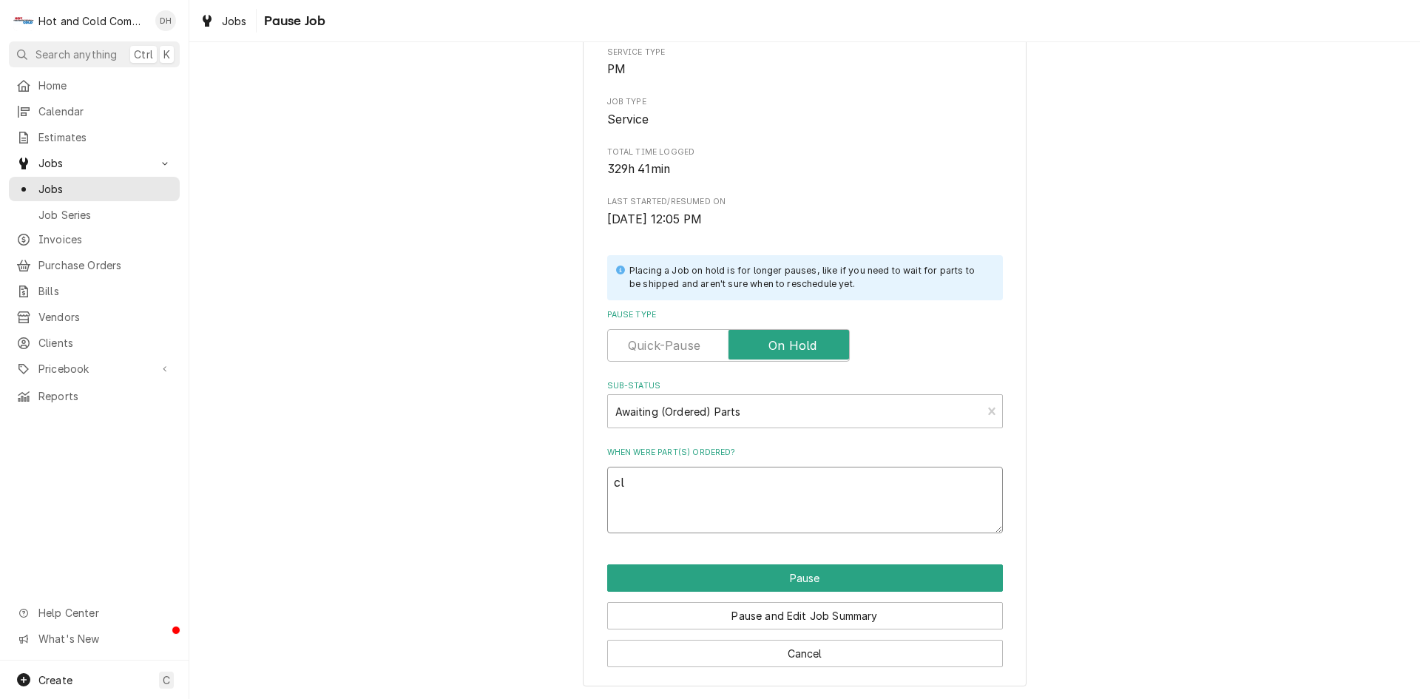
type textarea "x"
type textarea "clo"
type textarea "x"
type textarea "clos"
type textarea "x"
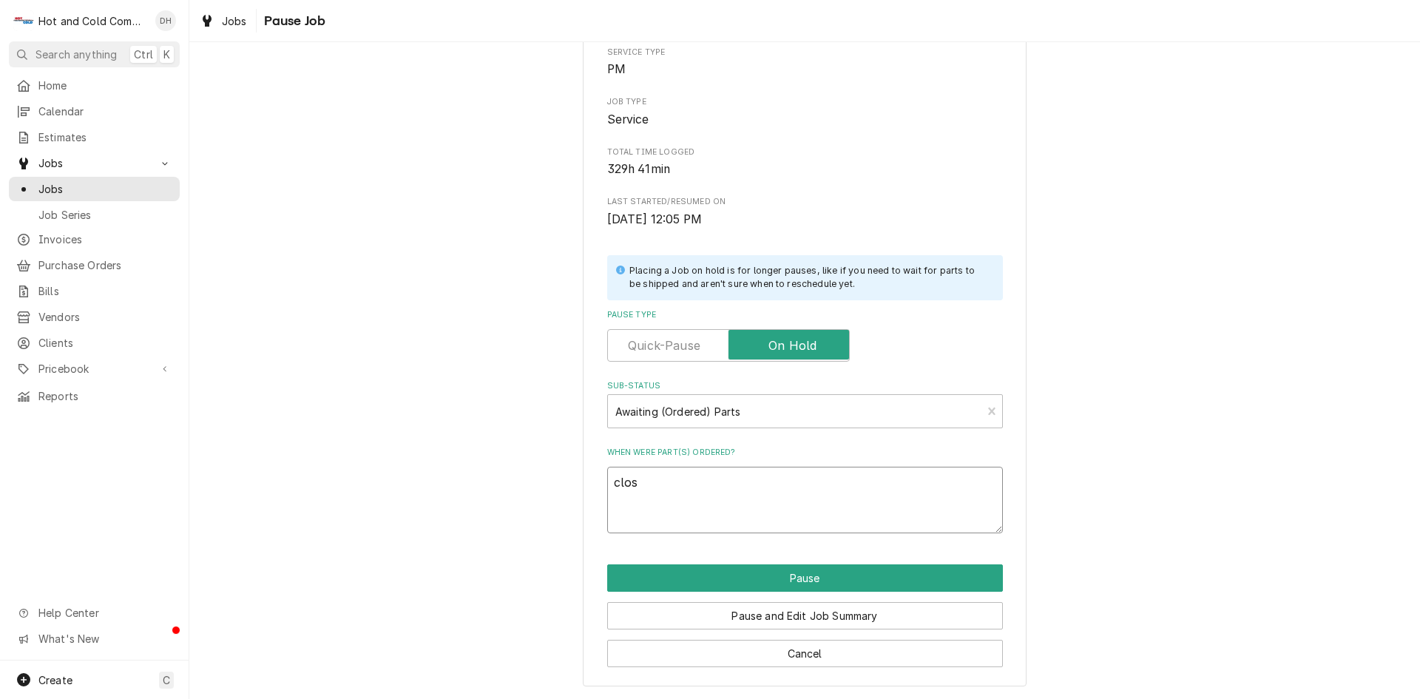
type textarea "close"
type textarea "x"
type textarea "closer"
click at [819, 574] on button "Pause" at bounding box center [805, 577] width 396 height 27
type textarea "x"
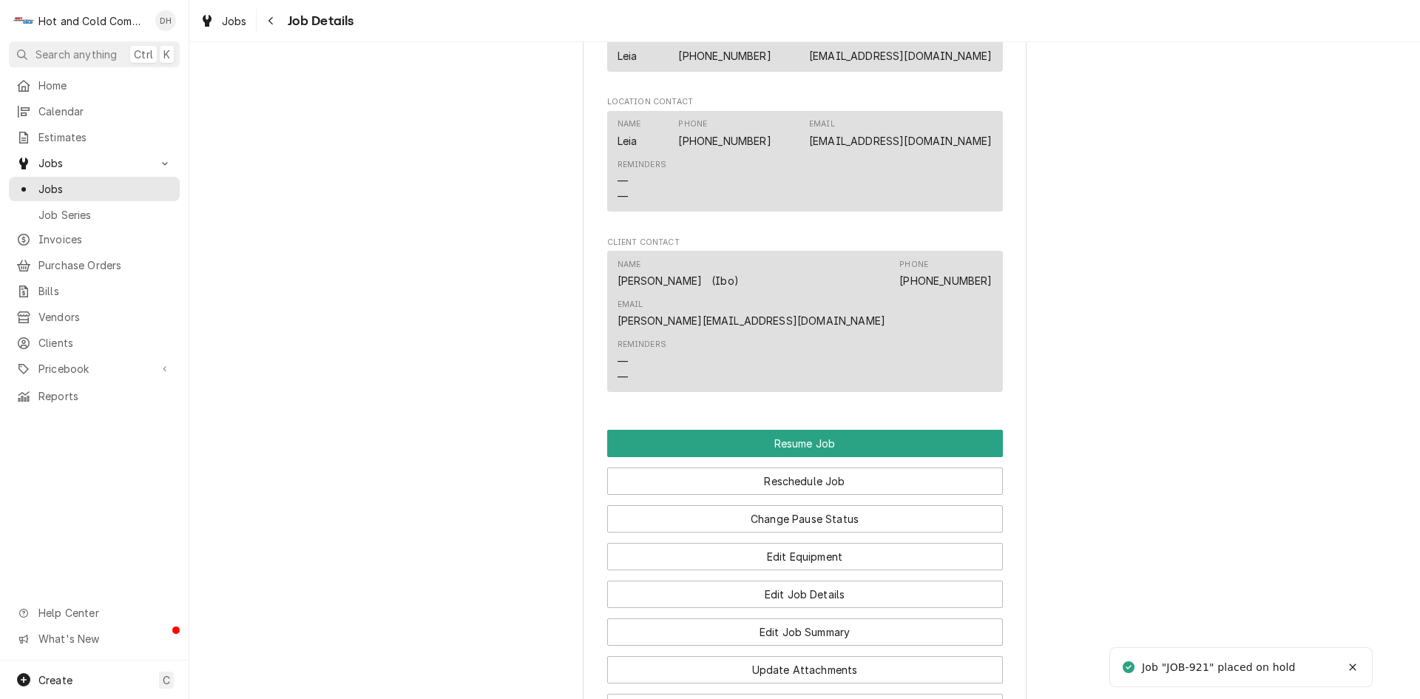
scroll to position [1479, 0]
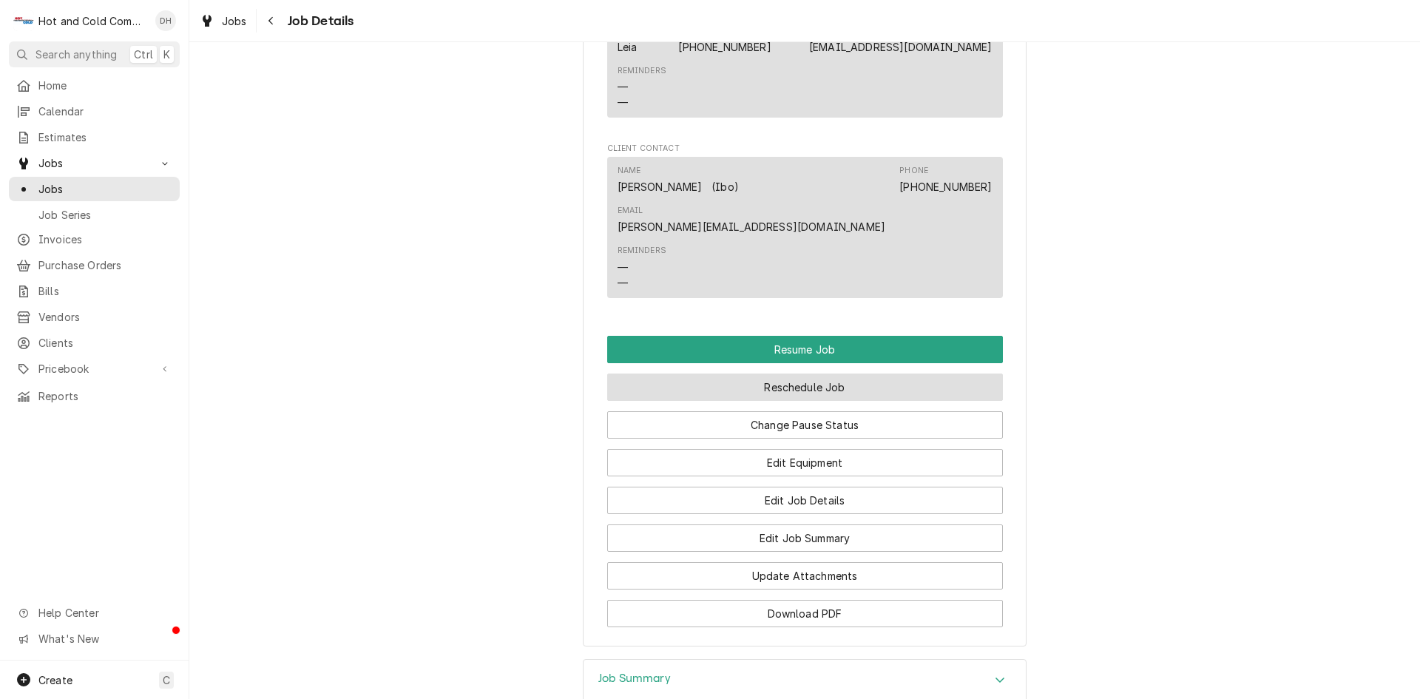
click at [824, 374] on button "Reschedule Job" at bounding box center [805, 387] width 396 height 27
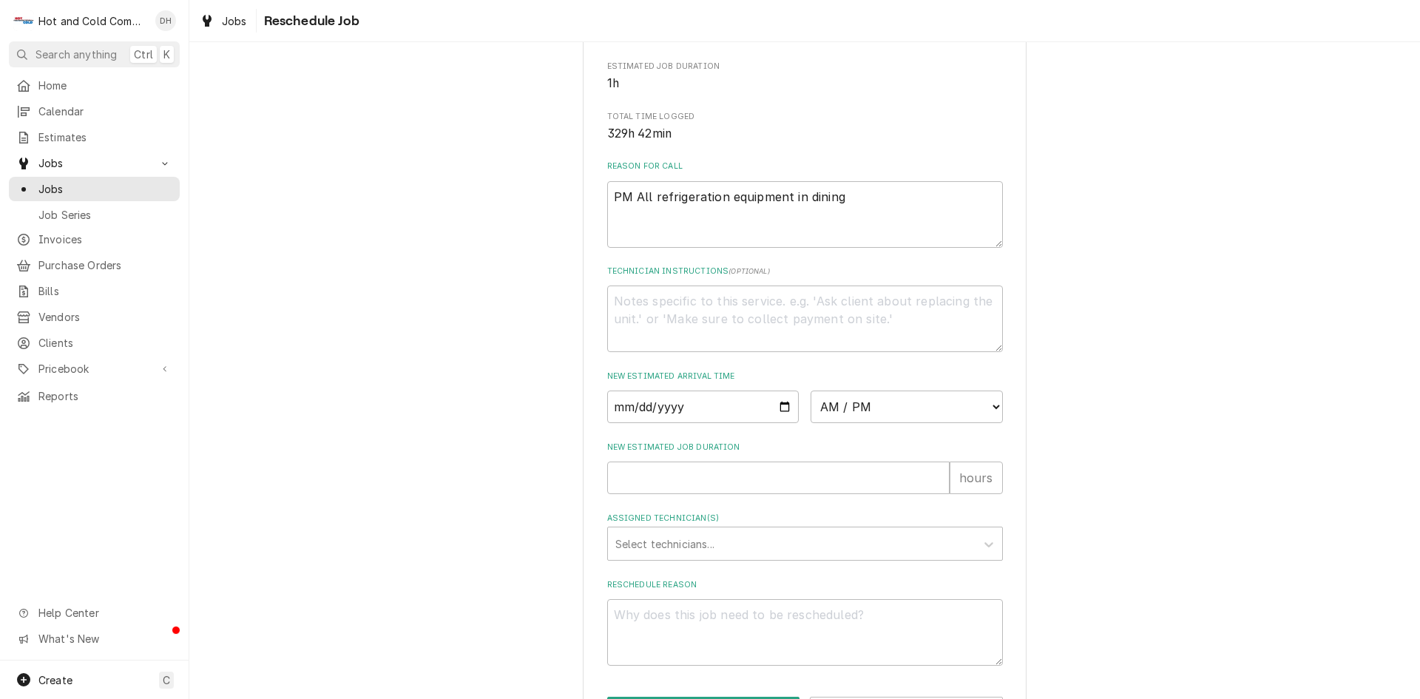
scroll to position [407, 0]
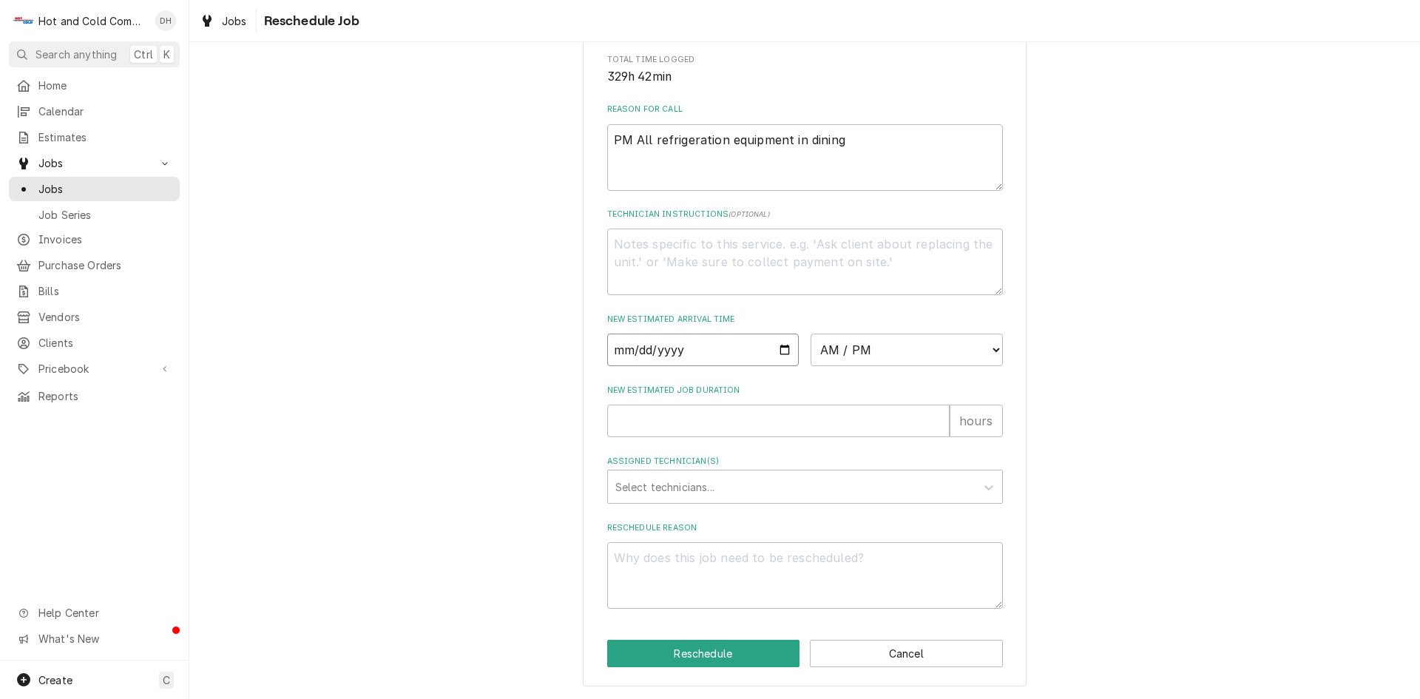
click at [777, 347] on input "Date" at bounding box center [703, 350] width 192 height 33
type input "2025-08-15"
type textarea "x"
click at [992, 350] on select "AM / PM 6:00 AM 6:15 AM 6:30 AM 6:45 AM 7:00 AM 7:15 AM 7:30 AM 7:45 AM 8:00 AM…" at bounding box center [907, 350] width 192 height 33
select select "09:00:00"
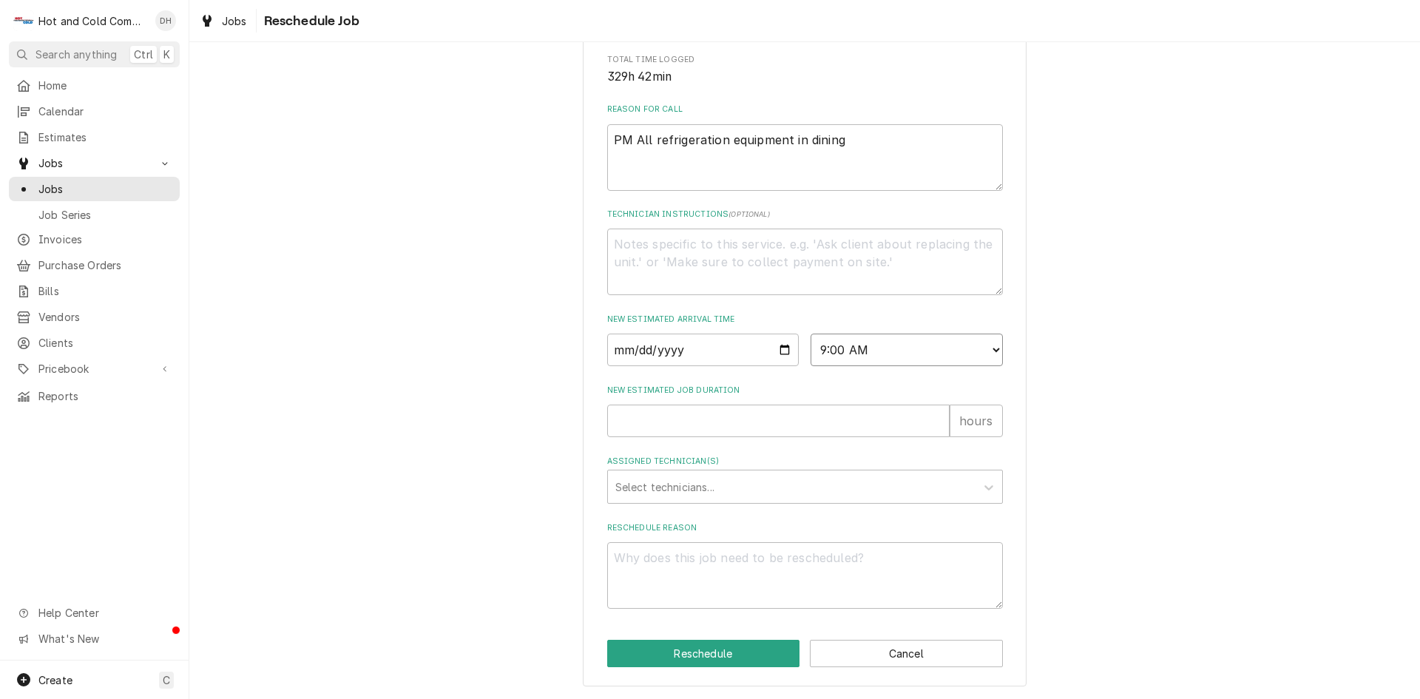
click at [811, 334] on select "AM / PM 6:00 AM 6:15 AM 6:30 AM 6:45 AM 7:00 AM 7:15 AM 7:30 AM 7:45 AM 8:00 AM…" at bounding box center [907, 350] width 192 height 33
click at [646, 416] on input "New Estimated Job Duration" at bounding box center [778, 421] width 342 height 33
type textarea "x"
type input "1"
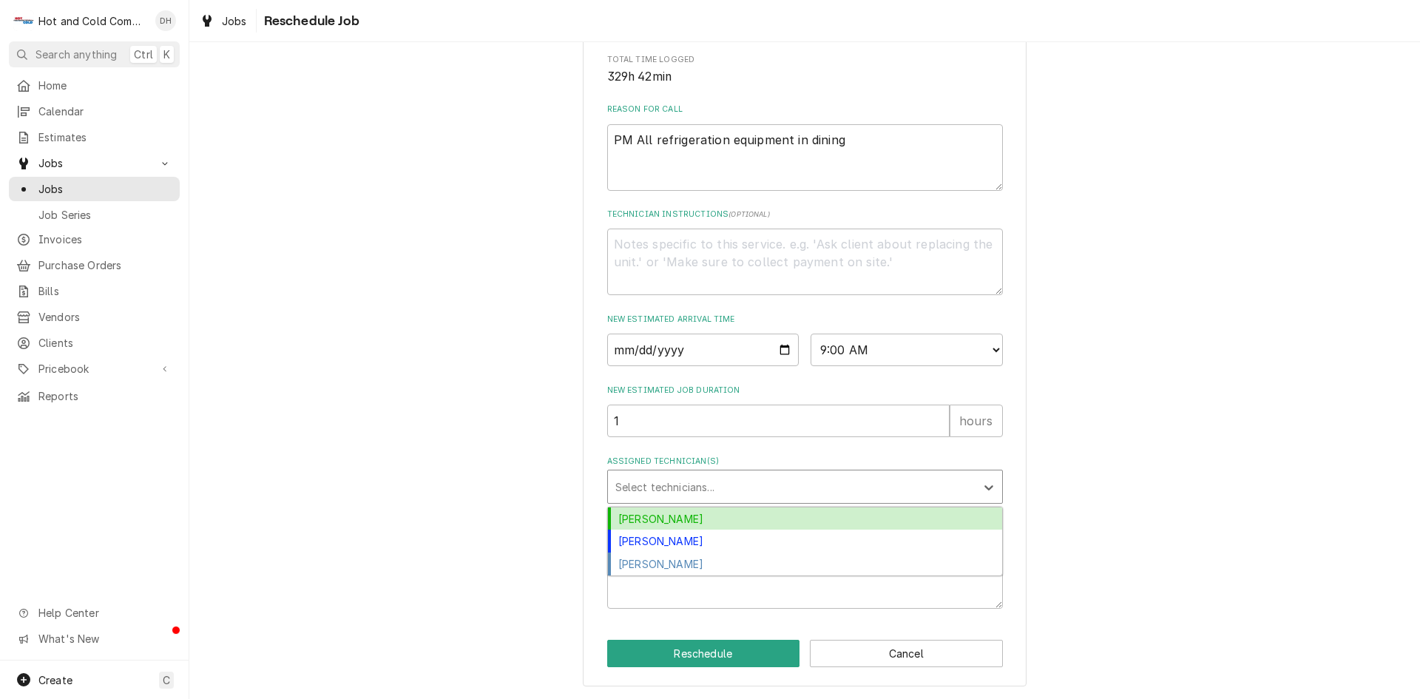
click at [720, 485] on div "Assigned Technician(s)" at bounding box center [791, 486] width 353 height 27
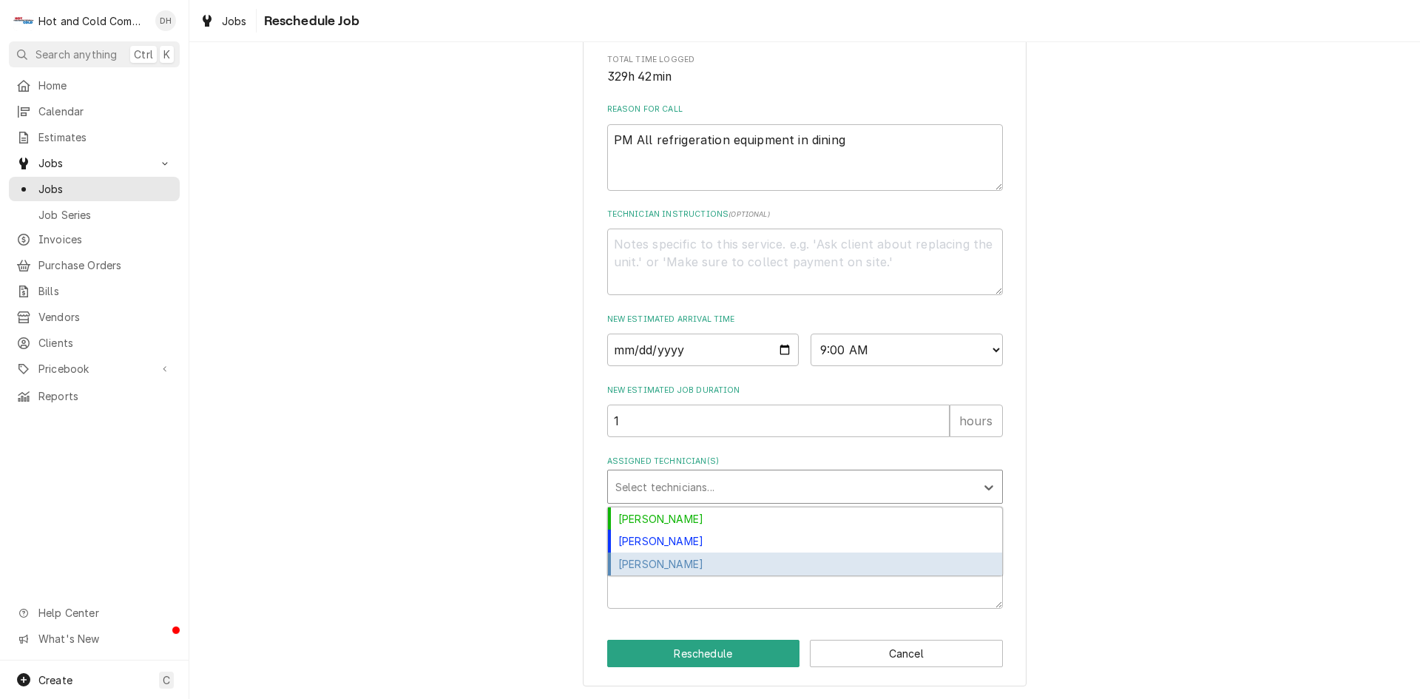
click at [697, 563] on div "Jason Thomason" at bounding box center [805, 563] width 394 height 23
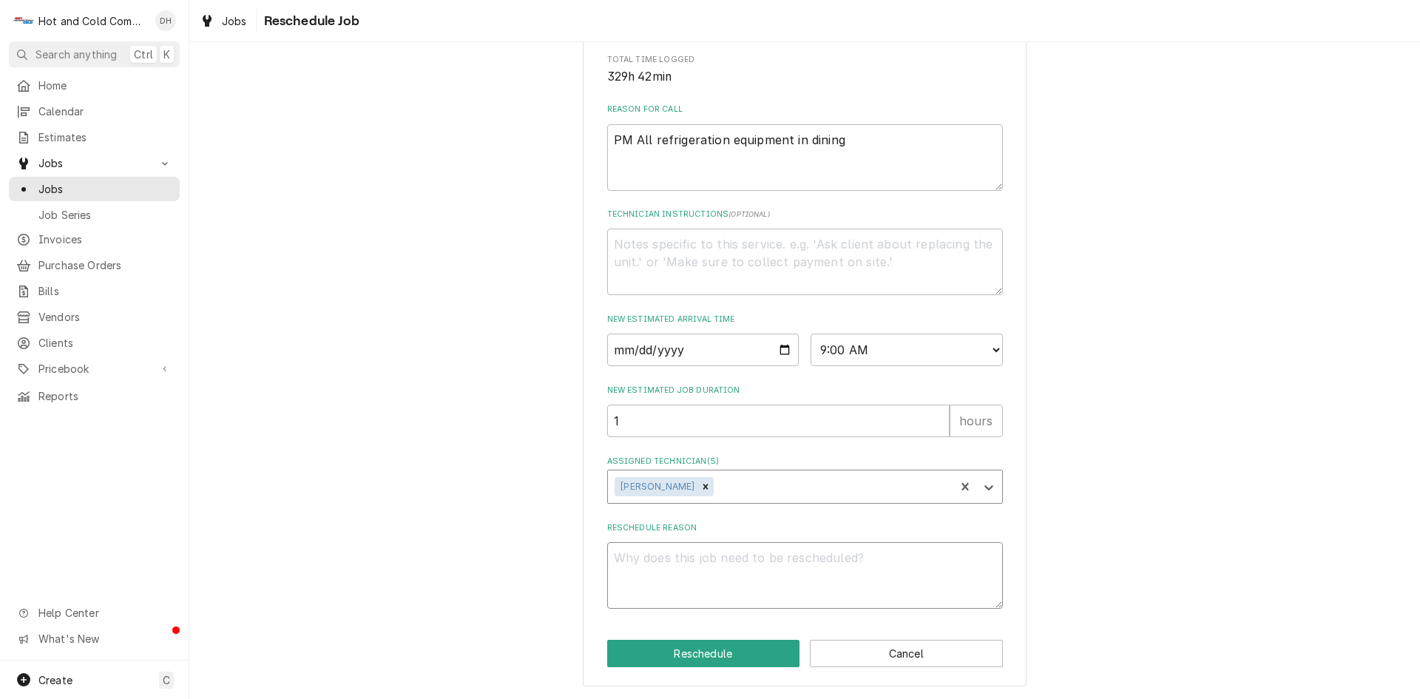
click at [650, 575] on textarea "Reschedule Reason" at bounding box center [805, 575] width 396 height 67
type textarea "x"
type textarea "p"
type textarea "x"
type textarea "pa"
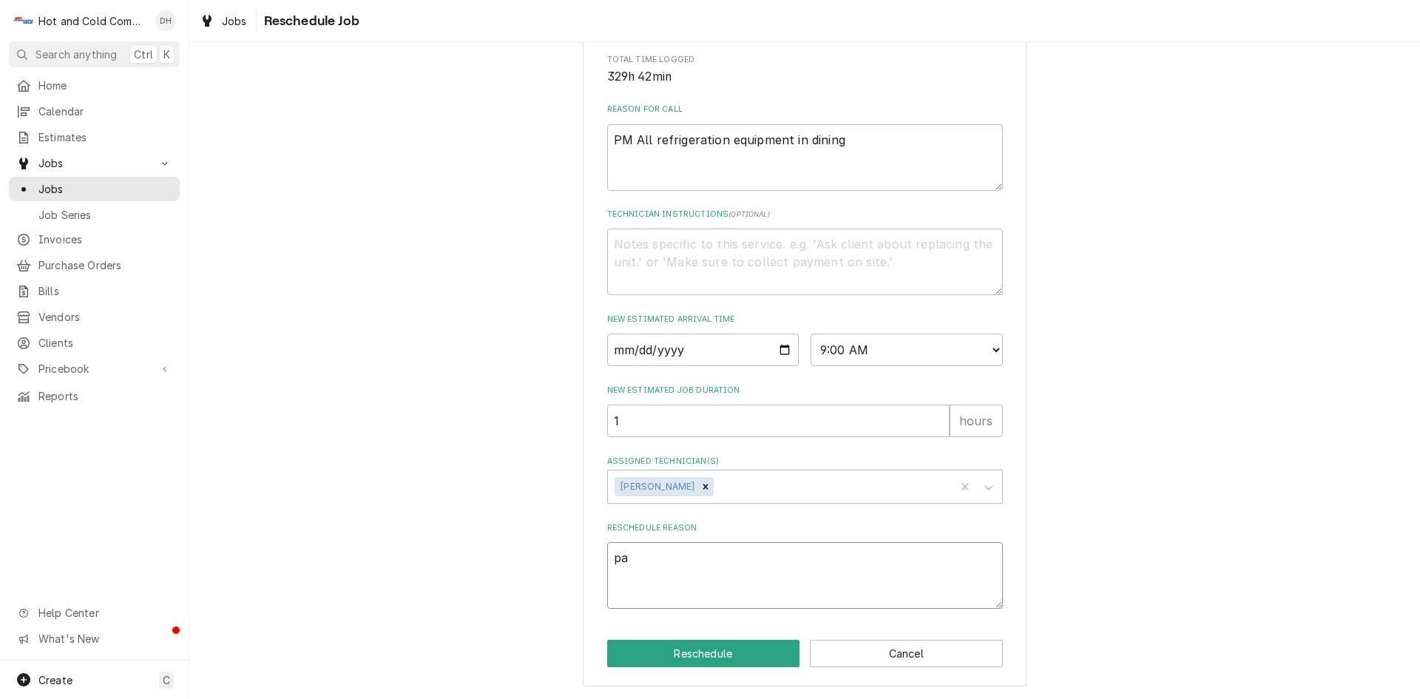
type textarea "x"
type textarea "par"
type textarea "x"
type textarea "part"
type textarea "x"
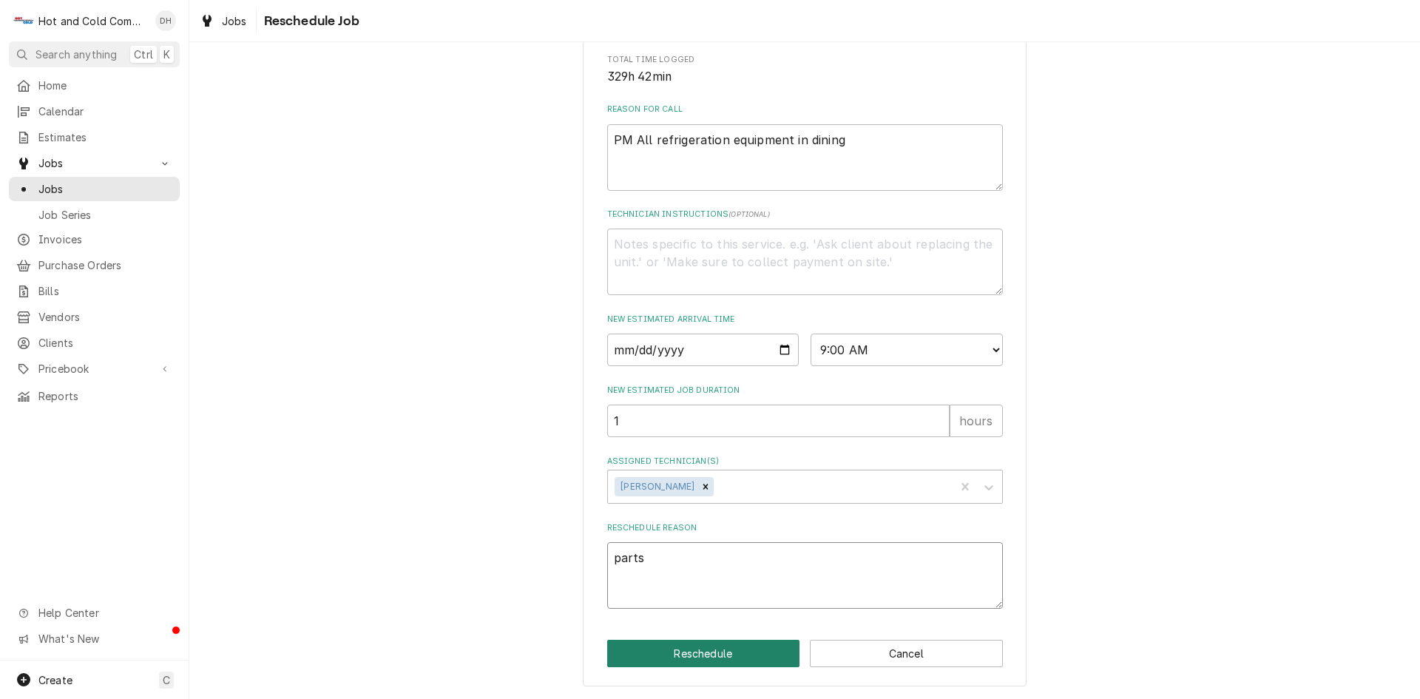
type textarea "parts"
drag, startPoint x: 703, startPoint y: 651, endPoint x: 954, endPoint y: 570, distance: 263.6
click at [706, 651] on button "Reschedule" at bounding box center [703, 653] width 193 height 27
type textarea "x"
